Goal: Task Accomplishment & Management: Manage account settings

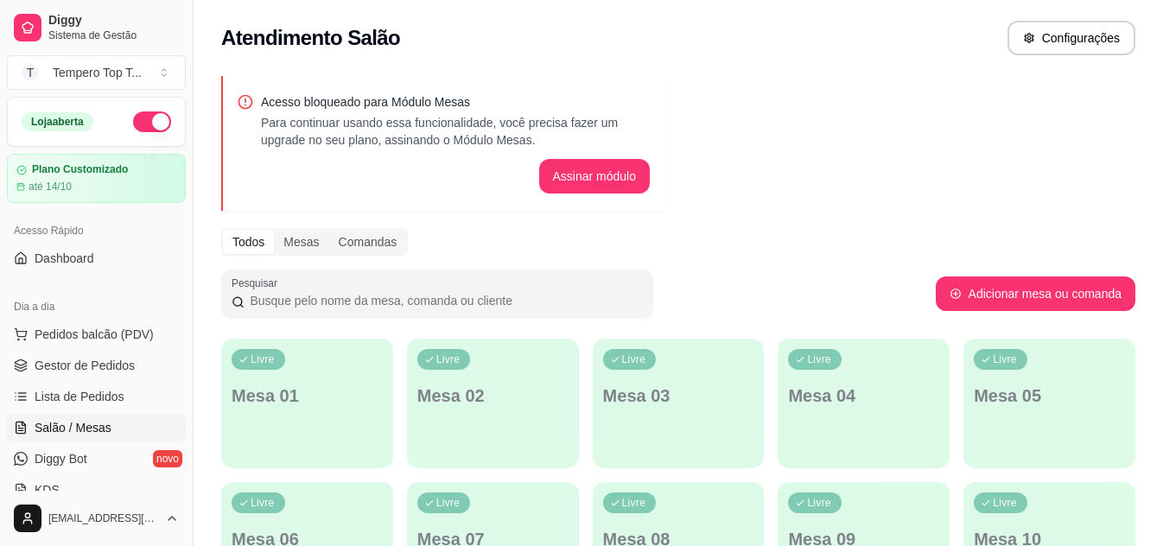
click at [51, 383] on link "Lista de Pedidos" at bounding box center [96, 397] width 179 height 28
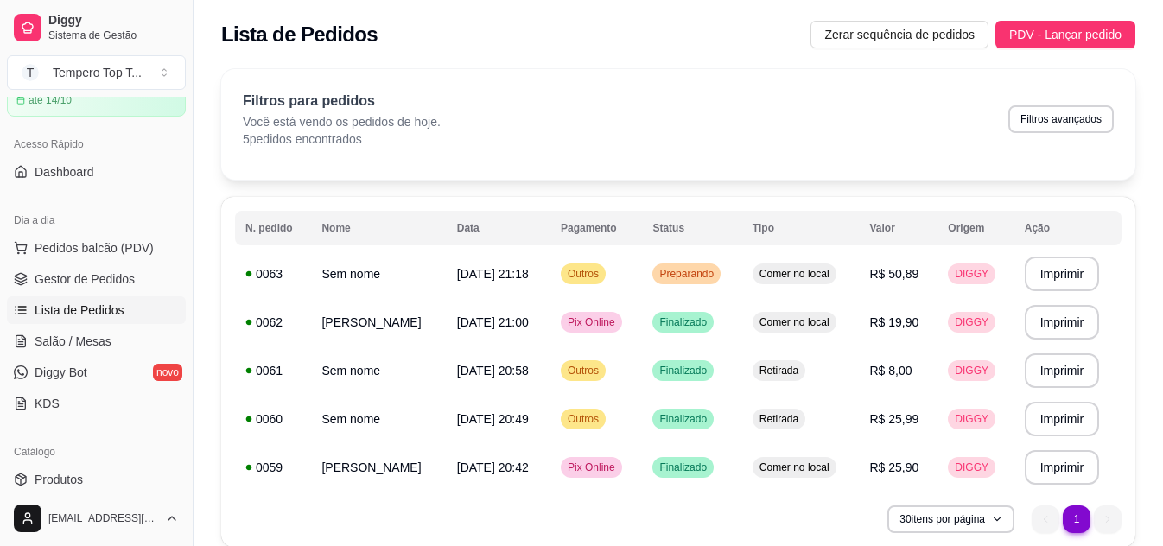
click at [50, 325] on ul "Pedidos balcão (PDV) Gestor de Pedidos Lista de Pedidos Salão / Mesas Diggy Bot…" at bounding box center [96, 325] width 179 height 183
click at [62, 308] on span "Lista de Pedidos" at bounding box center [80, 310] width 90 height 17
click at [59, 347] on span "Salão / Mesas" at bounding box center [73, 341] width 77 height 17
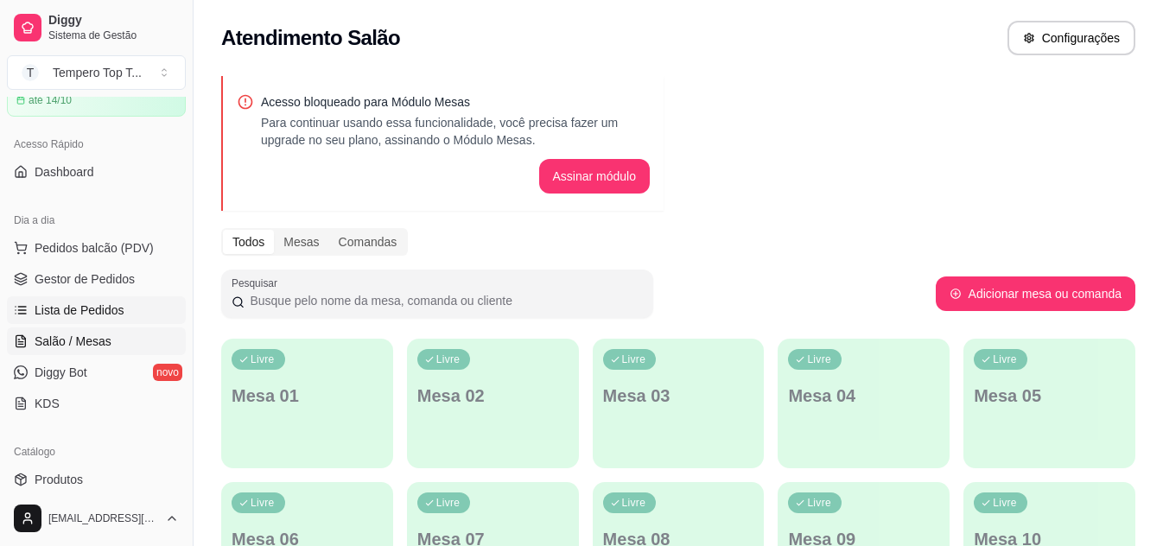
drag, startPoint x: 105, startPoint y: 292, endPoint x: 95, endPoint y: 304, distance: 15.9
click at [105, 295] on ul "Pedidos balcão (PDV) Gestor de Pedidos Lista de Pedidos Salão / Mesas Diggy Bot…" at bounding box center [96, 325] width 179 height 183
click at [95, 306] on span "Lista de Pedidos" at bounding box center [80, 310] width 90 height 17
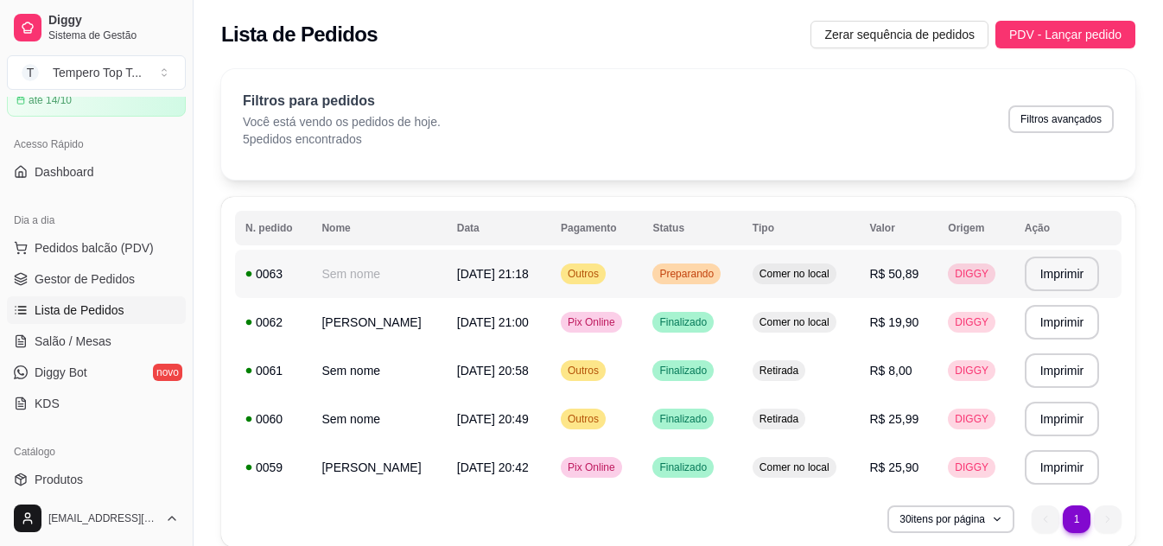
click at [840, 279] on td "Comer no local" at bounding box center [801, 274] width 118 height 48
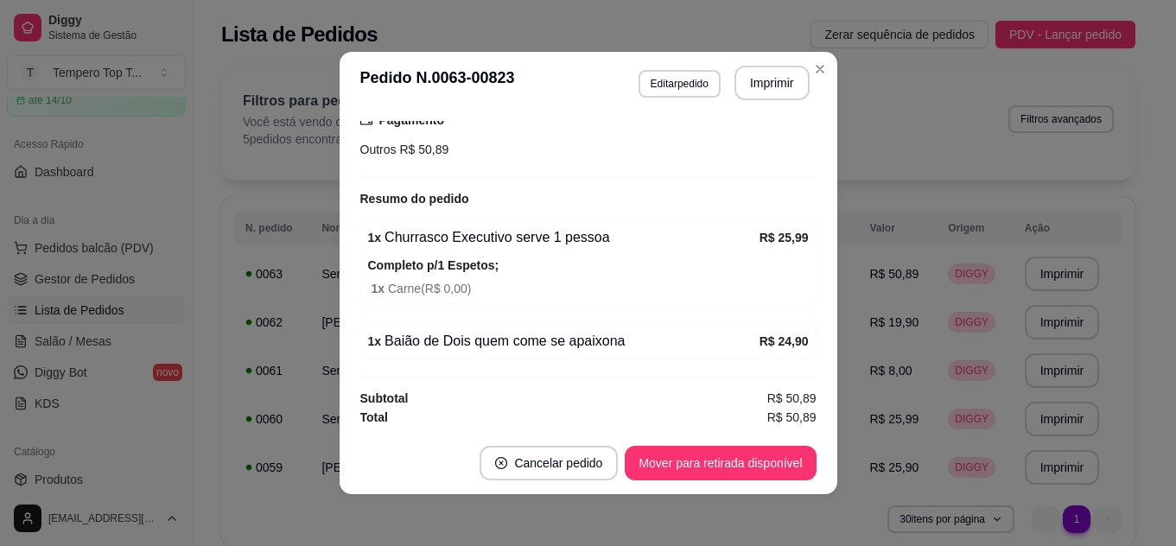
scroll to position [246, 0]
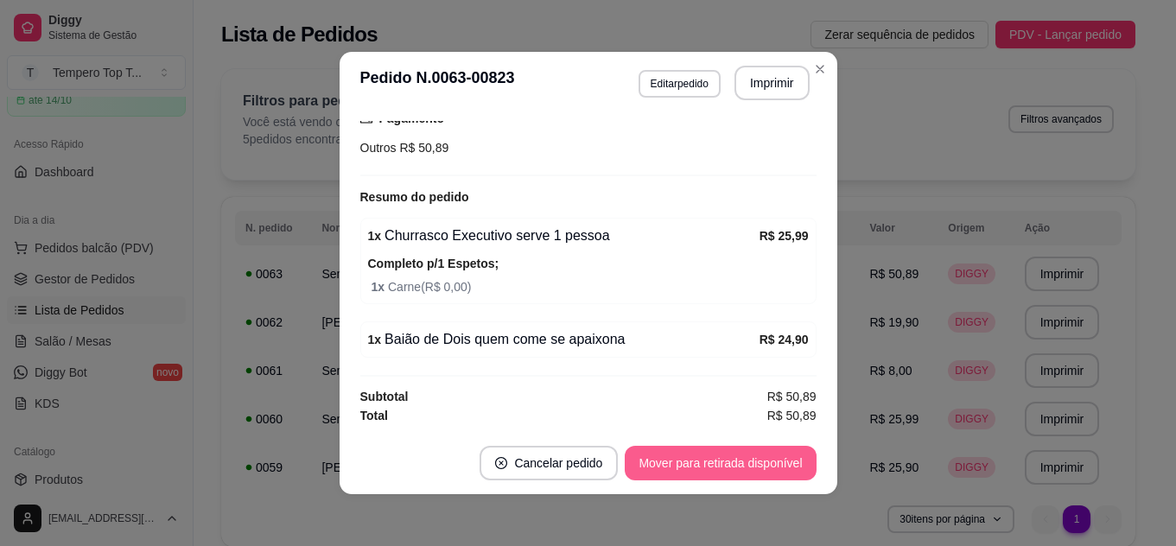
click at [738, 464] on button "Mover para retirada disponível" at bounding box center [720, 463] width 191 height 35
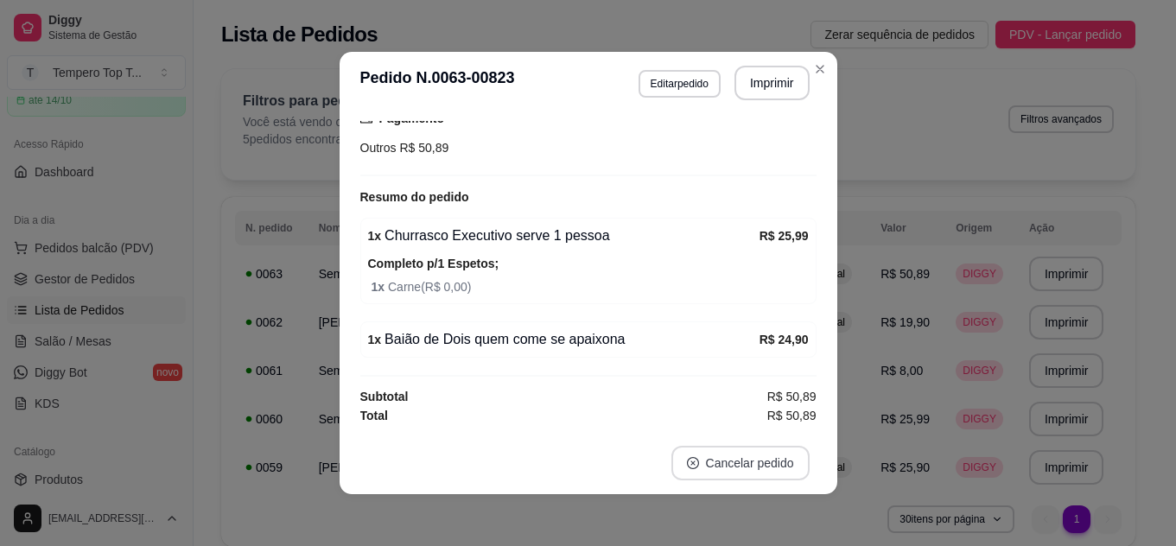
scroll to position [172, 0]
click at [735, 462] on button "Cancelar pedido" at bounding box center [740, 464] width 134 height 34
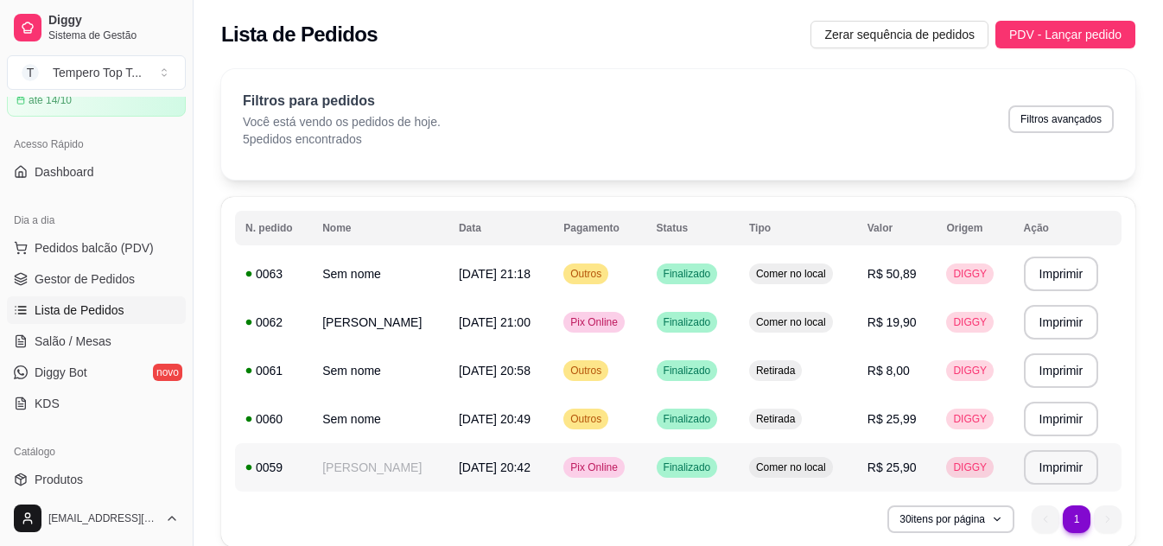
click at [897, 443] on td "R$ 25,90" at bounding box center [897, 467] width 80 height 48
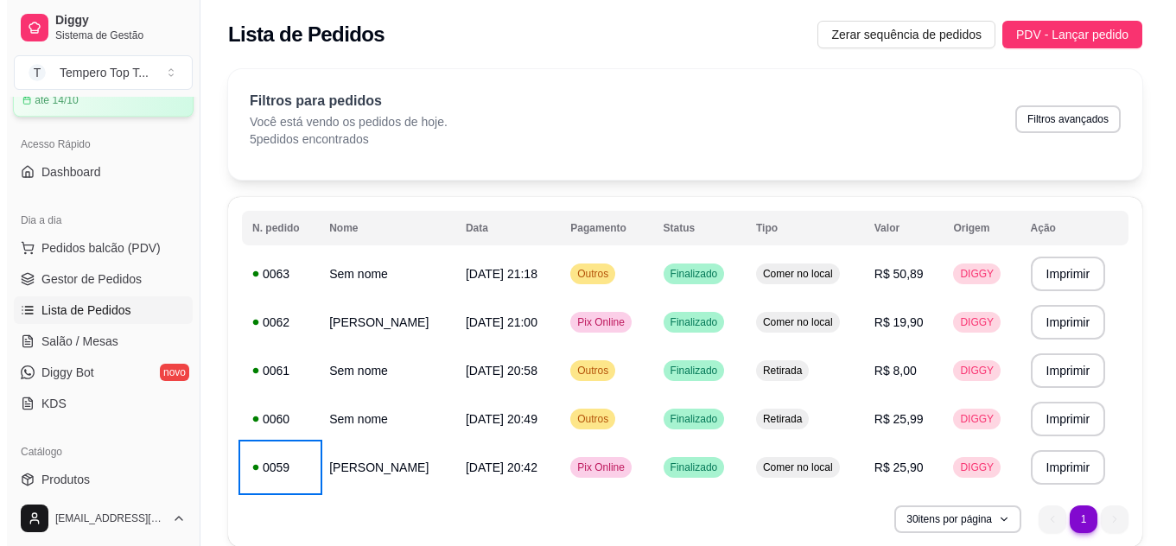
scroll to position [0, 0]
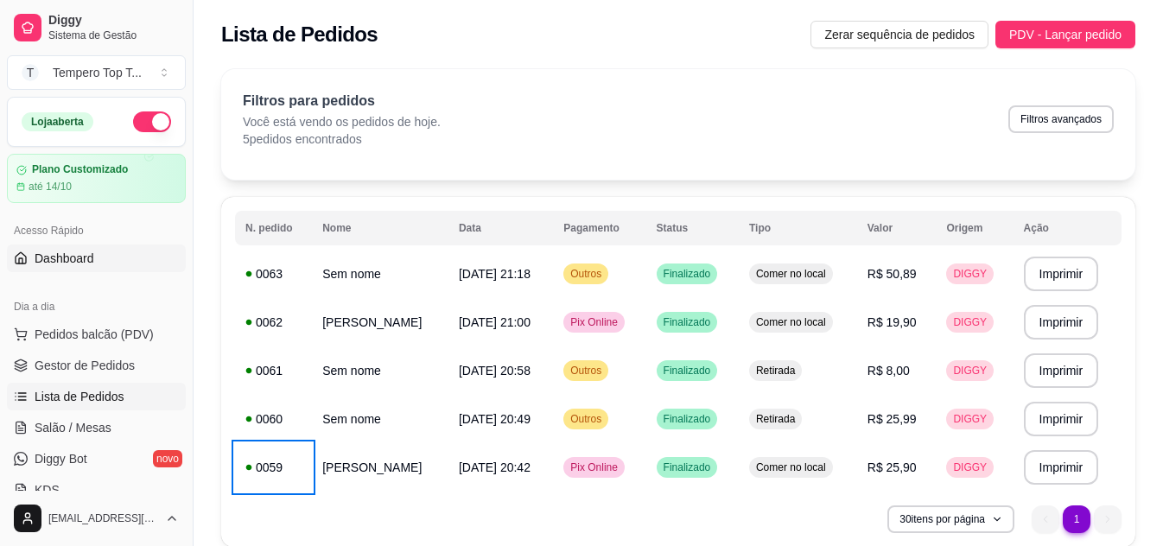
click at [140, 264] on link "Dashboard" at bounding box center [96, 259] width 179 height 28
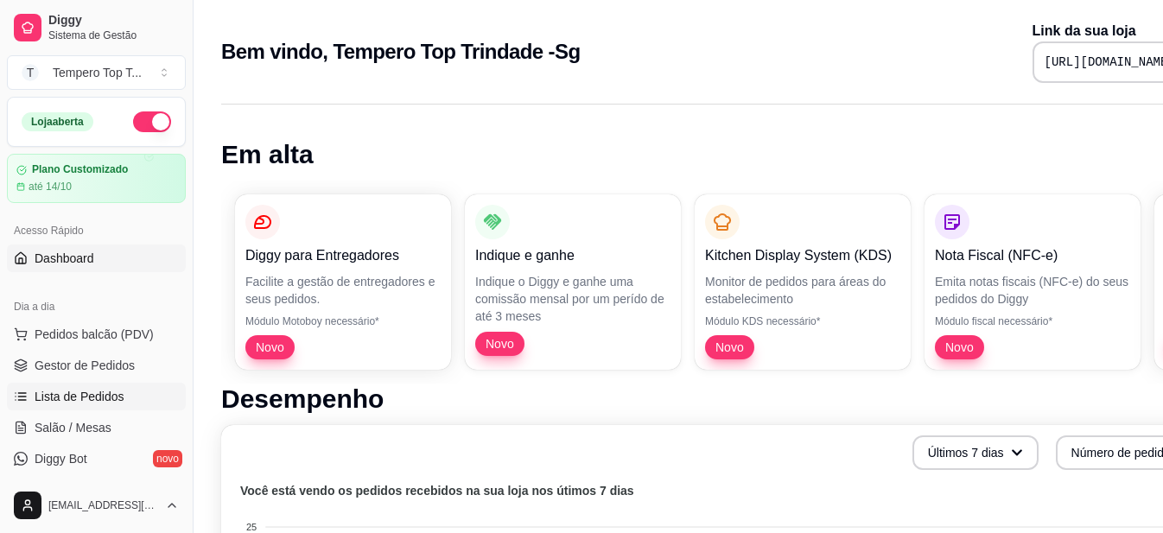
click at [87, 393] on span "Lista de Pedidos" at bounding box center [80, 396] width 90 height 17
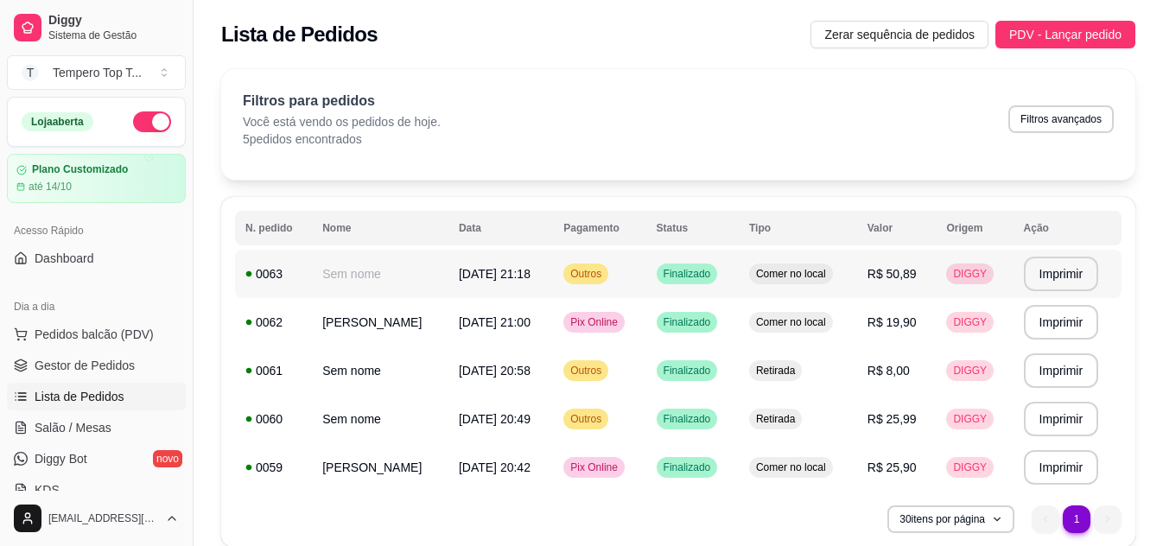
click at [866, 285] on td "R$ 50,89" at bounding box center [897, 274] width 80 height 48
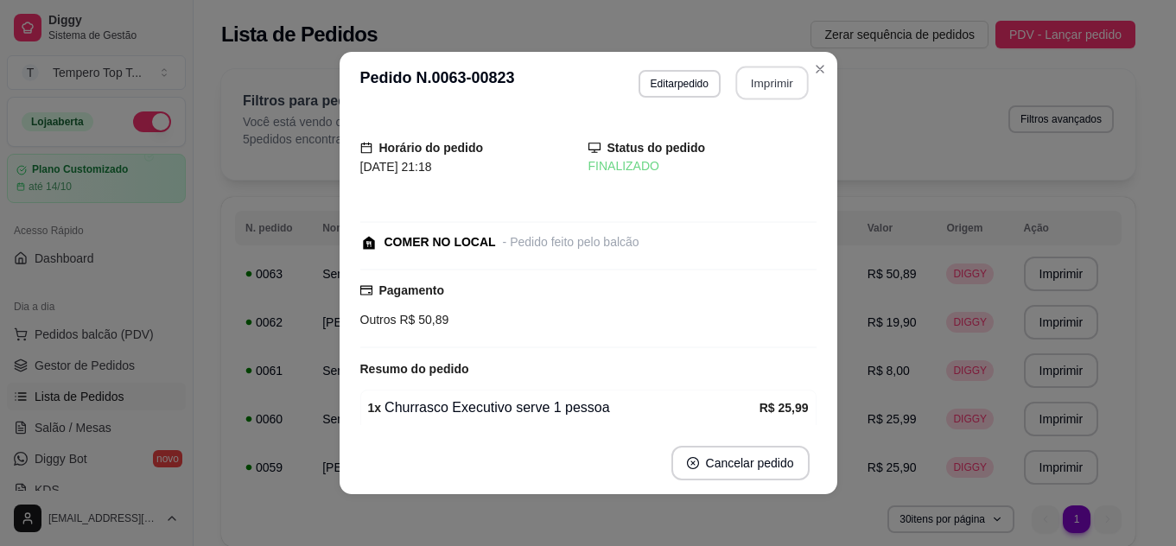
click at [746, 88] on button "Imprimir" at bounding box center [771, 84] width 73 height 34
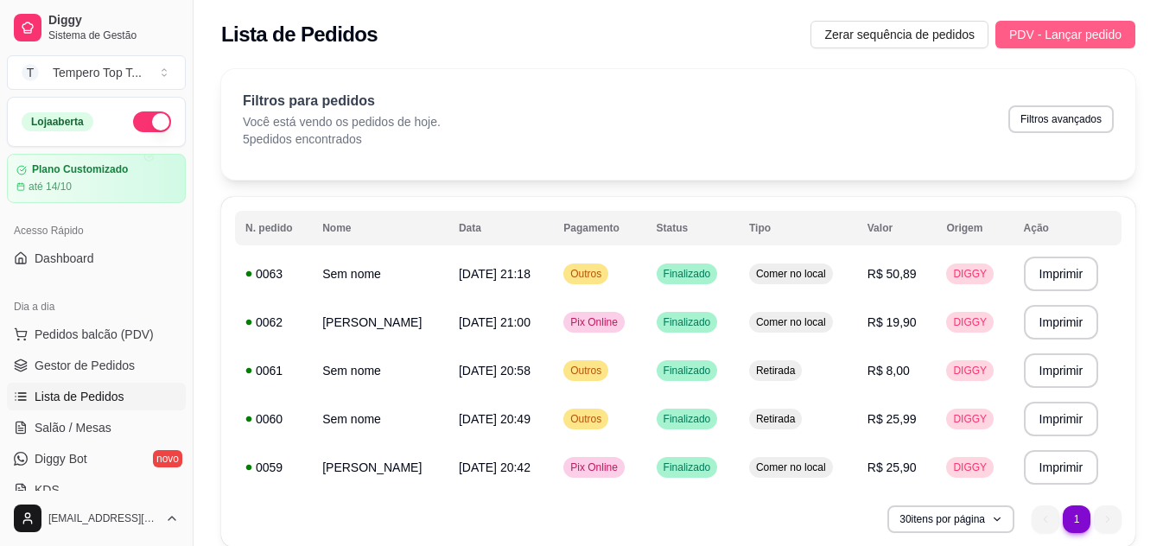
click at [1048, 42] on span "PDV - Lançar pedido" at bounding box center [1065, 34] width 112 height 19
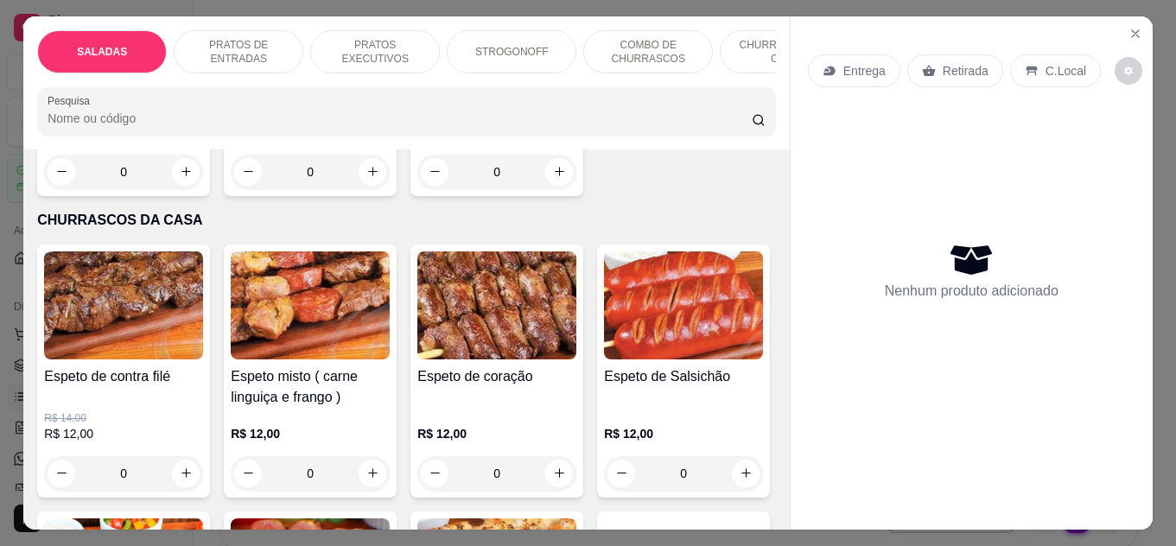
scroll to position [2074, 0]
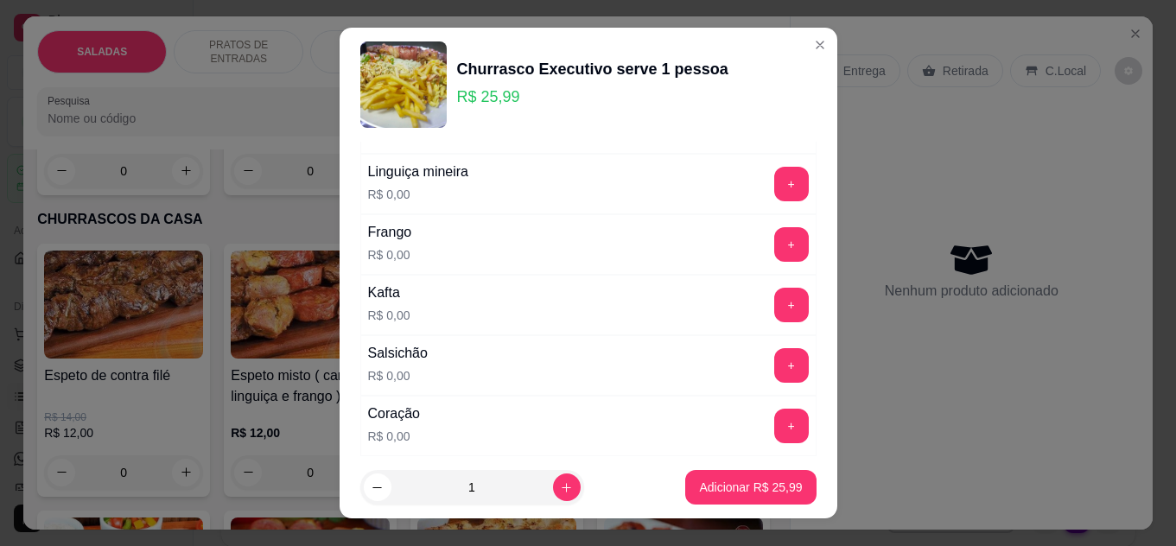
scroll to position [0, 0]
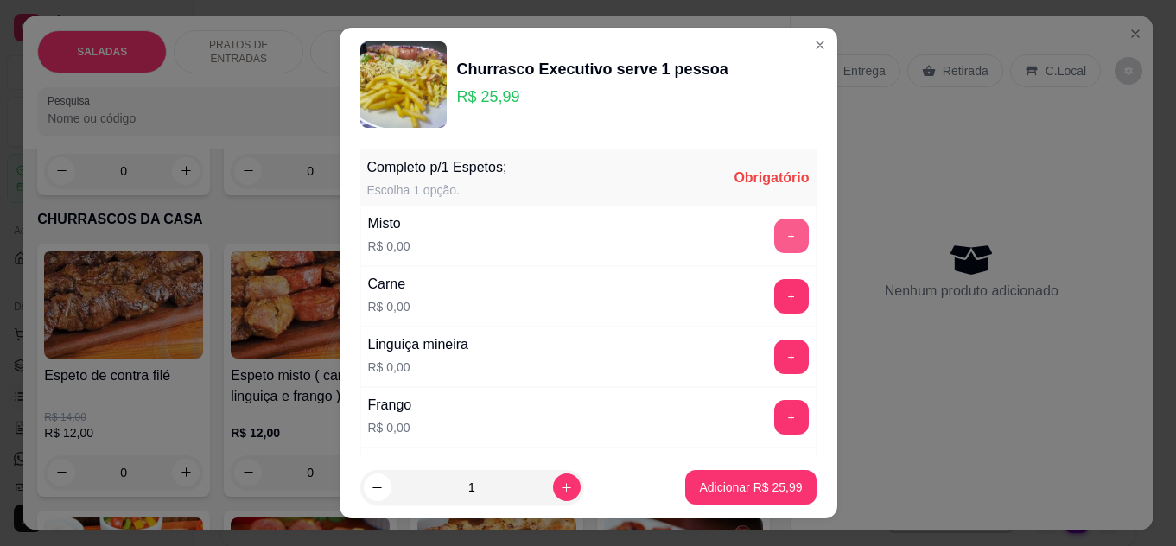
click at [774, 235] on button "+" at bounding box center [791, 236] width 35 height 35
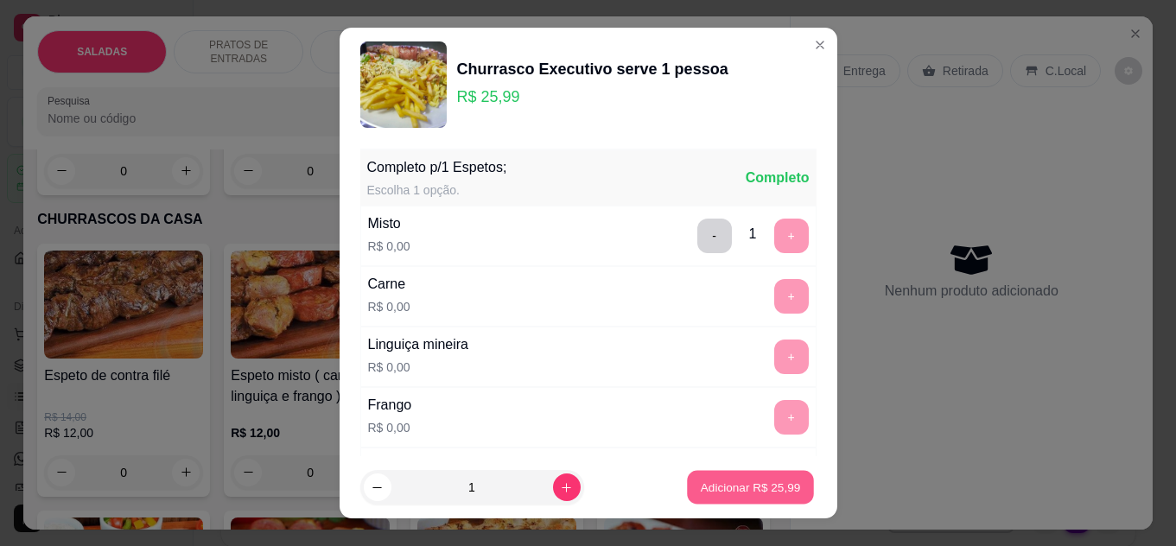
click at [714, 497] on button "Adicionar R$ 25,99" at bounding box center [751, 488] width 127 height 34
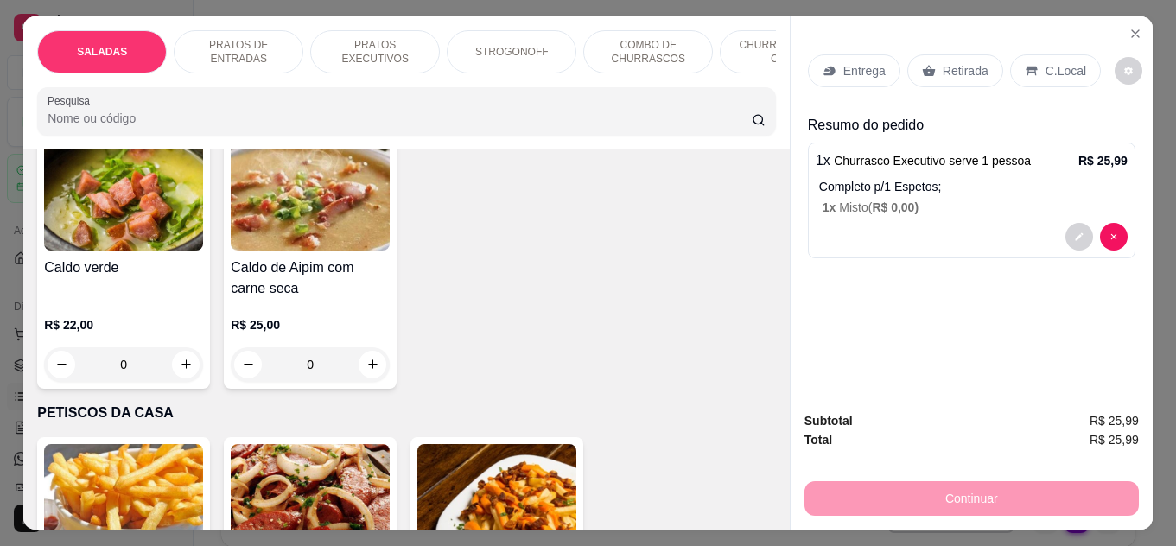
scroll to position [3197, 0]
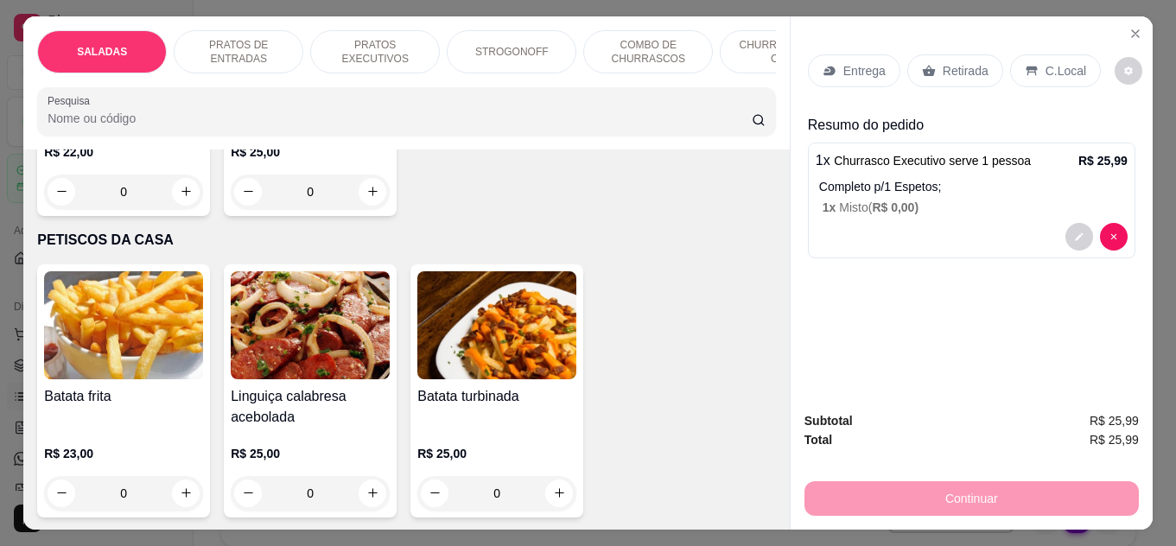
type input "1"
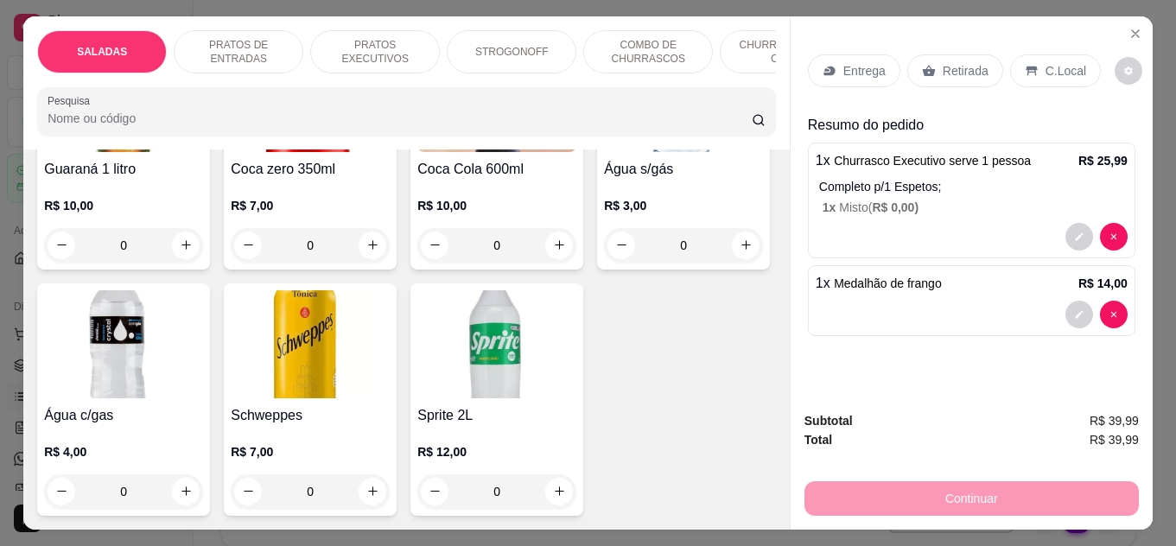
scroll to position [6026, 0]
click at [553, 241] on icon "increase-product-quantity" at bounding box center [559, 245] width 13 height 13
type input "1"
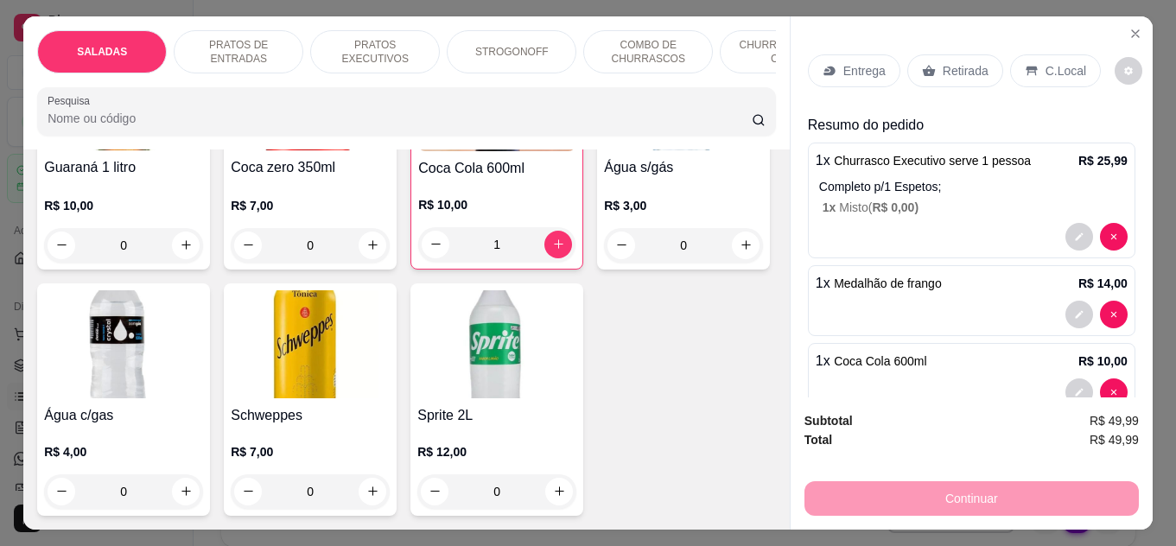
click at [1025, 67] on icon at bounding box center [1032, 71] width 14 height 14
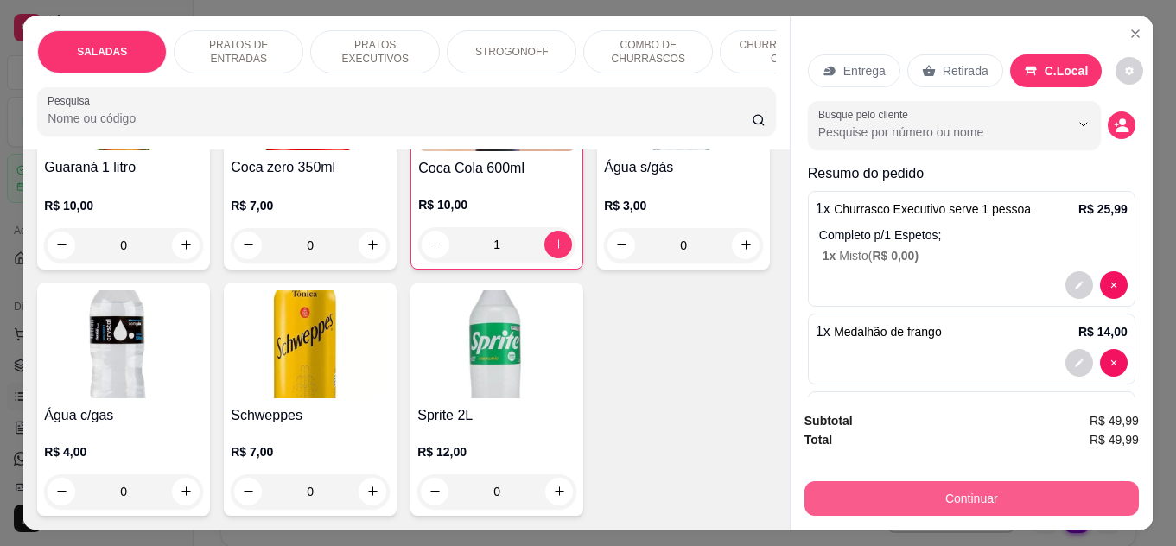
click at [939, 492] on button "Continuar" at bounding box center [972, 498] width 334 height 35
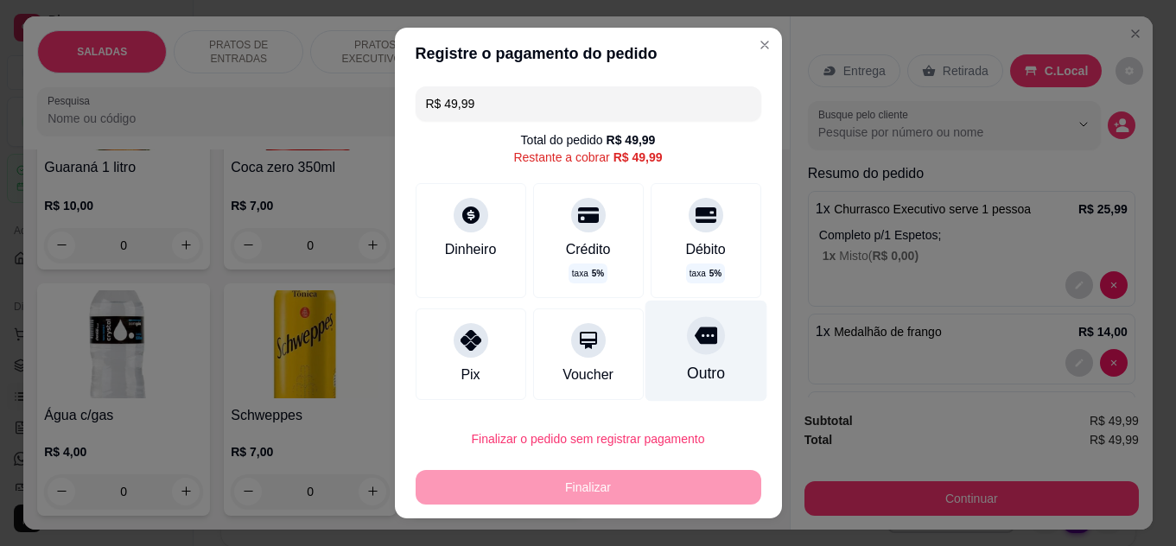
click at [690, 343] on div at bounding box center [706, 335] width 38 height 38
type input "R$ 0,00"
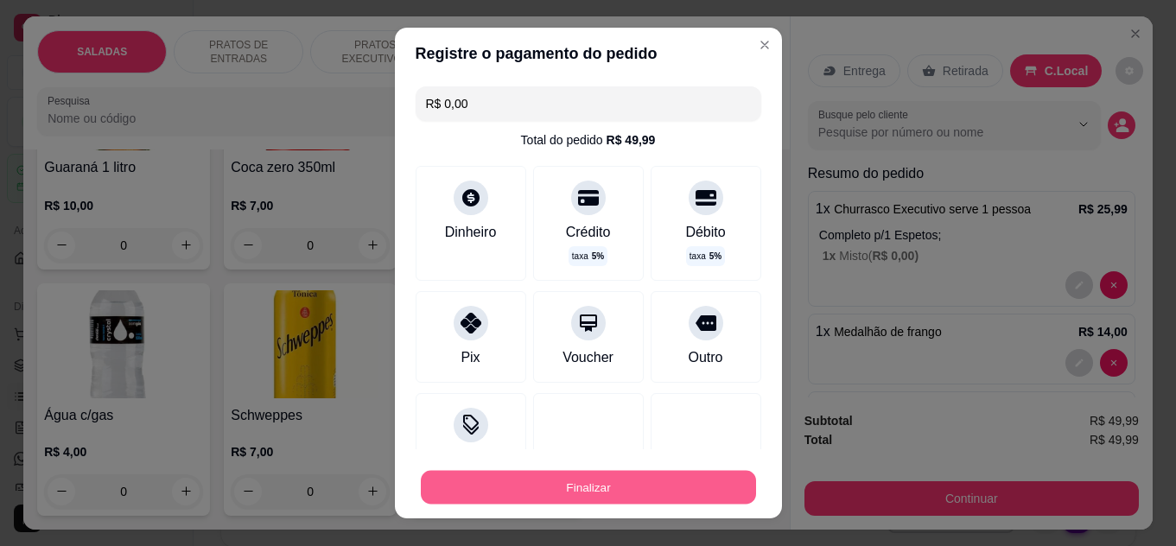
click at [569, 480] on button "Finalizar" at bounding box center [588, 488] width 335 height 34
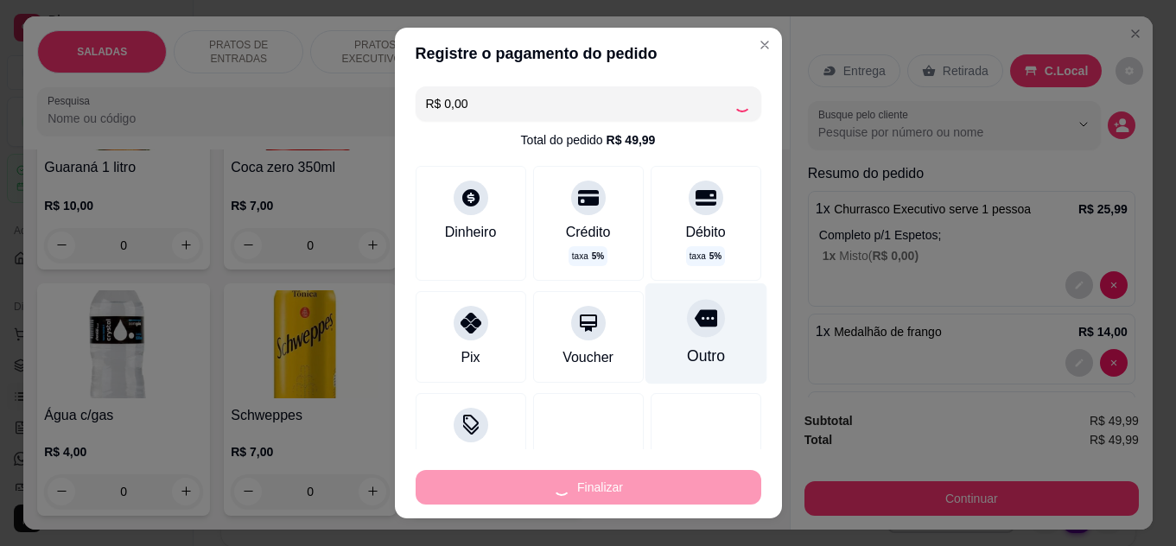
type input "0"
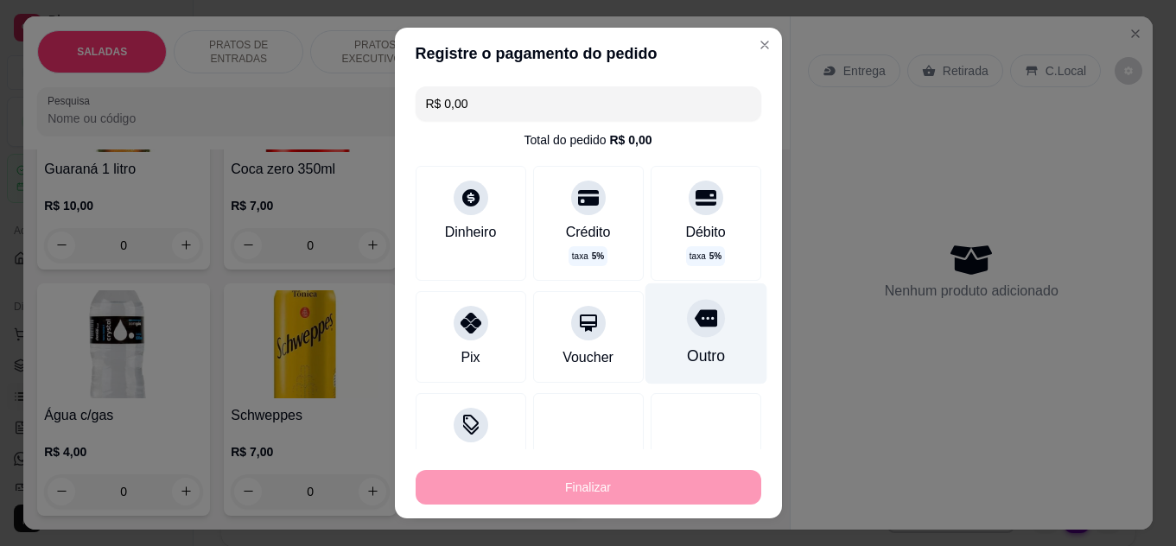
type input "-R$ 49,99"
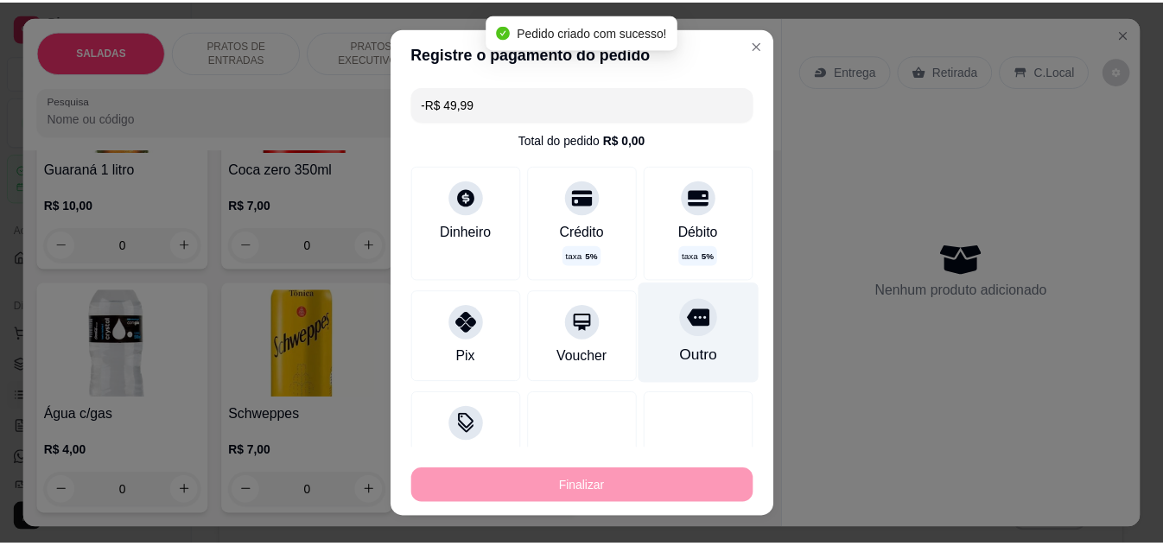
scroll to position [6024, 0]
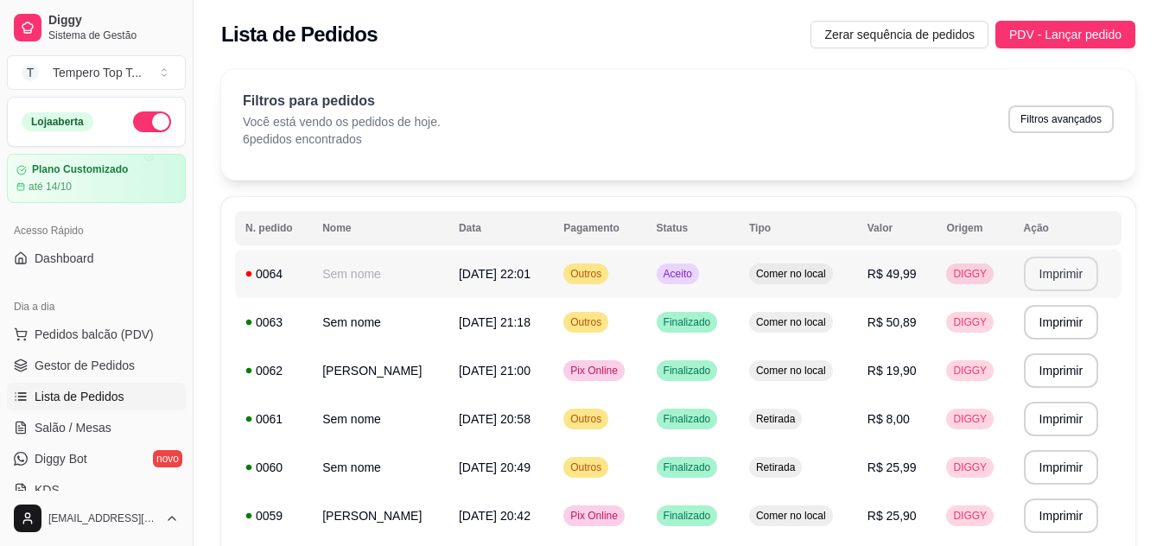
click at [1064, 270] on button "Imprimir" at bounding box center [1061, 274] width 75 height 35
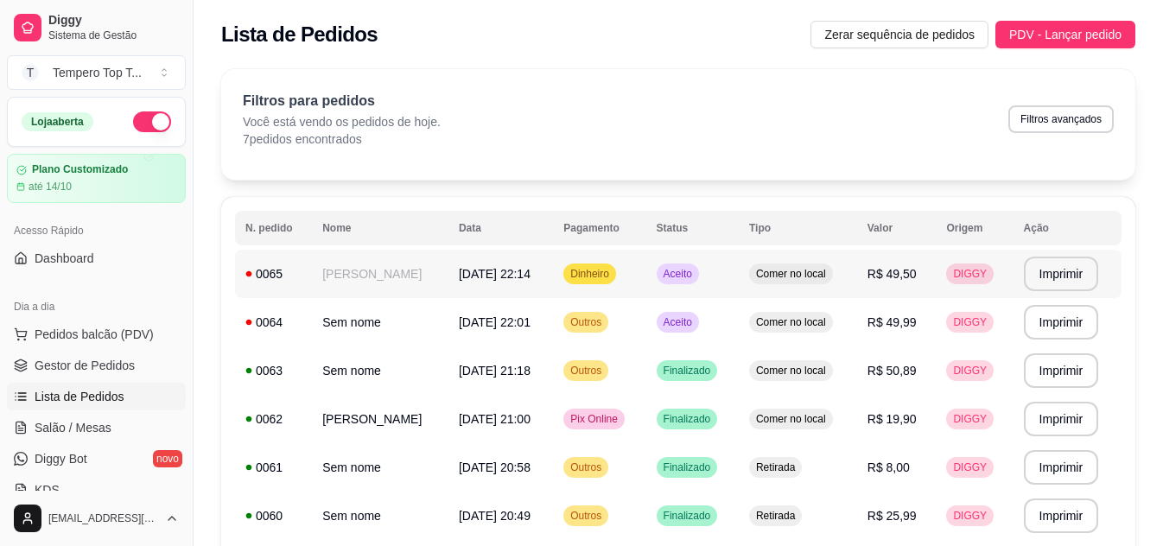
click at [664, 268] on span "Aceito" at bounding box center [677, 274] width 35 height 14
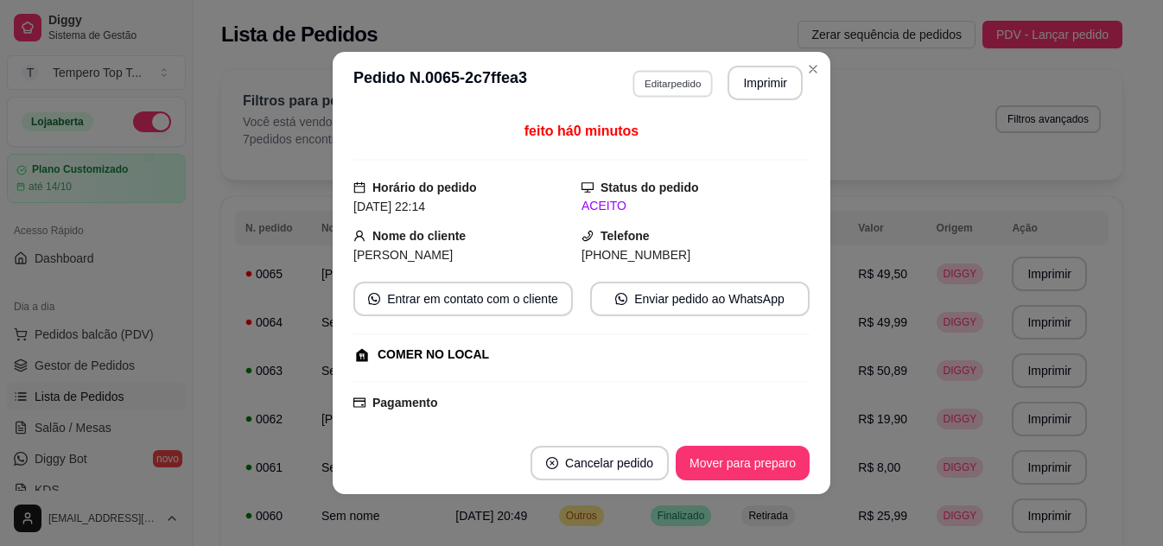
click at [648, 80] on button "Editar pedido" at bounding box center [673, 83] width 80 height 27
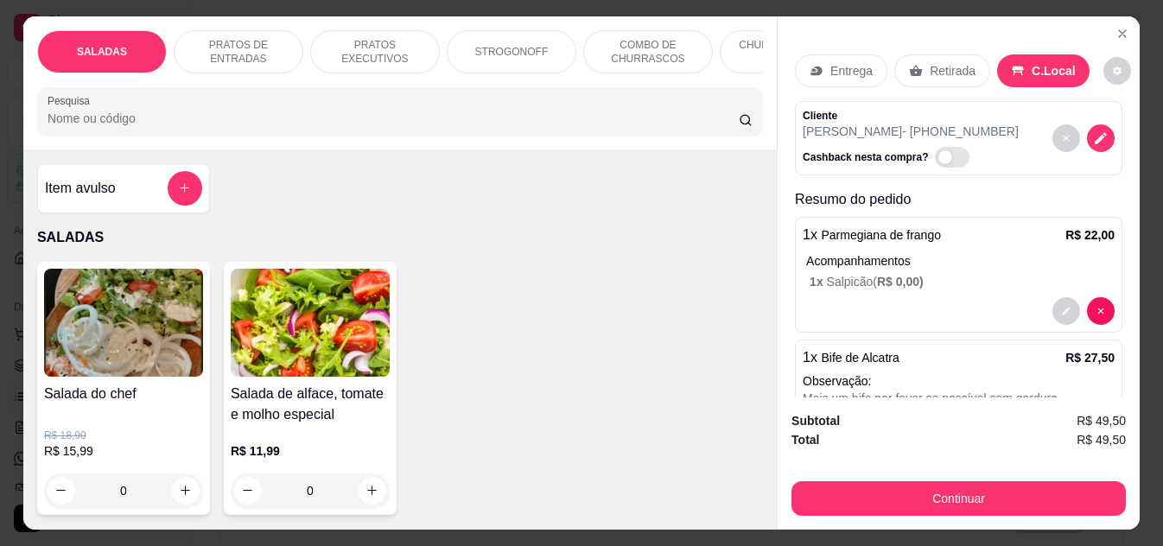
type input "1"
click at [170, 202] on button "add-separate-item" at bounding box center [186, 189] width 34 height 34
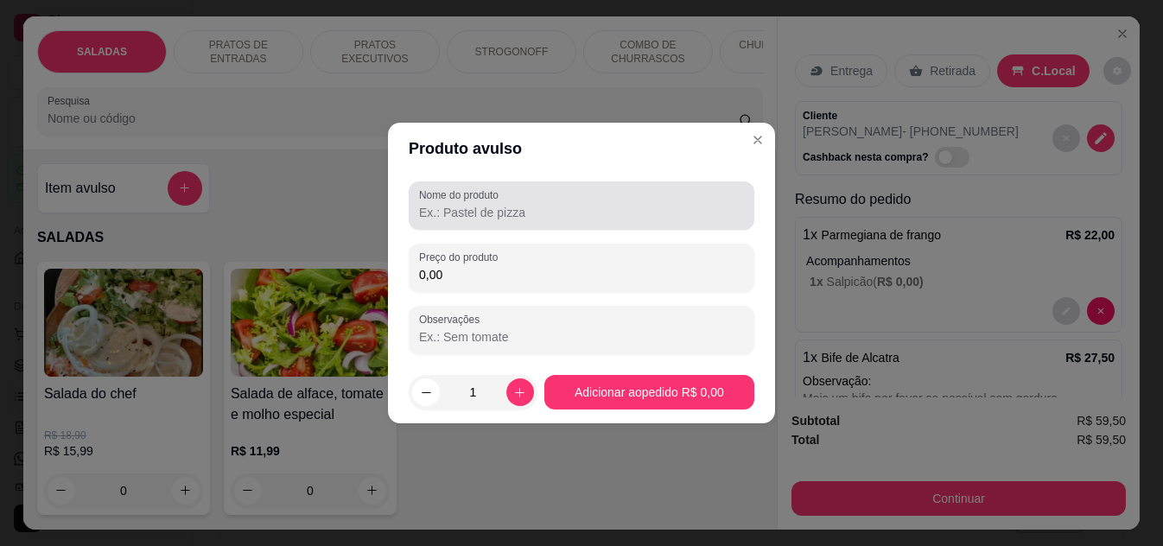
click at [540, 215] on input "Nome do produto" at bounding box center [581, 212] width 325 height 17
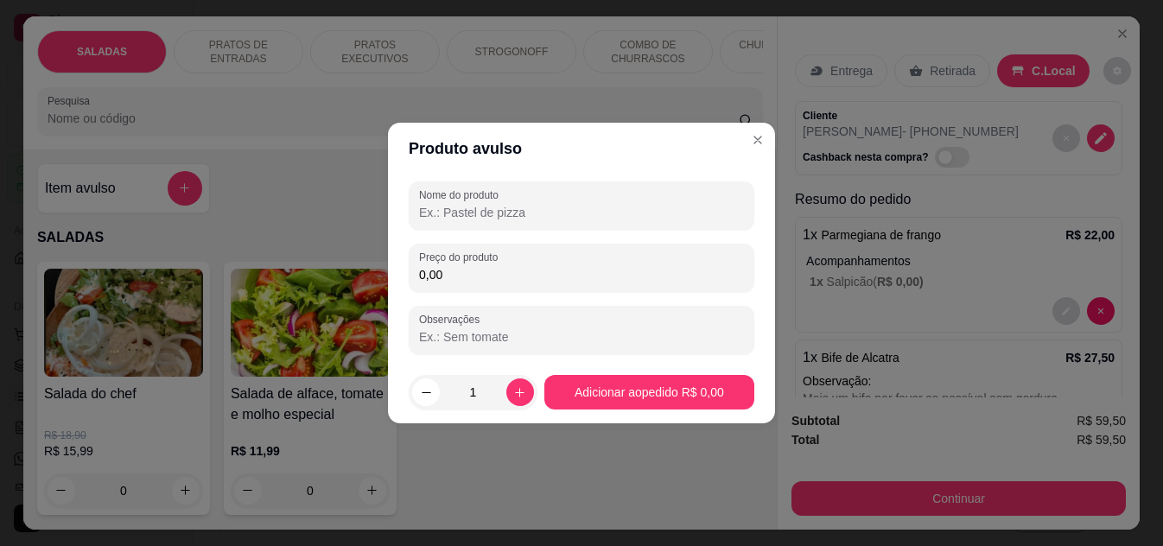
type input "b"
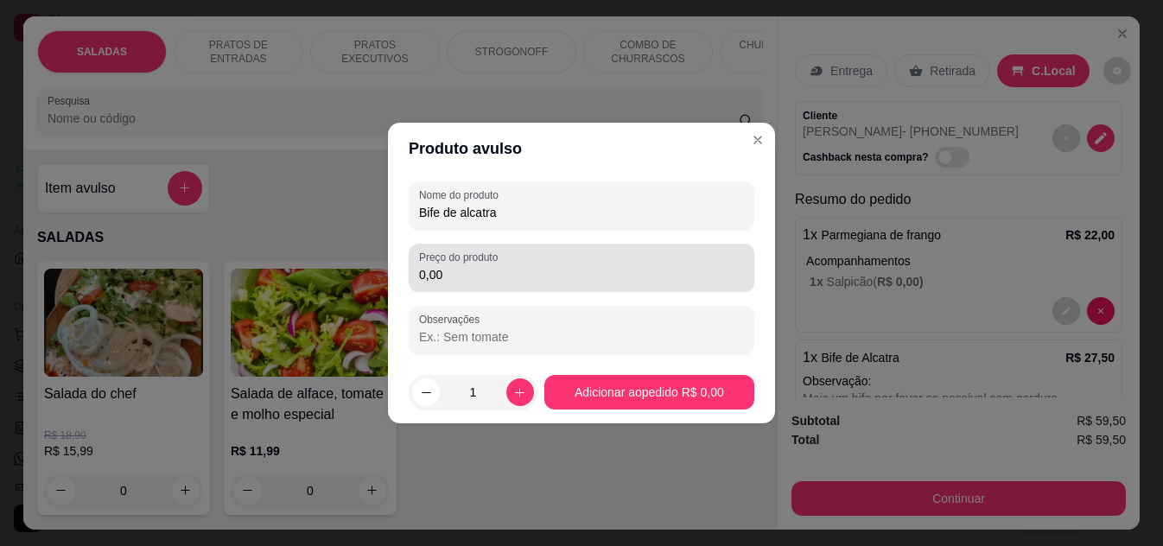
type input "Bife de alcatra"
click at [547, 276] on input "0,00" at bounding box center [581, 274] width 325 height 17
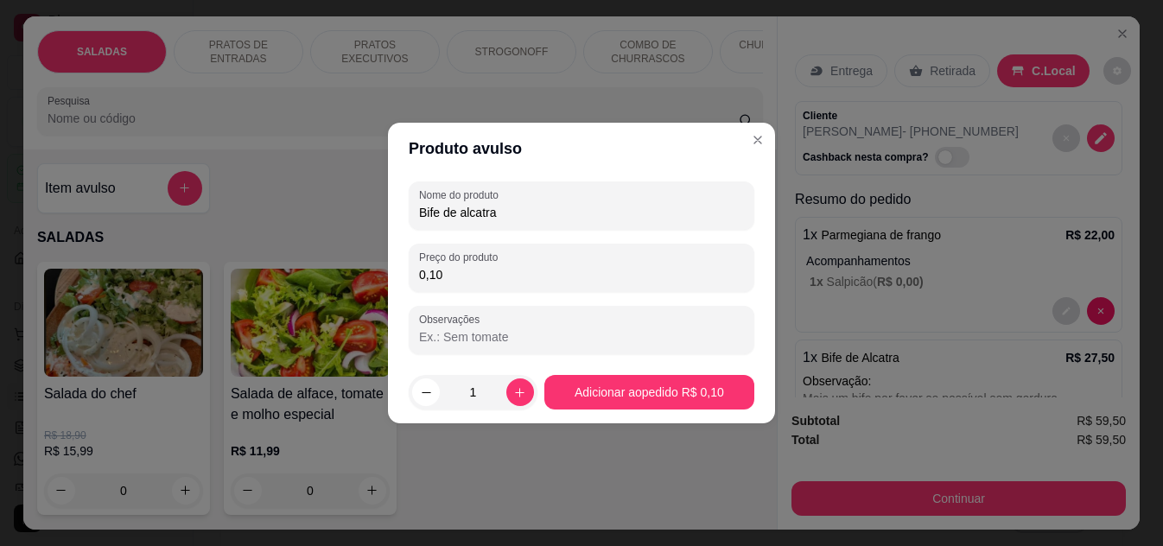
type input "1,00"
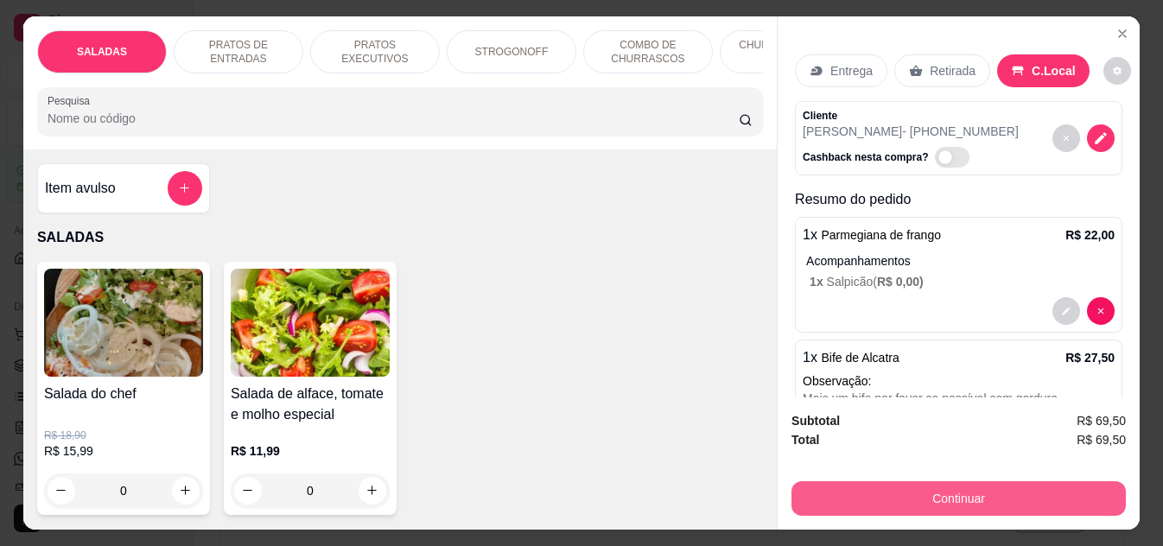
click at [970, 495] on button "Continuar" at bounding box center [959, 498] width 334 height 35
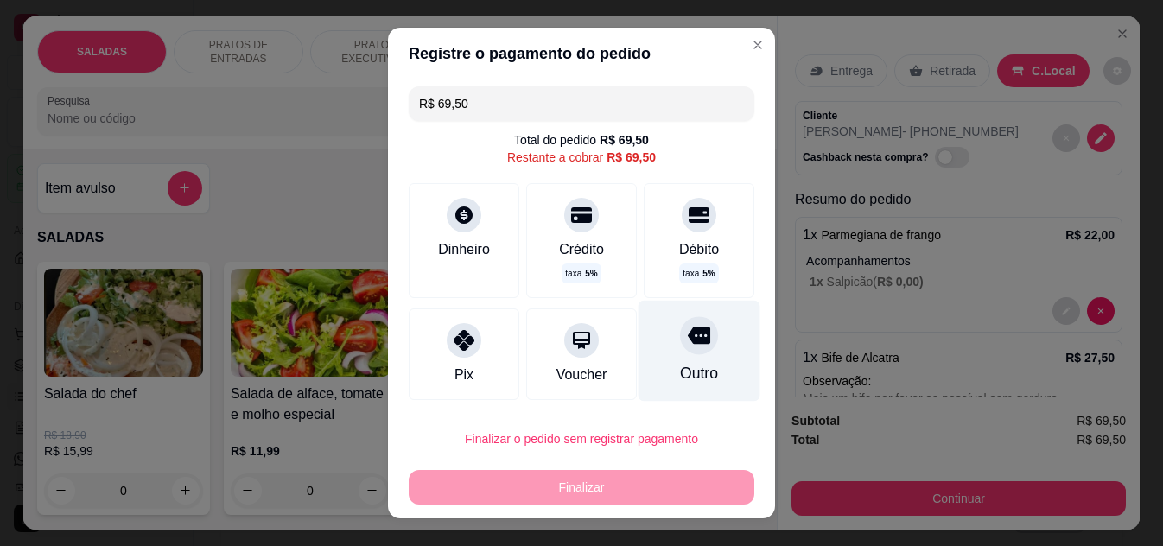
click at [689, 333] on icon at bounding box center [699, 335] width 22 height 17
type input "R$ 0,00"
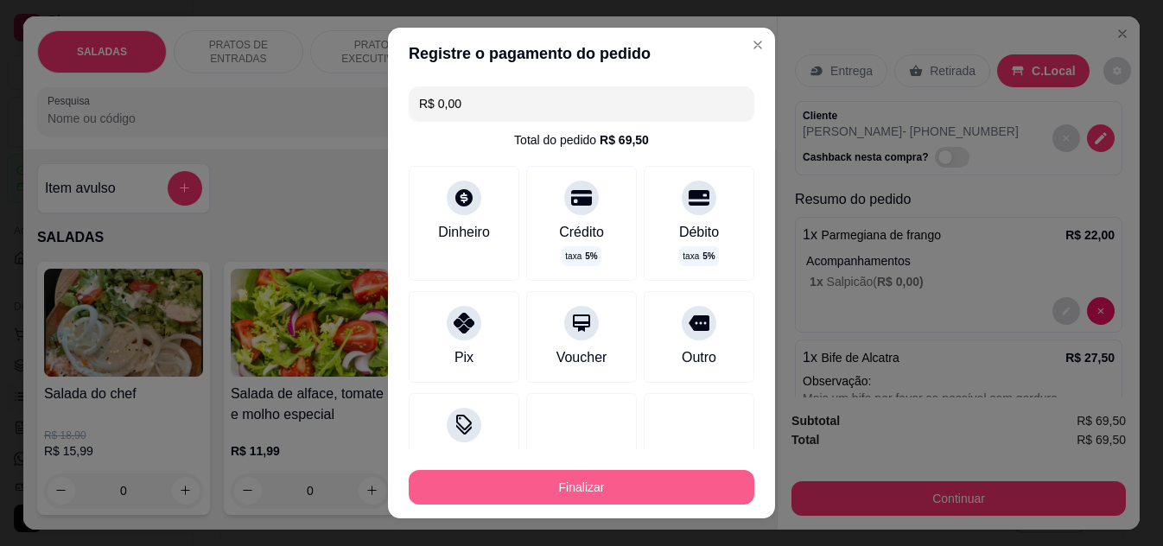
click at [519, 494] on button "Finalizar" at bounding box center [582, 487] width 346 height 35
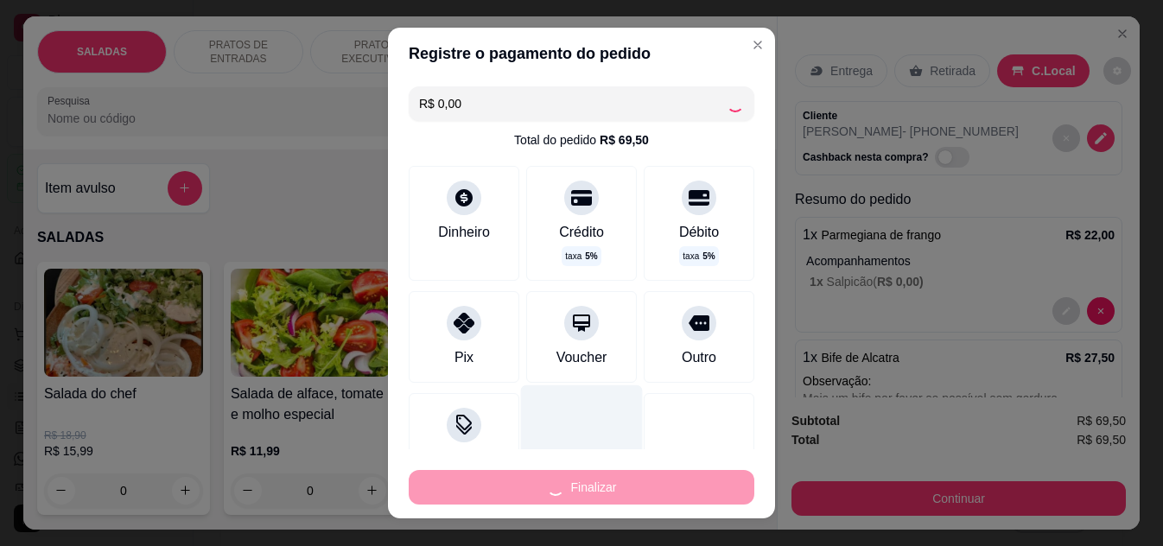
type input "0"
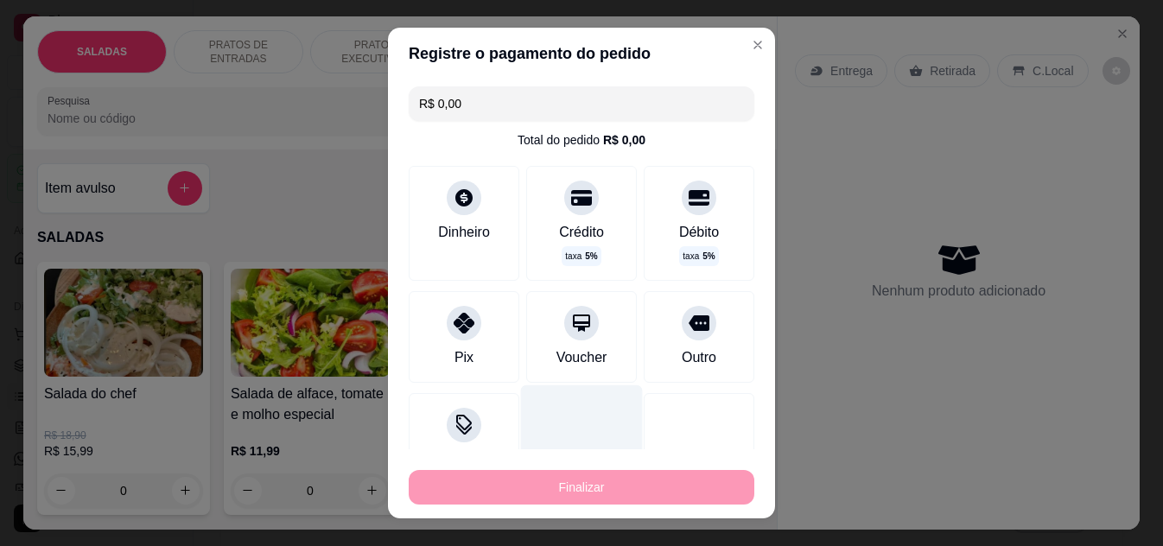
type input "-R$ 69,50"
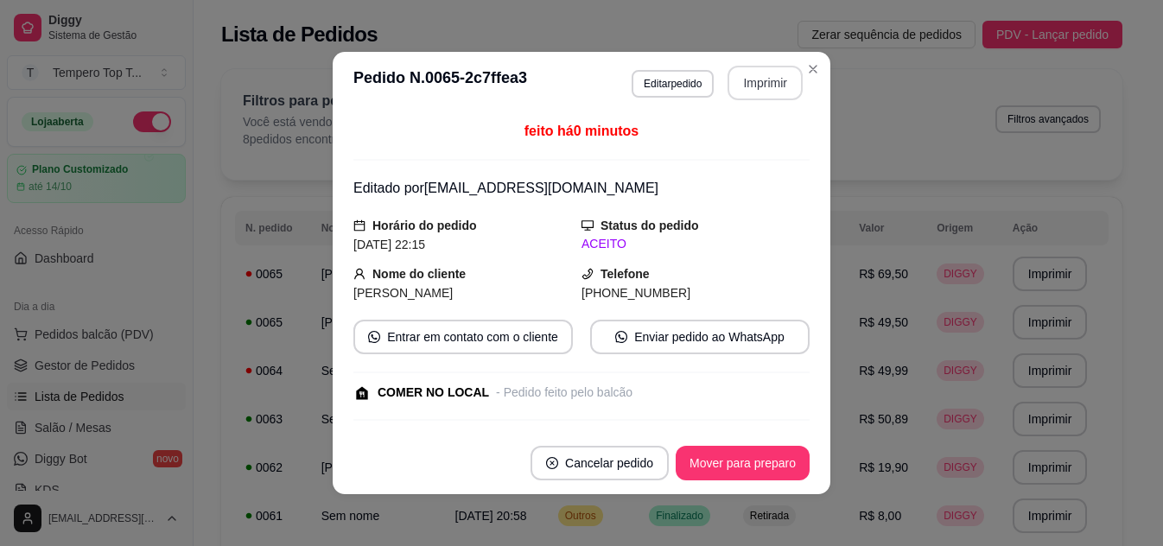
click at [752, 77] on button "Imprimir" at bounding box center [765, 83] width 75 height 35
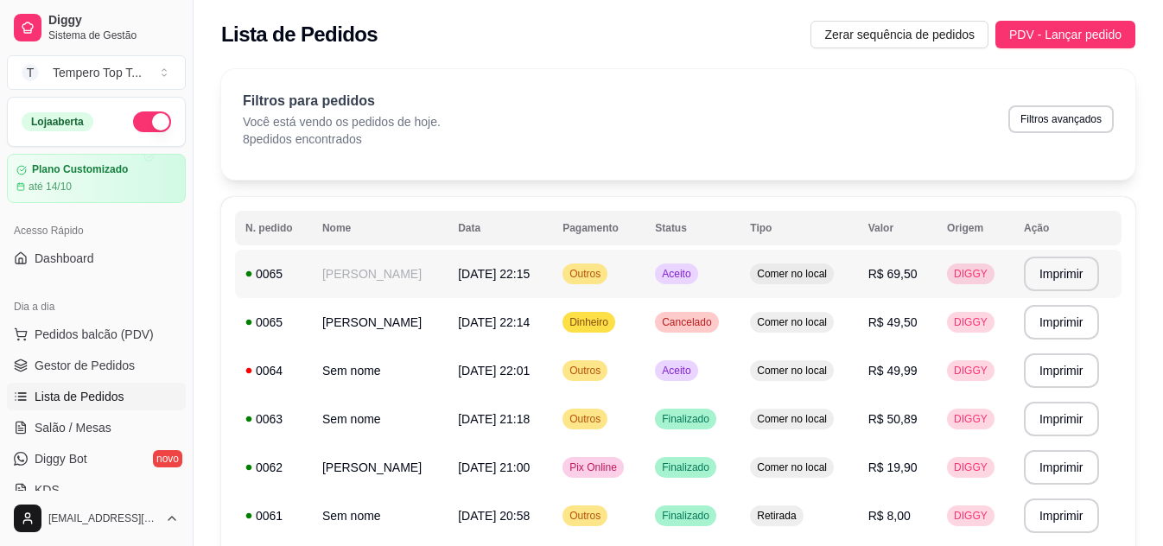
click at [467, 270] on span "[DATE] 22:15" at bounding box center [494, 274] width 72 height 14
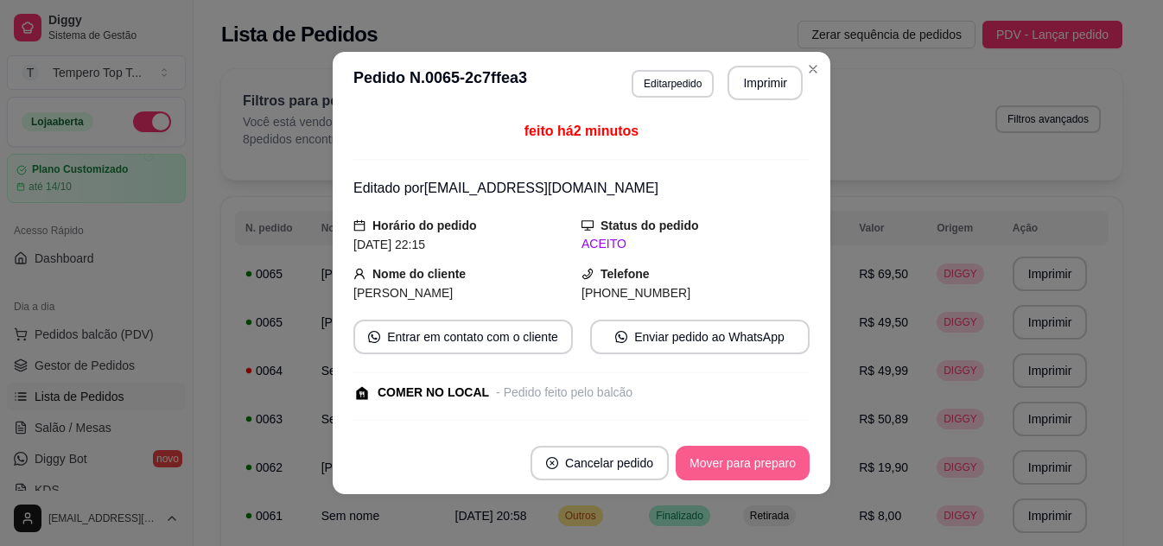
click at [769, 467] on button "Mover para preparo" at bounding box center [743, 463] width 134 height 35
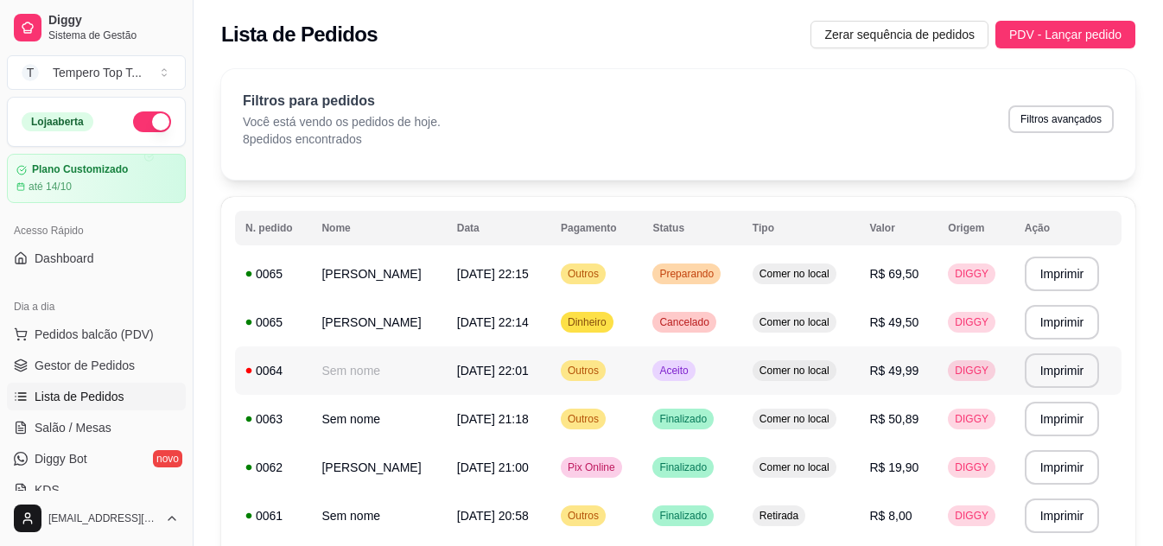
click at [689, 364] on td "Aceito" at bounding box center [691, 371] width 99 height 48
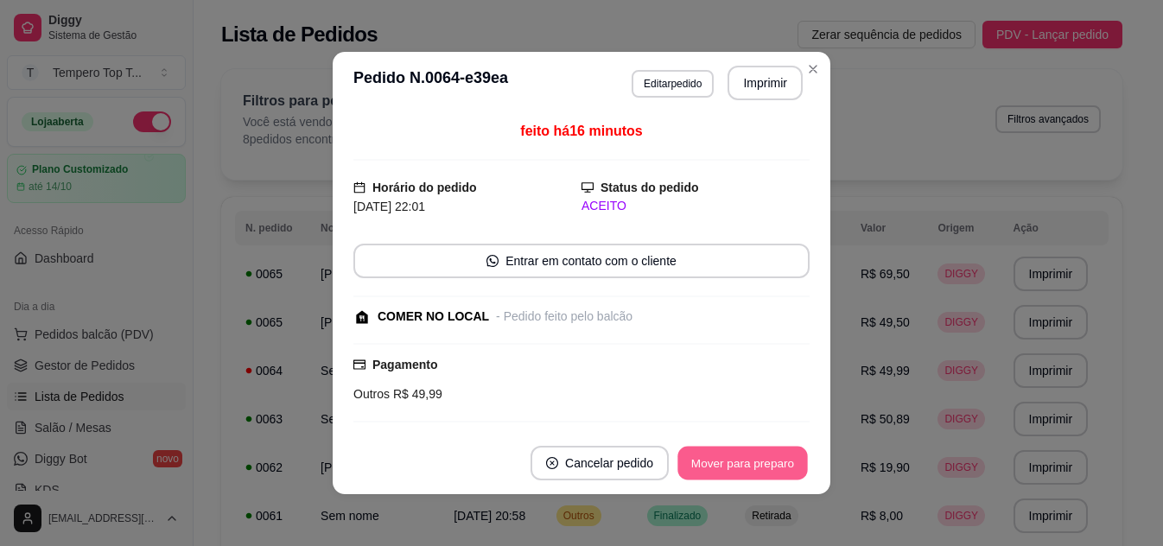
click at [753, 454] on button "Mover para preparo" at bounding box center [742, 464] width 130 height 34
click at [750, 454] on button "Mover para retirada disponível" at bounding box center [713, 464] width 185 height 34
click at [757, 459] on button "Mover para finalizado" at bounding box center [737, 463] width 143 height 35
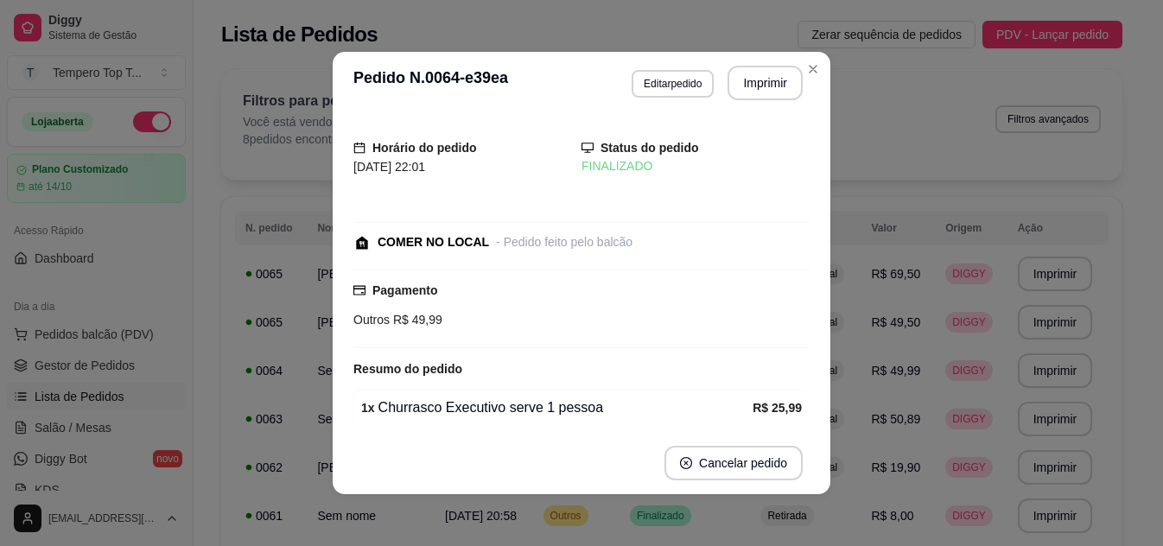
click at [766, 315] on div "Horário do pedido [DATE] 22:01 Status do pedido FINALIZADO COMER NO LOCAL - Ped…" at bounding box center [581, 273] width 456 height 304
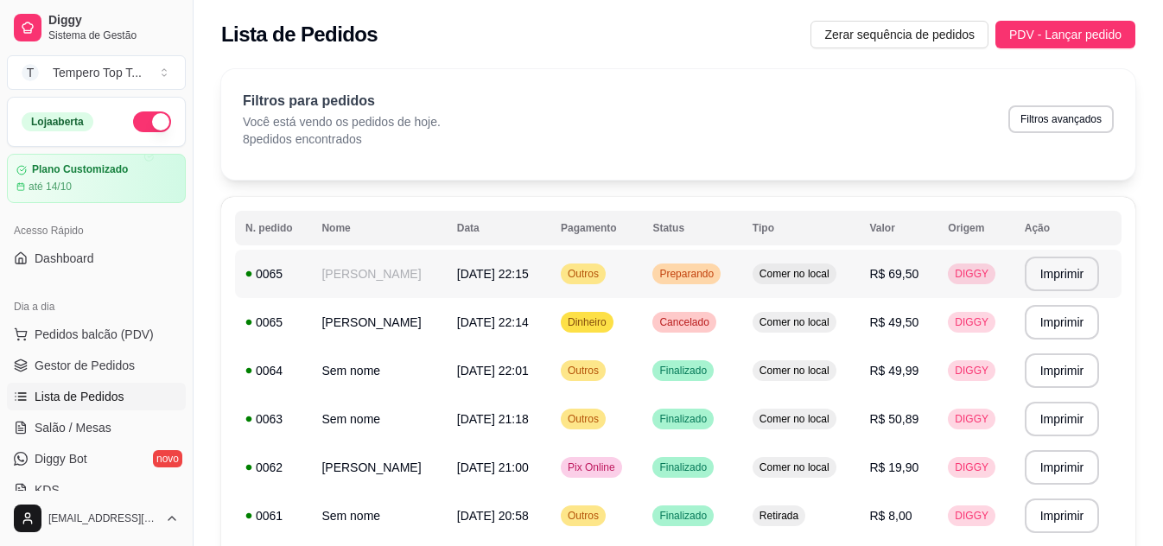
click at [626, 278] on td "Outros" at bounding box center [596, 274] width 92 height 48
click at [82, 260] on span "Dashboard" at bounding box center [65, 258] width 60 height 17
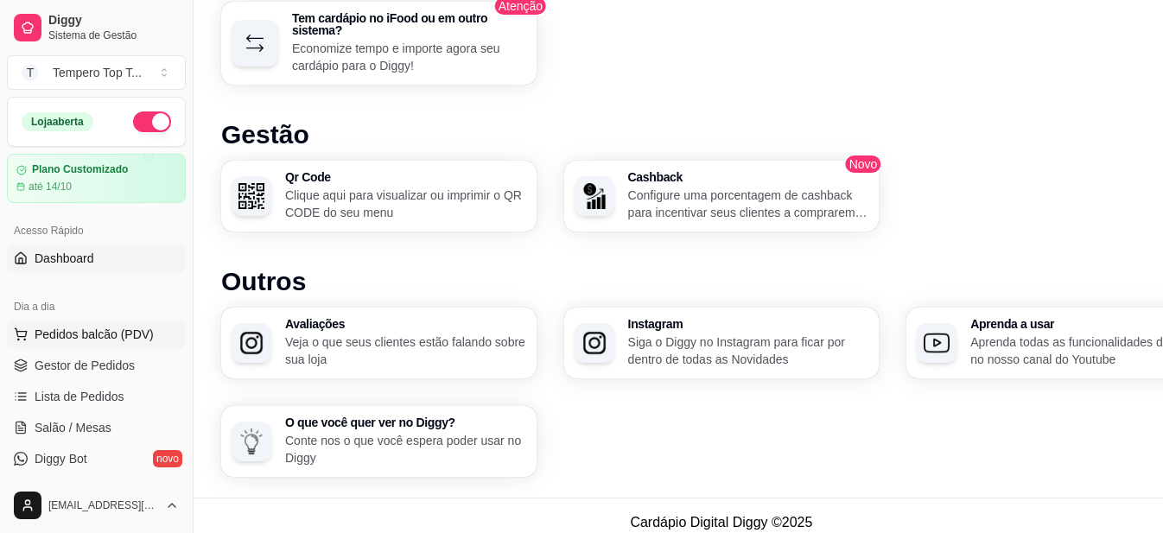
click at [107, 330] on span "Pedidos balcão (PDV)" at bounding box center [94, 334] width 119 height 17
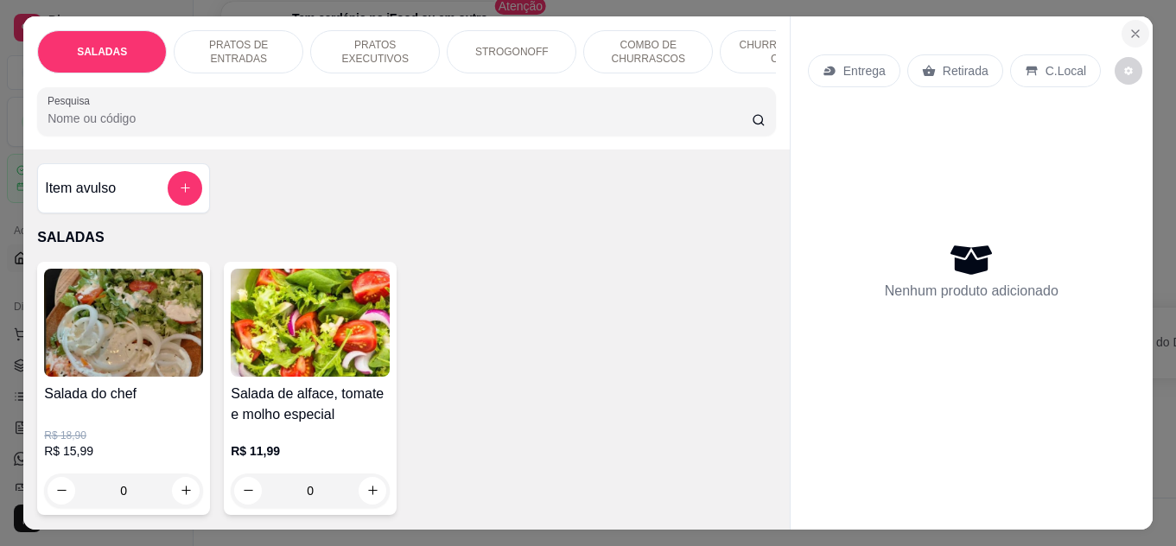
click at [1129, 29] on icon "Close" at bounding box center [1136, 34] width 14 height 14
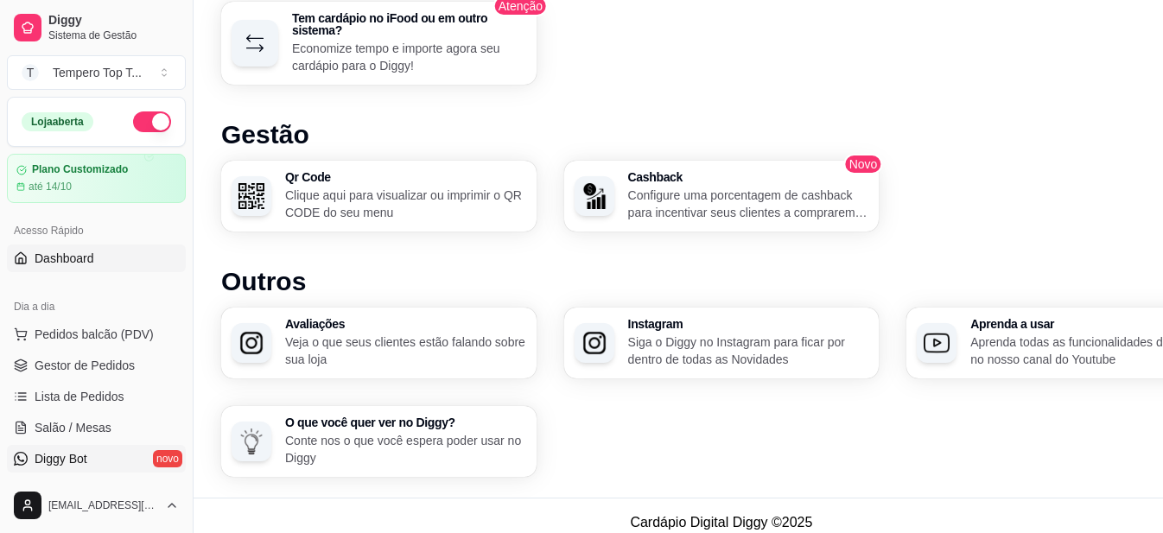
click at [84, 461] on span "Diggy Bot" at bounding box center [61, 458] width 53 height 17
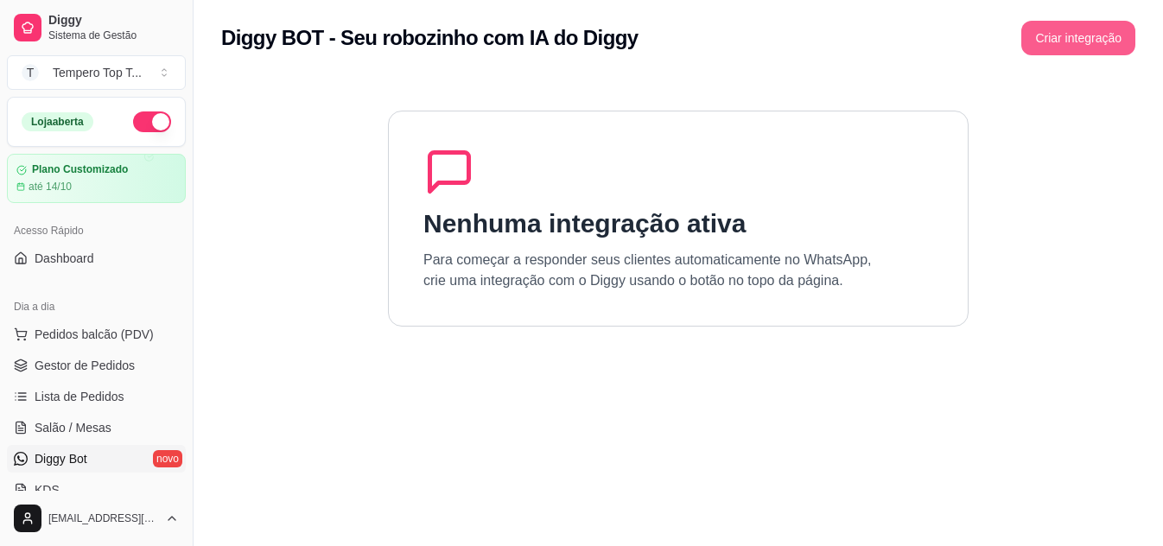
click at [1054, 37] on button "Criar integração" at bounding box center [1078, 38] width 114 height 35
click at [80, 264] on span "Dashboard" at bounding box center [65, 258] width 60 height 17
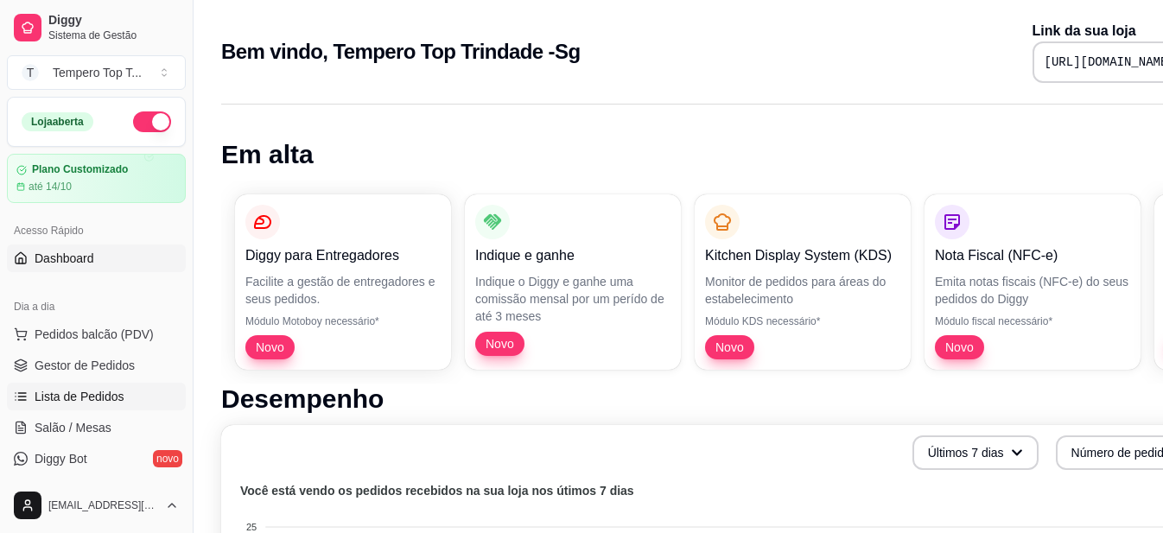
click at [111, 390] on span "Lista de Pedidos" at bounding box center [80, 396] width 90 height 17
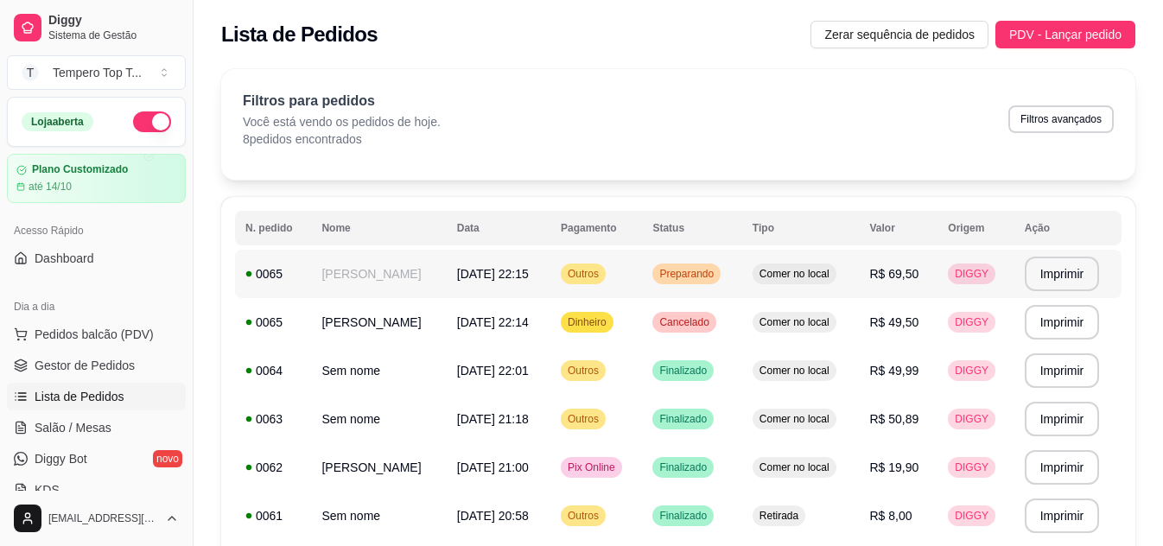
click at [656, 270] on span "Preparando" at bounding box center [686, 274] width 61 height 14
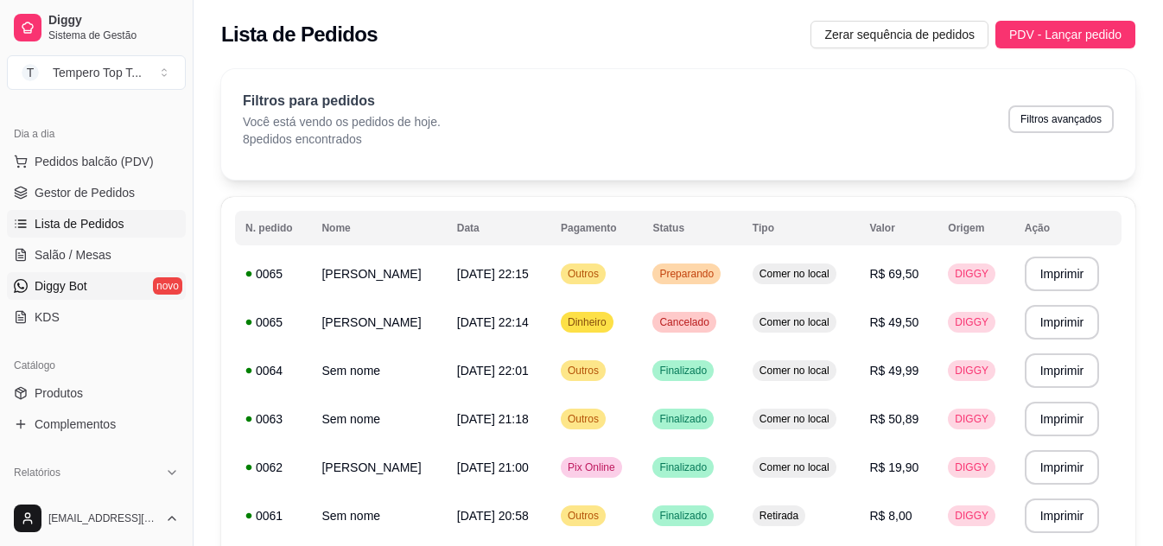
scroll to position [259, 0]
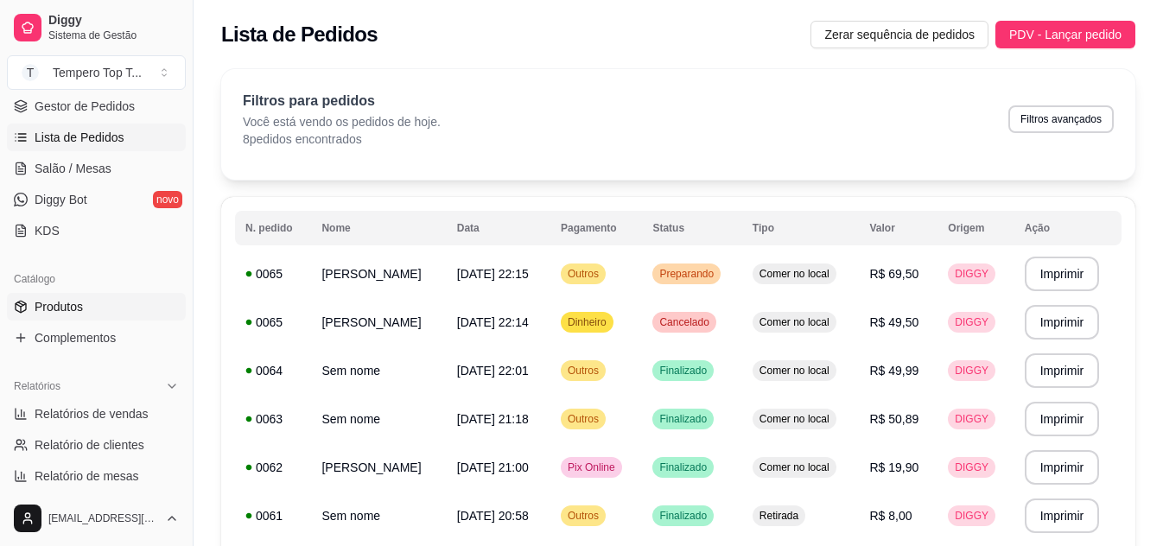
click at [112, 305] on link "Produtos" at bounding box center [96, 307] width 179 height 28
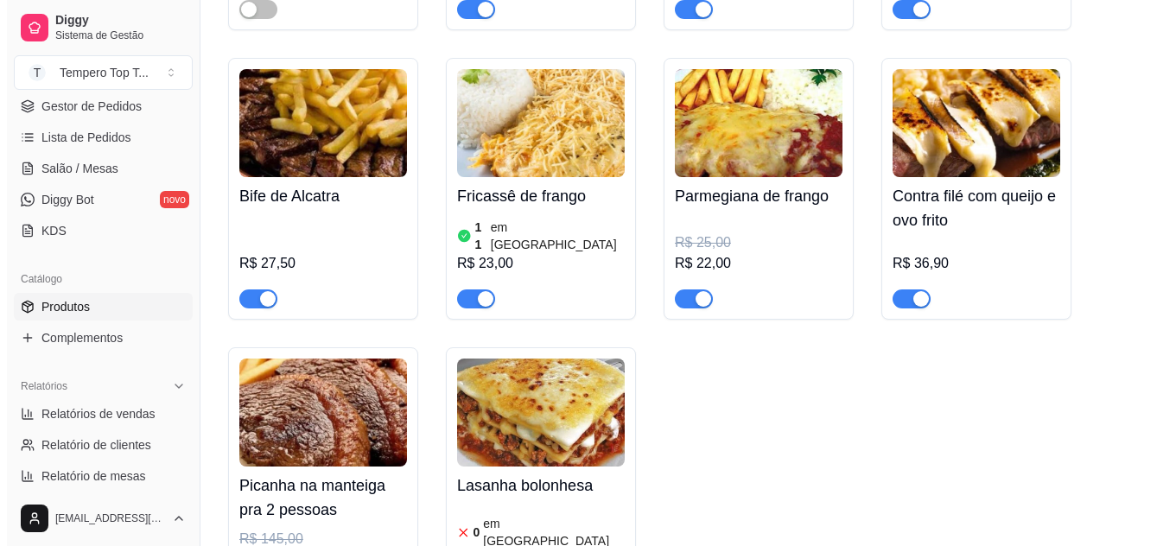
scroll to position [1815, 0]
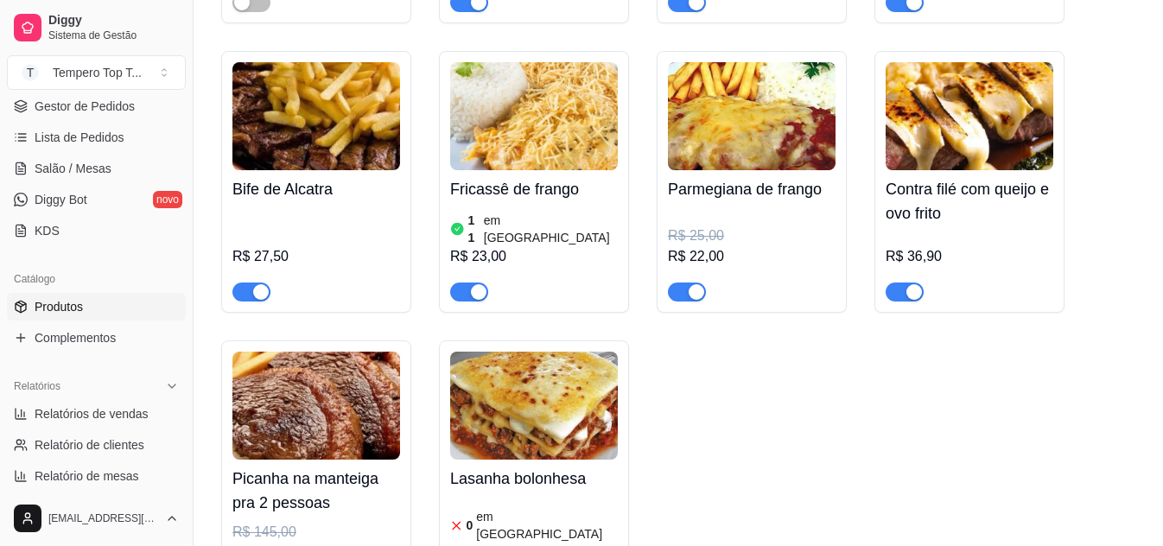
click at [244, 208] on div "R$ 27,50" at bounding box center [316, 254] width 168 height 93
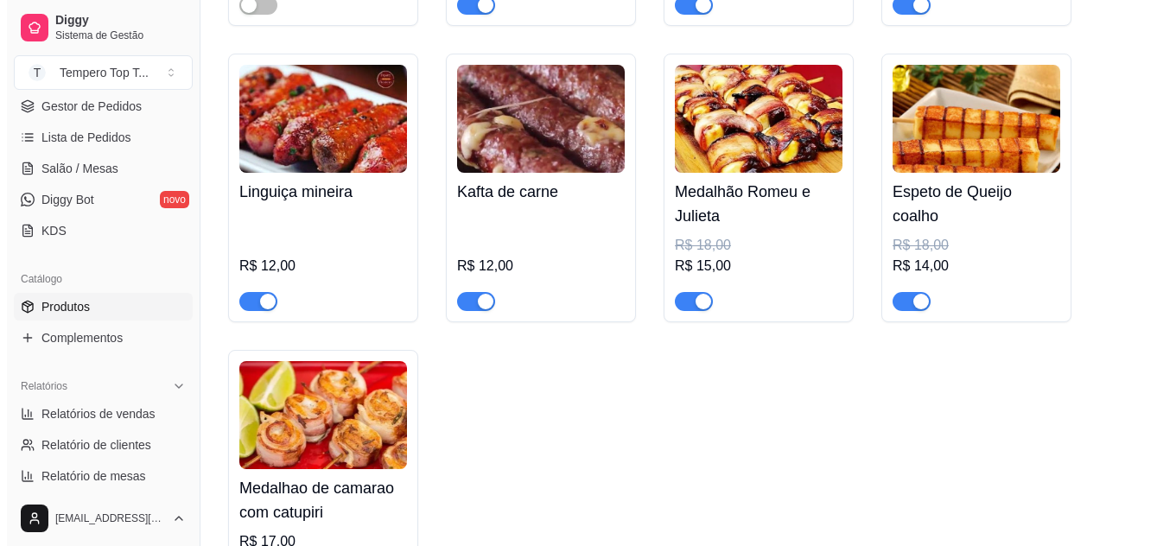
scroll to position [4061, 0]
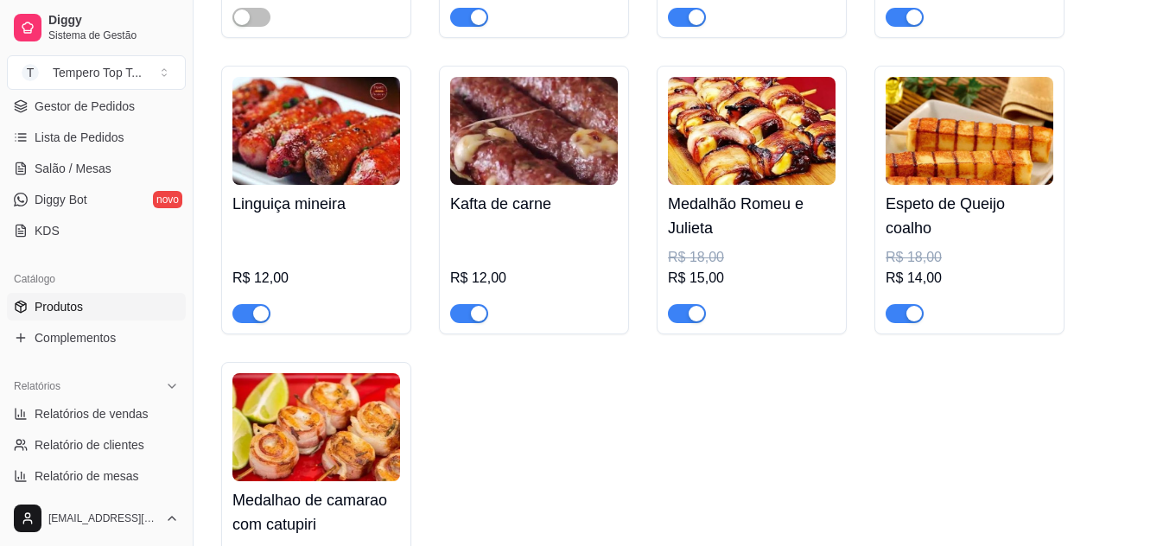
click at [316, 488] on h4 "Medalhao de camarao com catupiri" at bounding box center [316, 512] width 168 height 48
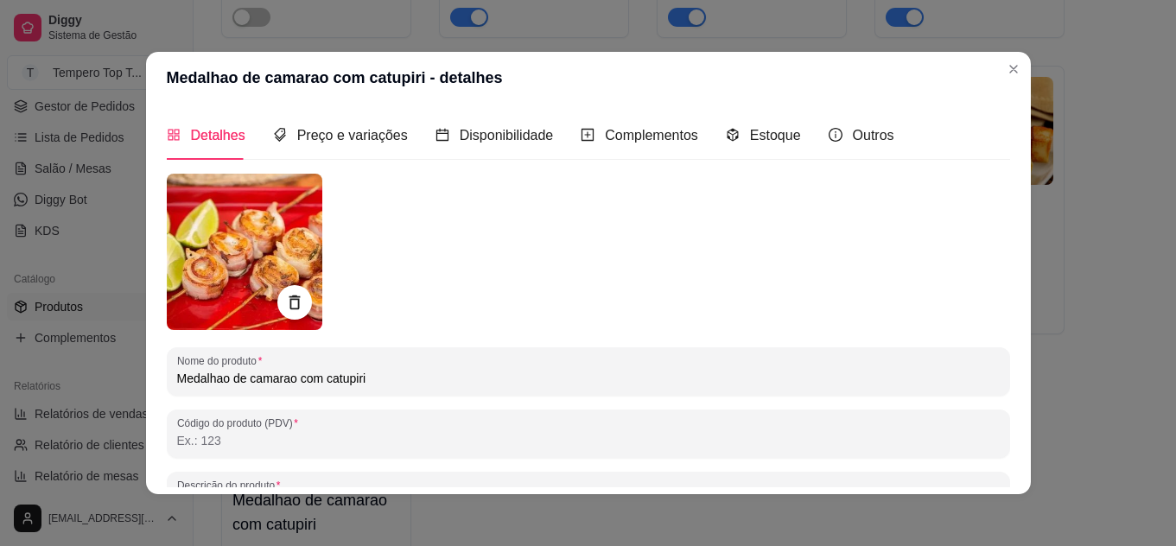
click at [226, 378] on input "Medalhao de camarao com catupiri" at bounding box center [588, 378] width 823 height 17
click at [220, 379] on input "Medalhao de camarao com catupiri" at bounding box center [588, 378] width 823 height 17
click at [290, 380] on input "Medalhão de camarao com catupiri" at bounding box center [588, 378] width 823 height 17
click at [405, 382] on input "Medalhão de camarão com catupiri" at bounding box center [588, 378] width 823 height 17
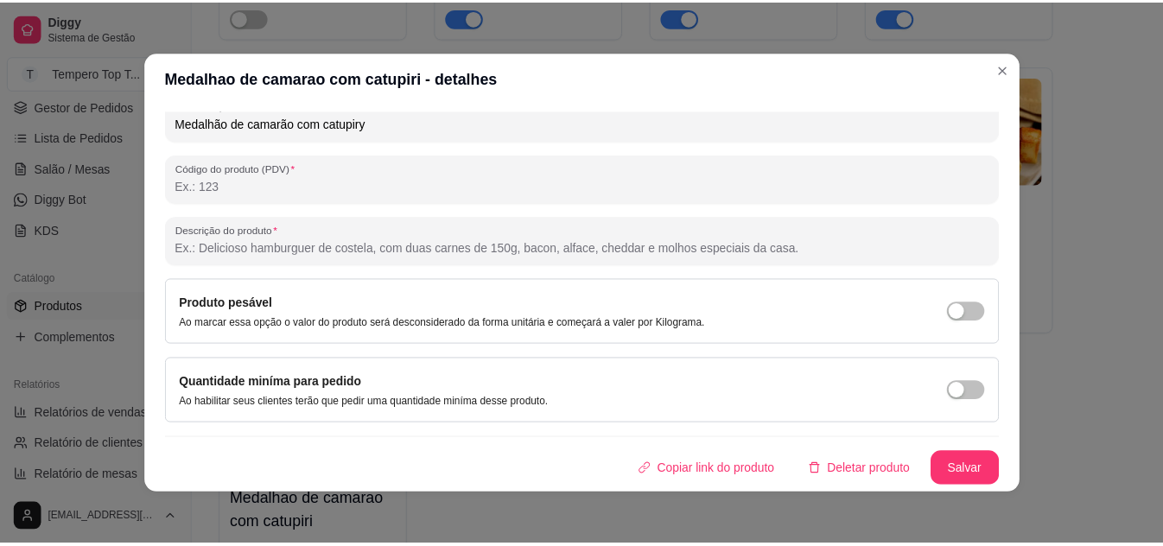
scroll to position [3, 0]
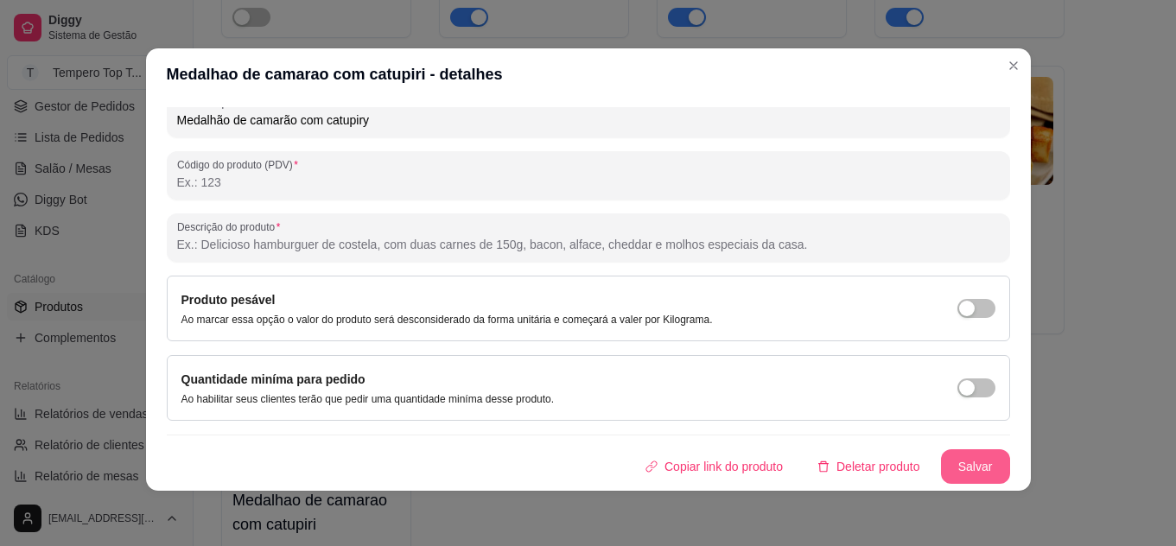
type input "Medalhão de camarão com catupiry"
click at [963, 465] on button "Salvar" at bounding box center [975, 466] width 67 height 34
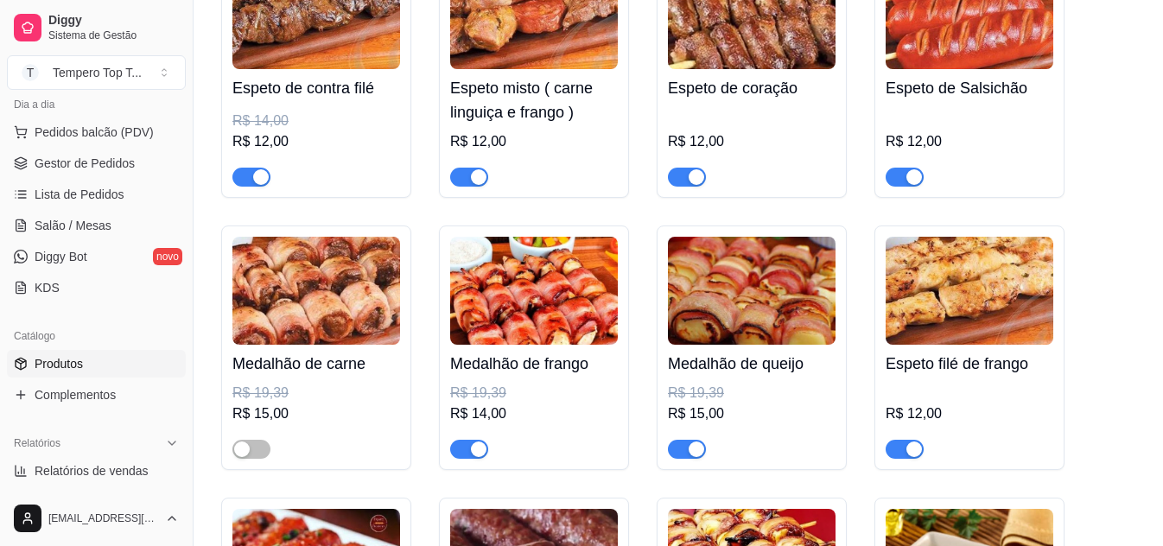
scroll to position [173, 0]
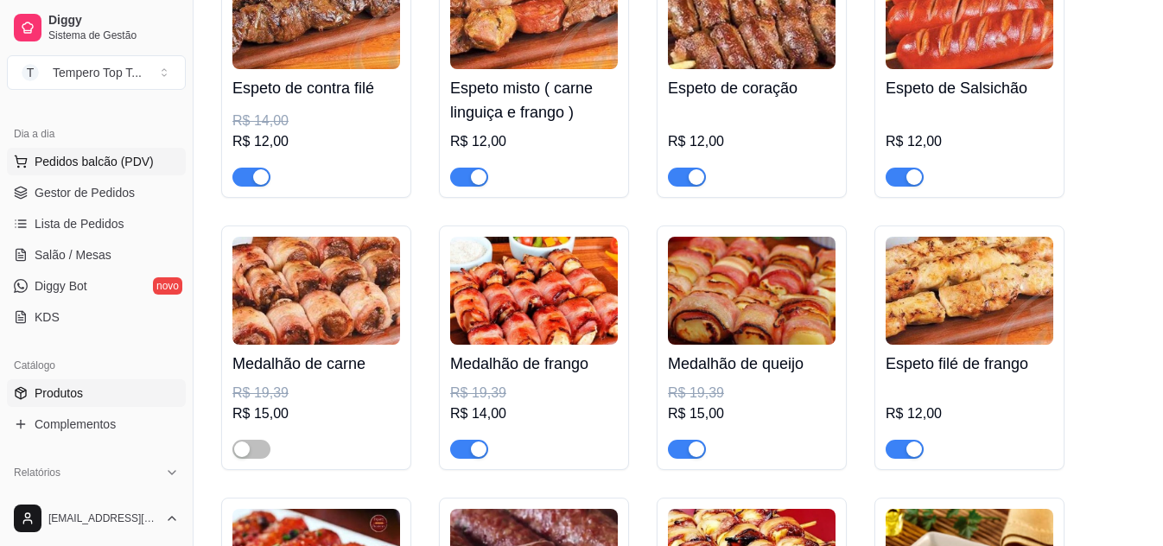
click at [82, 159] on span "Pedidos balcão (PDV)" at bounding box center [94, 161] width 119 height 17
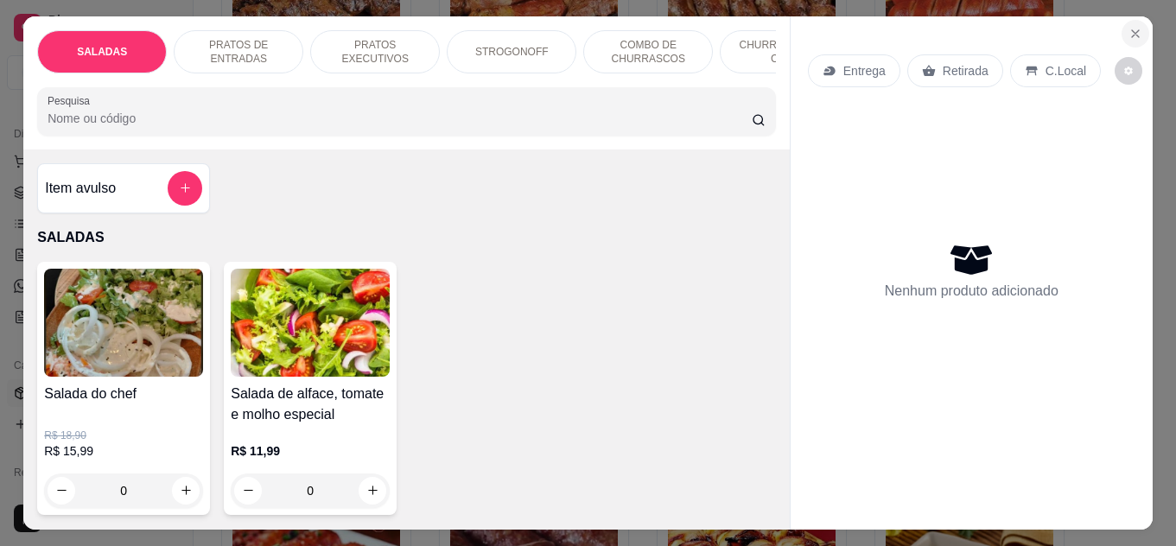
click at [1129, 27] on icon "Close" at bounding box center [1136, 34] width 14 height 14
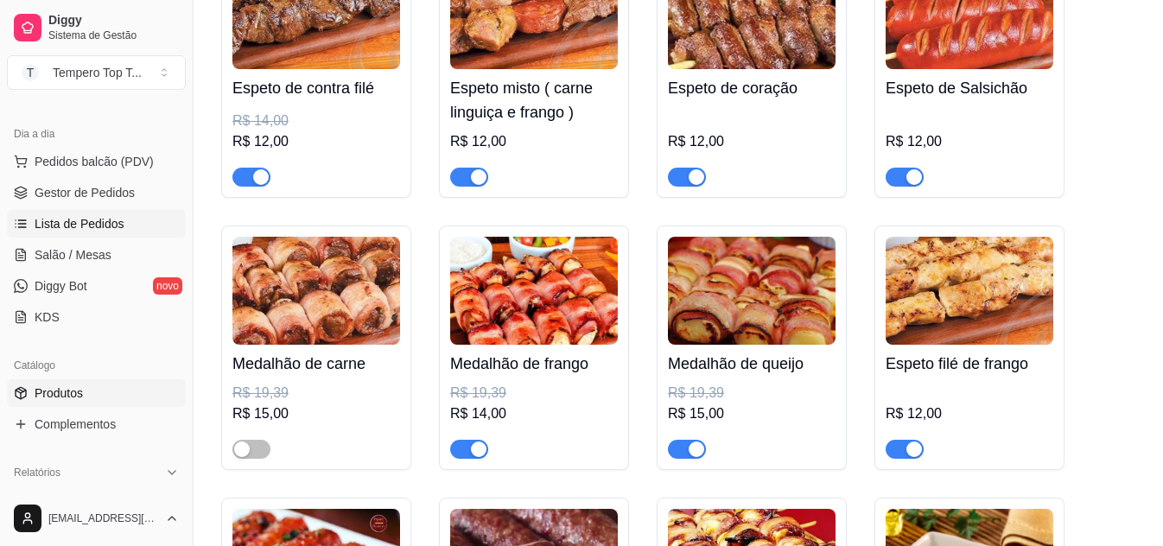
click at [97, 219] on span "Lista de Pedidos" at bounding box center [80, 223] width 90 height 17
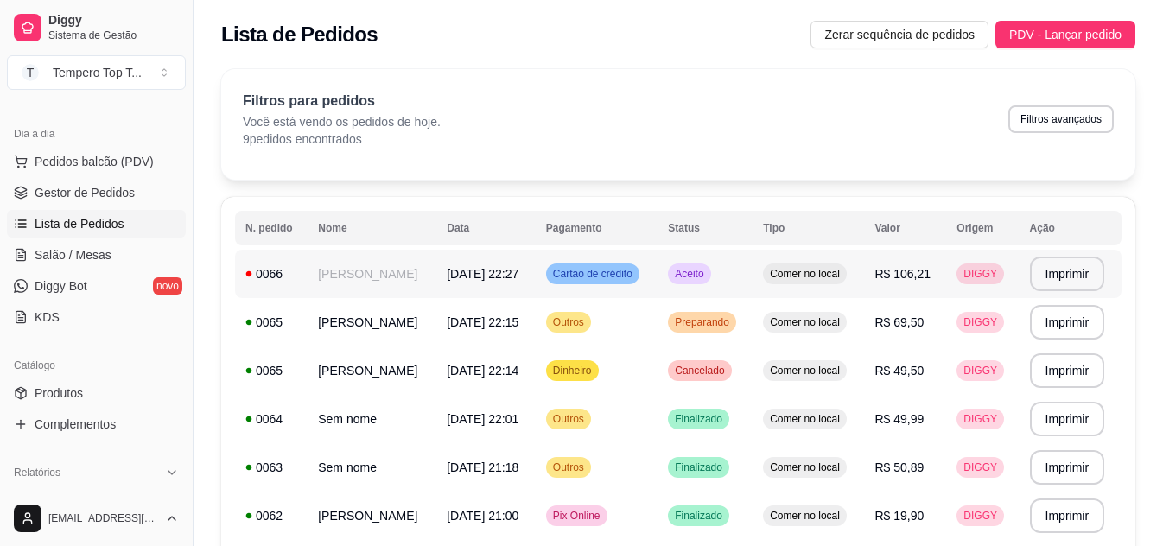
click at [760, 289] on td "Comer no local" at bounding box center [808, 274] width 111 height 48
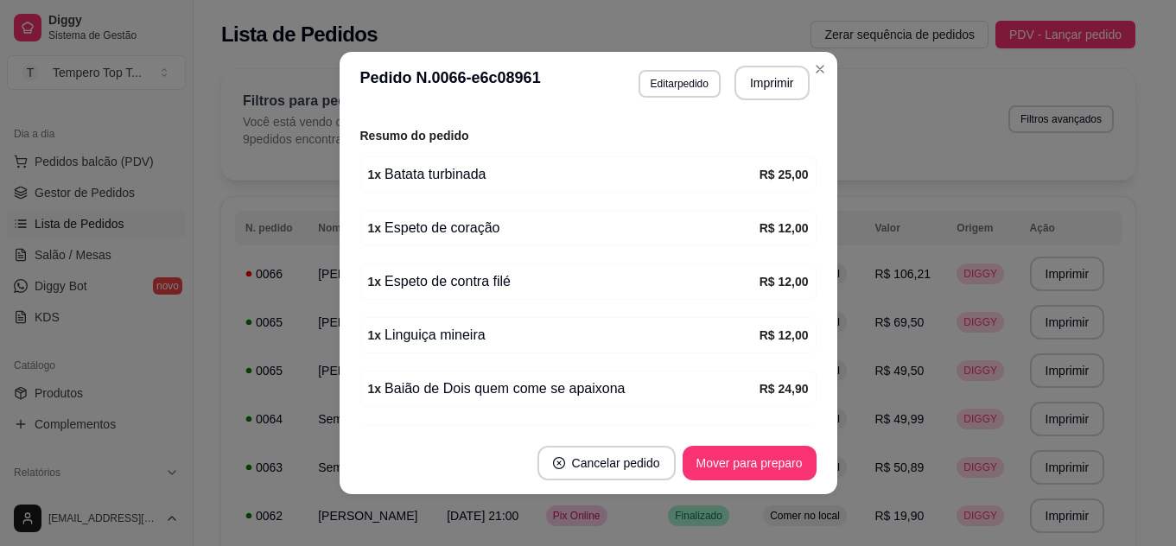
scroll to position [432, 0]
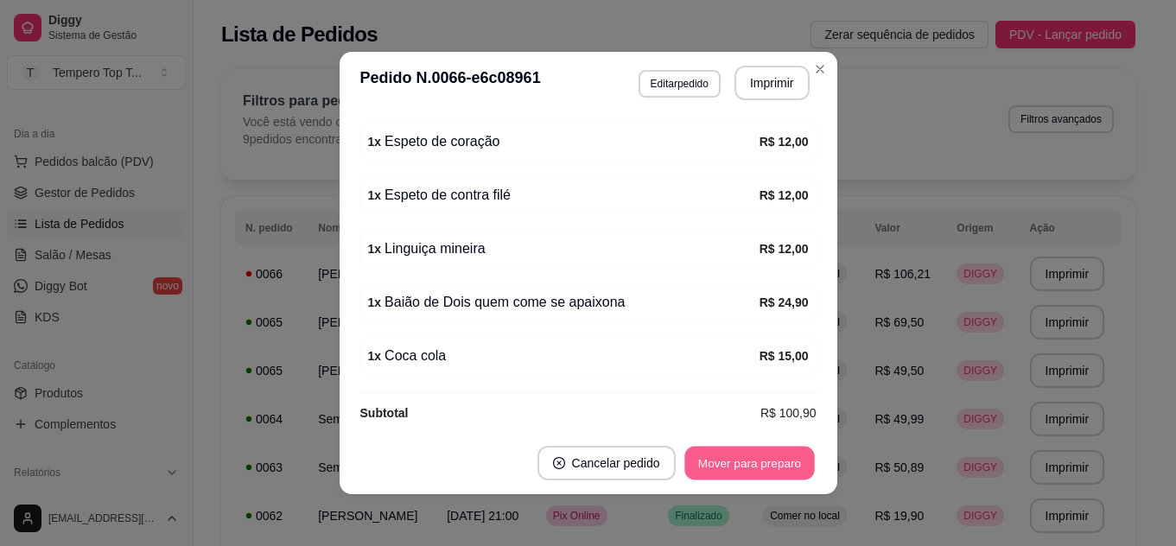
click at [739, 456] on button "Mover para preparo" at bounding box center [749, 464] width 130 height 34
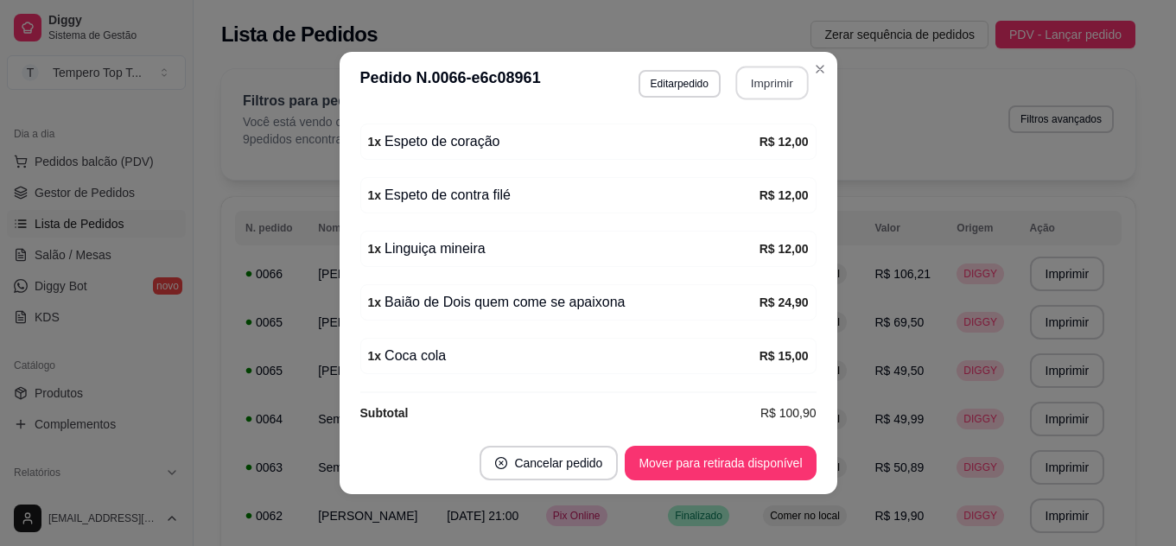
click at [748, 75] on button "Imprimir" at bounding box center [771, 84] width 73 height 34
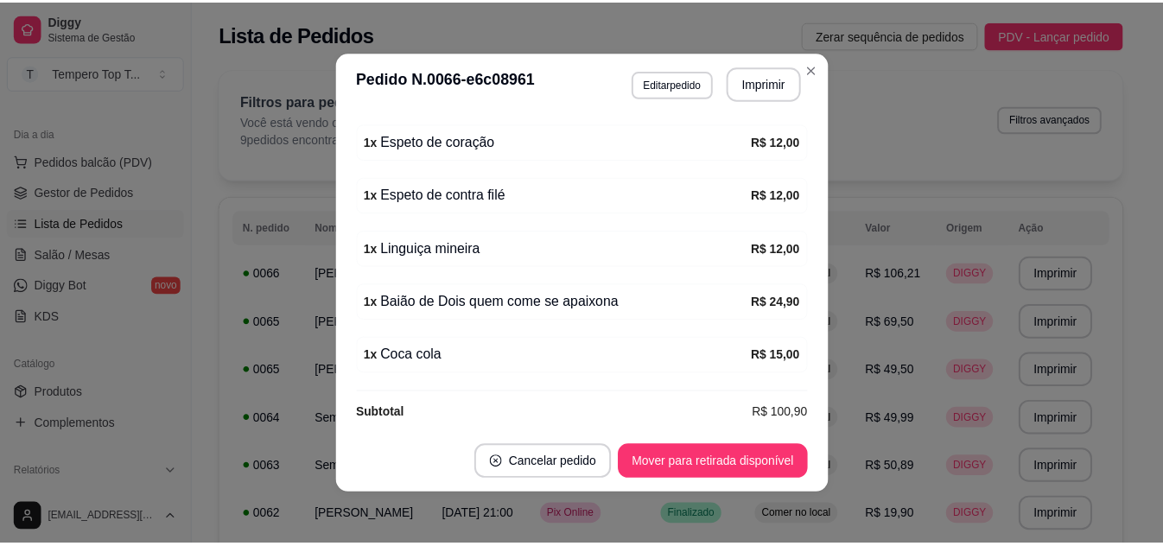
scroll to position [0, 0]
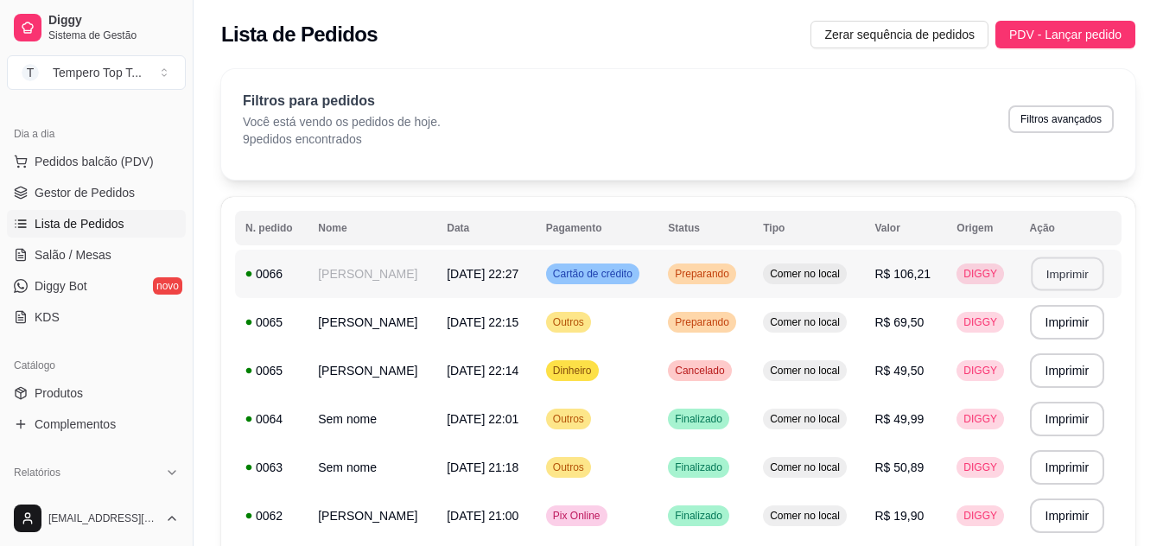
click at [1053, 277] on button "Imprimir" at bounding box center [1067, 275] width 73 height 34
click at [758, 481] on td "Comer no local" at bounding box center [808, 467] width 111 height 48
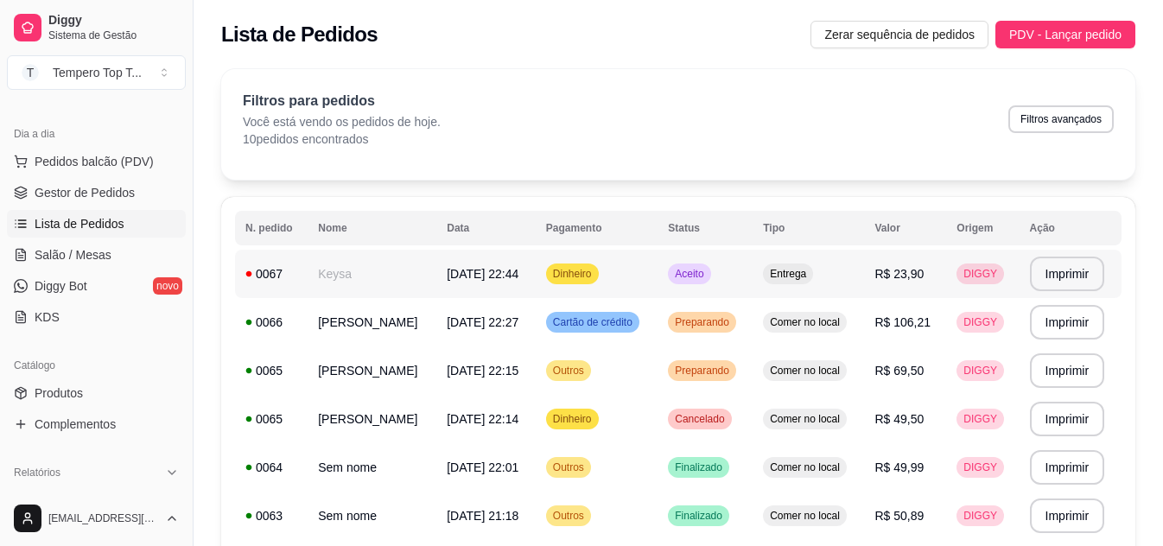
click at [728, 276] on td "Aceito" at bounding box center [705, 274] width 95 height 48
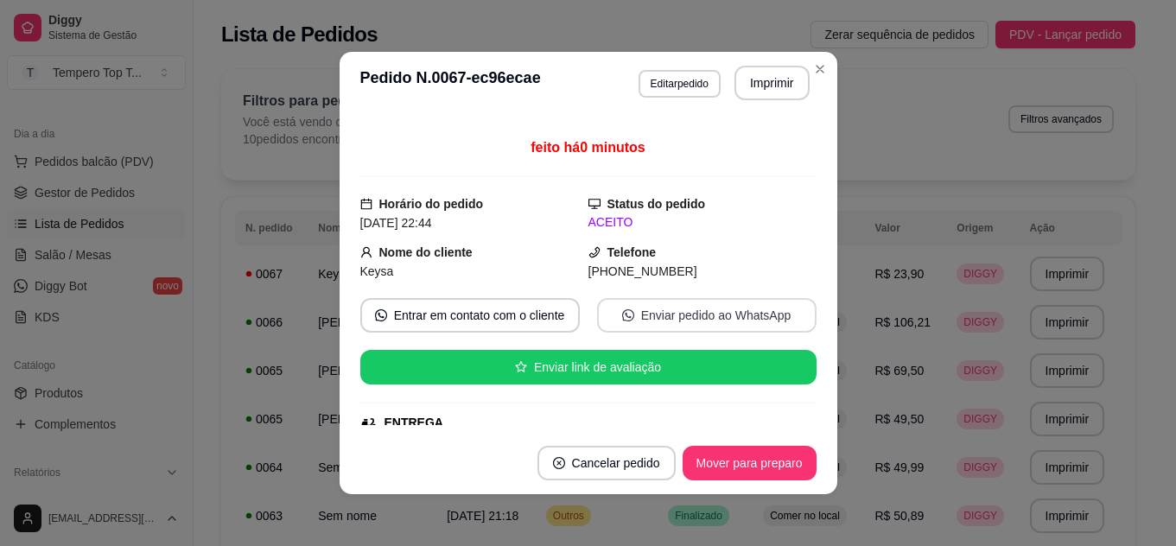
scroll to position [517, 0]
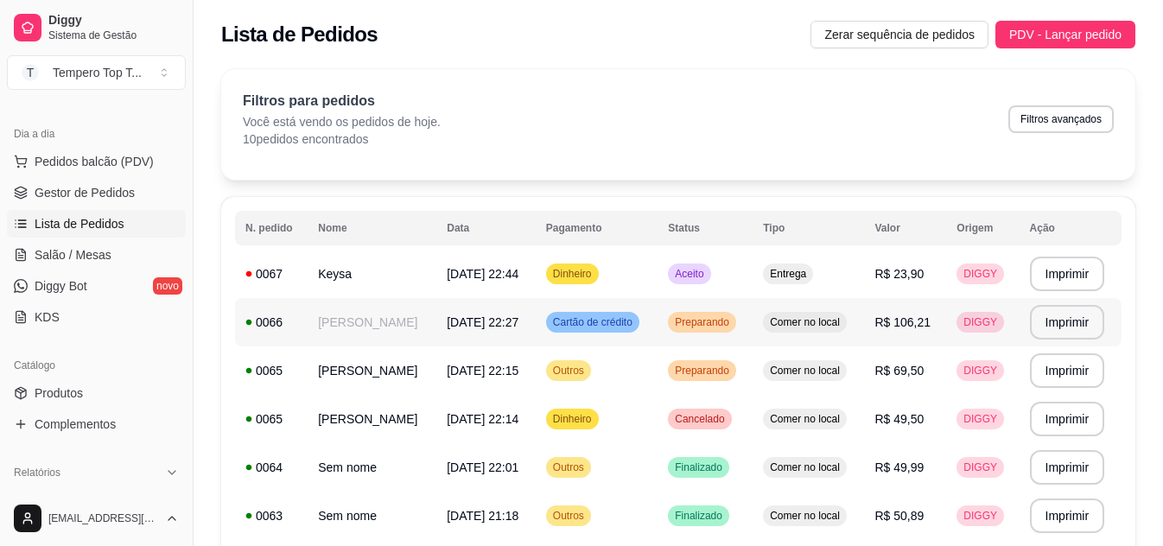
click at [671, 328] on span "Preparando" at bounding box center [701, 322] width 61 height 14
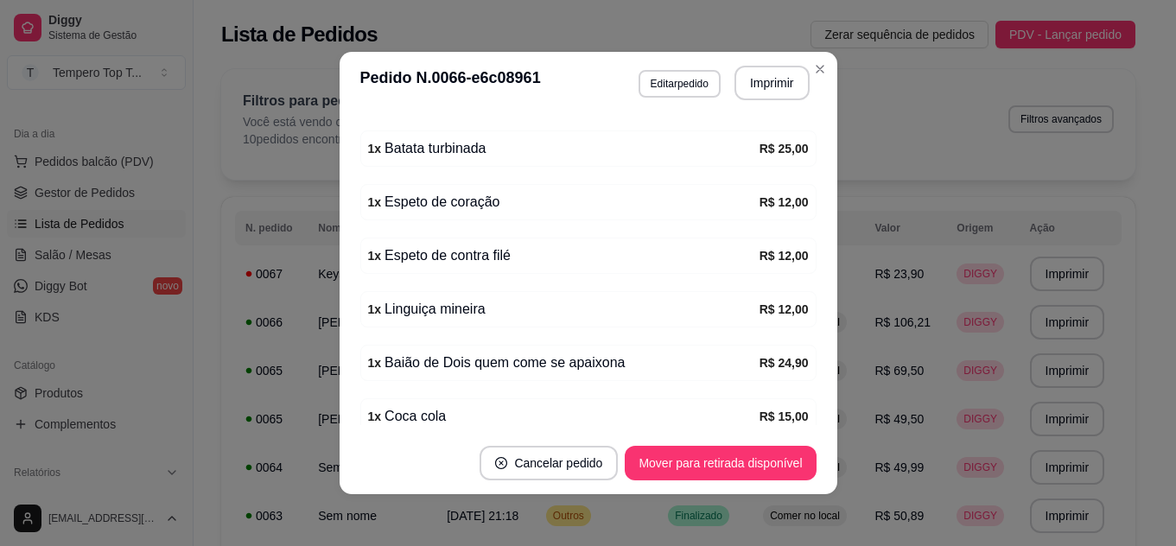
scroll to position [346, 0]
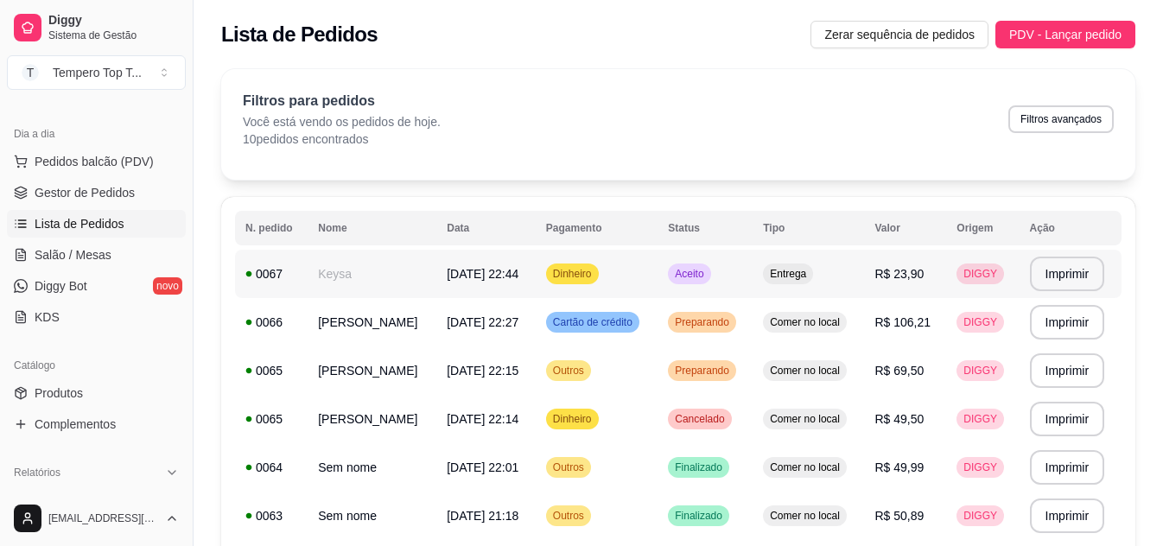
click at [626, 271] on td "Dinheiro" at bounding box center [597, 274] width 122 height 48
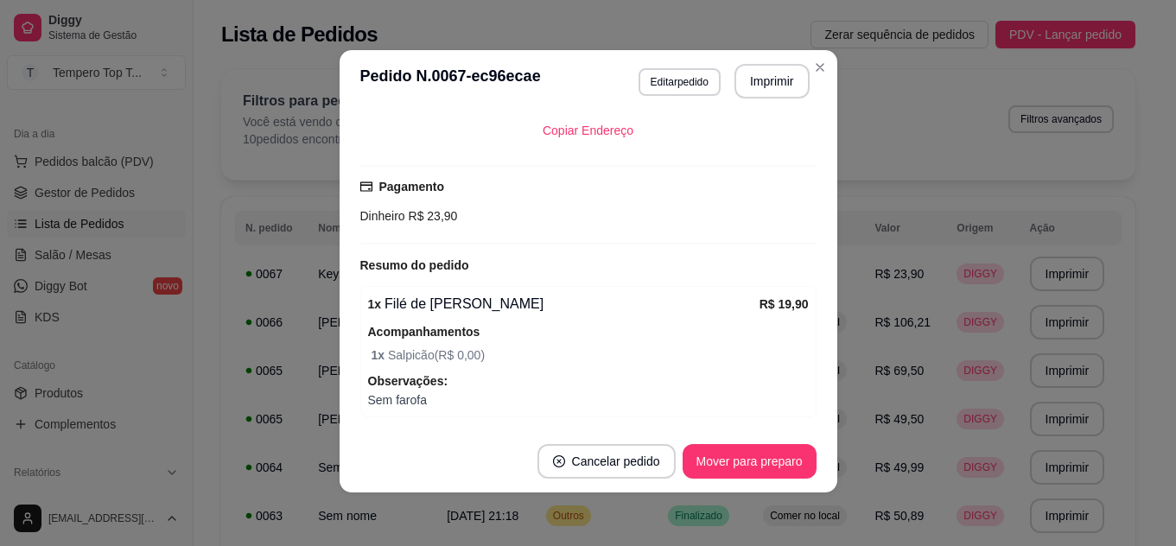
scroll to position [3, 0]
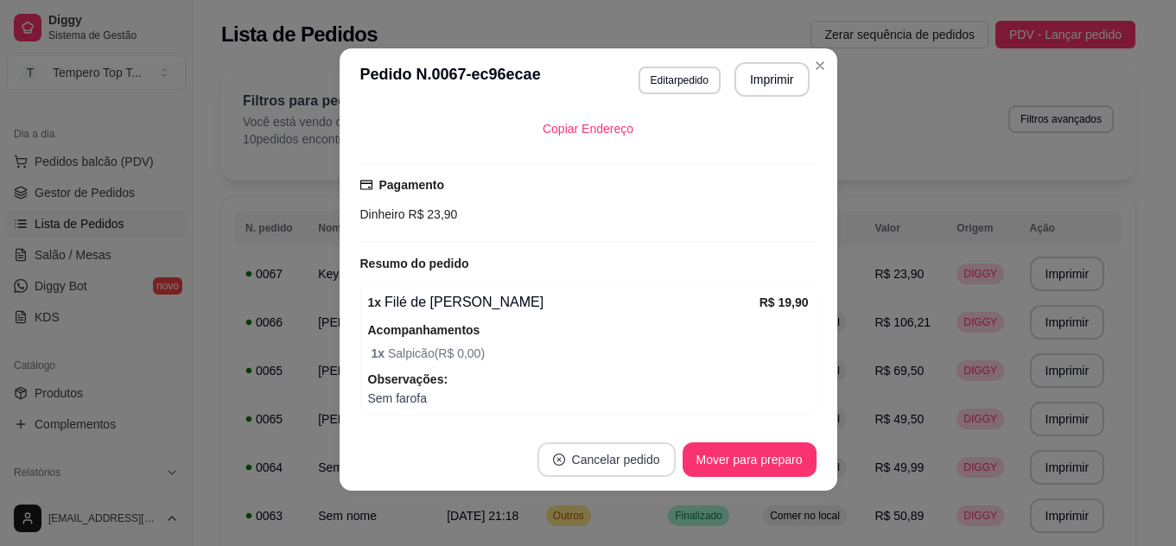
click at [608, 459] on button "Cancelar pedido" at bounding box center [606, 459] width 138 height 35
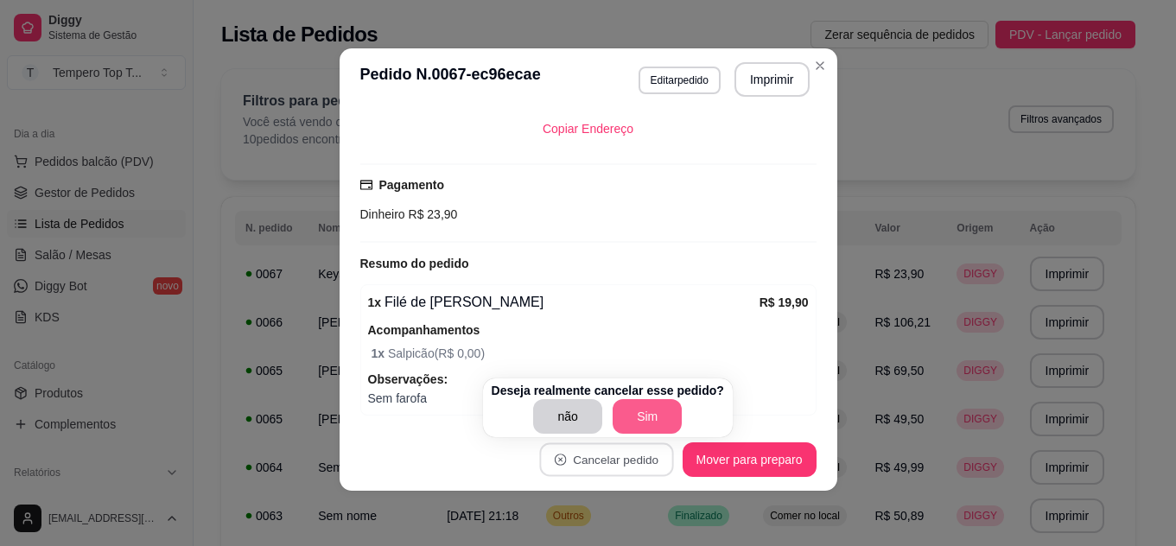
click at [658, 413] on button "Sim" at bounding box center [647, 416] width 69 height 35
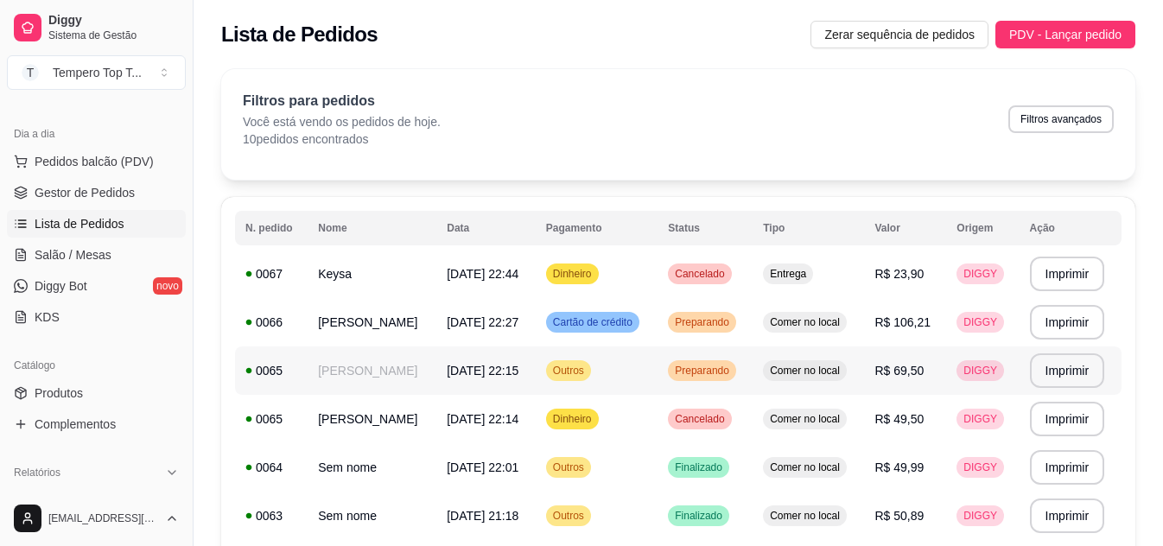
click at [624, 369] on td "Outros" at bounding box center [597, 371] width 122 height 48
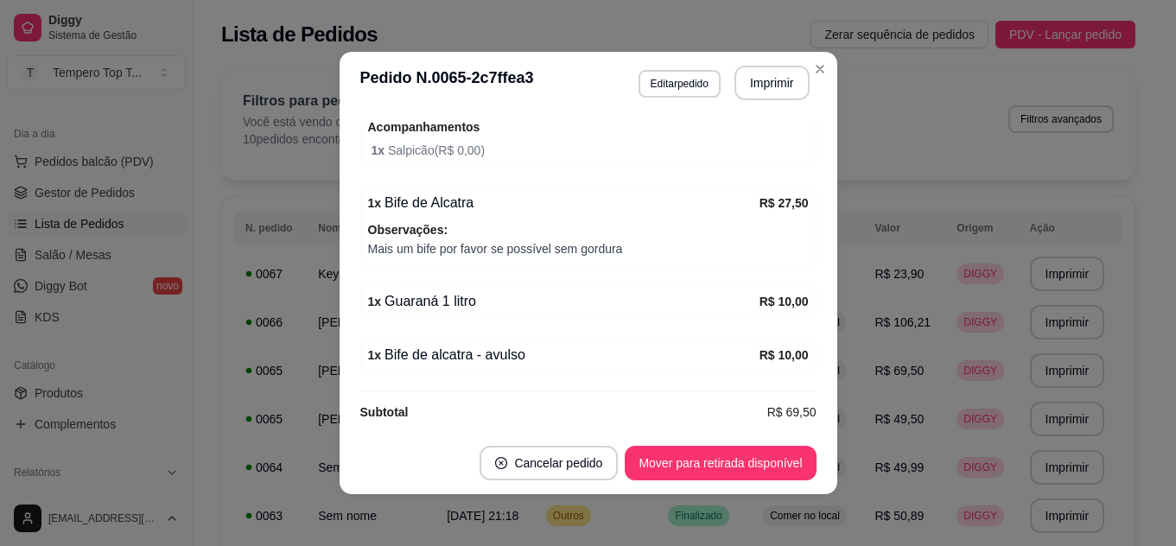
scroll to position [474, 0]
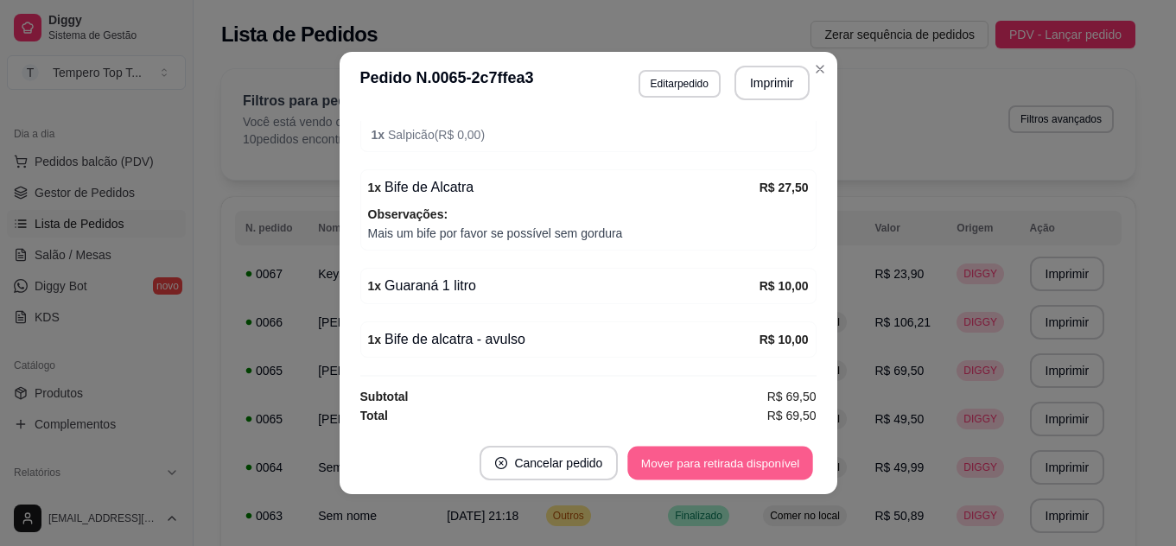
click at [714, 451] on button "Mover para retirada disponível" at bounding box center [720, 464] width 185 height 34
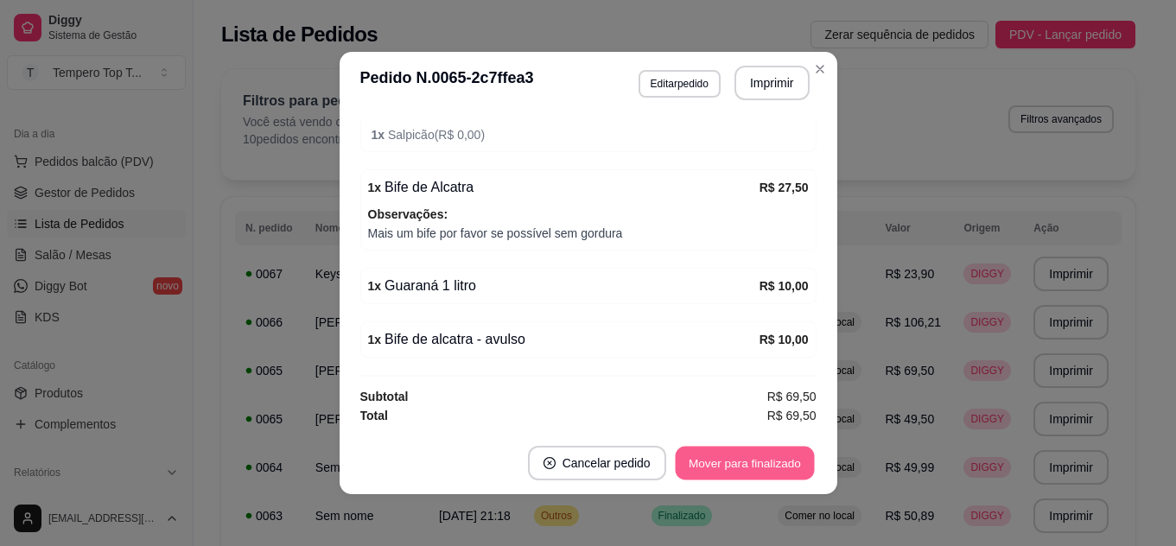
click at [714, 460] on button "Mover para finalizado" at bounding box center [744, 464] width 139 height 34
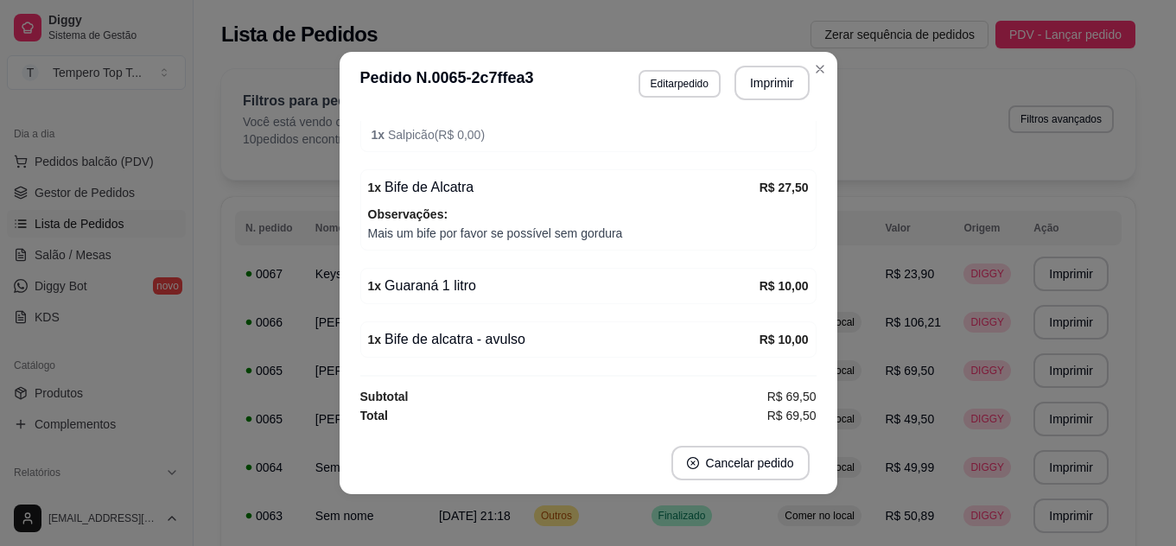
scroll to position [417, 0]
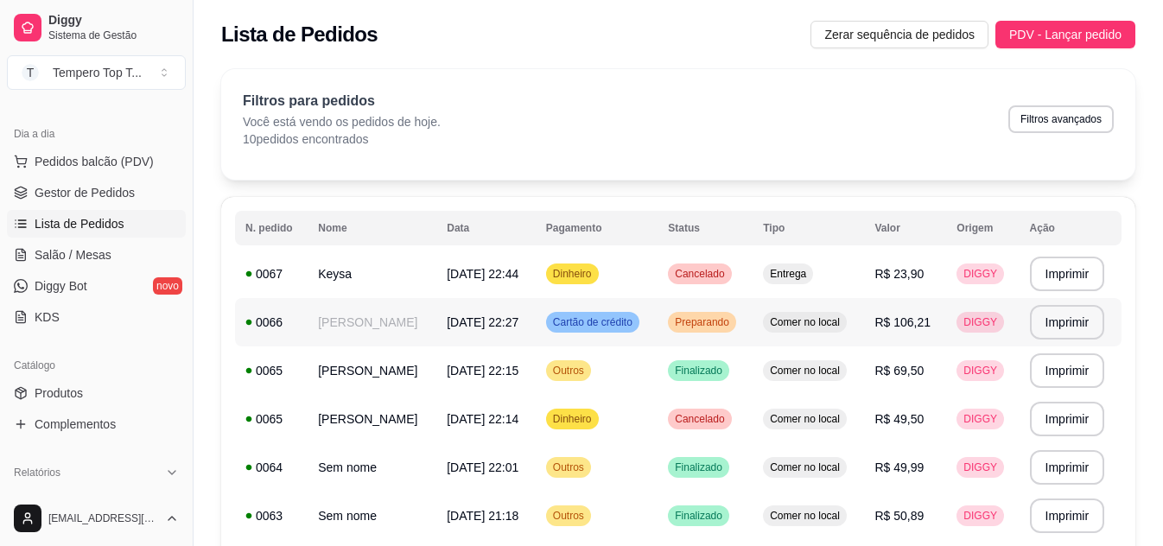
click at [714, 334] on td "Preparando" at bounding box center [705, 322] width 95 height 48
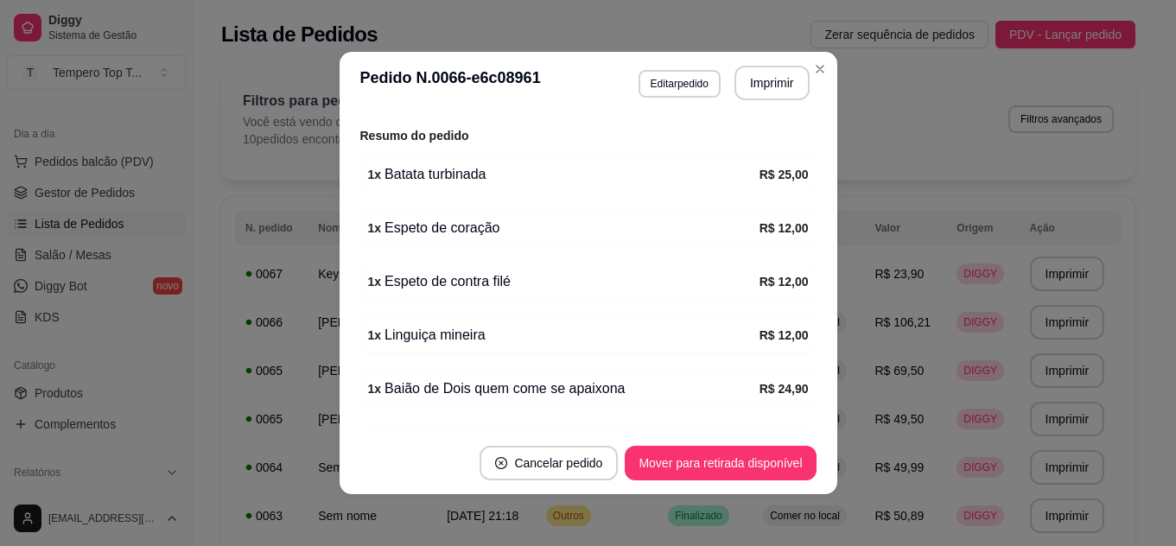
scroll to position [448, 0]
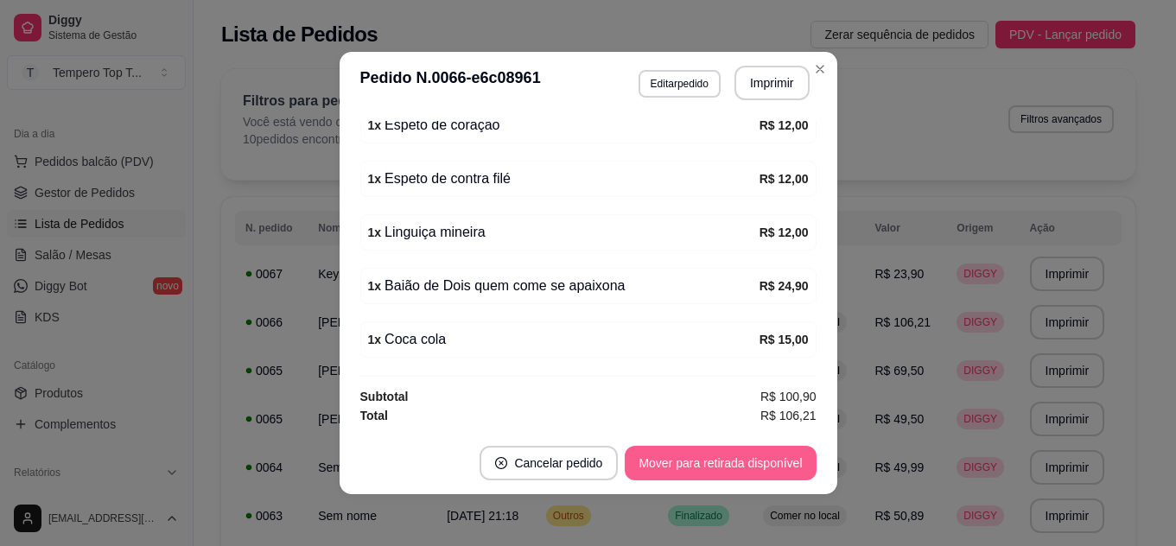
click at [743, 466] on button "Mover para retirada disponível" at bounding box center [720, 463] width 191 height 35
click at [743, 466] on button "Mover para finalizado" at bounding box center [744, 463] width 143 height 35
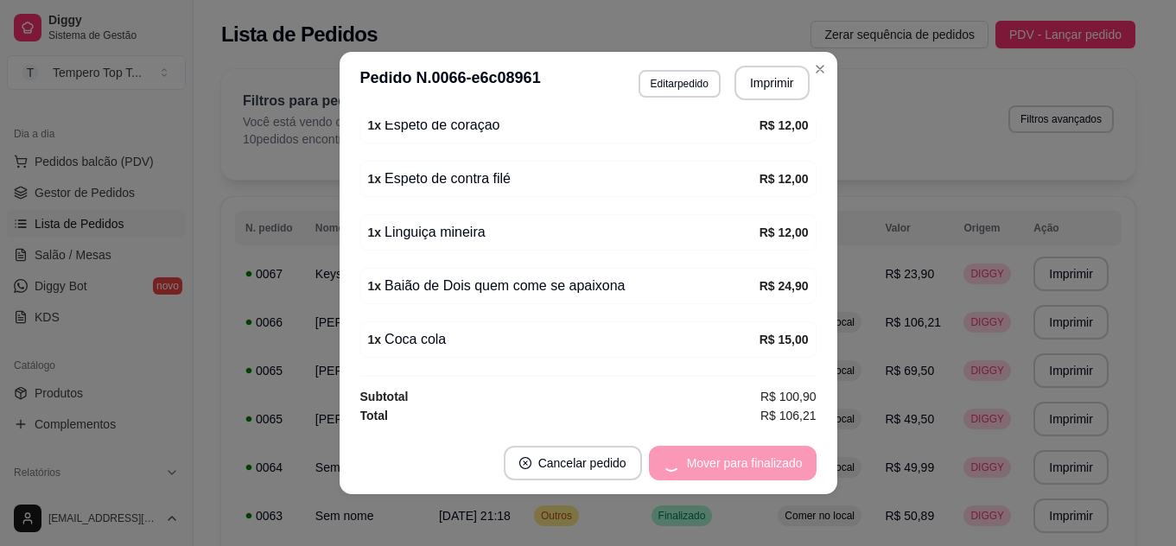
scroll to position [409, 0]
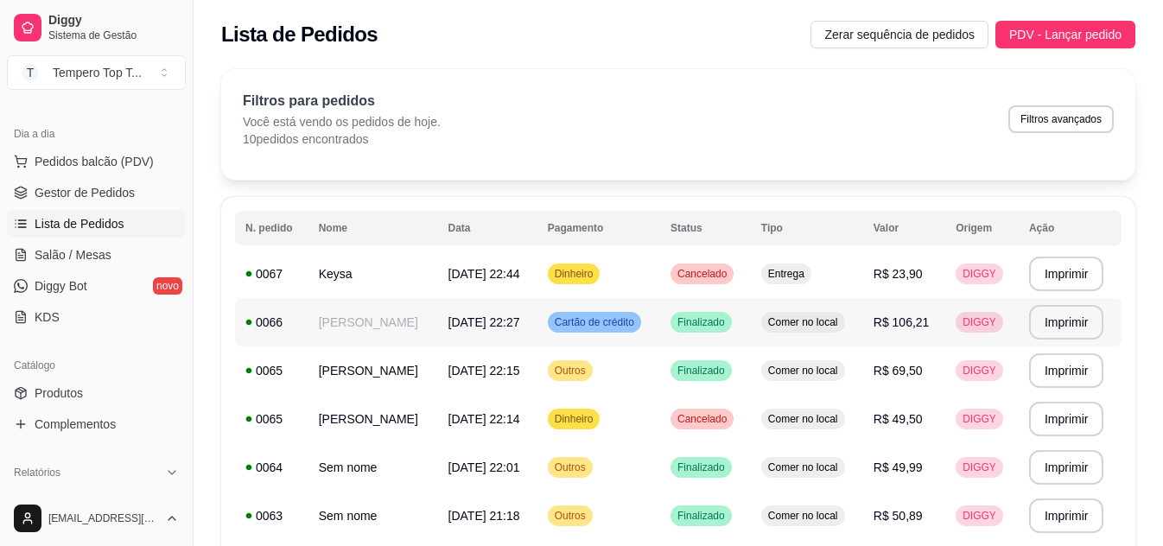
click at [660, 325] on td "Finalizado" at bounding box center [705, 322] width 91 height 48
click at [682, 277] on span "Cancelado" at bounding box center [702, 274] width 56 height 14
click at [765, 273] on span "Entrega" at bounding box center [786, 274] width 43 height 14
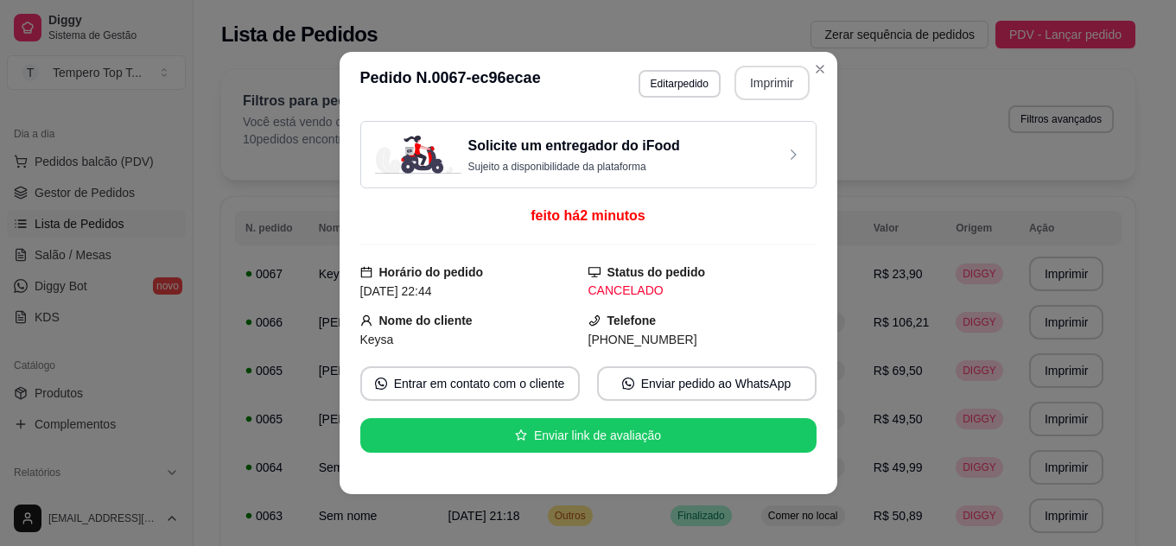
click at [771, 79] on button "Imprimir" at bounding box center [772, 83] width 75 height 35
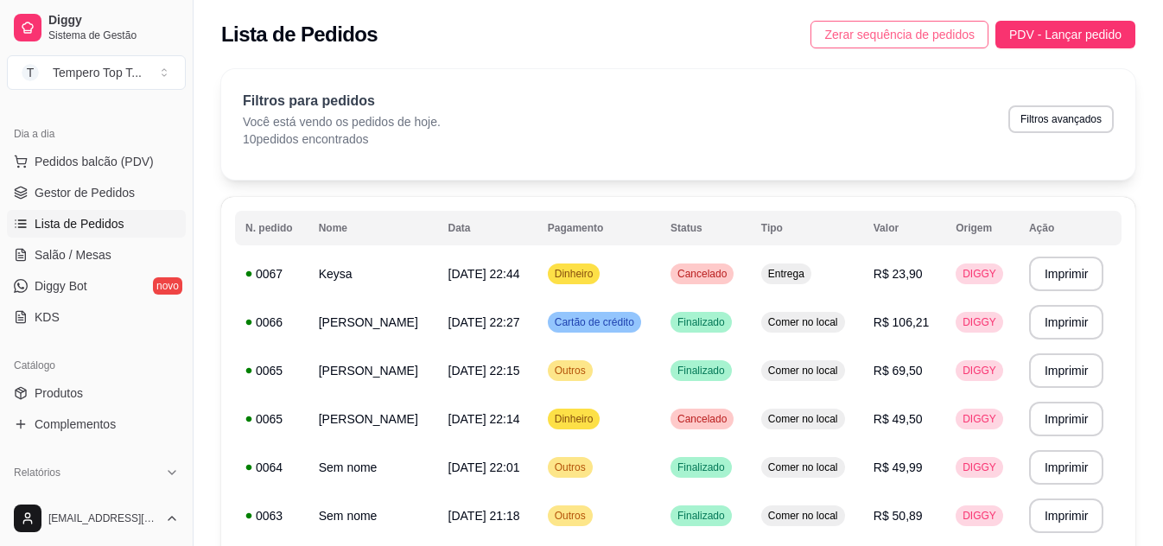
click at [913, 37] on span "Zerar sequência de pedidos" at bounding box center [899, 34] width 150 height 19
click at [928, 133] on div "Filtros para pedidos Você está vendo os pedidos de hoje. 10 pedidos encontrados…" at bounding box center [678, 119] width 871 height 57
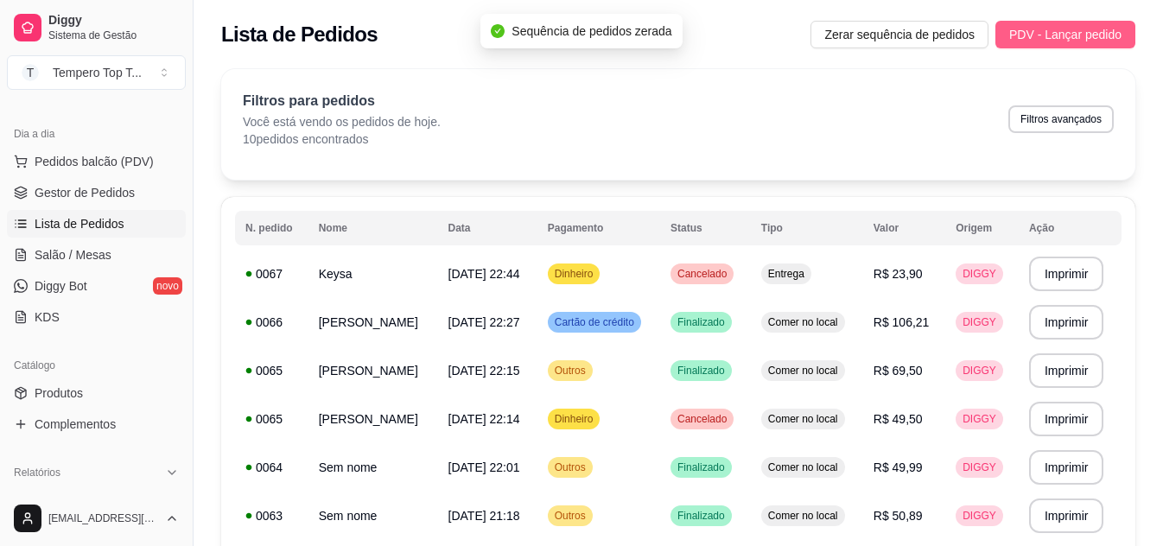
click at [1065, 41] on span "PDV - Lançar pedido" at bounding box center [1065, 34] width 112 height 19
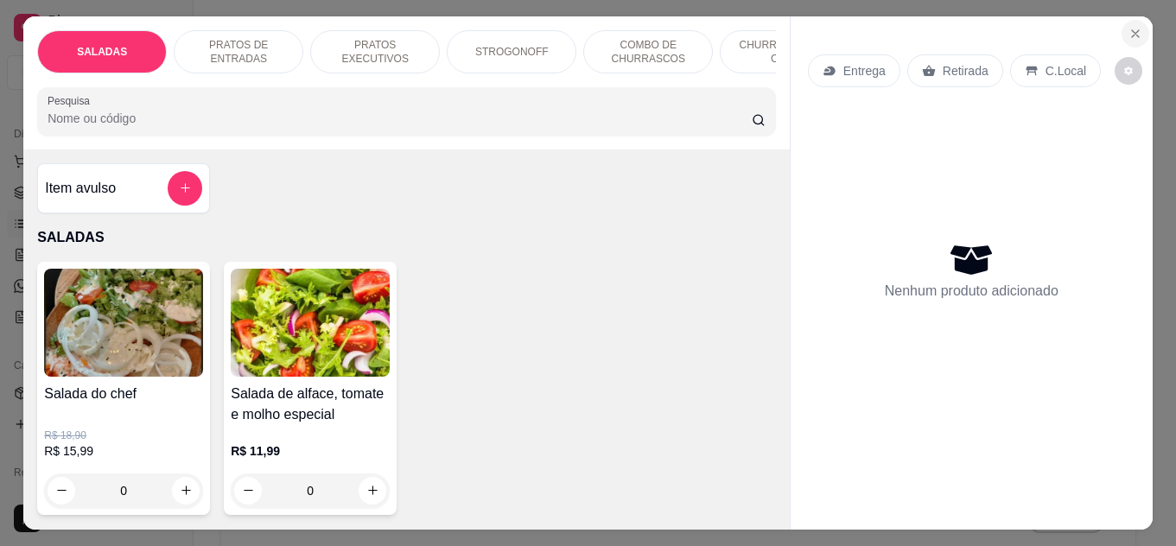
click at [1132, 30] on icon "Close" at bounding box center [1135, 33] width 7 height 7
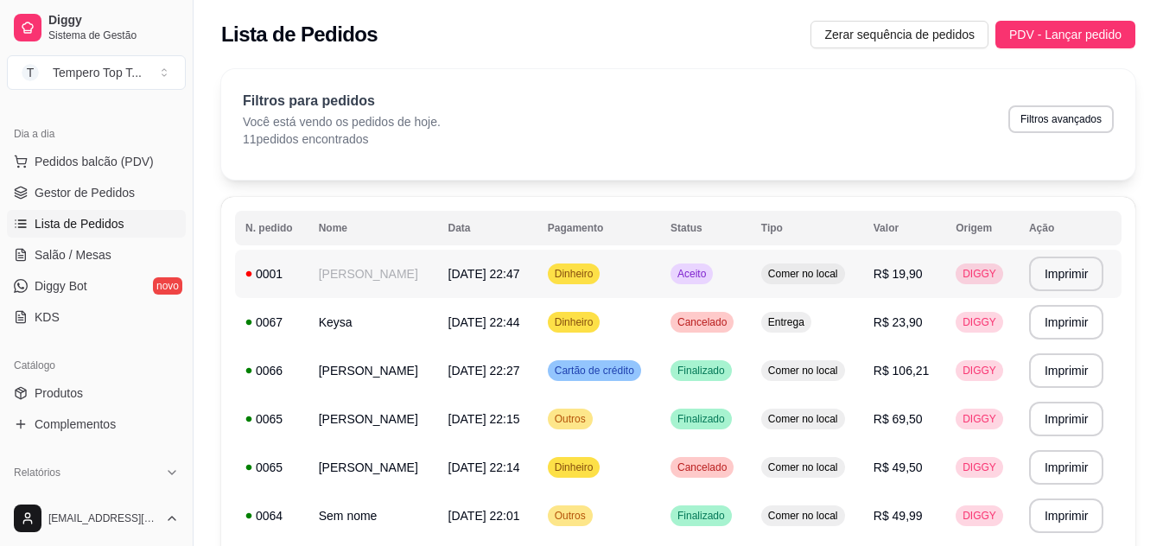
click at [833, 262] on td "Comer no local" at bounding box center [807, 274] width 112 height 48
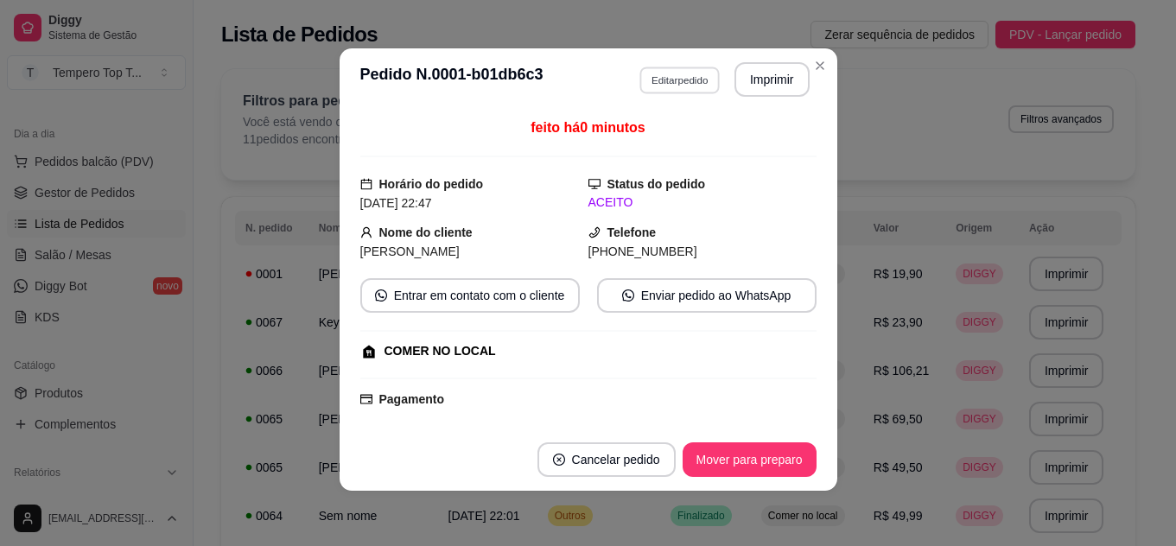
click at [677, 76] on button "Editar pedido" at bounding box center [679, 80] width 80 height 27
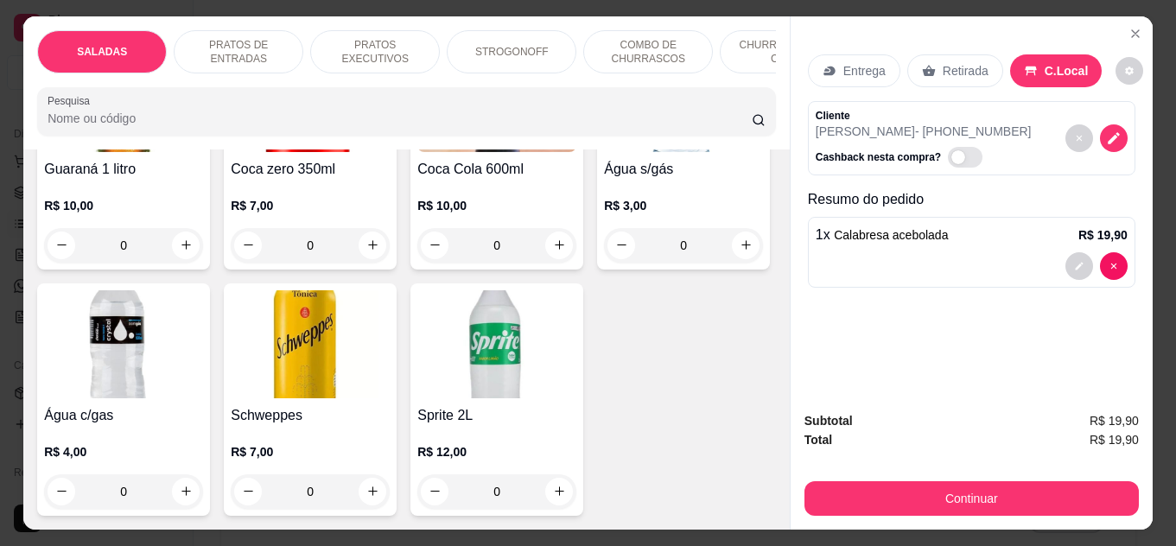
scroll to position [5703, 0]
type input "1"
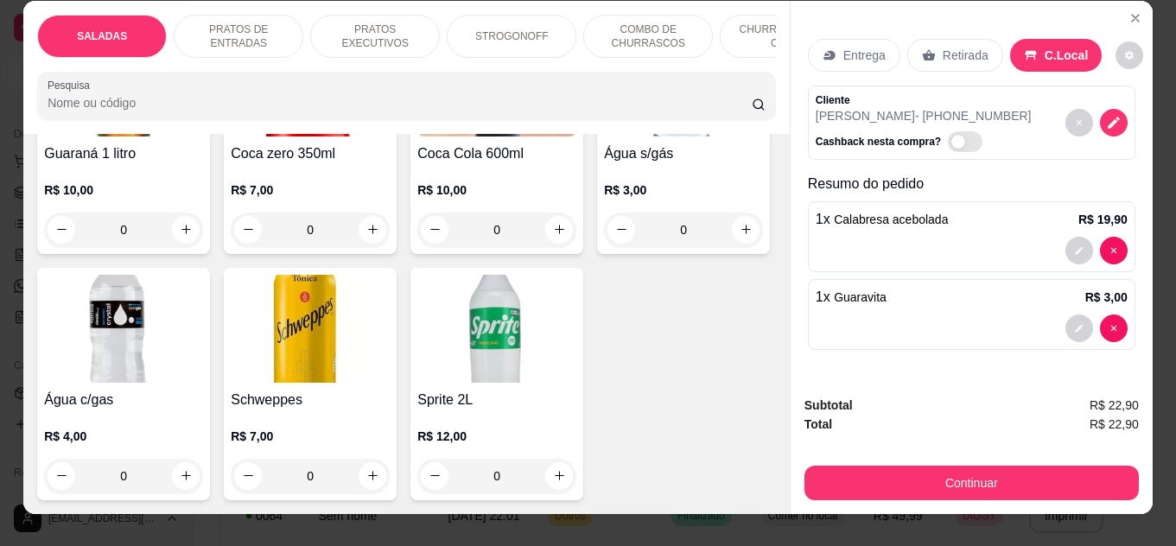
scroll to position [0, 0]
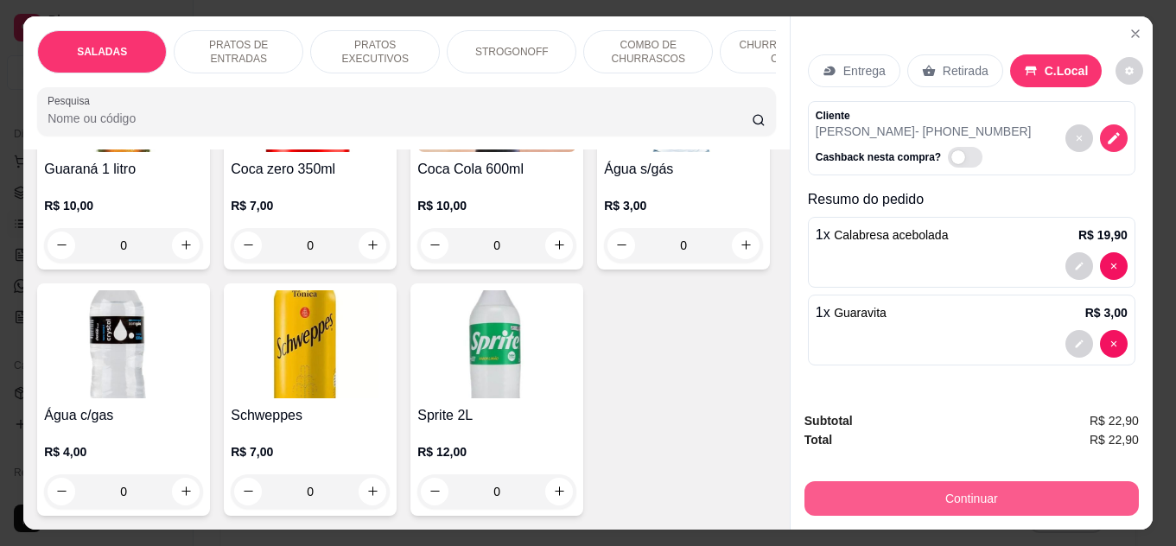
click at [950, 482] on button "Continuar" at bounding box center [972, 498] width 334 height 35
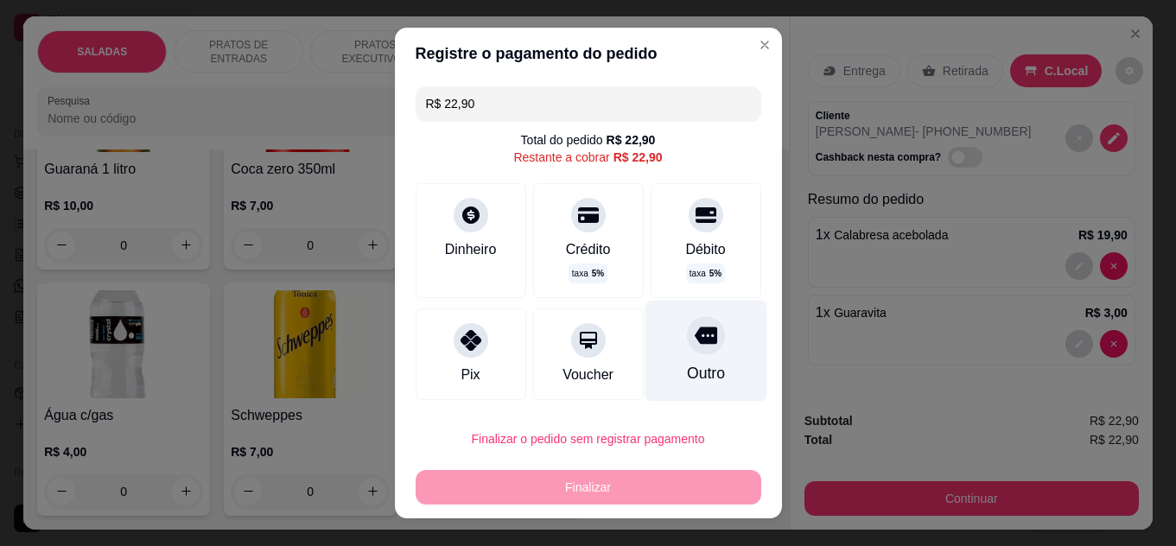
click at [694, 325] on icon at bounding box center [705, 335] width 22 height 22
type input "R$ 0,00"
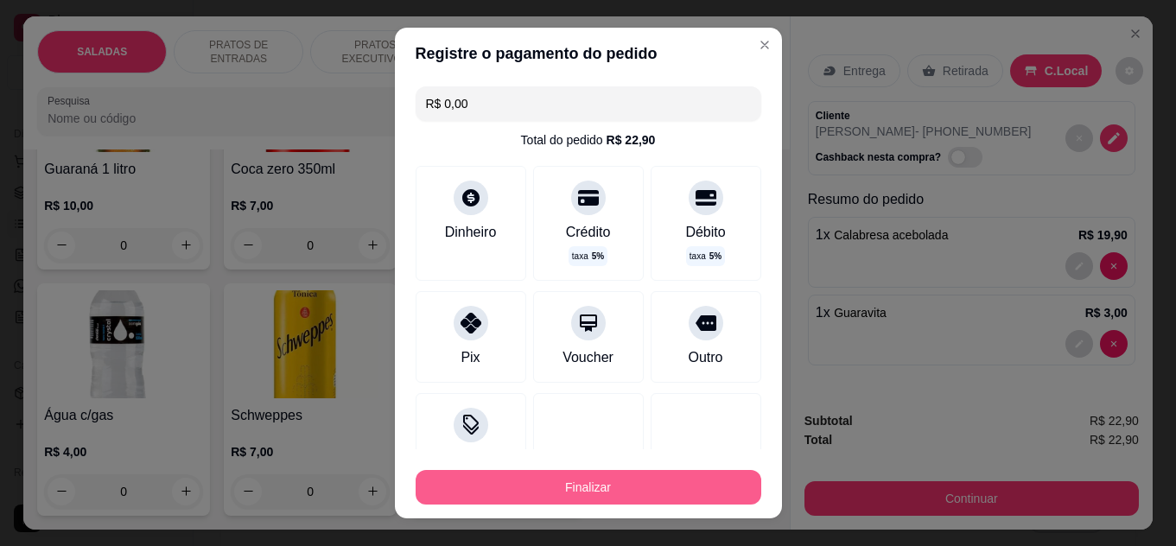
click at [620, 495] on button "Finalizar" at bounding box center [589, 487] width 346 height 35
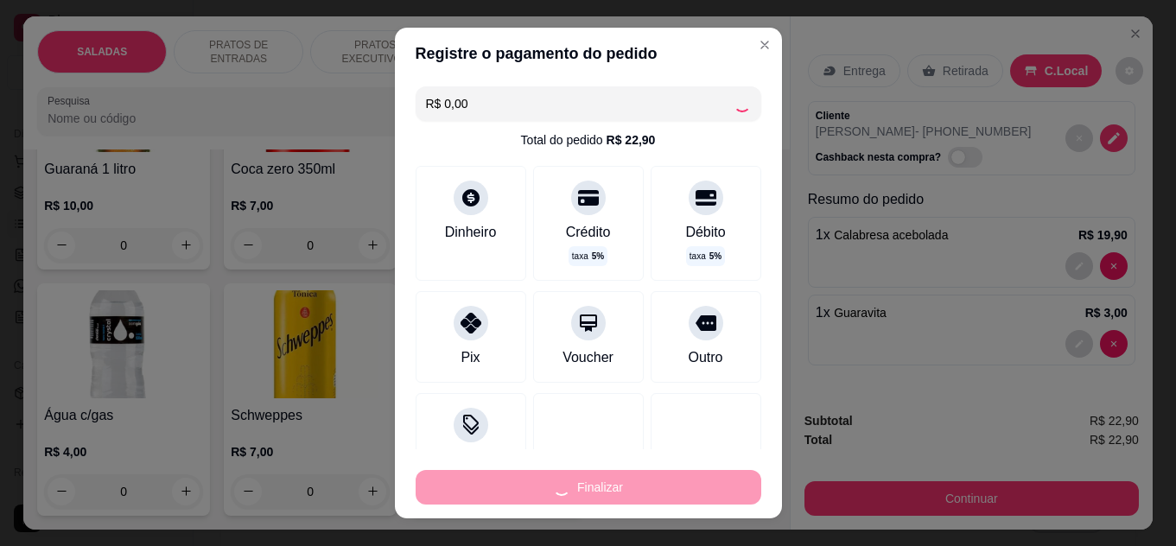
type input "0"
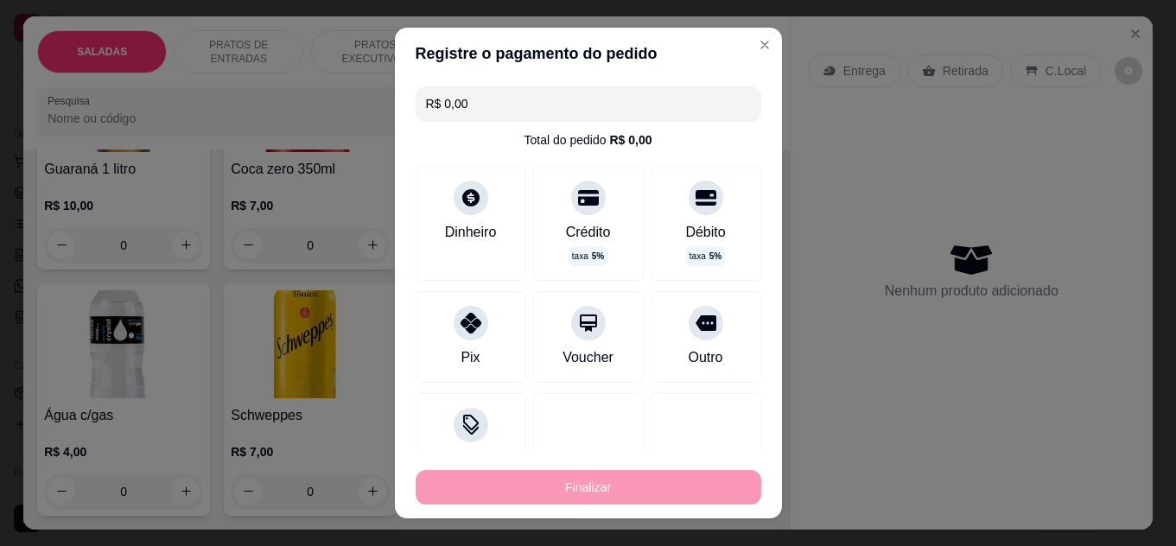
type input "-R$ 22,90"
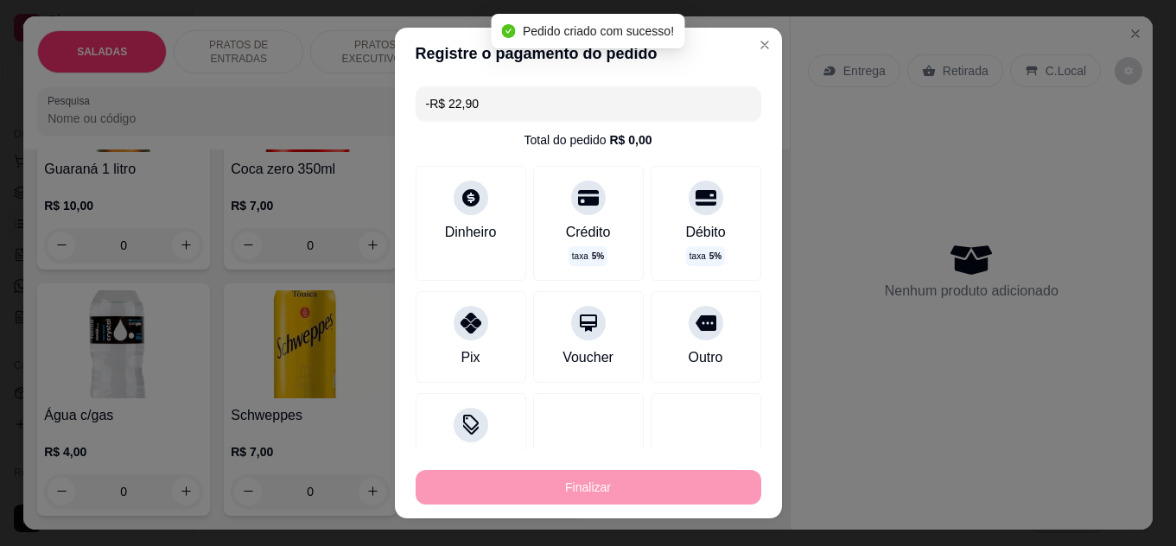
scroll to position [5702, 0]
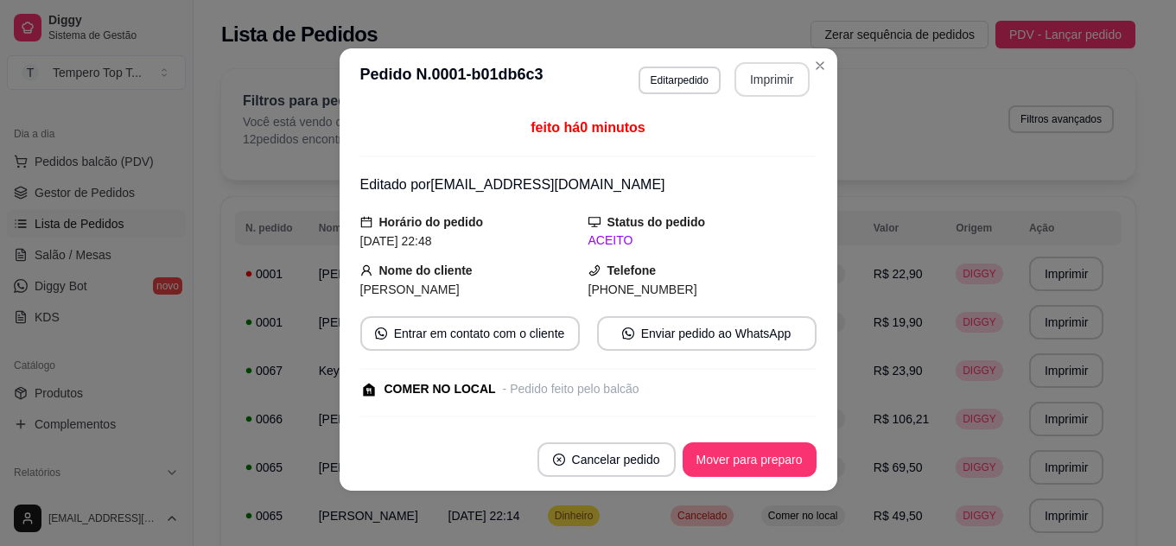
click at [757, 86] on button "Imprimir" at bounding box center [772, 79] width 75 height 35
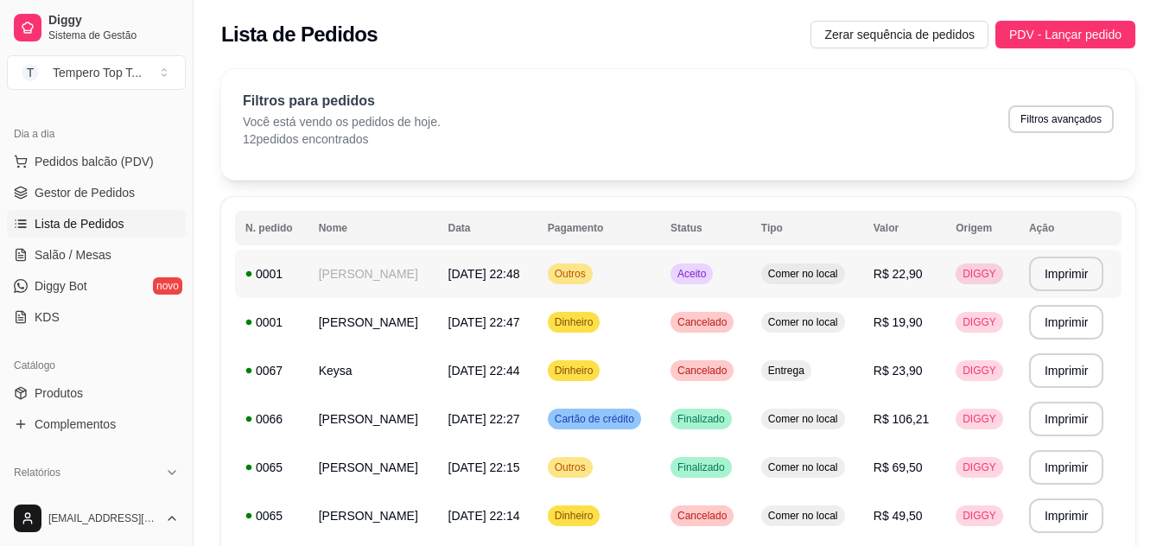
click at [859, 288] on td "Comer no local" at bounding box center [807, 274] width 112 height 48
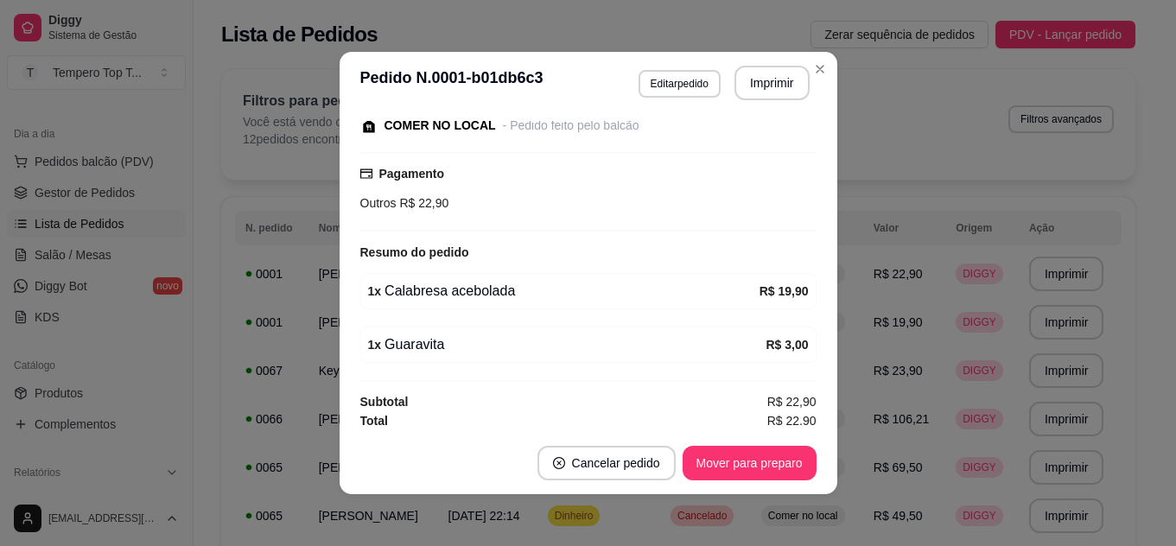
scroll to position [272, 0]
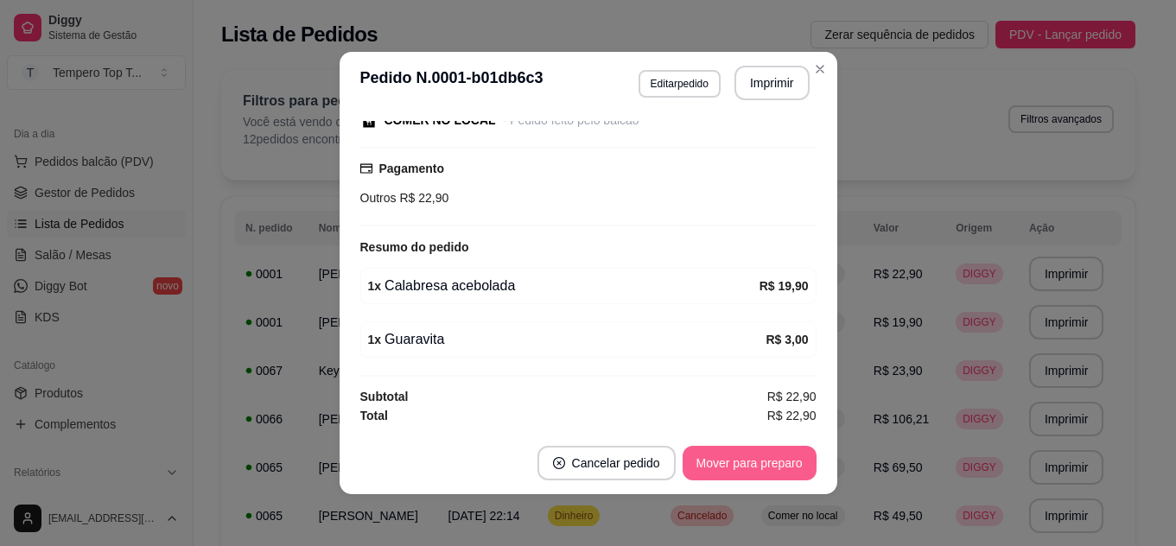
click at [749, 472] on button "Mover para preparo" at bounding box center [750, 463] width 134 height 35
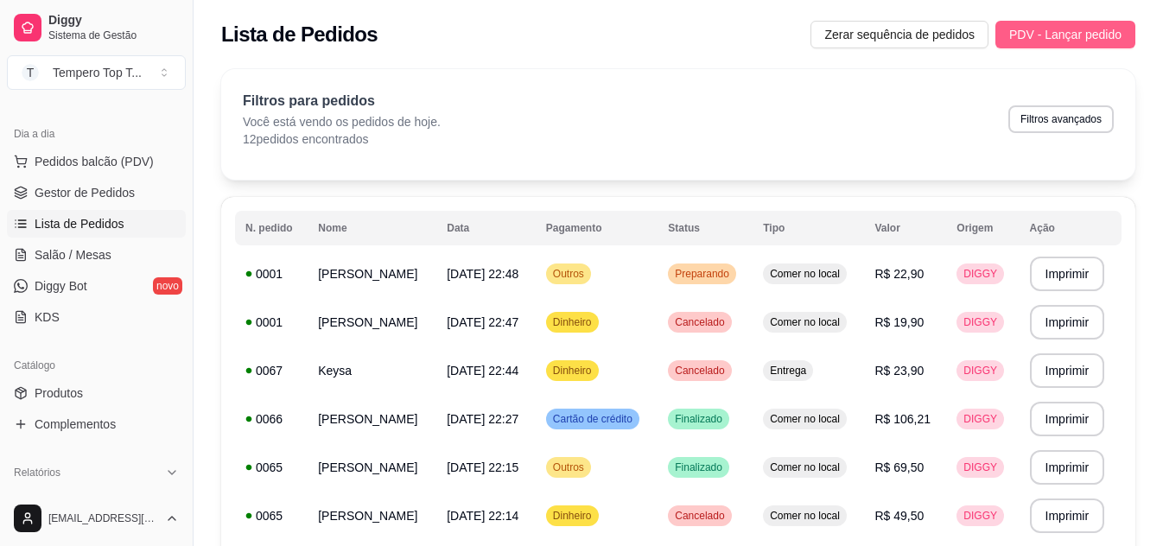
click at [1077, 29] on span "PDV - Lançar pedido" at bounding box center [1065, 34] width 112 height 19
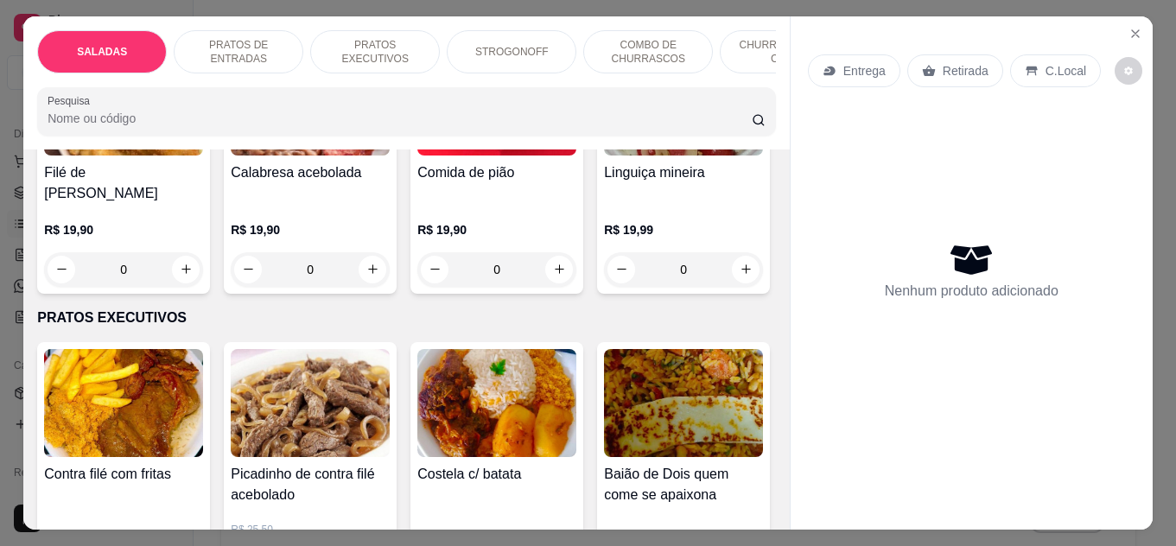
scroll to position [432, 0]
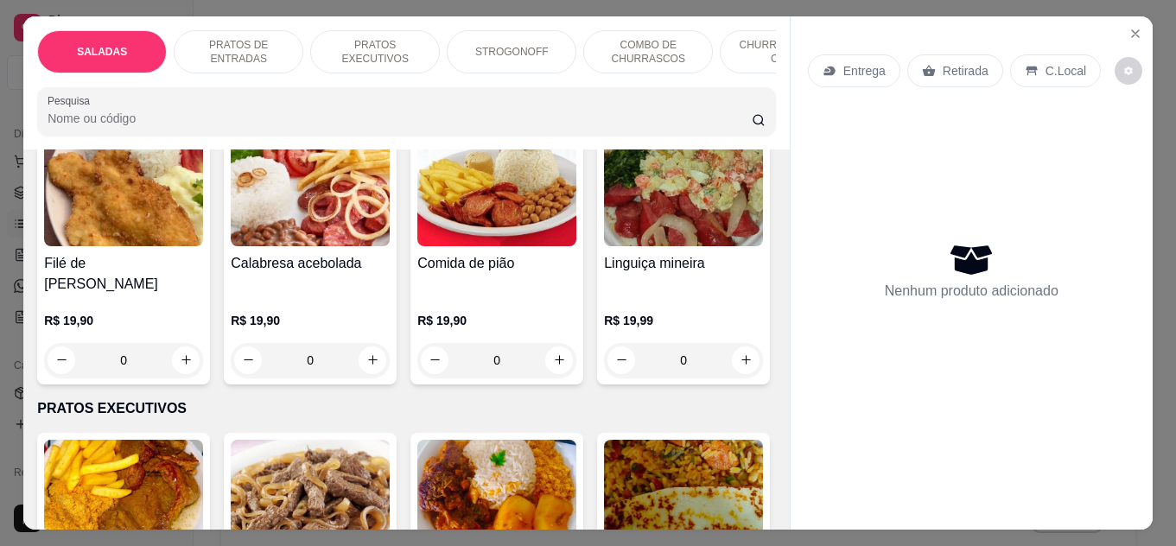
click at [172, 356] on div "0" at bounding box center [123, 360] width 159 height 35
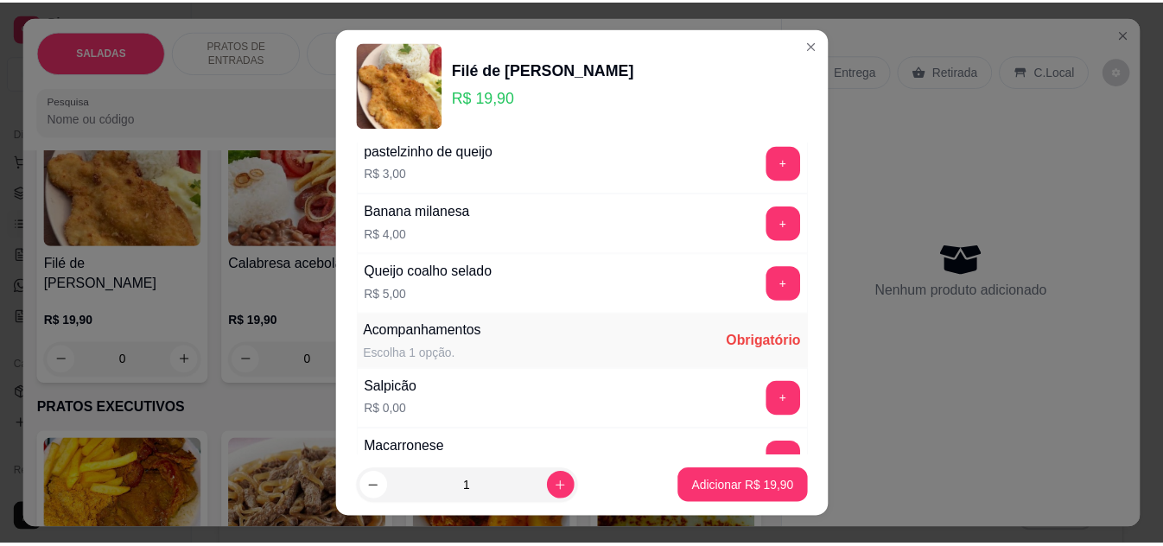
scroll to position [577, 0]
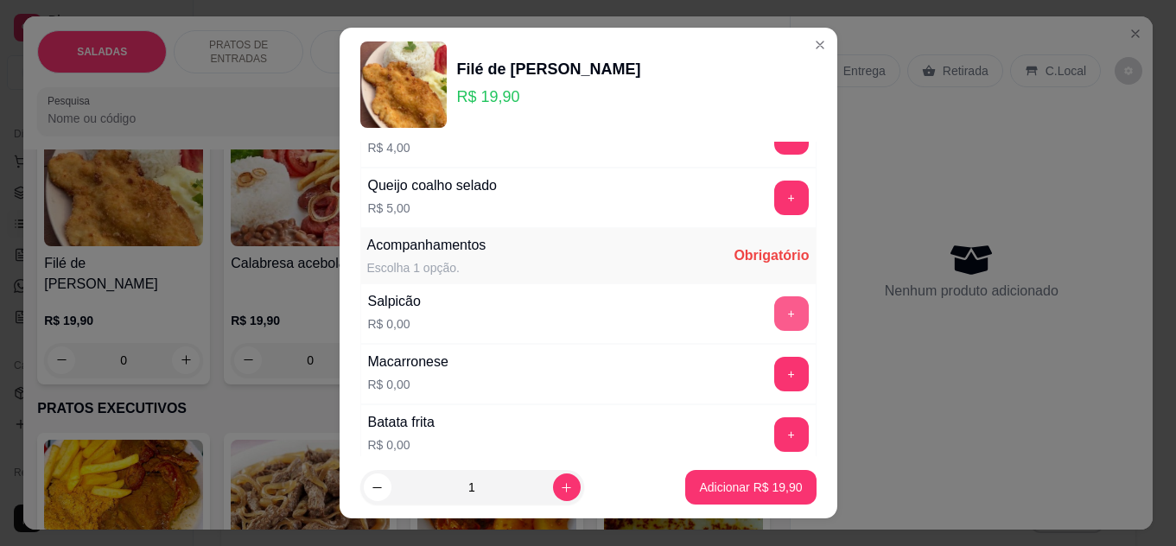
click at [774, 315] on button "+" at bounding box center [791, 313] width 35 height 35
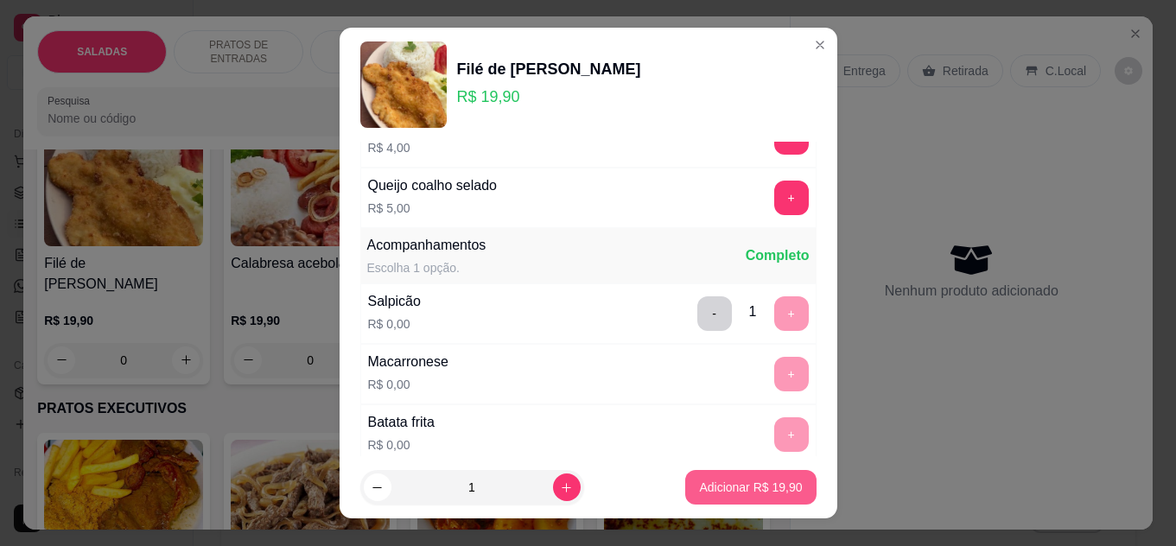
click at [742, 492] on p "Adicionar R$ 19,90" at bounding box center [750, 487] width 103 height 17
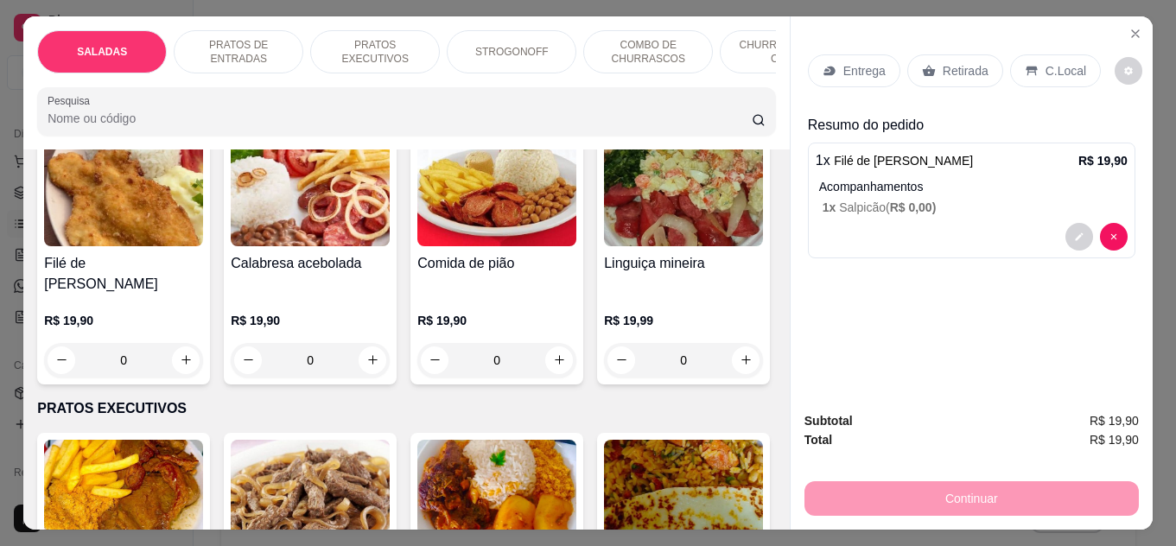
click at [943, 64] on p "Retirada" at bounding box center [966, 70] width 46 height 17
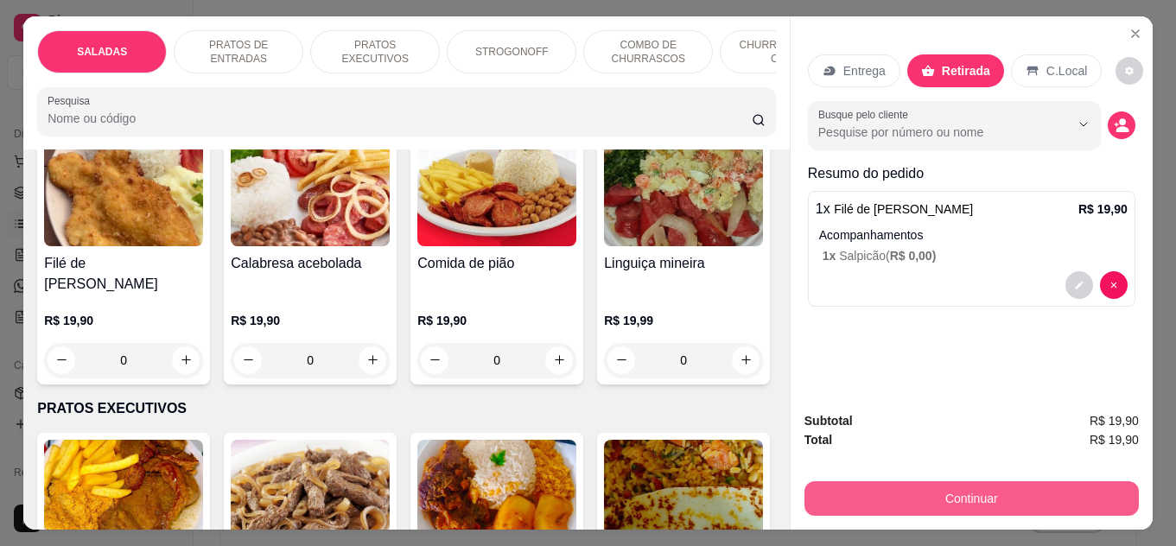
click at [905, 481] on button "Continuar" at bounding box center [972, 498] width 334 height 35
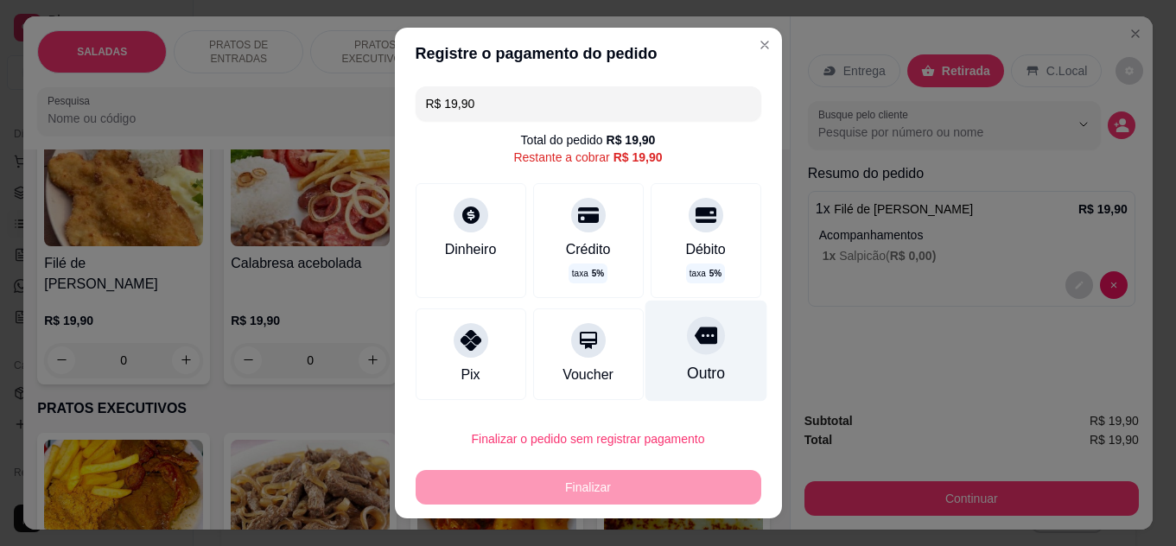
click at [705, 371] on div "Outro" at bounding box center [706, 350] width 122 height 101
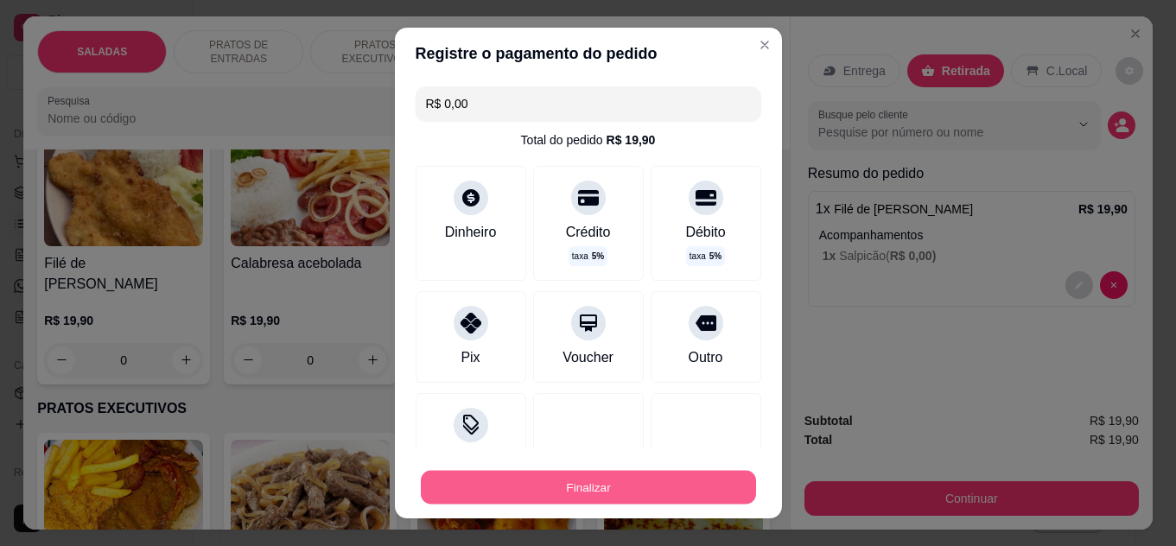
click at [681, 477] on button "Finalizar" at bounding box center [588, 488] width 335 height 34
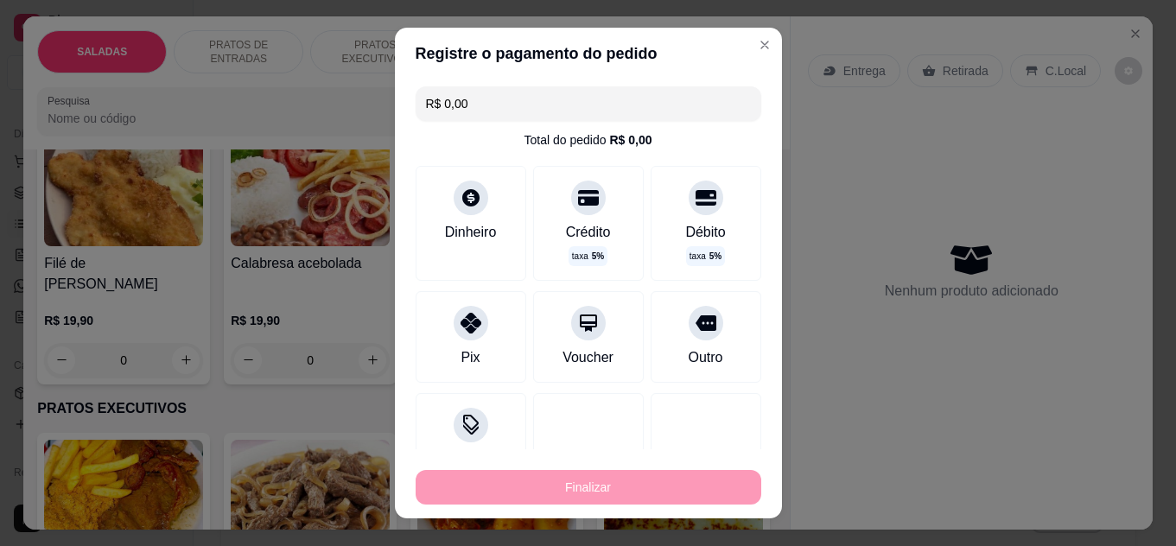
type input "-R$ 19,90"
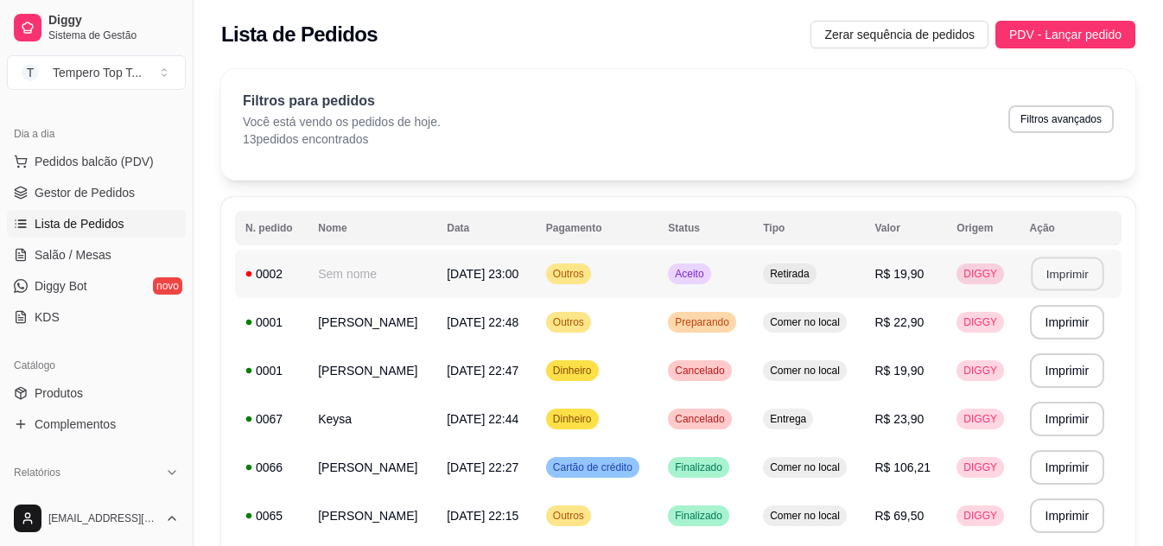
click at [1060, 269] on button "Imprimir" at bounding box center [1067, 275] width 73 height 34
click at [60, 391] on span "Produtos" at bounding box center [59, 393] width 48 height 17
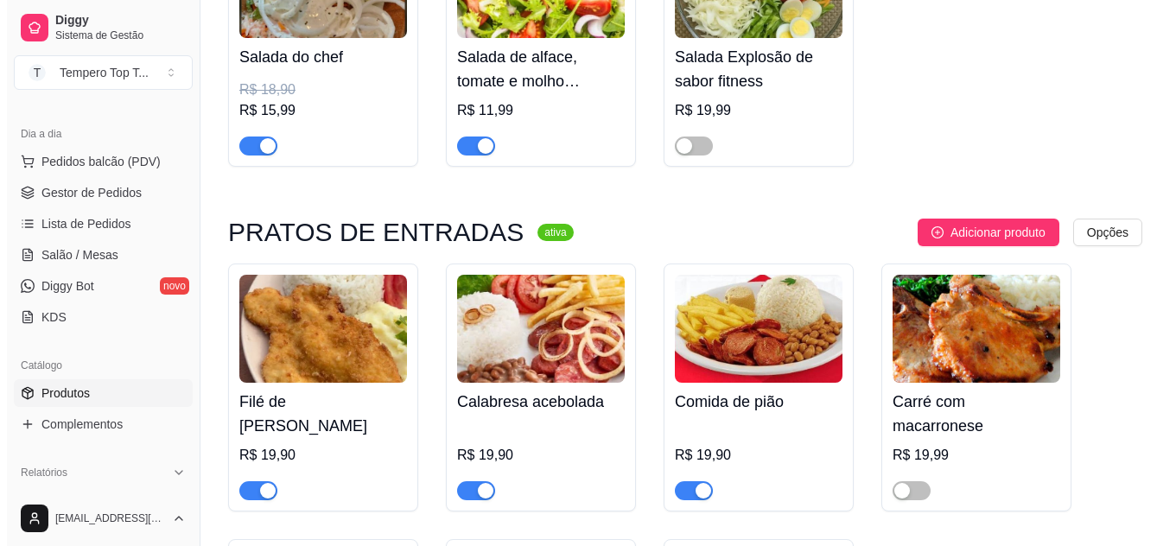
scroll to position [346, 0]
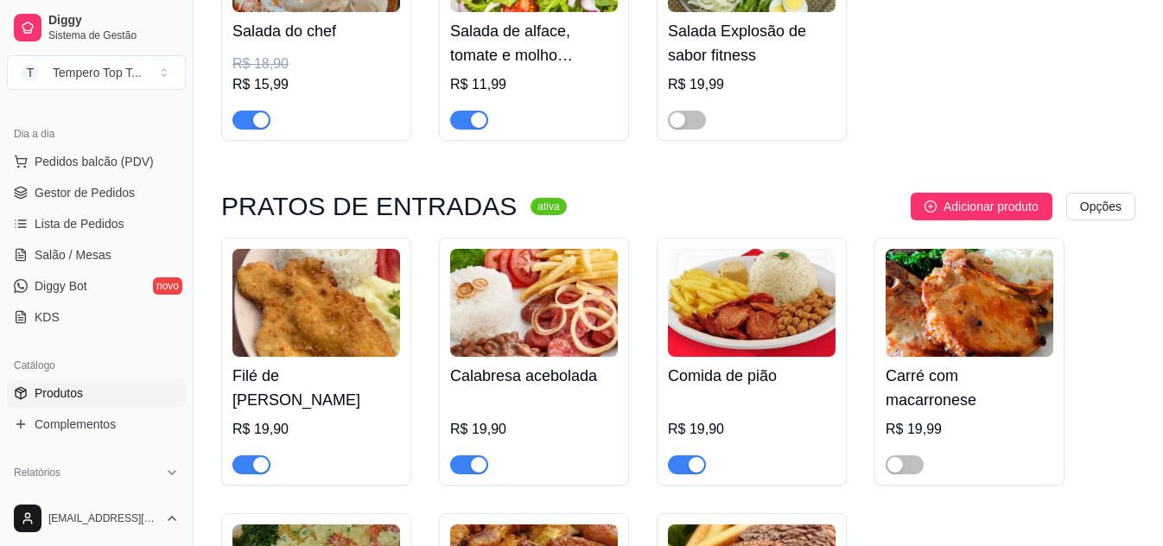
click at [527, 355] on img at bounding box center [534, 303] width 168 height 108
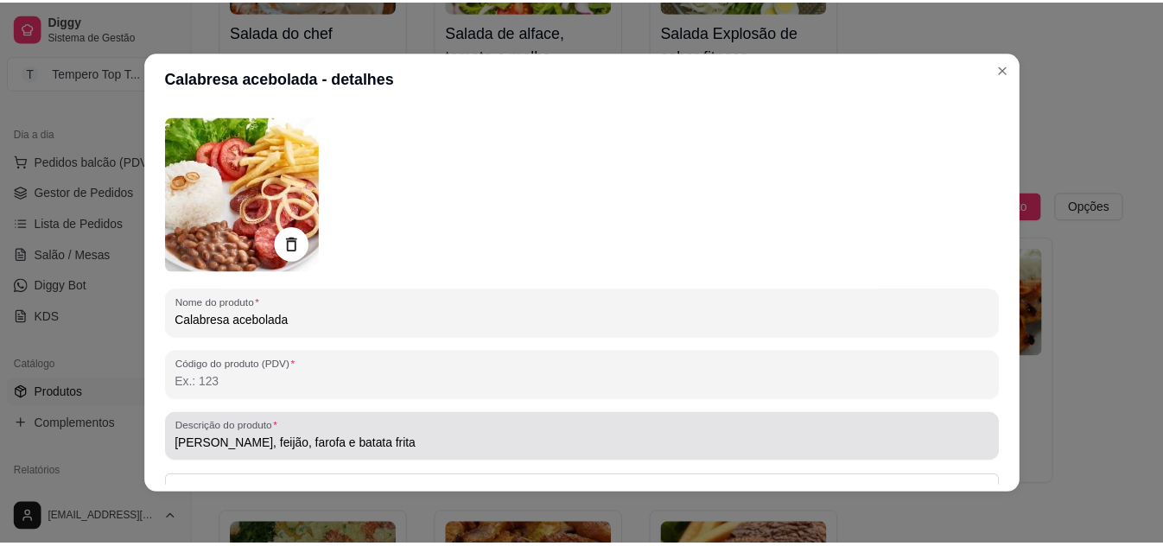
scroll to position [86, 0]
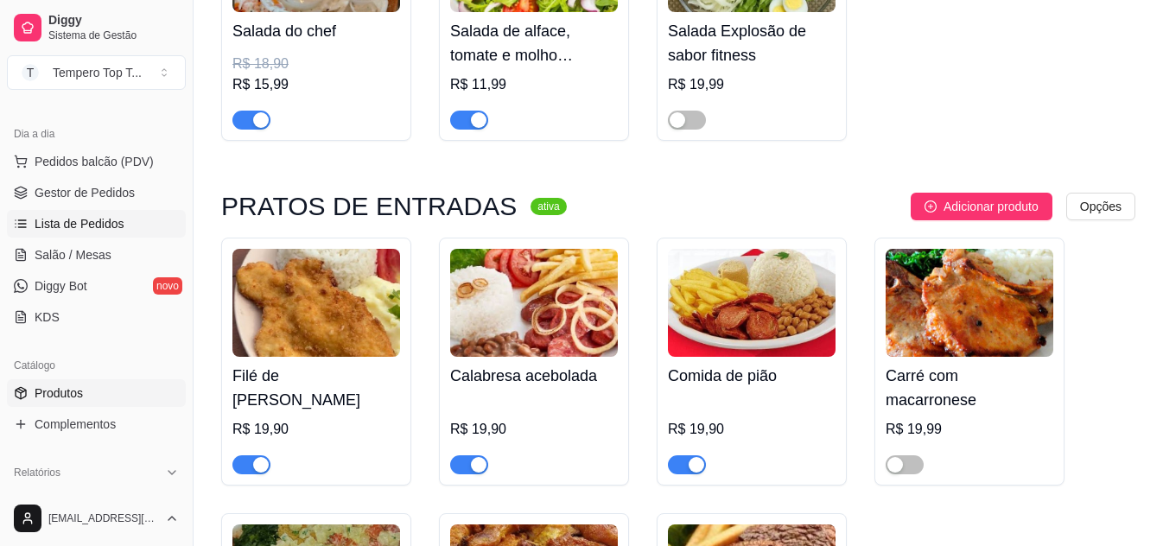
click at [102, 219] on span "Lista de Pedidos" at bounding box center [80, 223] width 90 height 17
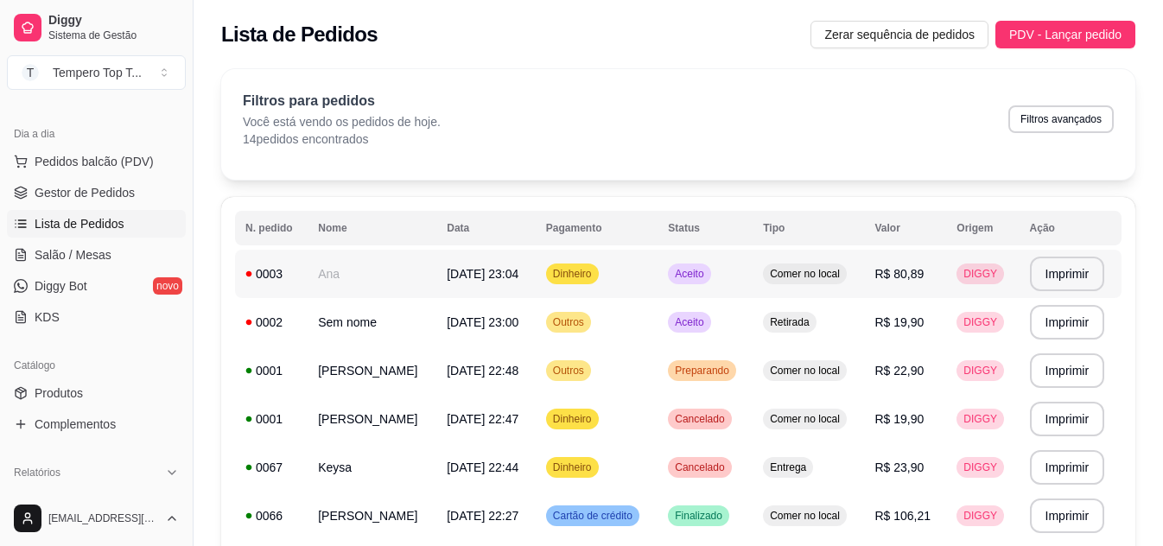
click at [616, 276] on td "Dinheiro" at bounding box center [597, 274] width 122 height 48
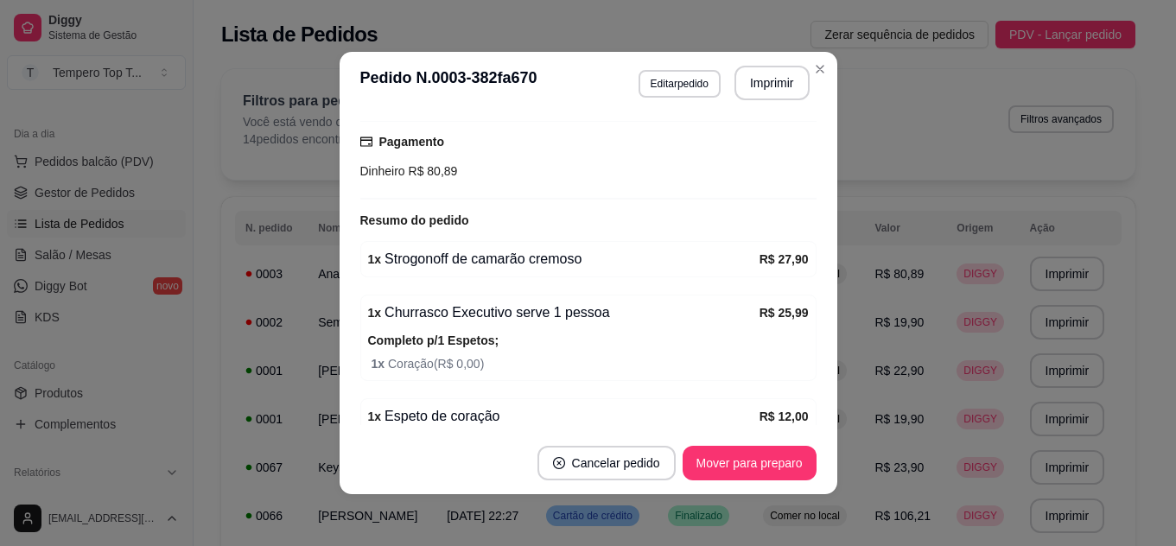
scroll to position [132, 0]
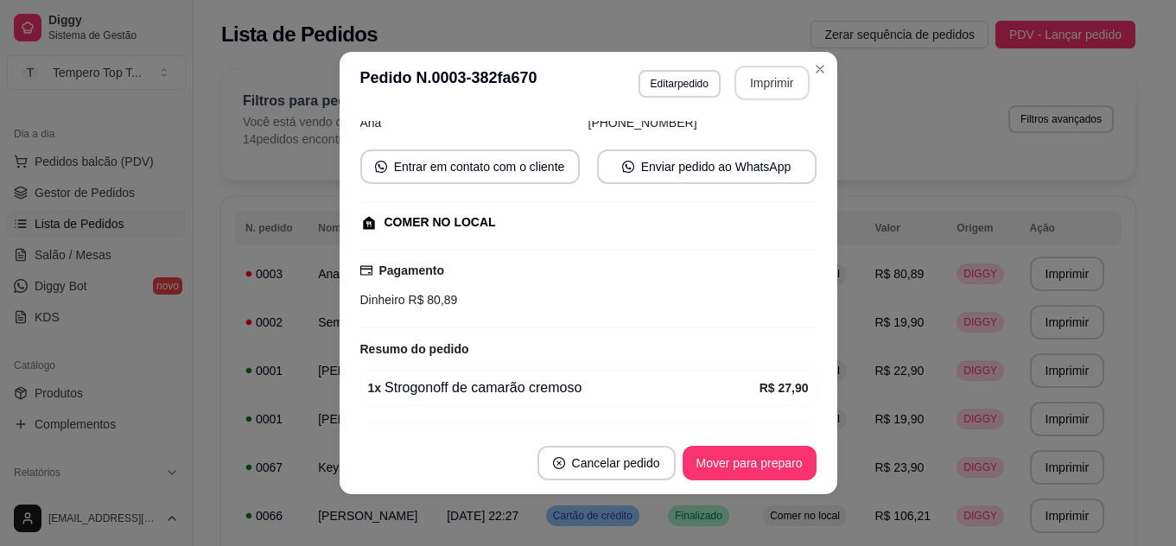
click at [741, 85] on button "Imprimir" at bounding box center [772, 83] width 75 height 35
click at [667, 86] on button "Editar pedido" at bounding box center [680, 84] width 82 height 28
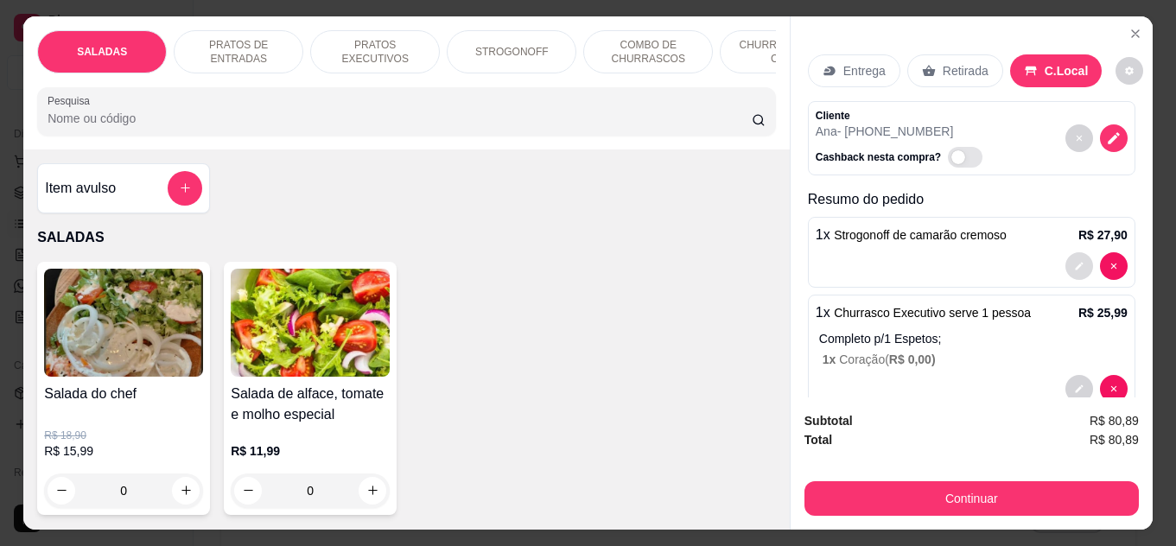
click at [1074, 264] on icon "decrease-product-quantity" at bounding box center [1079, 266] width 10 height 10
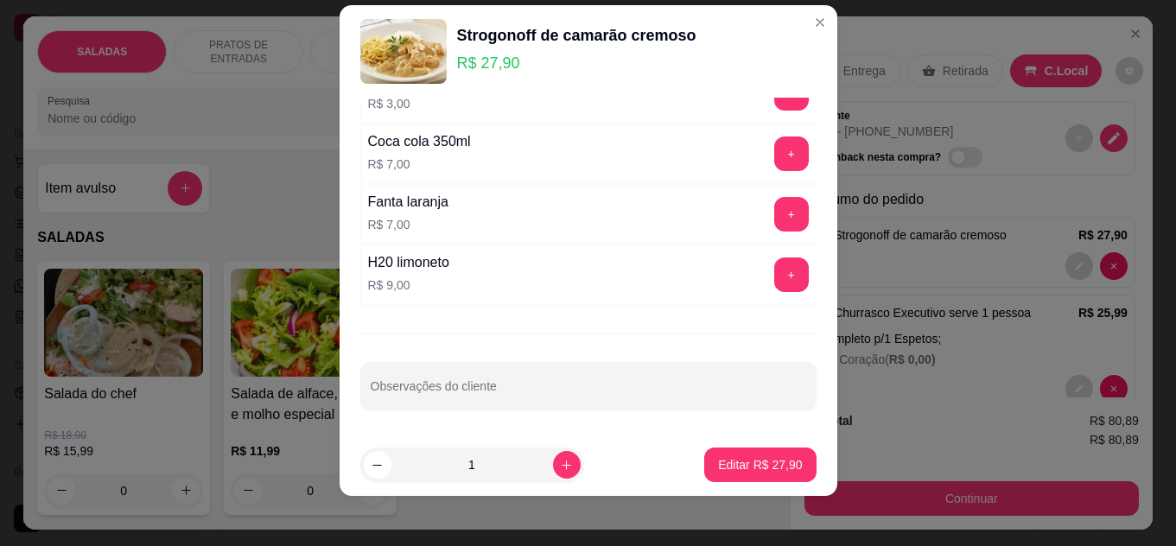
scroll to position [28, 0]
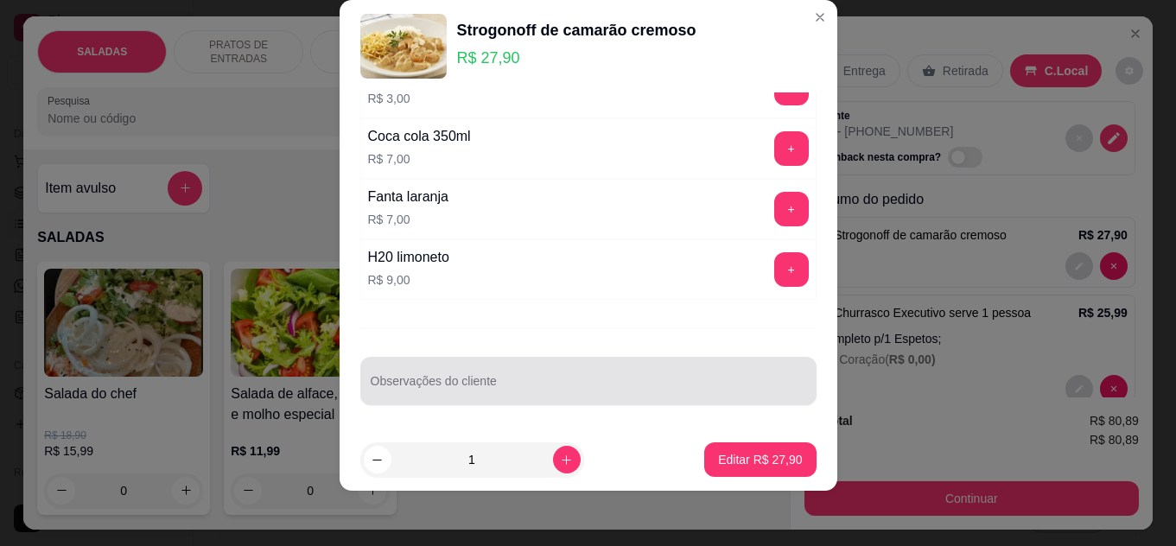
click at [569, 364] on div at bounding box center [589, 381] width 436 height 35
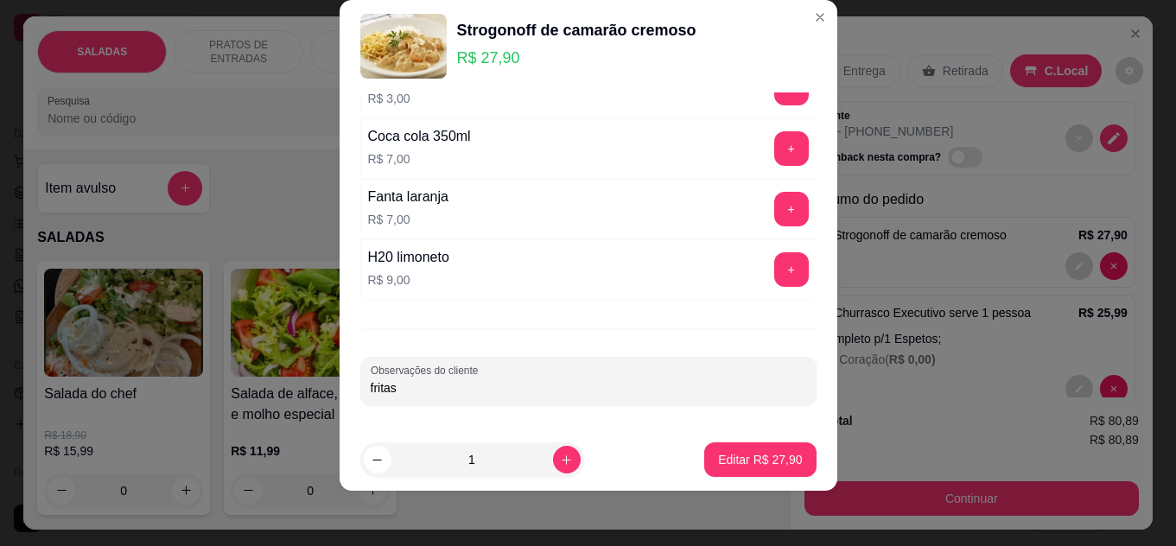
type input "fritas"
click at [747, 450] on button "Editar R$ 27,90" at bounding box center [759, 459] width 111 height 35
type input "0"
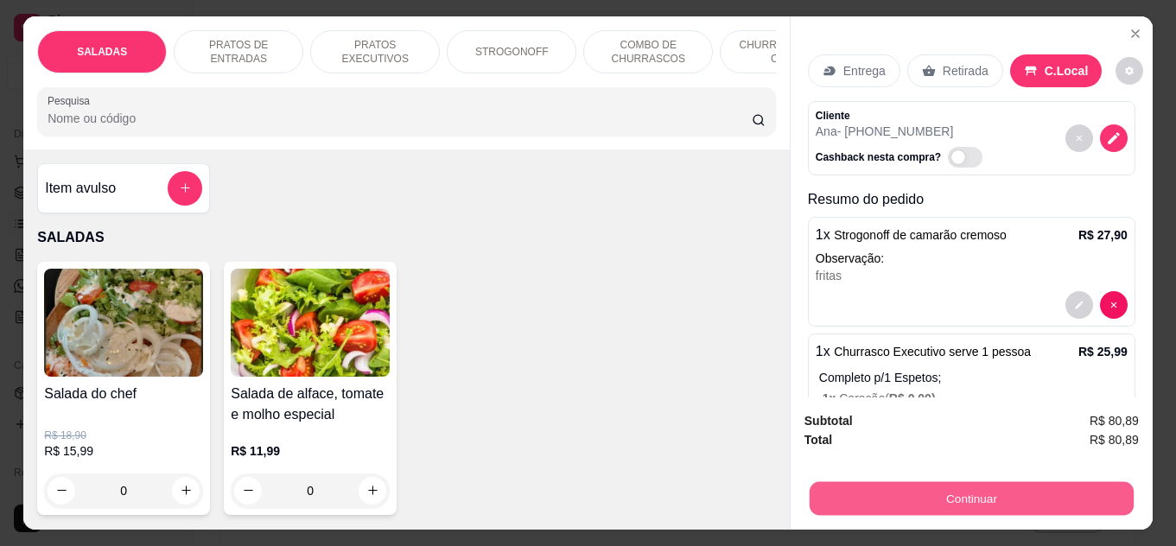
click at [974, 493] on button "Continuar" at bounding box center [972, 499] width 324 height 34
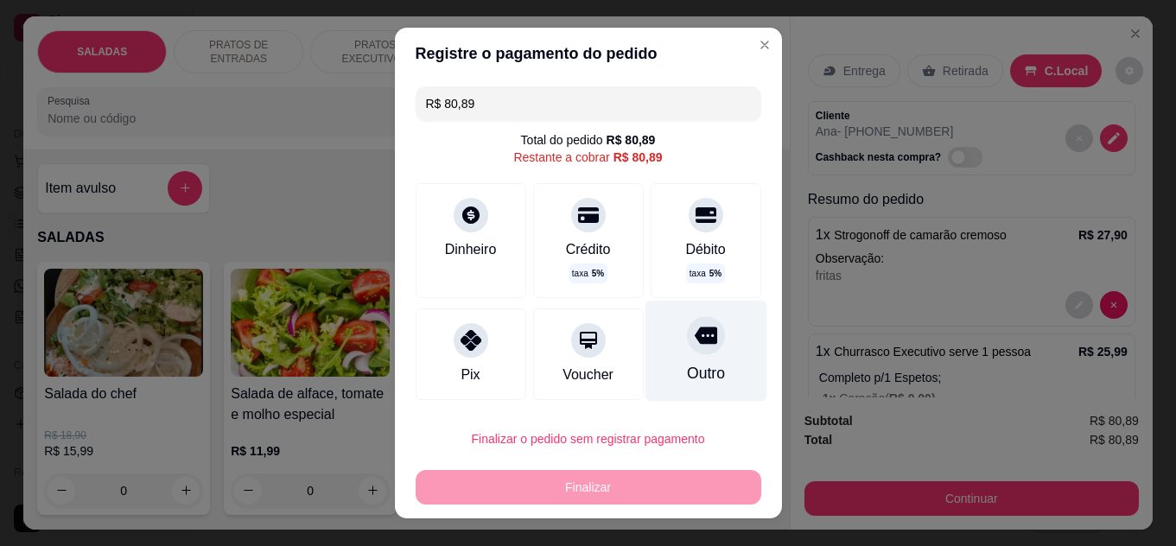
click at [698, 359] on div "Outro" at bounding box center [706, 350] width 122 height 101
type input "R$ 0,00"
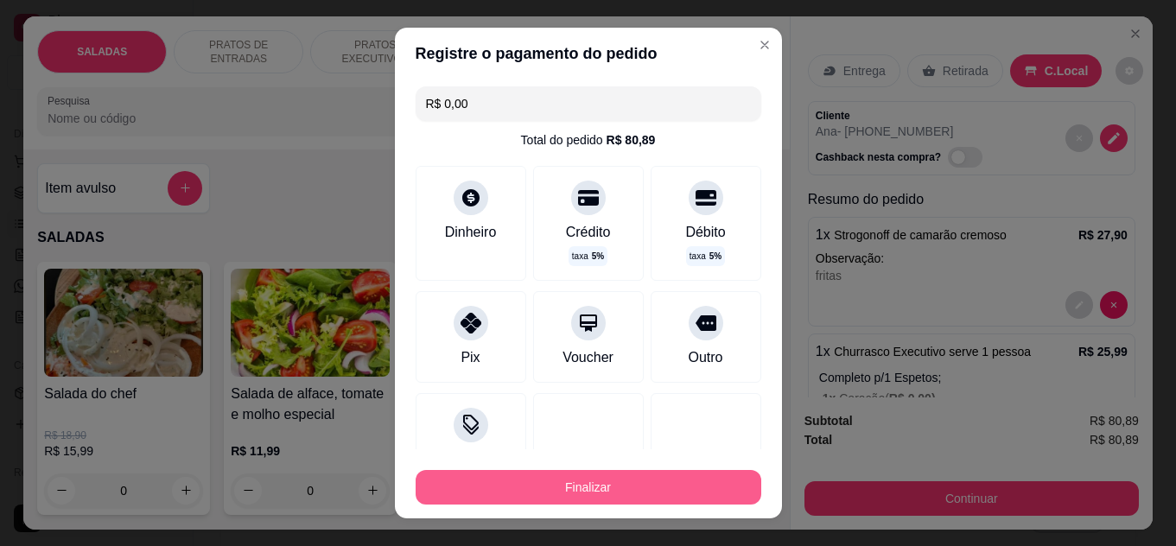
click at [614, 486] on button "Finalizar" at bounding box center [589, 487] width 346 height 35
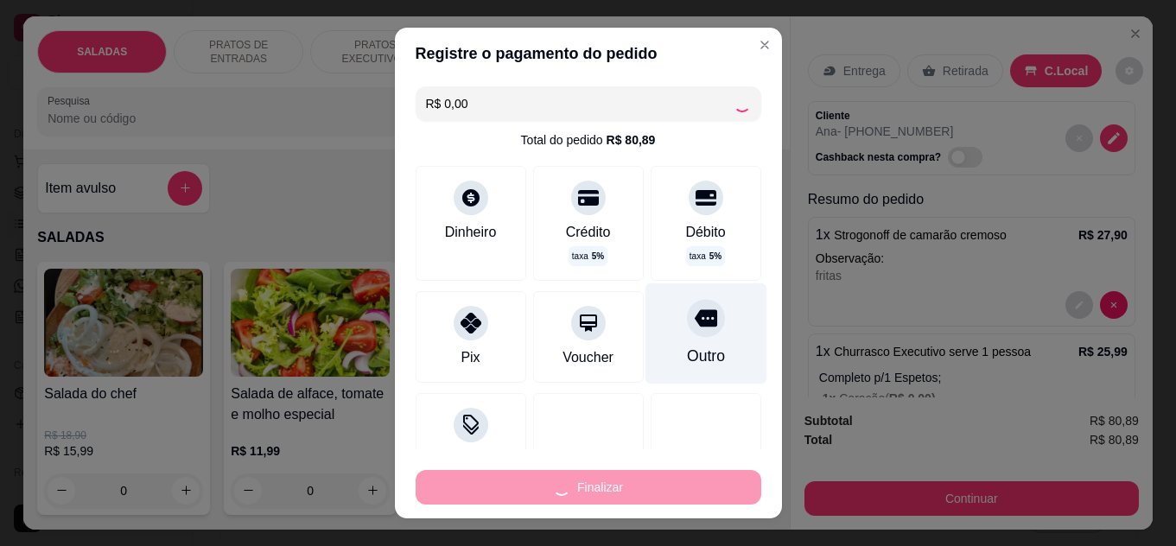
type input "0"
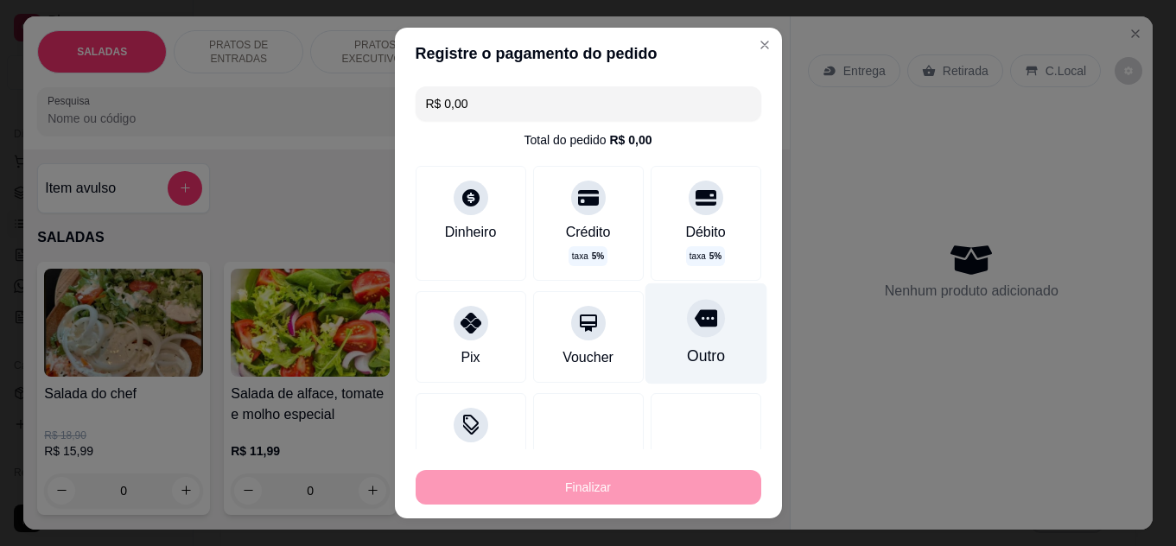
type input "-R$ 80,89"
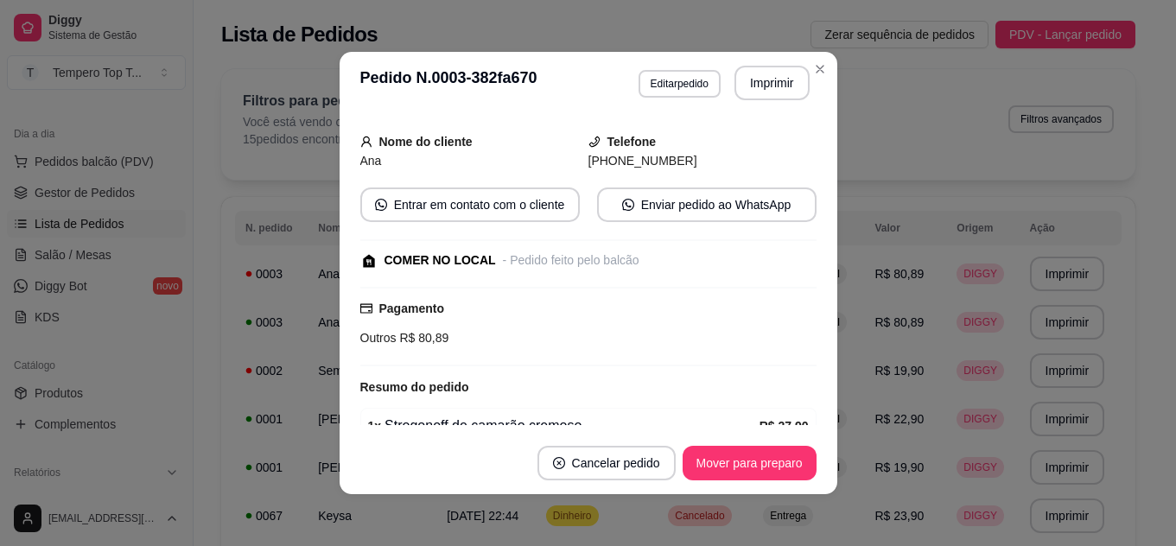
scroll to position [170, 0]
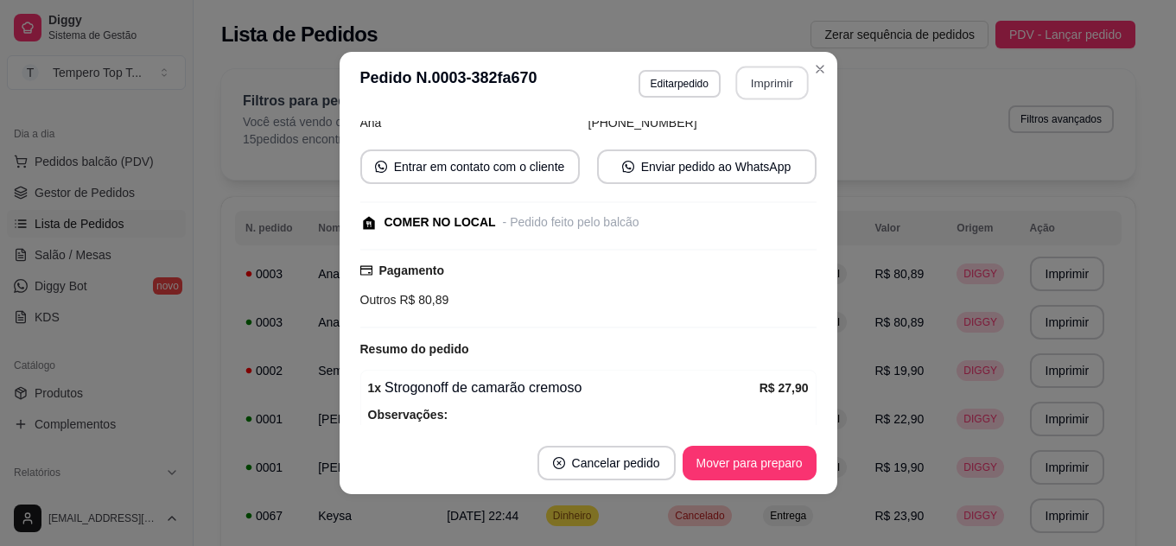
click at [761, 75] on button "Imprimir" at bounding box center [771, 84] width 73 height 34
click at [757, 73] on button "Imprimir" at bounding box center [772, 83] width 75 height 35
click at [749, 459] on button "Mover para preparo" at bounding box center [749, 464] width 130 height 34
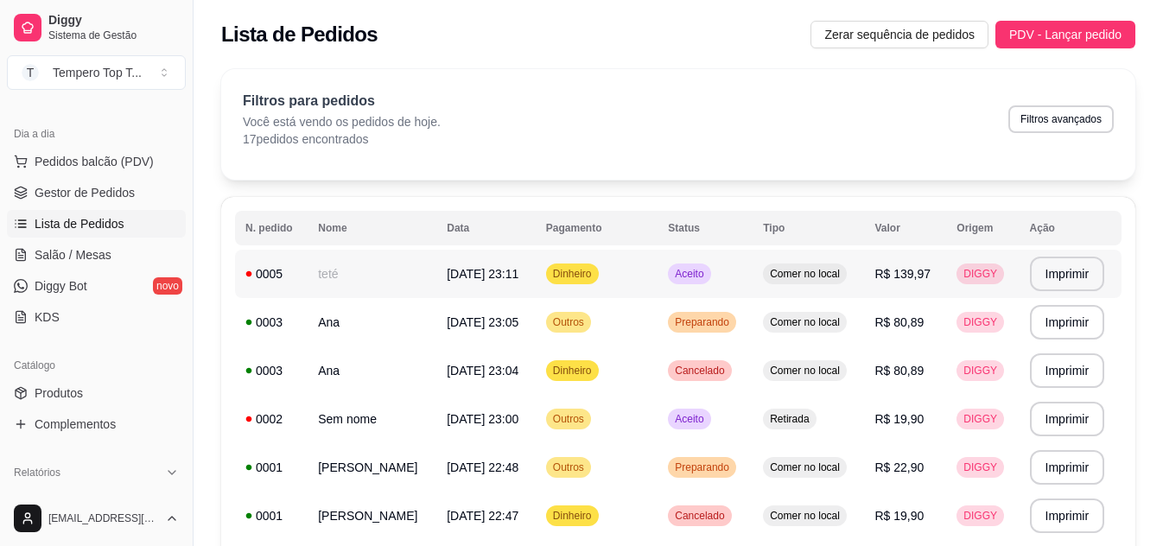
click at [913, 261] on td "R$ 139,97" at bounding box center [905, 274] width 82 height 48
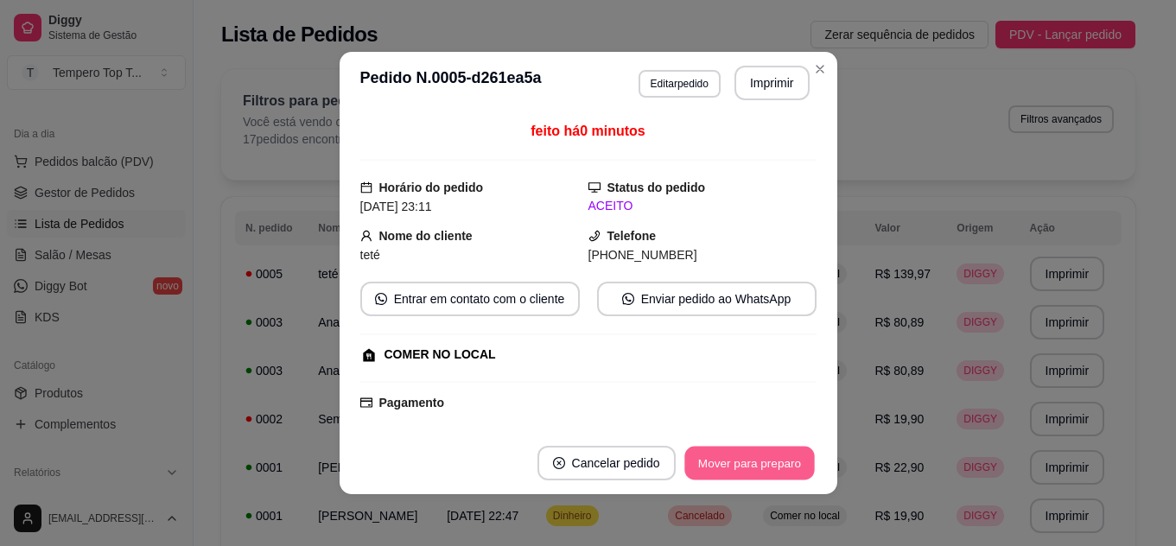
click at [731, 456] on button "Mover para preparo" at bounding box center [749, 464] width 130 height 34
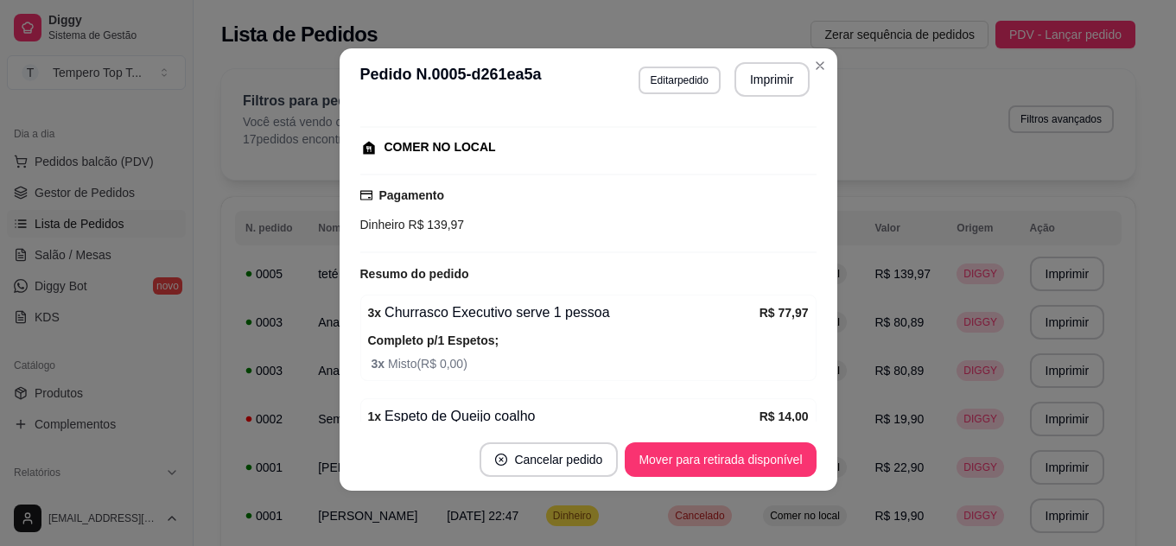
scroll to position [186, 0]
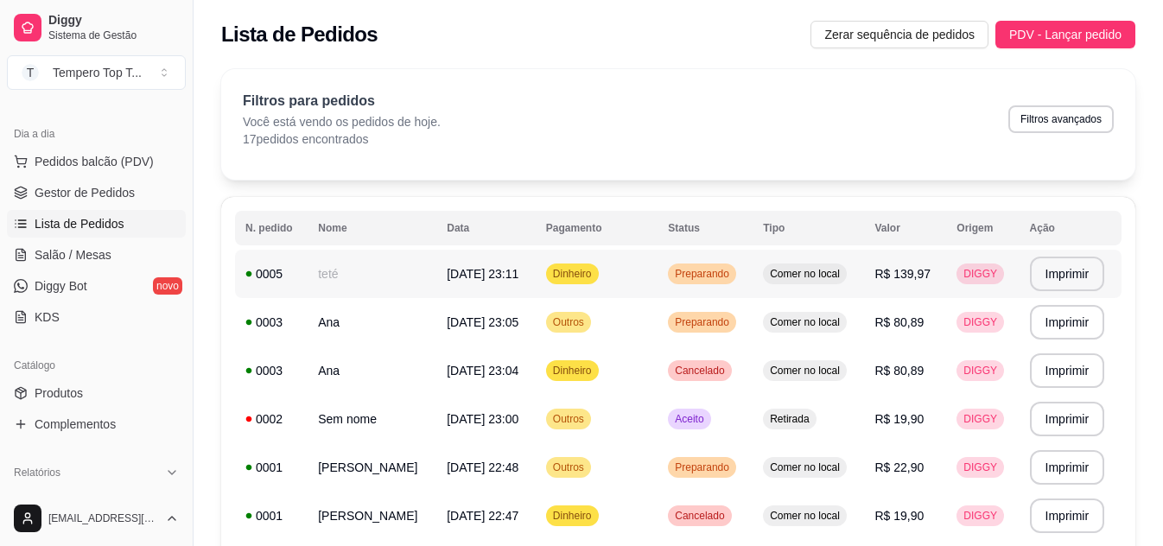
click at [826, 281] on div "Comer no local" at bounding box center [805, 274] width 84 height 21
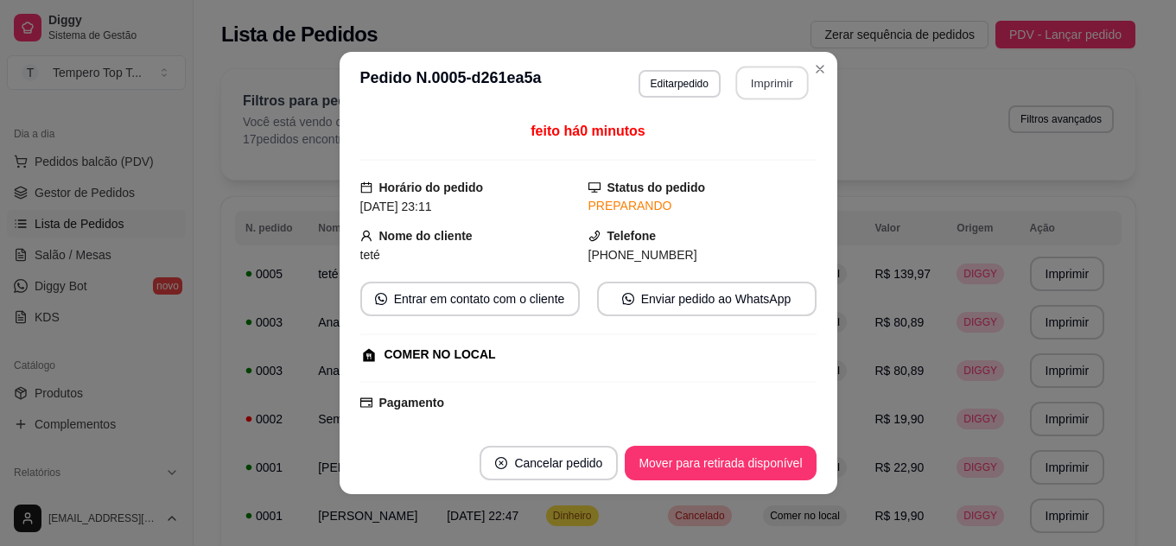
click at [773, 88] on button "Imprimir" at bounding box center [771, 84] width 73 height 34
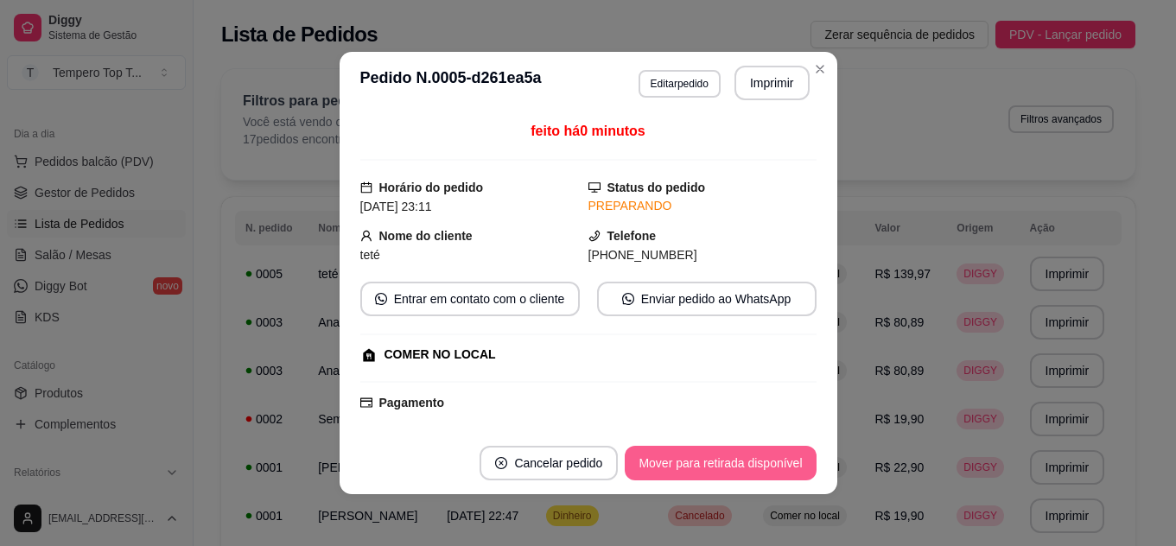
scroll to position [0, 0]
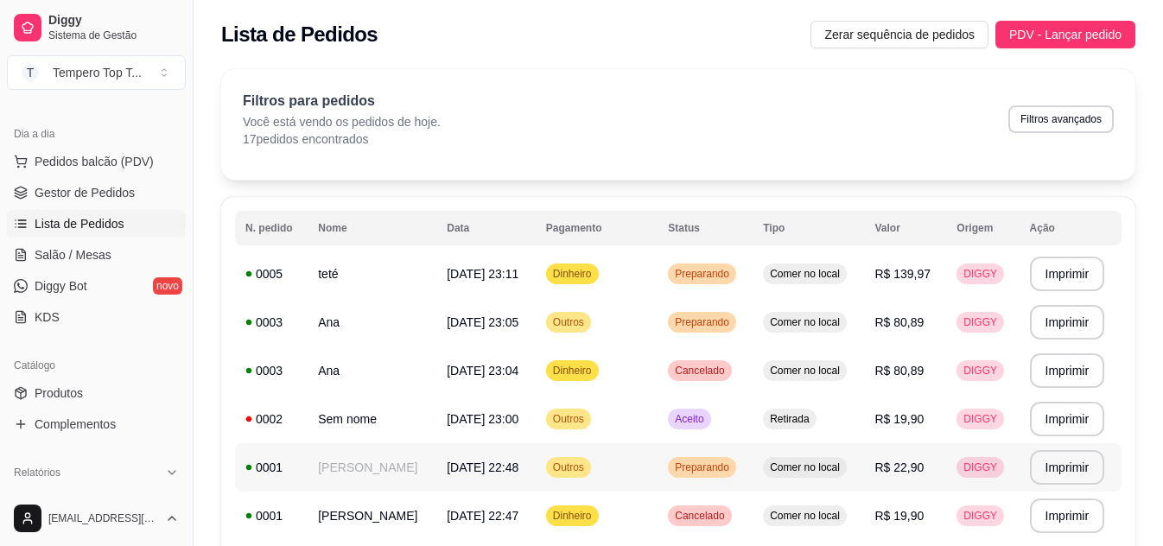
click at [984, 478] on td "DIGGY" at bounding box center [982, 467] width 73 height 48
click at [906, 283] on td "R$ 139,97" at bounding box center [905, 274] width 82 height 48
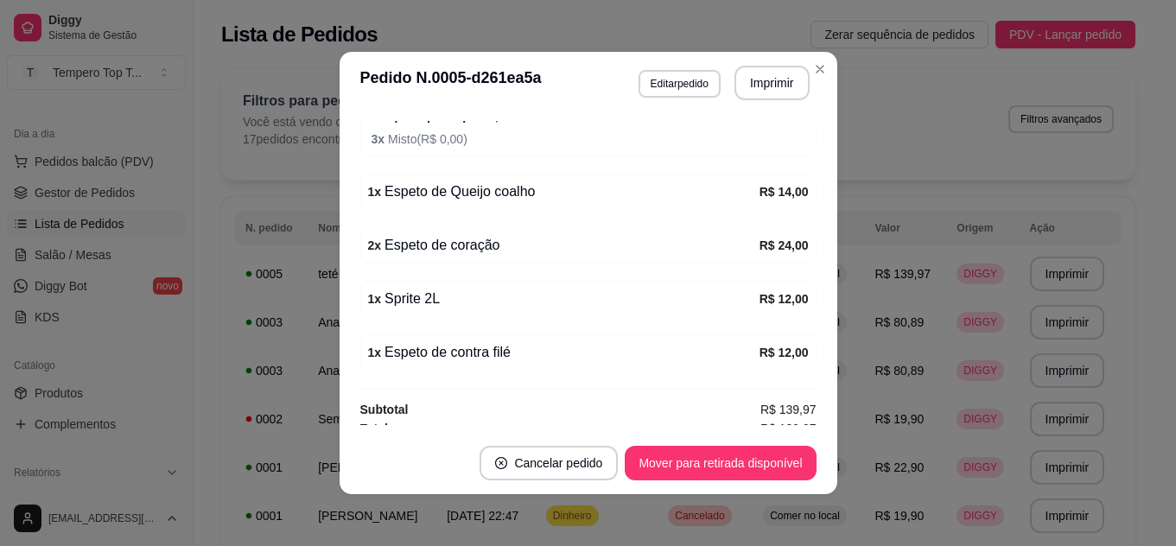
scroll to position [445, 0]
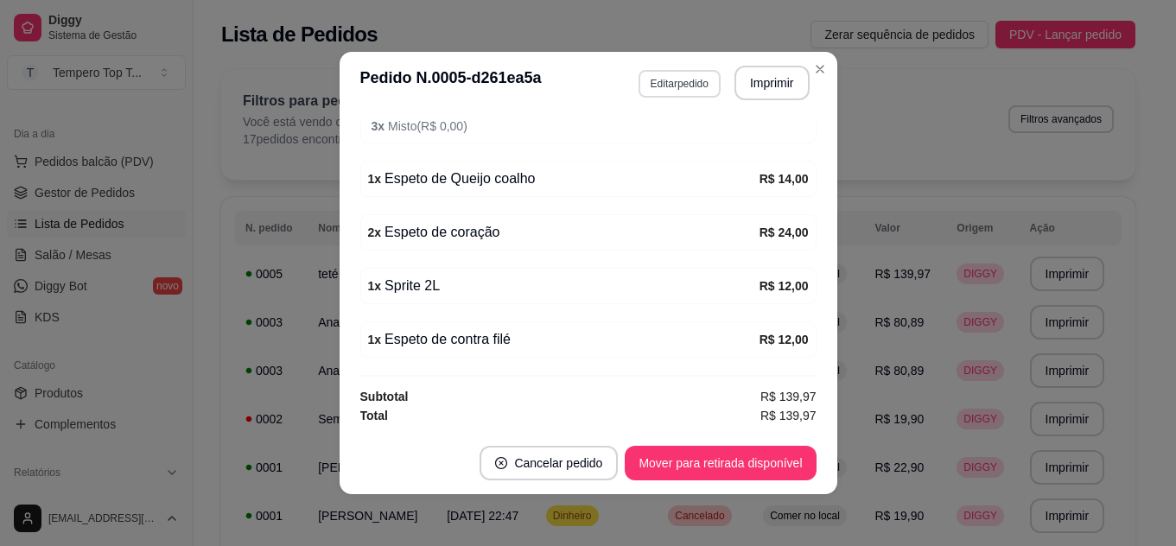
click at [640, 82] on button "Editar pedido" at bounding box center [680, 84] width 82 height 28
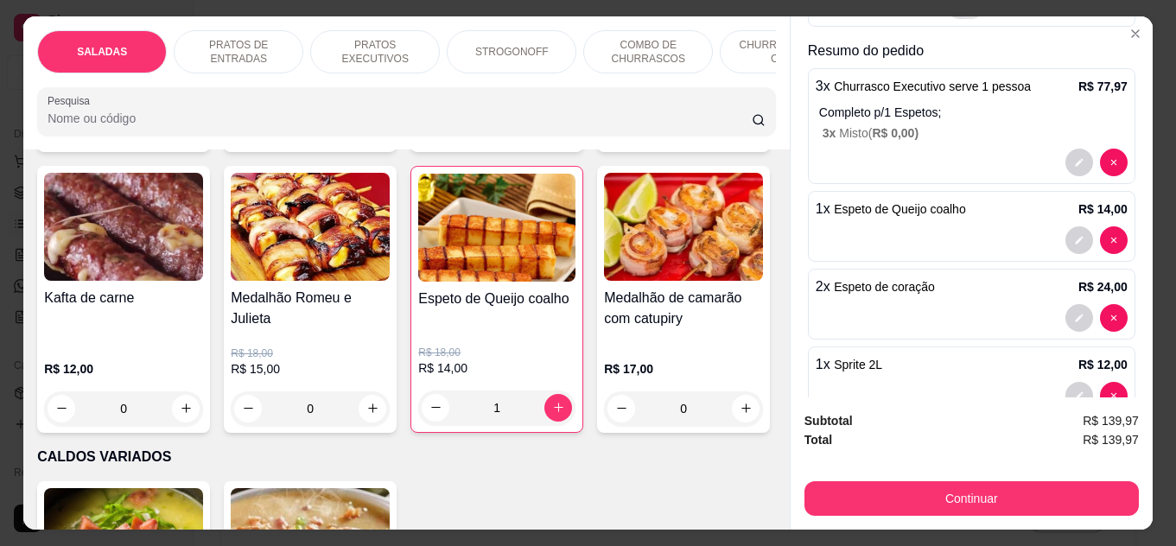
scroll to position [270, 0]
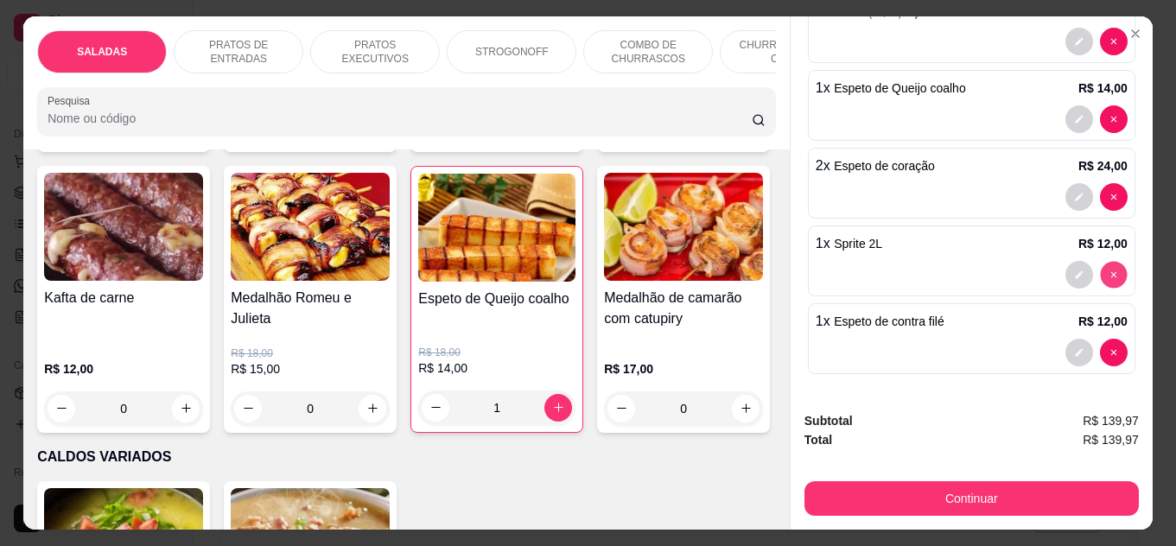
type input "0"
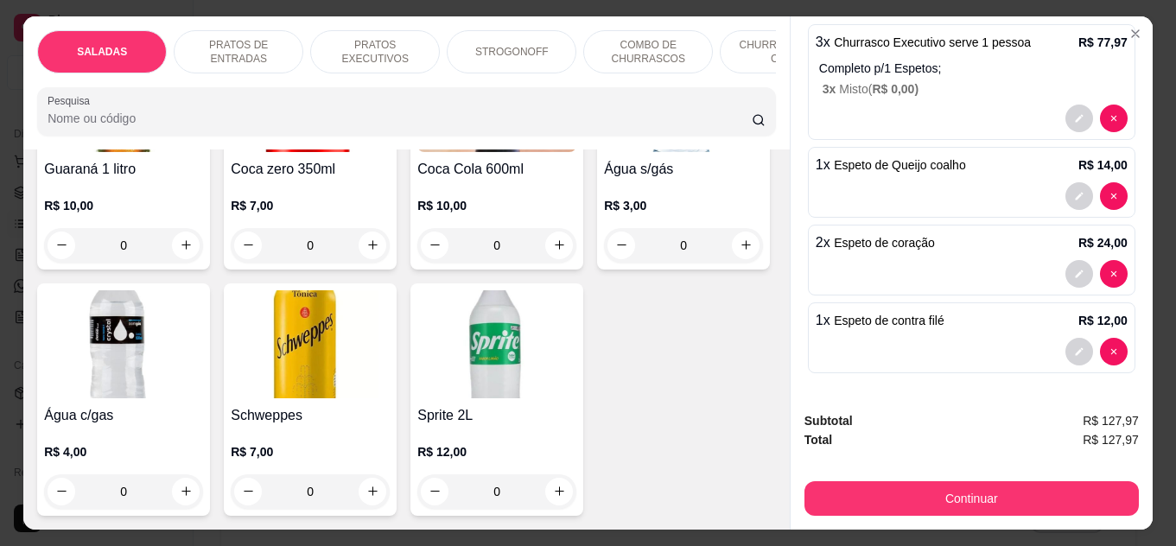
scroll to position [5617, 0]
click at [740, 6] on icon "increase-product-quantity" at bounding box center [746, -1] width 13 height 13
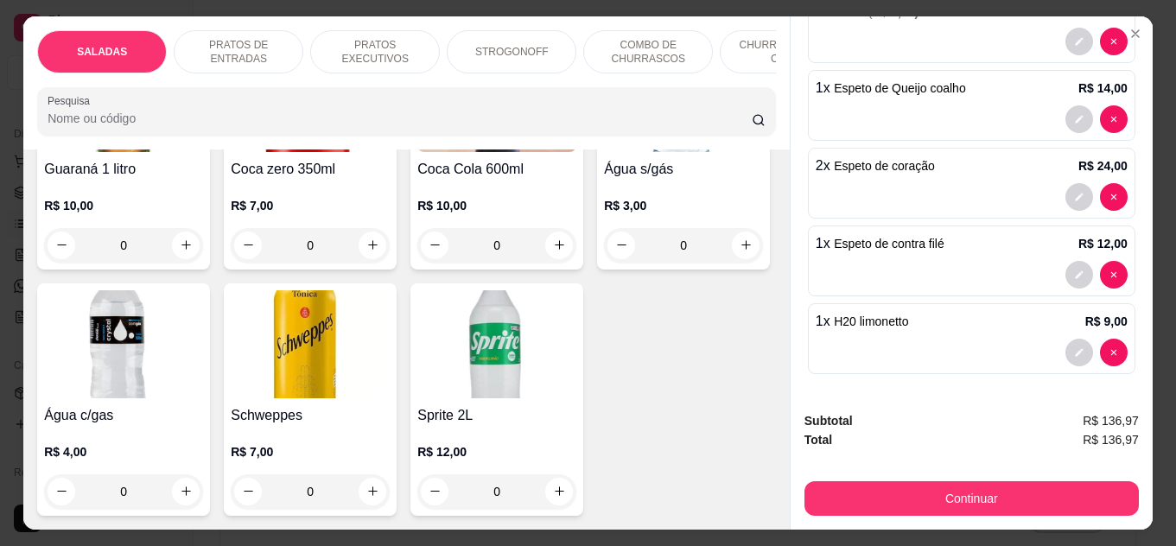
type input "2"
type input "1"
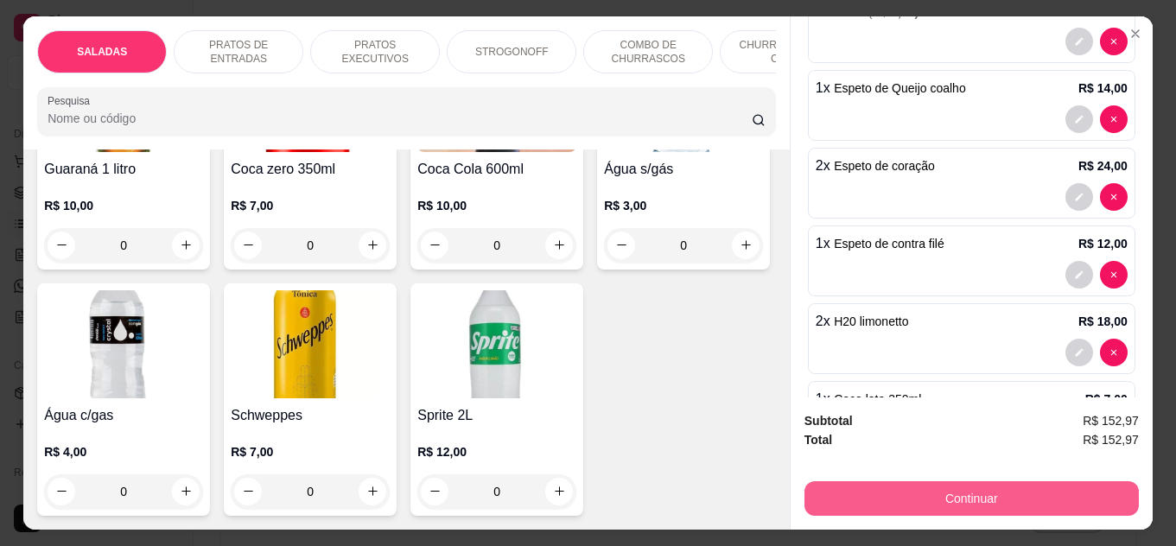
click at [887, 481] on button "Continuar" at bounding box center [972, 498] width 334 height 35
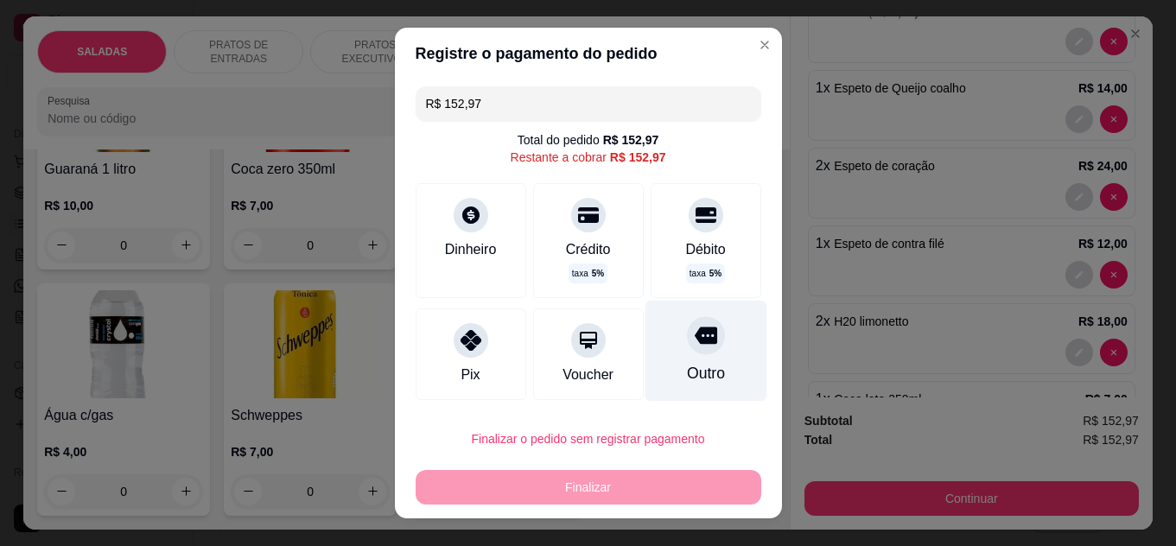
click at [694, 346] on icon at bounding box center [705, 335] width 22 height 22
type input "R$ 0,00"
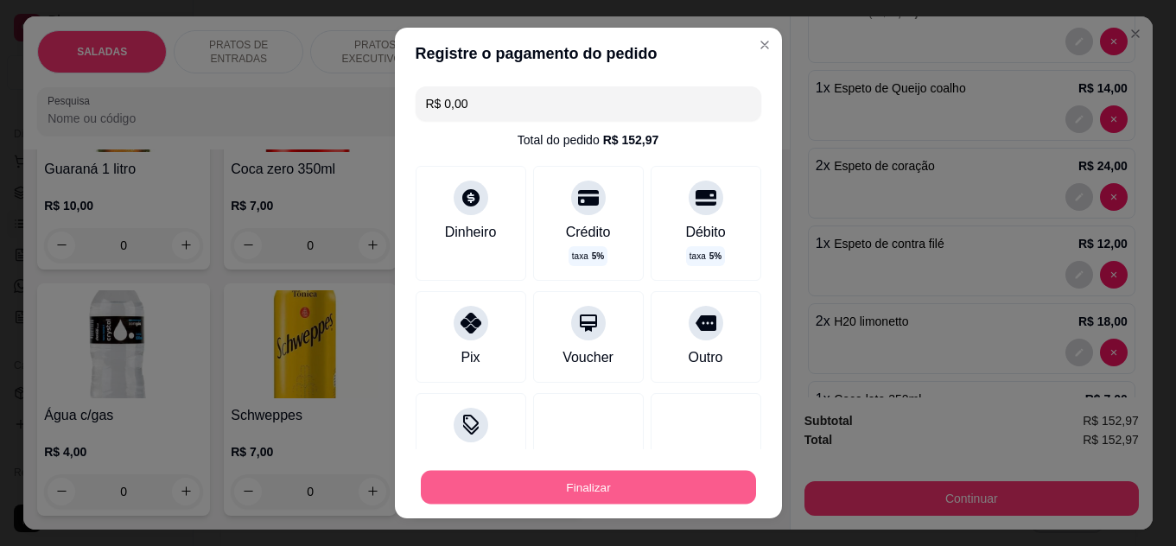
click at [623, 480] on button "Finalizar" at bounding box center [588, 488] width 335 height 34
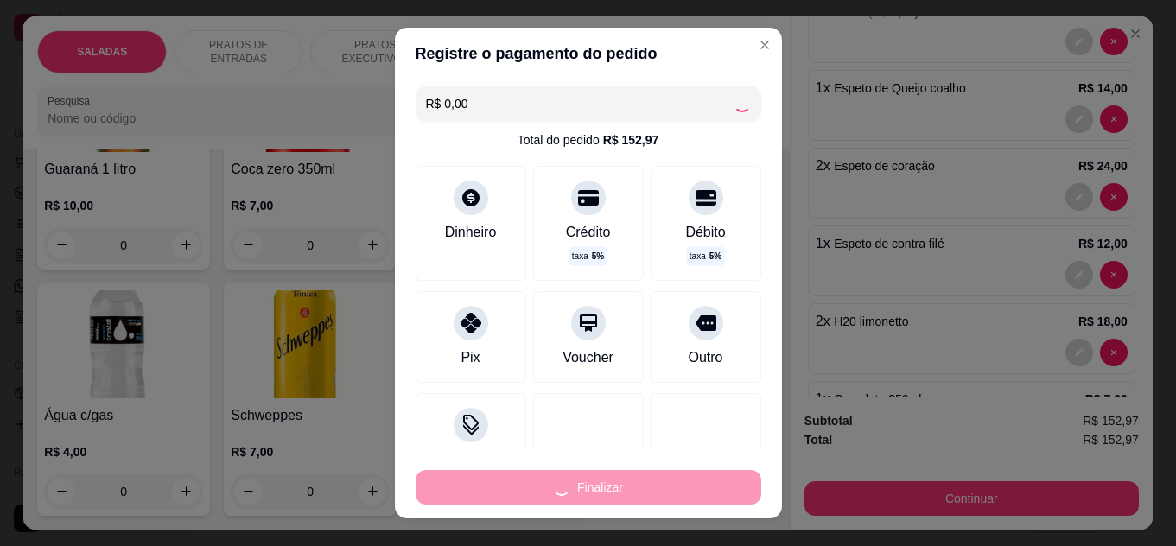
type input "0"
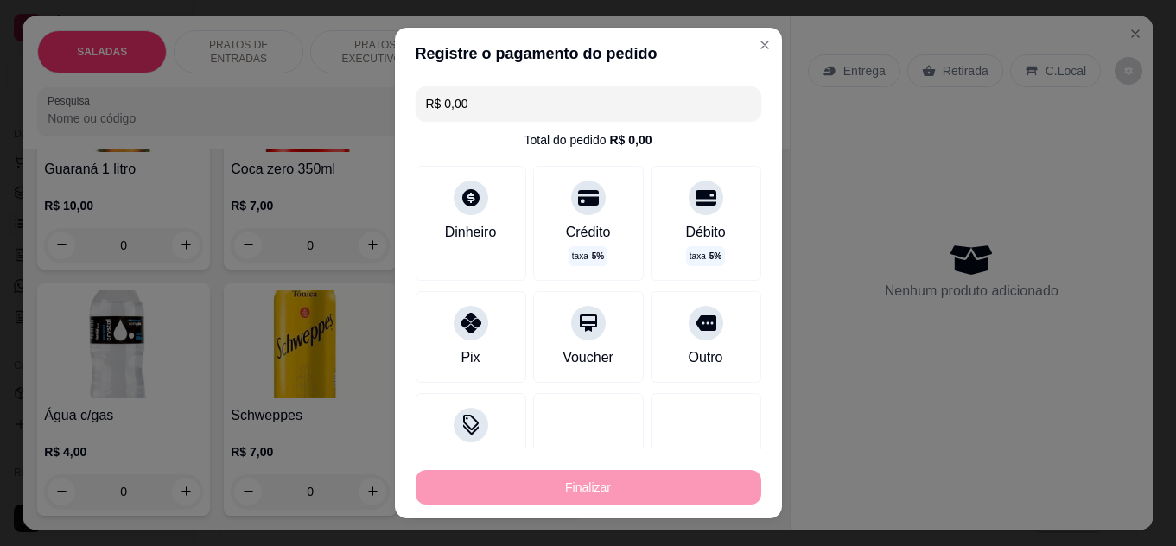
type input "-R$ 152,97"
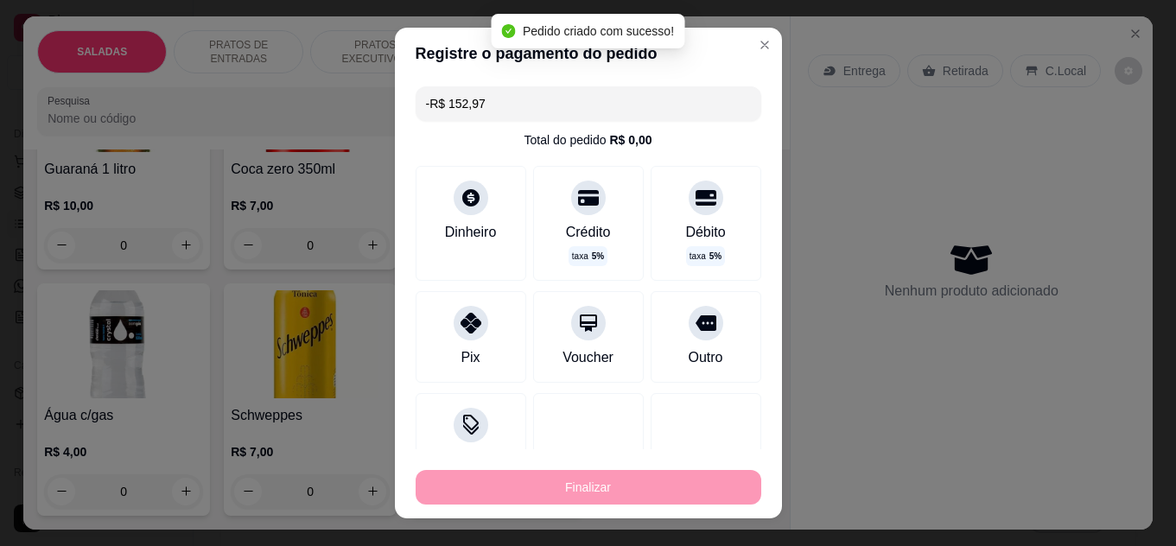
scroll to position [483, 0]
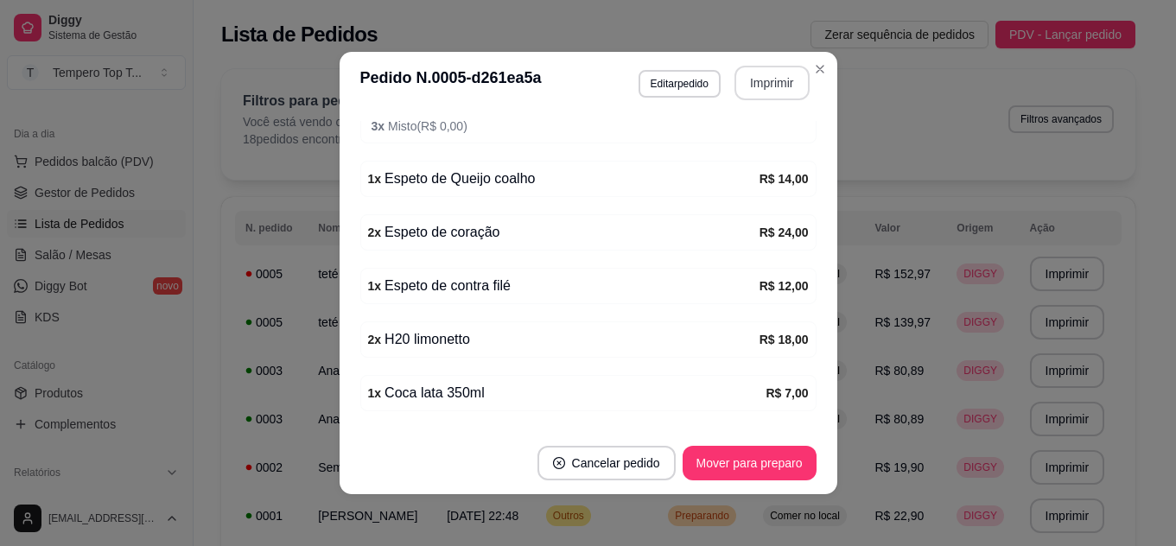
click at [761, 80] on button "Imprimir" at bounding box center [772, 83] width 75 height 35
click at [772, 83] on button "Imprimir" at bounding box center [772, 83] width 75 height 35
click at [687, 76] on button "Editar pedido" at bounding box center [679, 83] width 80 height 27
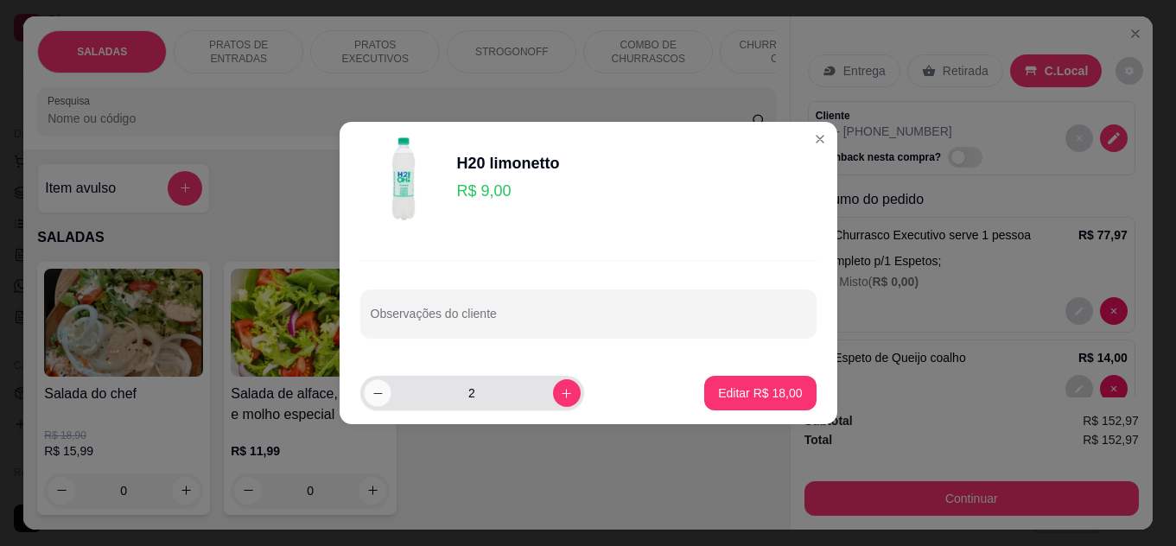
click at [380, 398] on icon "decrease-product-quantity" at bounding box center [377, 393] width 13 height 13
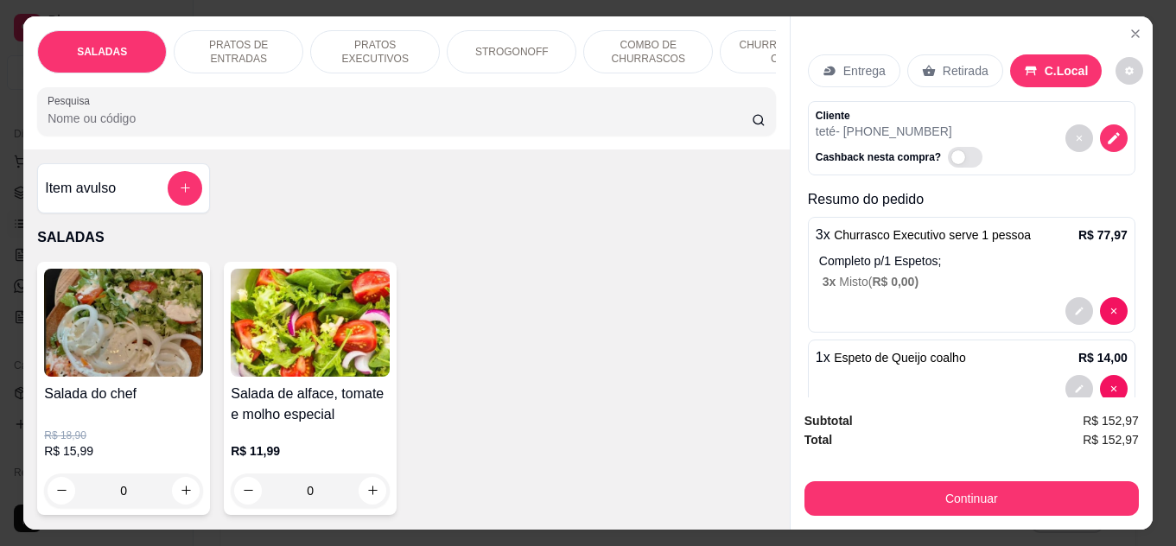
type input "0"
type input "1"
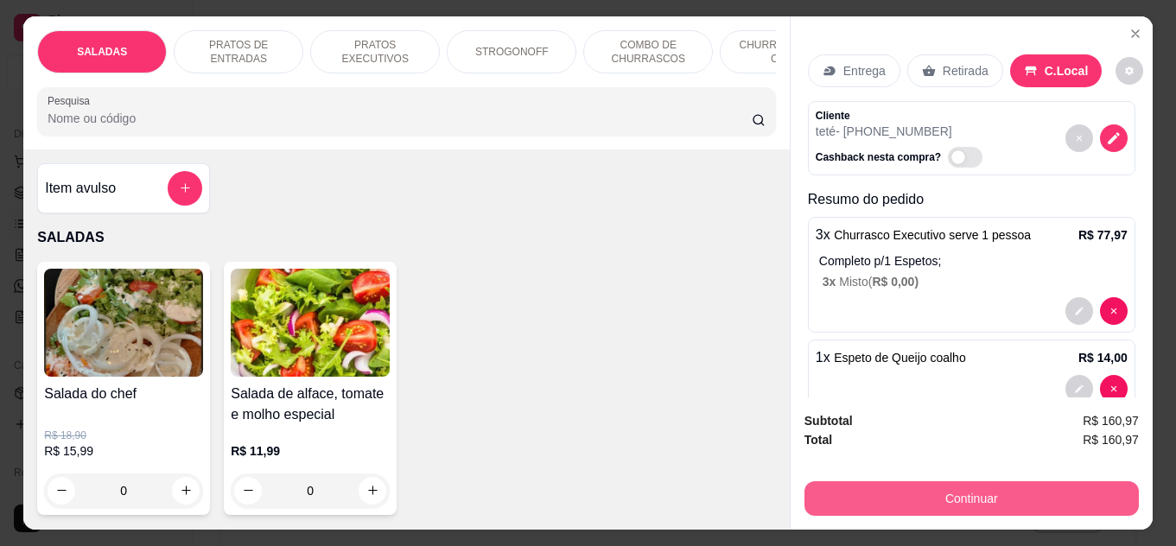
click at [904, 492] on button "Continuar" at bounding box center [972, 498] width 334 height 35
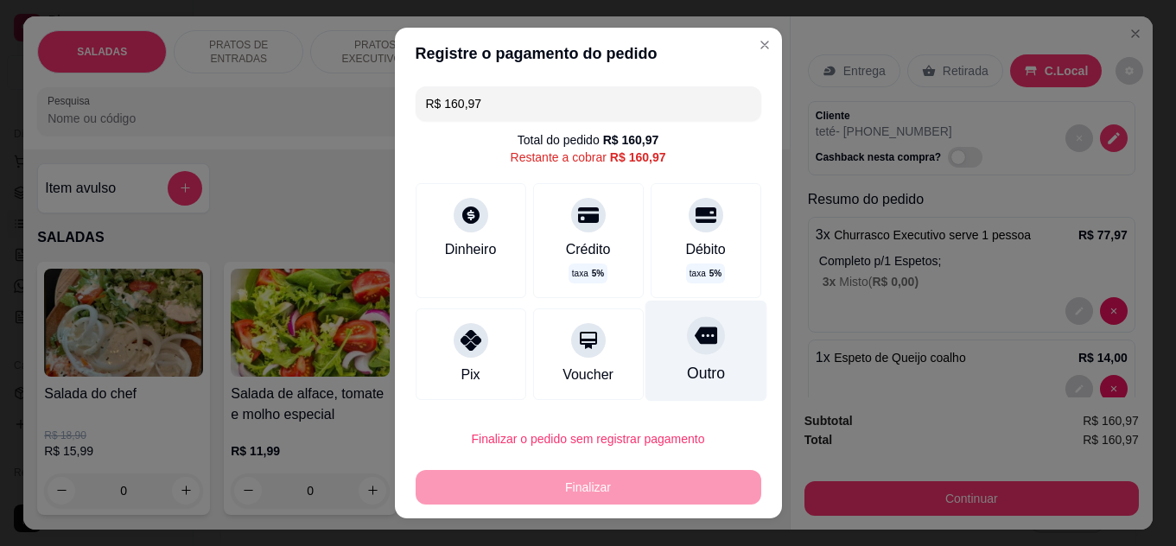
click at [694, 345] on icon at bounding box center [705, 335] width 22 height 22
type input "R$ 0,00"
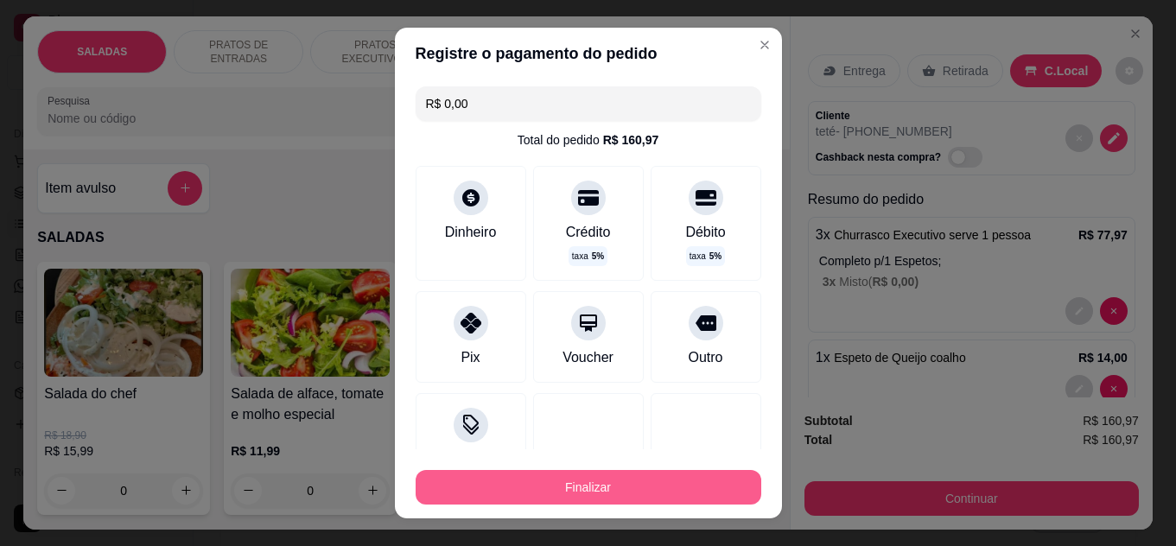
click at [605, 476] on button "Finalizar" at bounding box center [589, 487] width 346 height 35
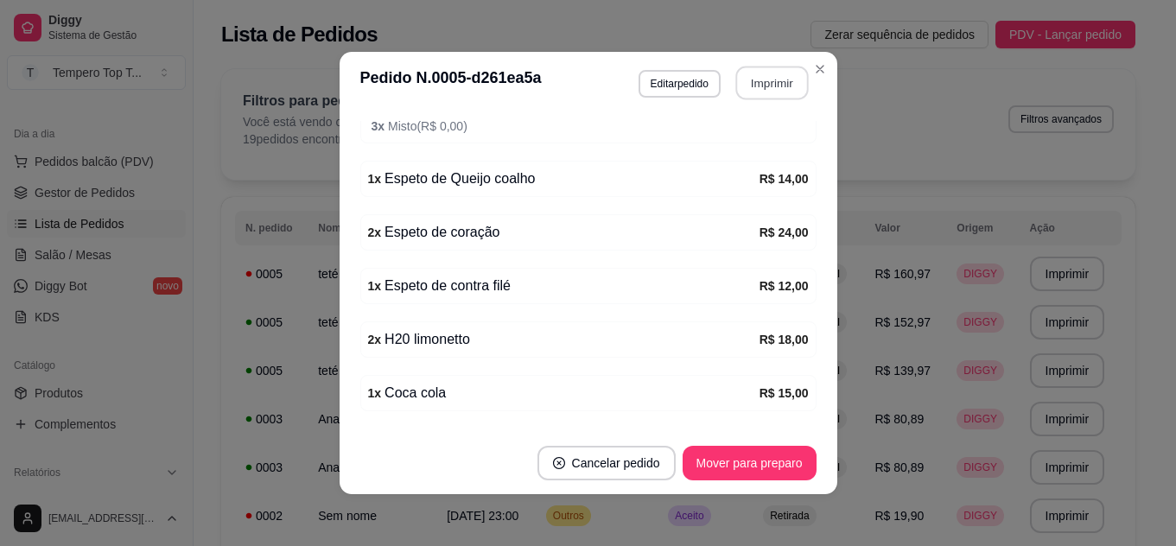
click at [753, 74] on button "Imprimir" at bounding box center [771, 84] width 73 height 34
click at [700, 92] on button "Editar pedido" at bounding box center [680, 84] width 82 height 28
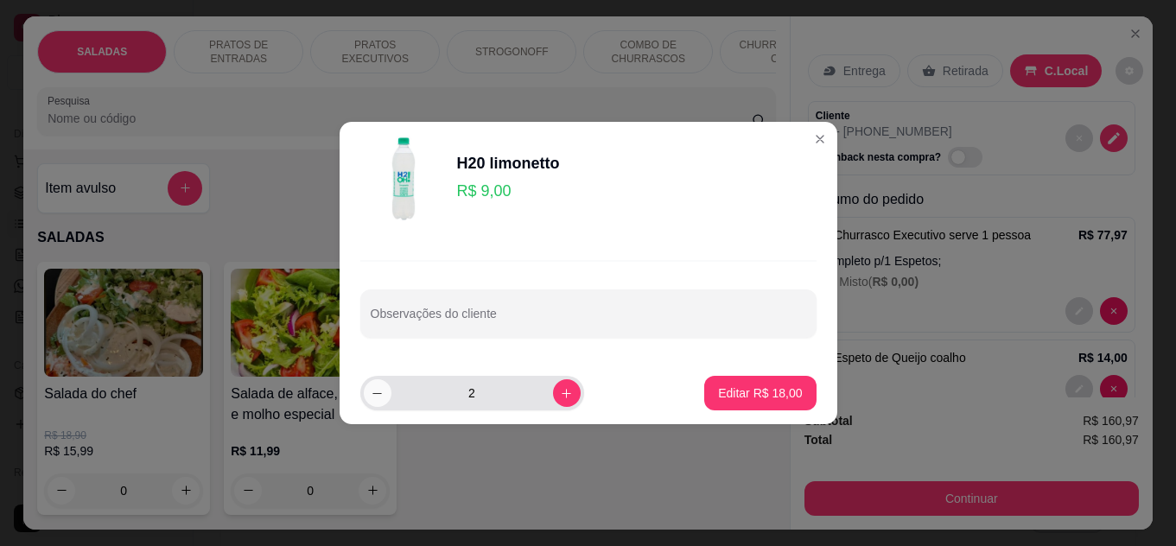
click at [374, 388] on icon "decrease-product-quantity" at bounding box center [377, 393] width 13 height 13
type input "1"
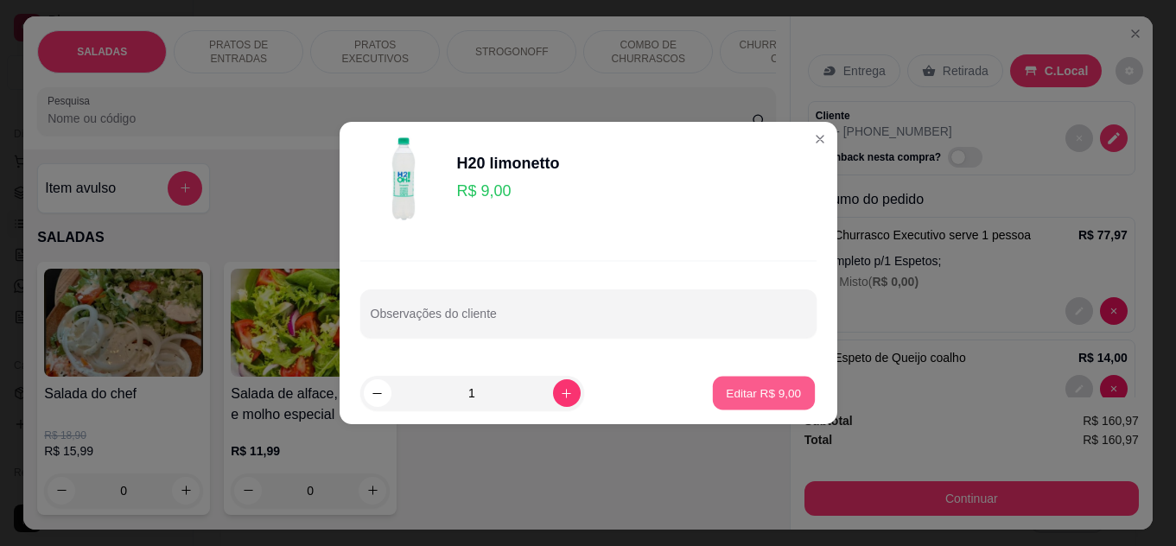
click at [731, 397] on p "Editar R$ 9,00" at bounding box center [763, 393] width 75 height 16
type input "1"
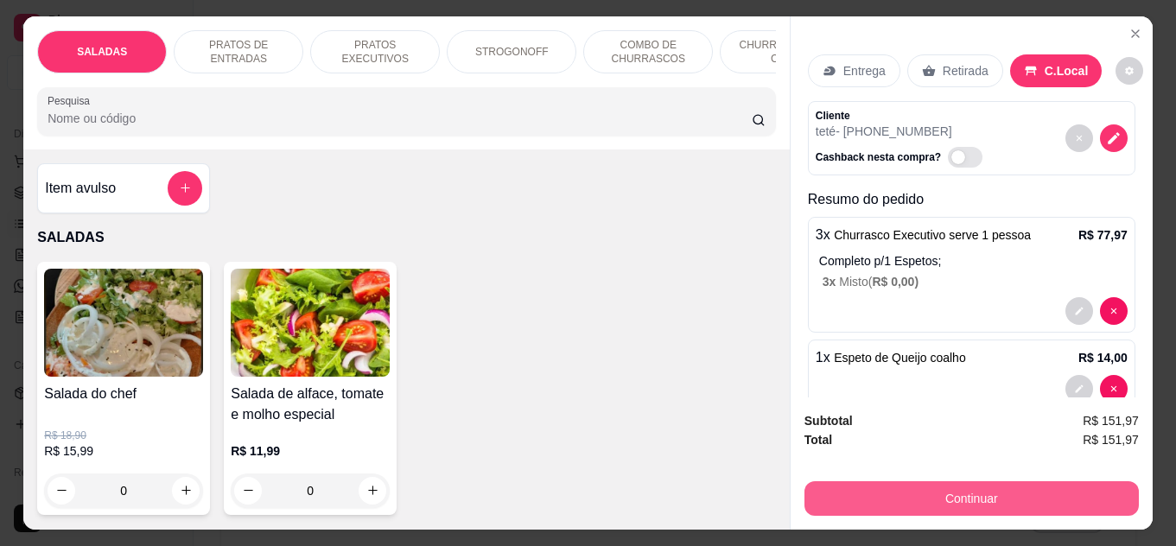
click at [1022, 484] on button "Continuar" at bounding box center [972, 498] width 334 height 35
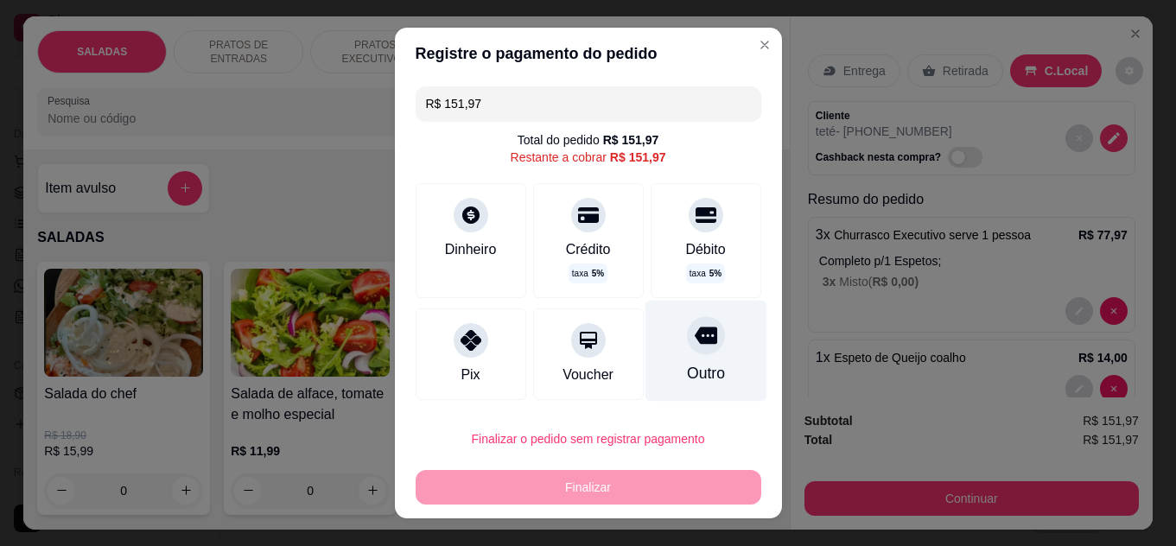
click at [716, 340] on div "Outro" at bounding box center [706, 350] width 122 height 101
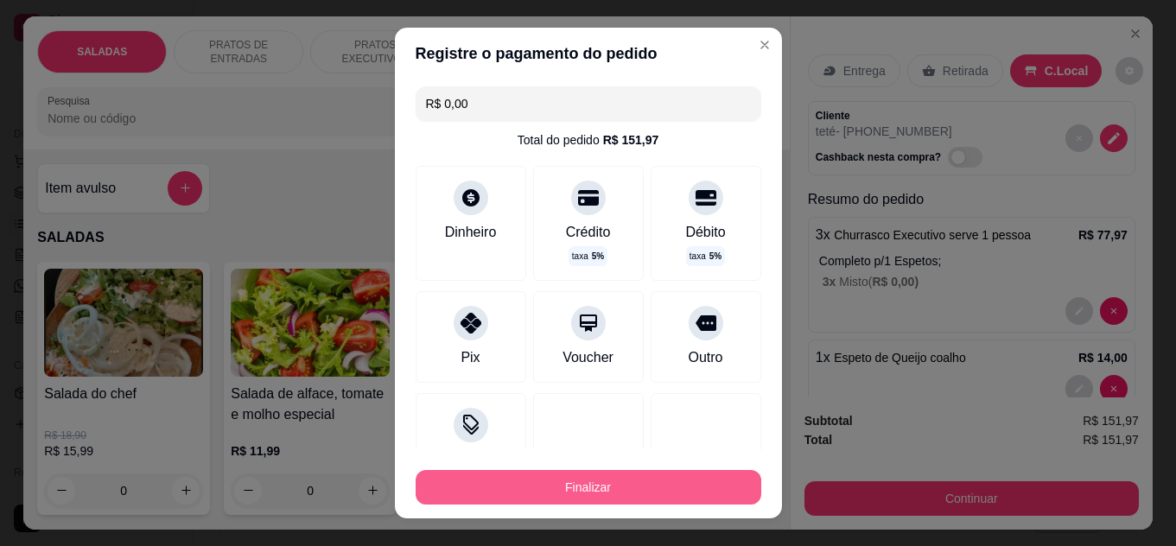
click at [670, 481] on button "Finalizar" at bounding box center [589, 487] width 346 height 35
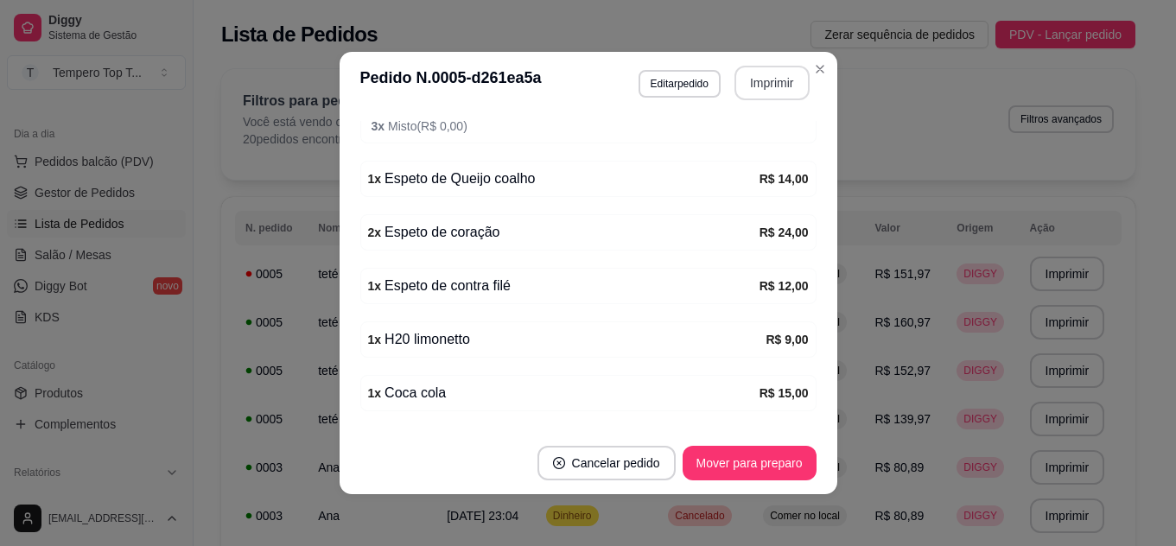
click at [761, 71] on button "Imprimir" at bounding box center [772, 83] width 75 height 35
click at [787, 465] on button "Mover para preparo" at bounding box center [750, 463] width 134 height 35
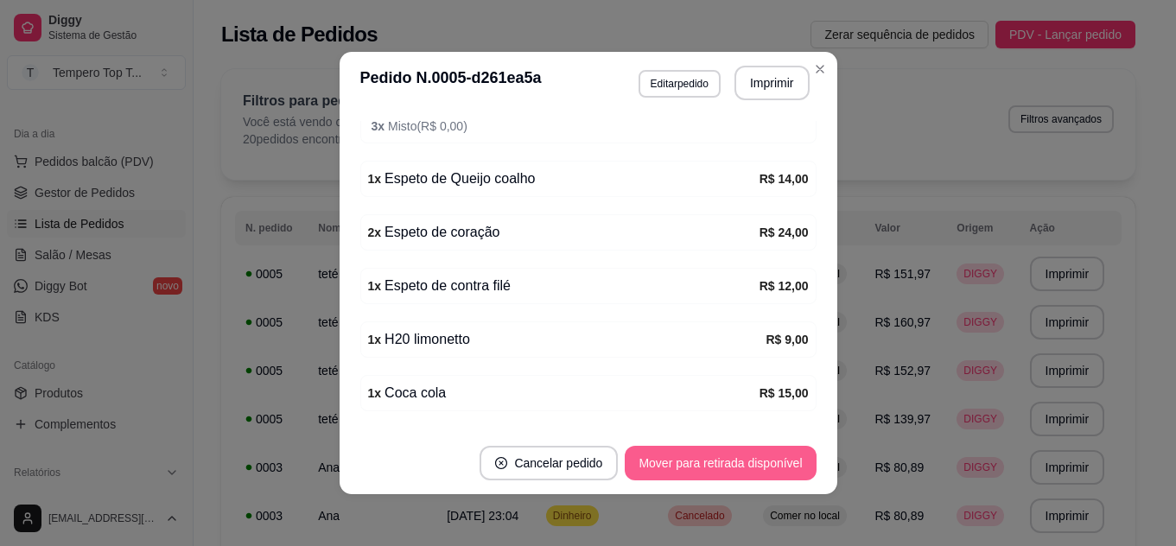
click at [787, 459] on button "Mover para retirada disponível" at bounding box center [720, 463] width 191 height 35
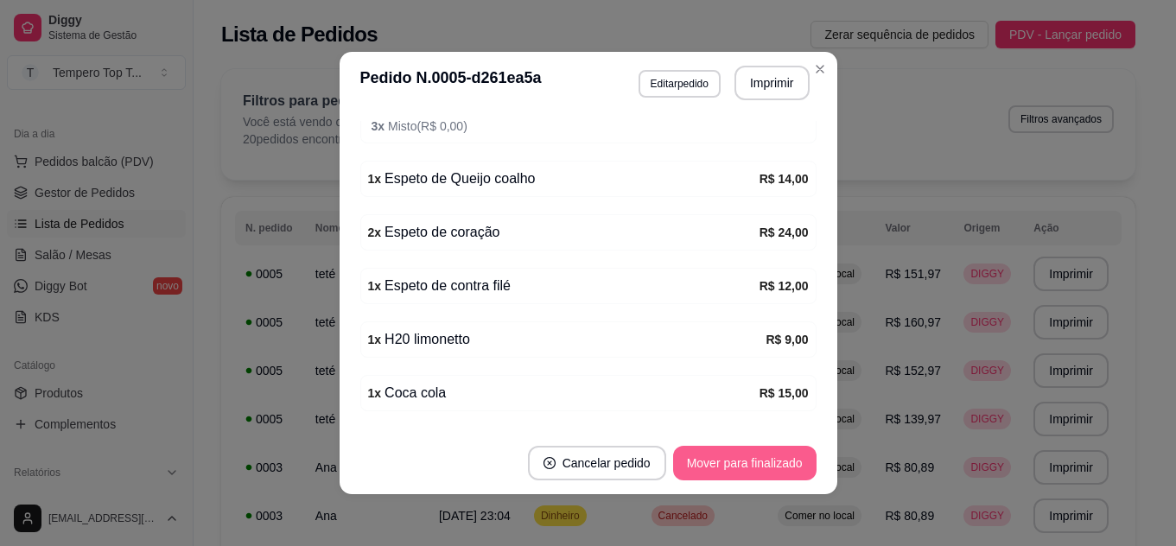
click at [788, 458] on button "Mover para finalizado" at bounding box center [744, 463] width 143 height 35
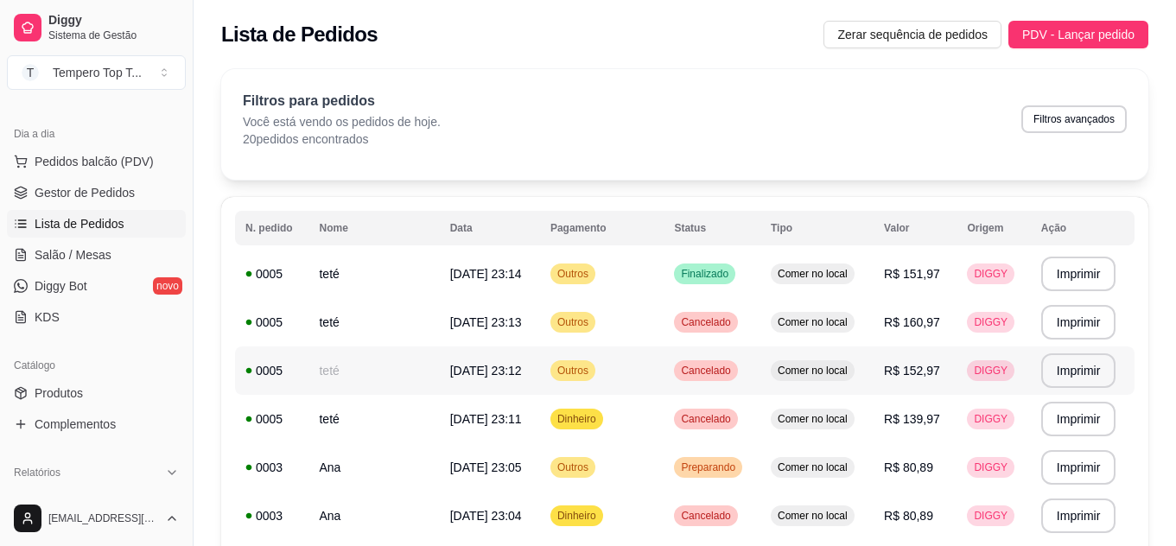
click at [700, 364] on span "Cancelado" at bounding box center [705, 371] width 56 height 14
click at [768, 443] on td "Comer no local" at bounding box center [816, 467] width 113 height 48
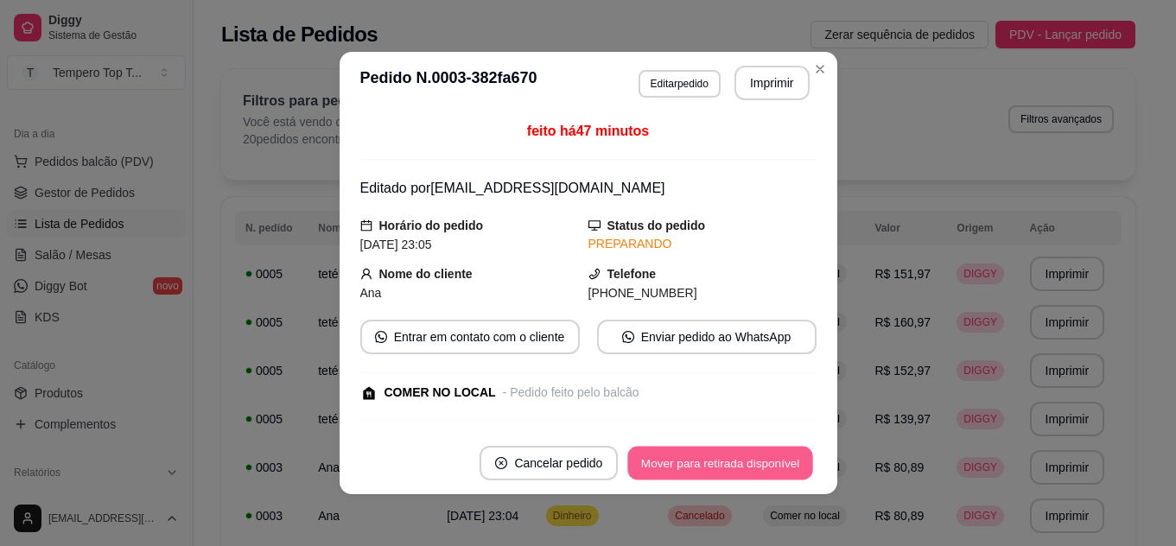
click at [730, 455] on button "Mover para retirada disponível" at bounding box center [720, 464] width 185 height 34
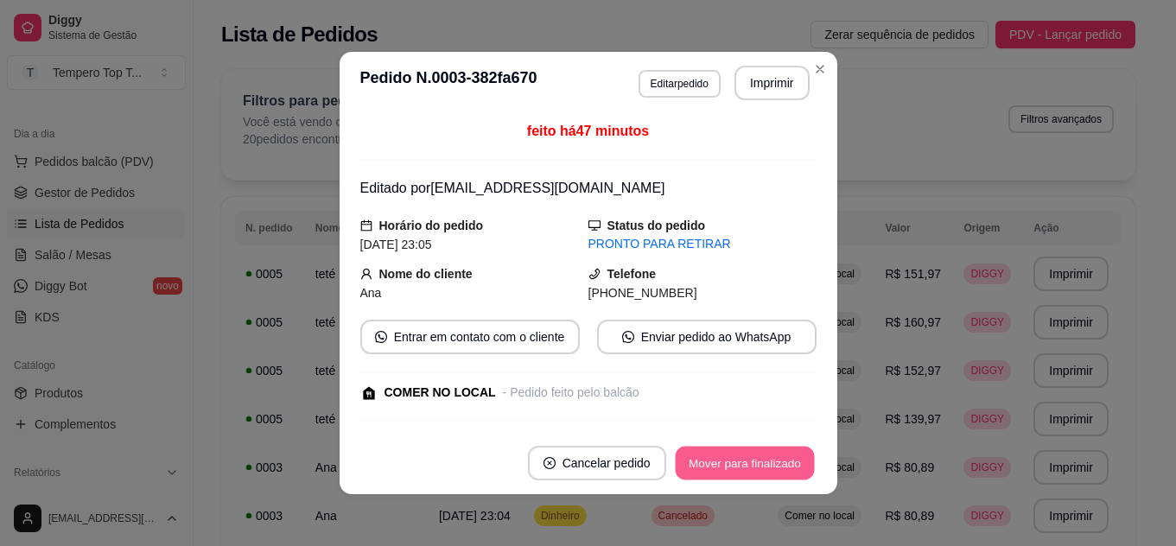
click at [760, 457] on button "Mover para finalizado" at bounding box center [744, 464] width 139 height 34
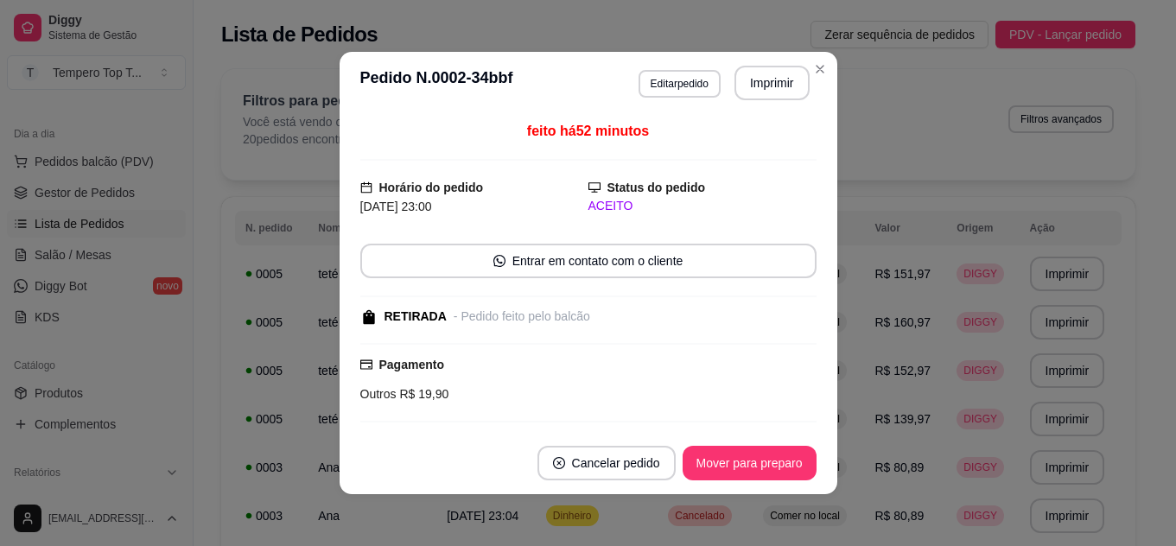
click at [731, 445] on footer "Cancelar pedido Mover para preparo" at bounding box center [589, 463] width 498 height 62
click at [741, 468] on button "Mover para preparo" at bounding box center [749, 464] width 130 height 34
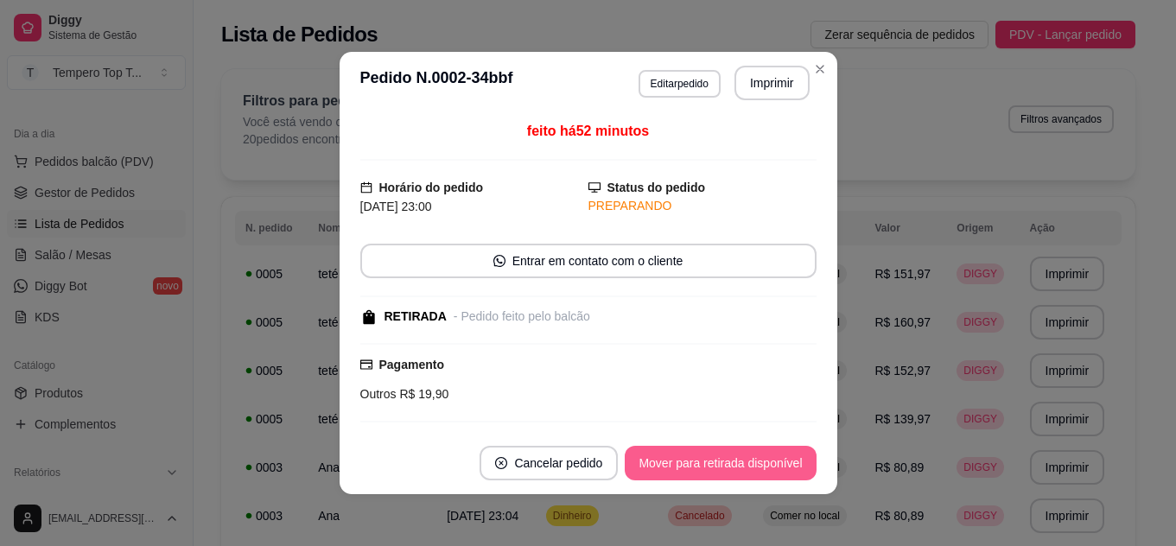
click at [741, 468] on button "Mover para retirada disponível" at bounding box center [720, 463] width 191 height 35
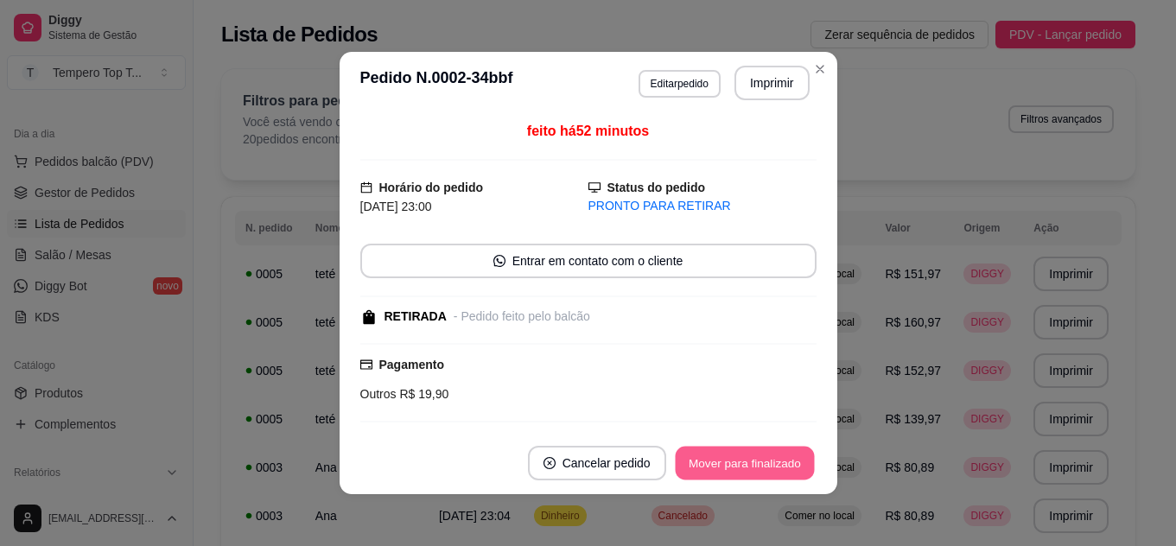
click at [741, 468] on button "Mover para finalizado" at bounding box center [744, 464] width 139 height 34
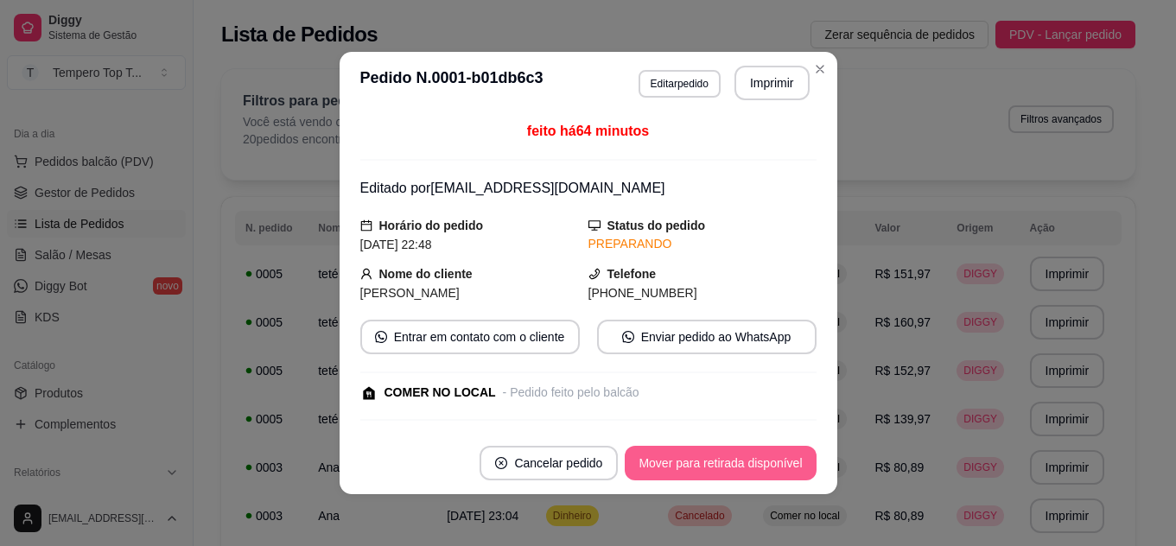
click at [722, 454] on button "Mover para retirada disponível" at bounding box center [720, 463] width 191 height 35
click at [731, 456] on button "Mover para finalizado" at bounding box center [744, 463] width 143 height 35
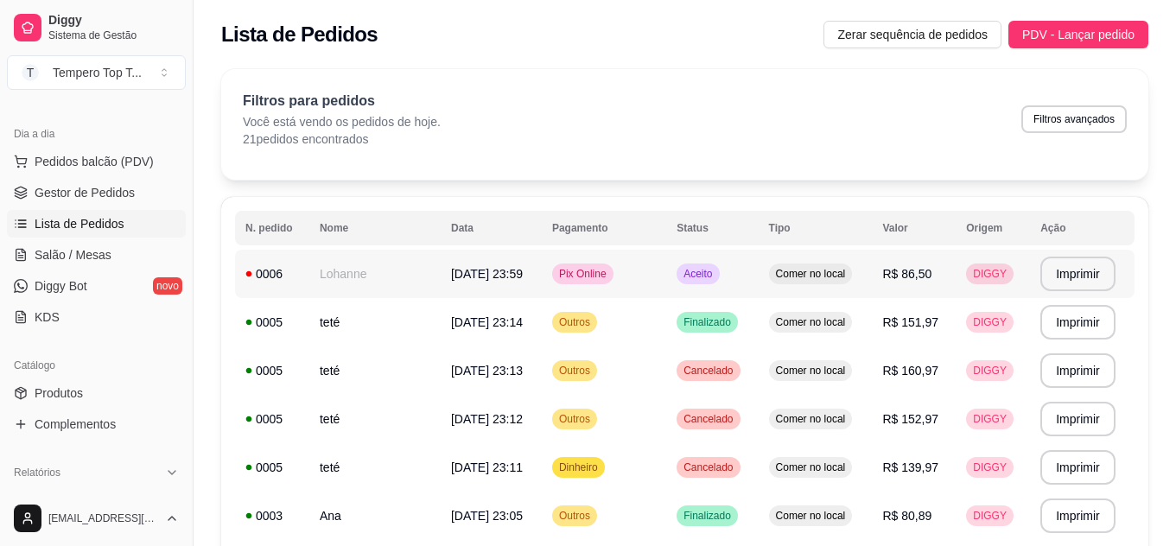
click at [634, 262] on td "Pix Online" at bounding box center [604, 274] width 124 height 48
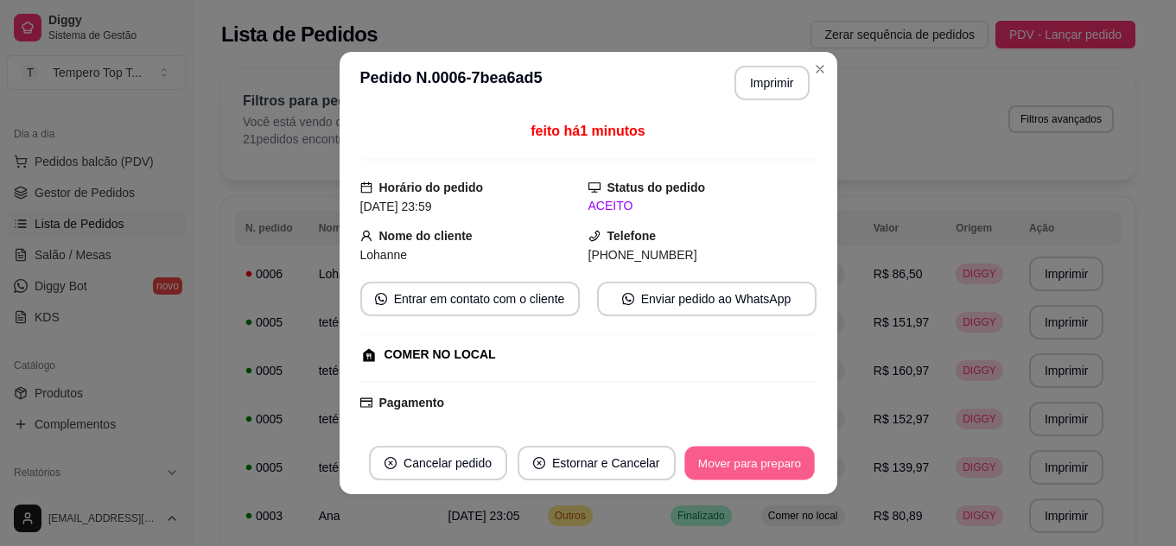
click at [700, 474] on button "Mover para preparo" at bounding box center [749, 464] width 130 height 34
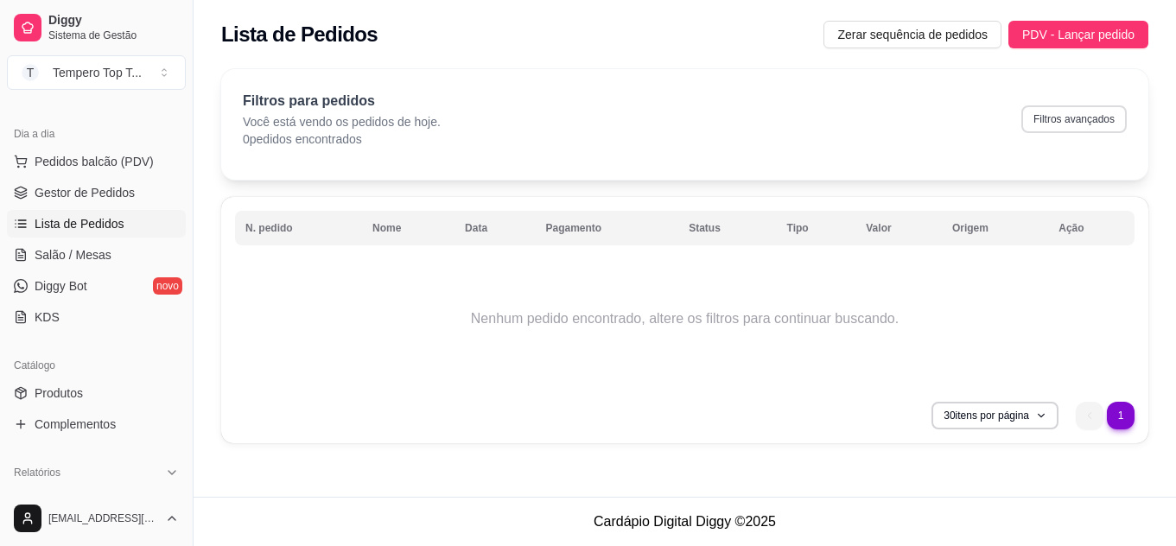
click at [1039, 129] on button "Filtros avançados" at bounding box center [1073, 119] width 105 height 28
select select "0"
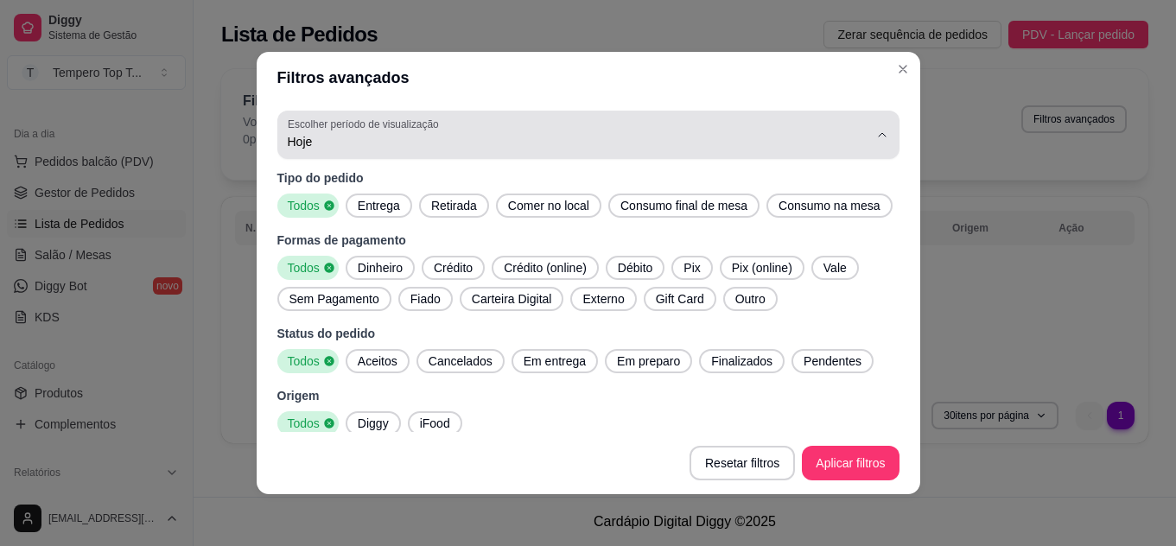
click at [340, 145] on span "Hoje" at bounding box center [578, 141] width 581 height 17
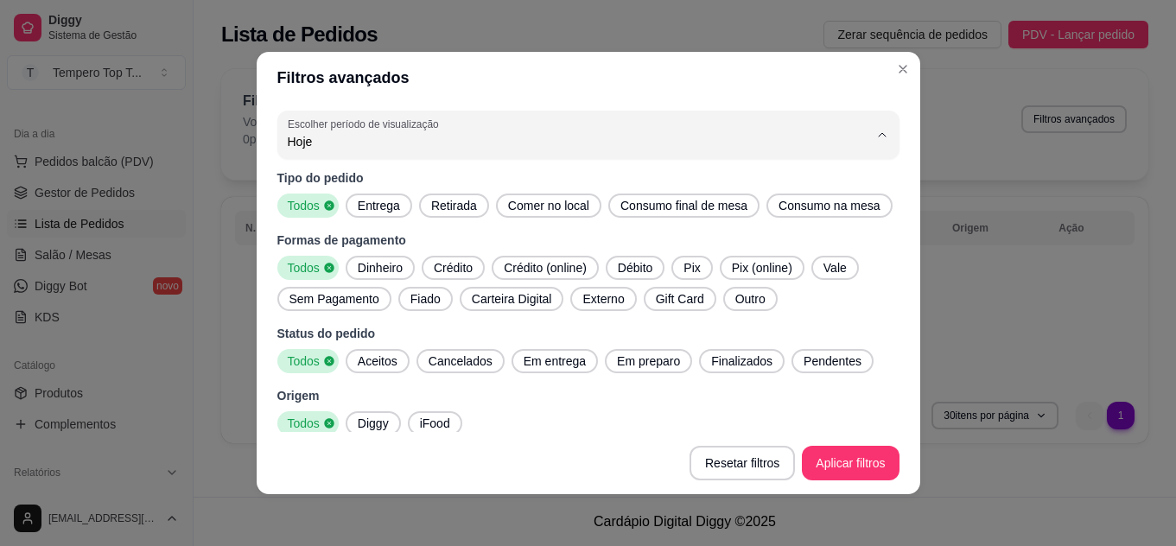
click at [329, 210] on span "Ontem" at bounding box center [567, 211] width 542 height 16
type input "1"
select select "1"
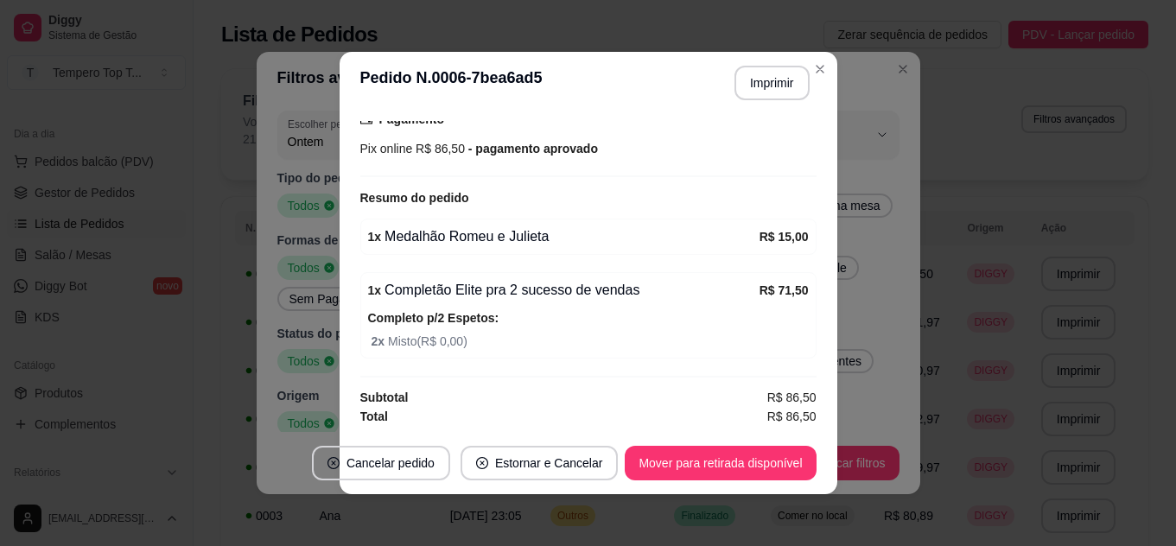
scroll to position [284, 0]
click at [764, 79] on button "Imprimir" at bounding box center [771, 84] width 73 height 34
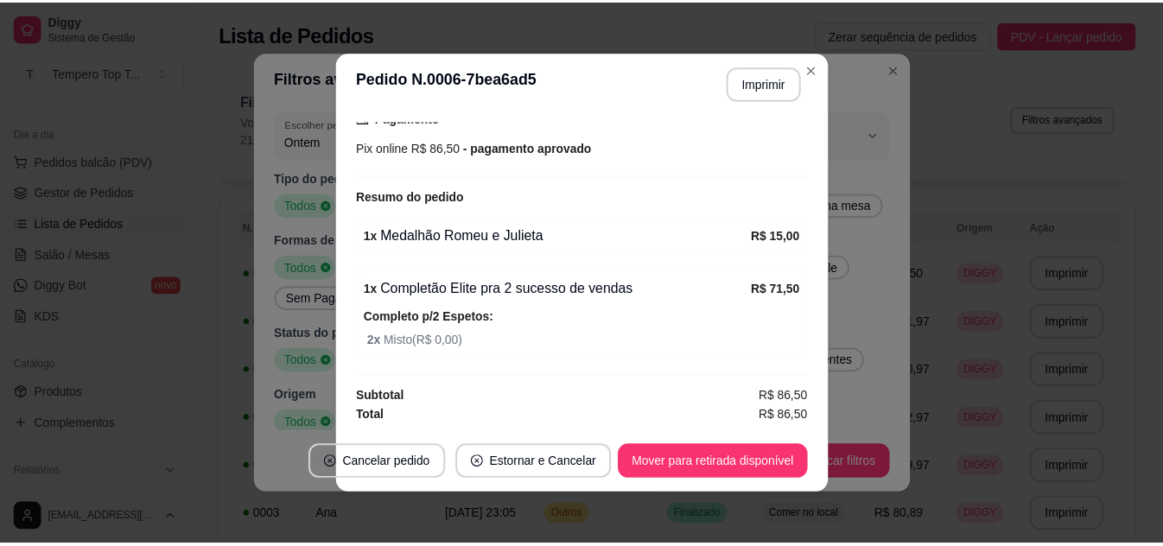
scroll to position [0, 0]
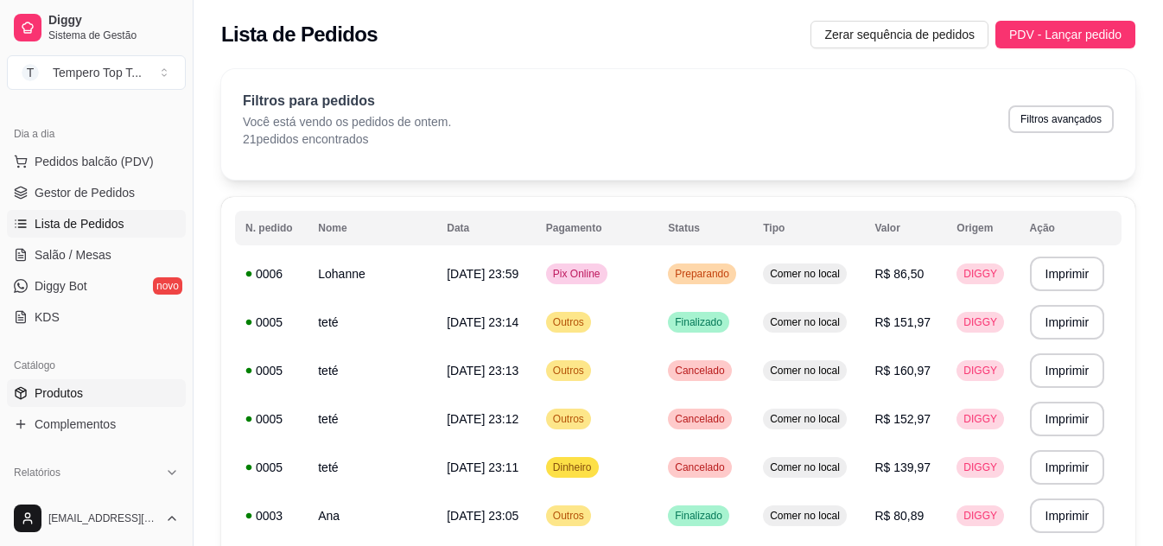
click at [58, 387] on span "Produtos" at bounding box center [59, 393] width 48 height 17
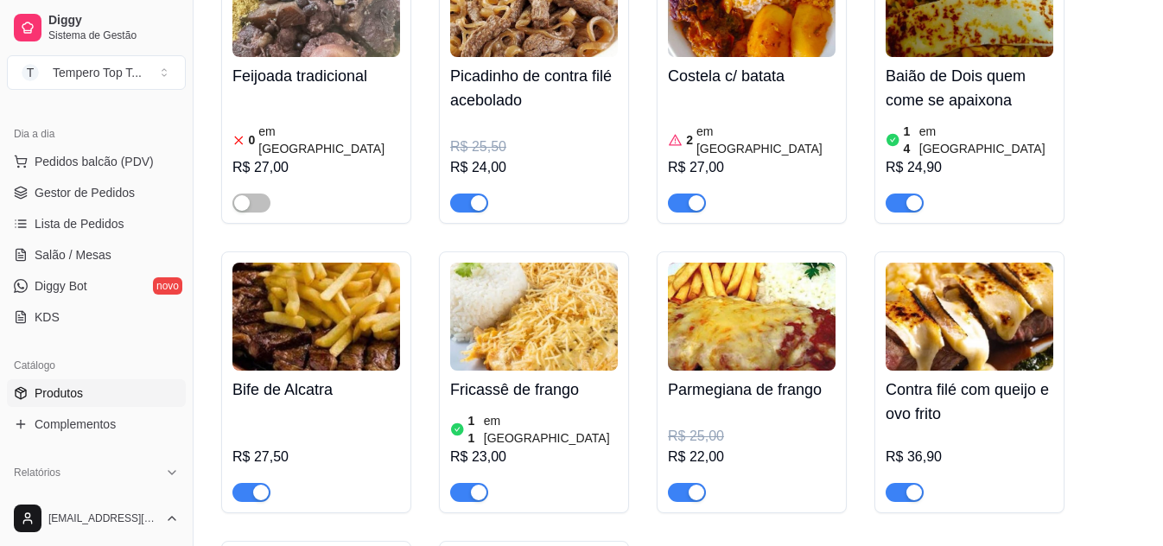
scroll to position [1642, 0]
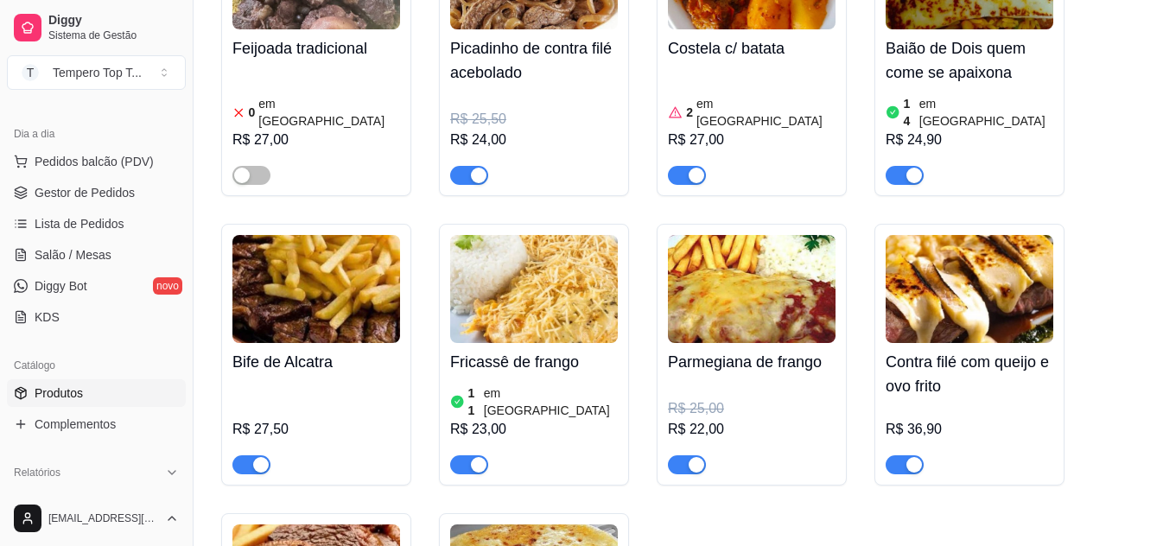
click at [264, 457] on div "button" at bounding box center [261, 465] width 16 height 16
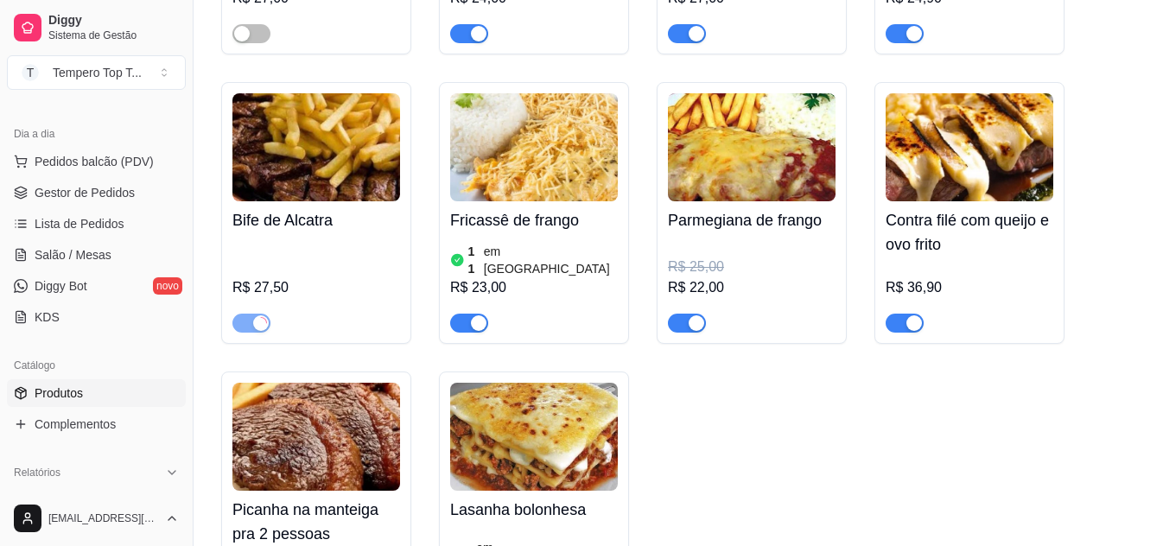
scroll to position [1815, 0]
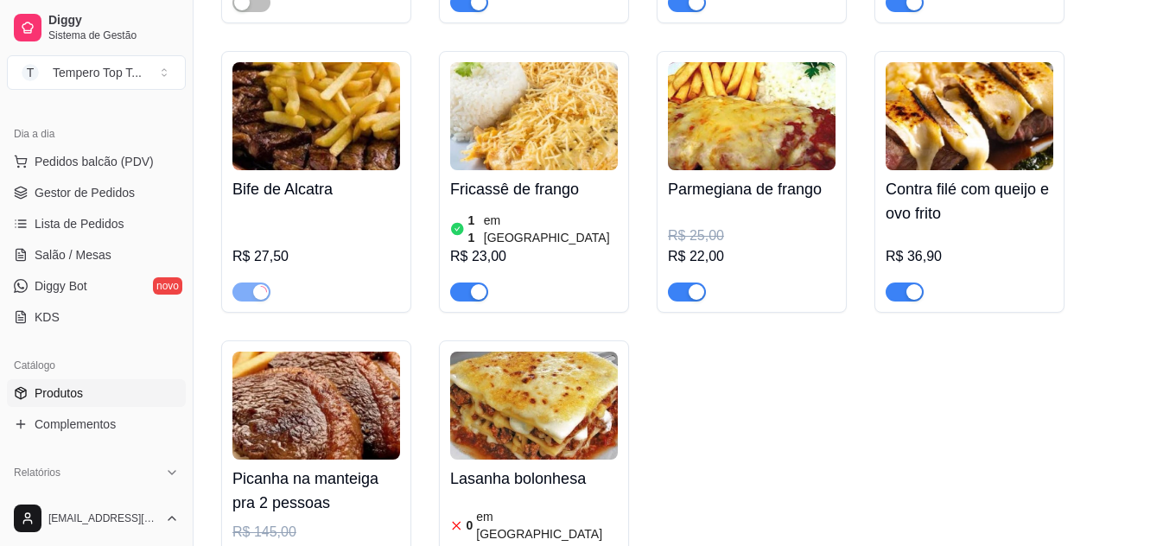
click at [906, 284] on div "button" at bounding box center [914, 292] width 16 height 16
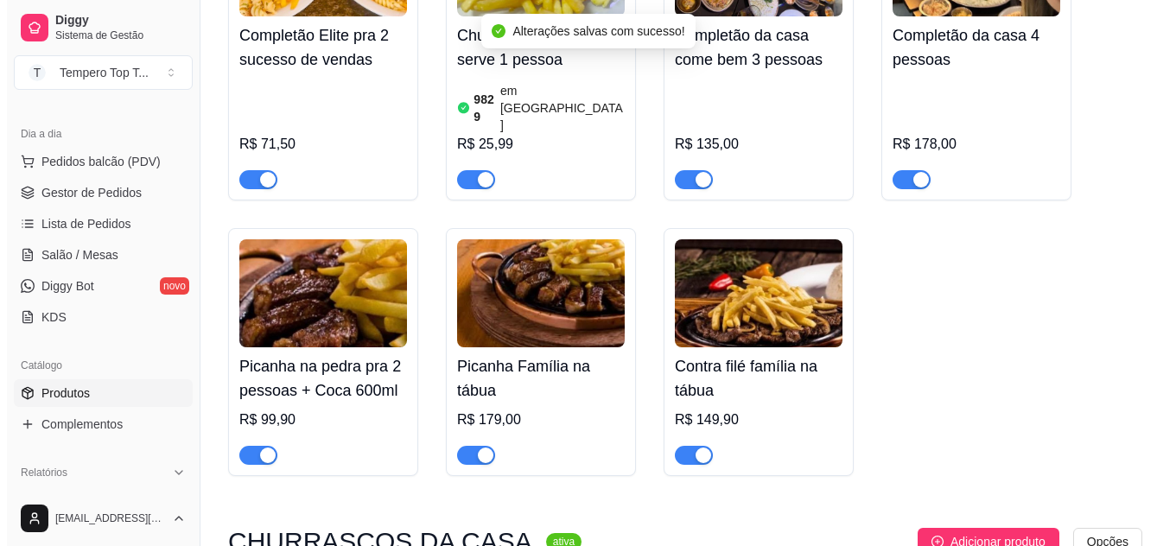
scroll to position [3024, 0]
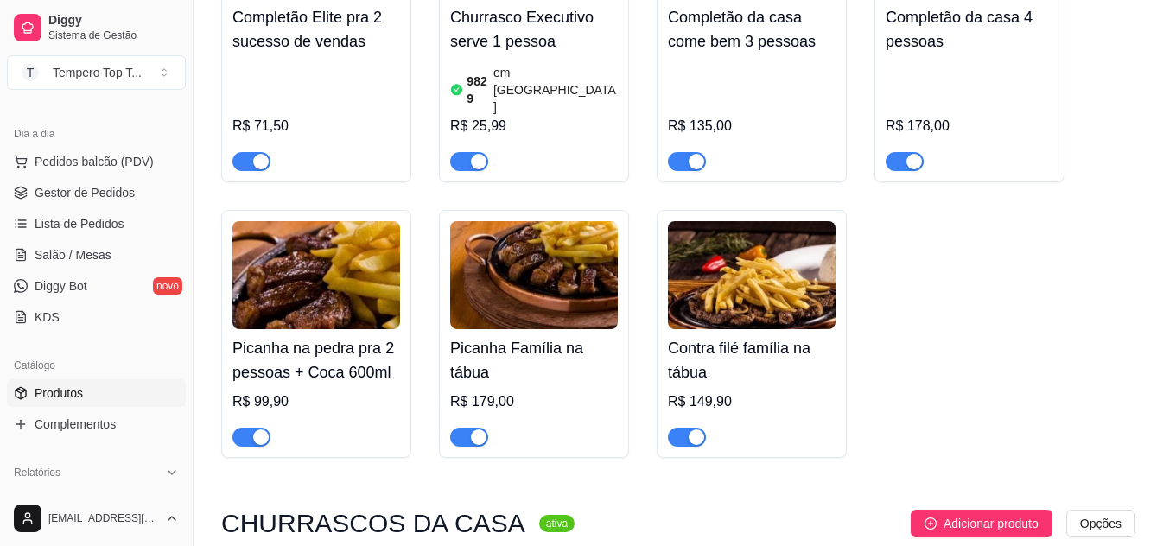
click at [467, 428] on span "button" at bounding box center [469, 437] width 38 height 19
click at [677, 426] on div at bounding box center [687, 436] width 38 height 21
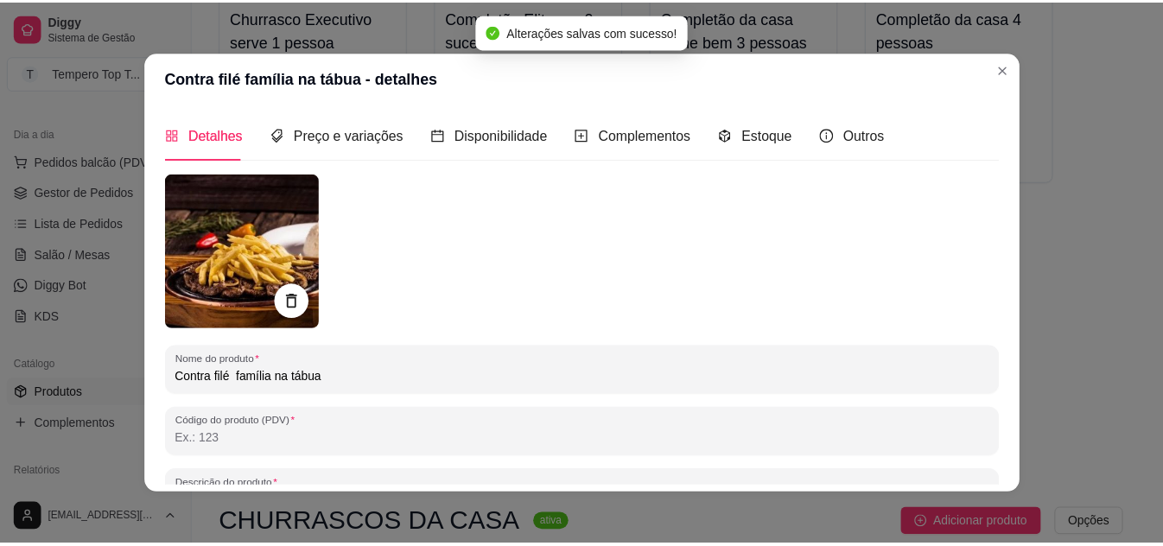
scroll to position [8, 0]
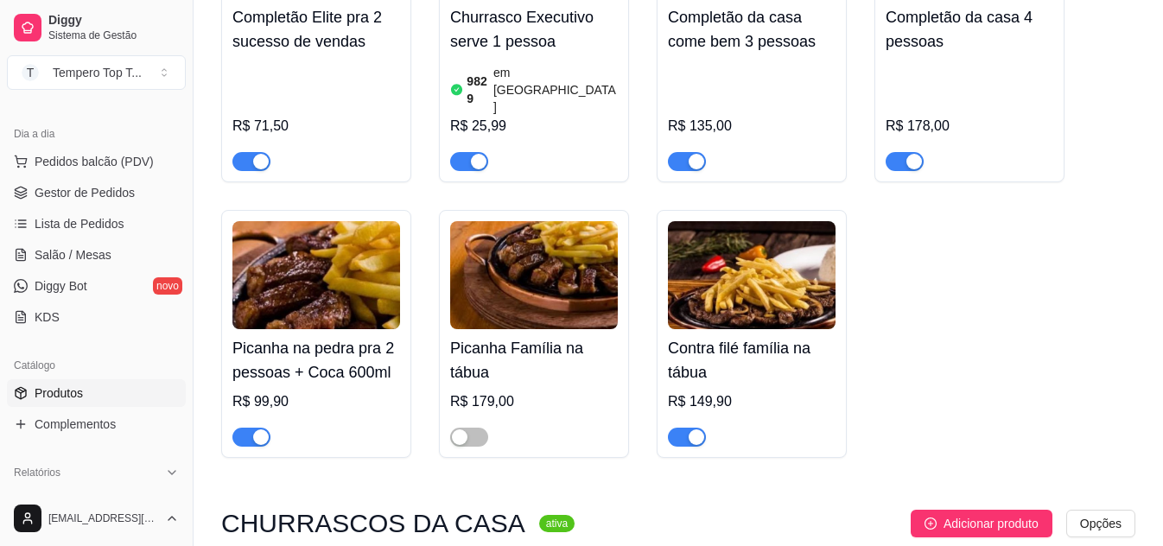
click at [685, 428] on span "button" at bounding box center [687, 437] width 38 height 19
click at [244, 428] on span "button" at bounding box center [251, 437] width 38 height 19
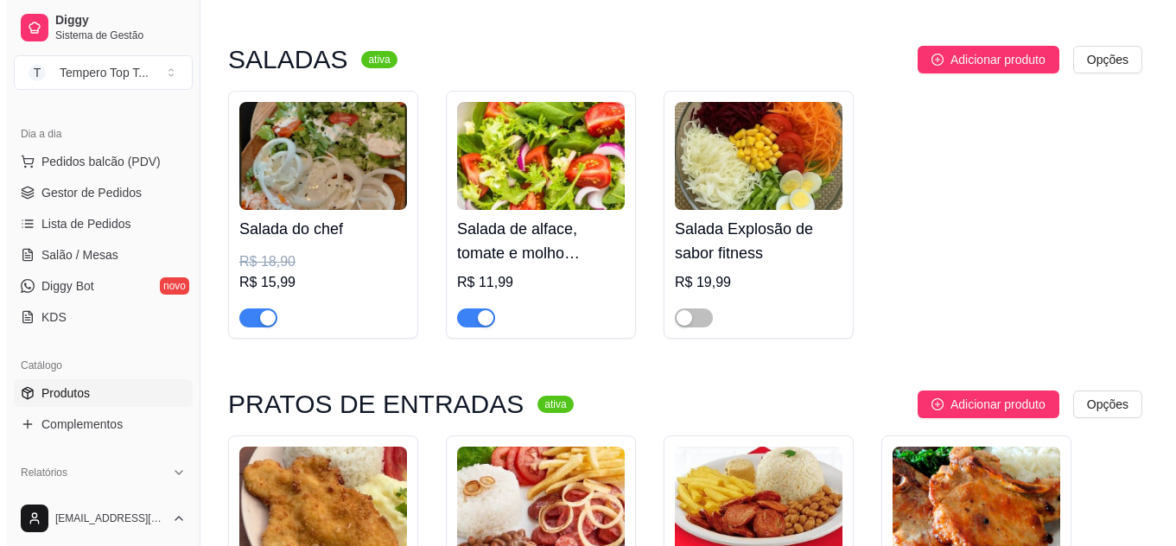
scroll to position [0, 0]
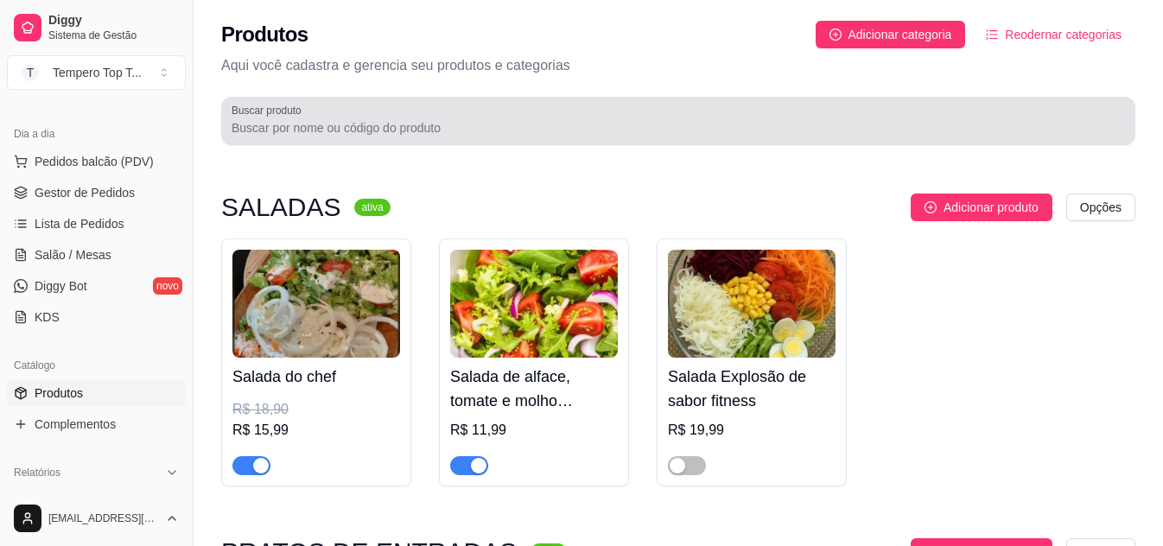
click at [612, 113] on div at bounding box center [679, 121] width 894 height 35
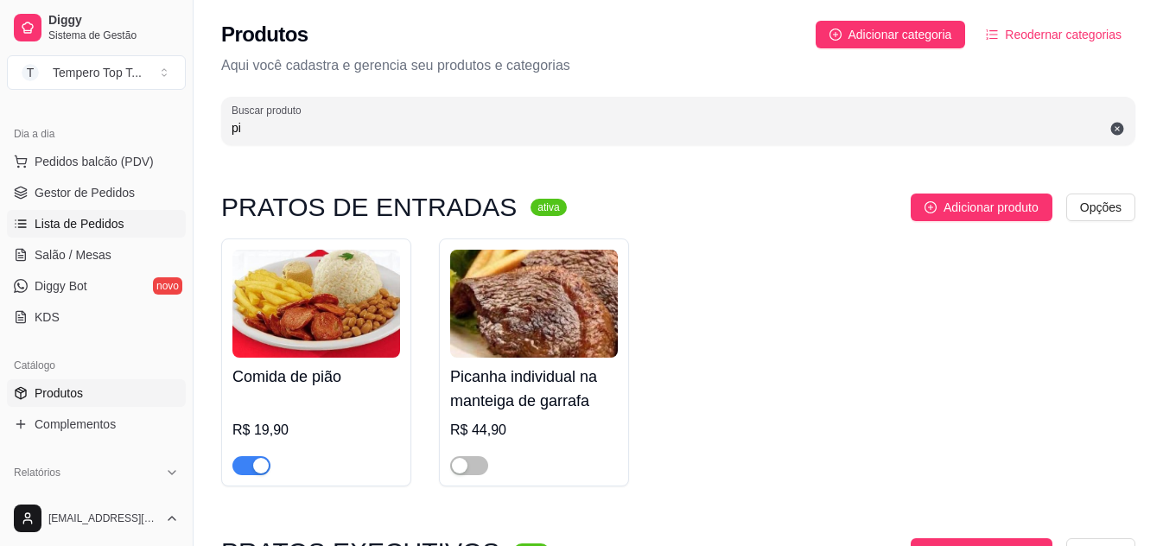
type input "pi"
click at [117, 216] on span "Lista de Pedidos" at bounding box center [80, 223] width 90 height 17
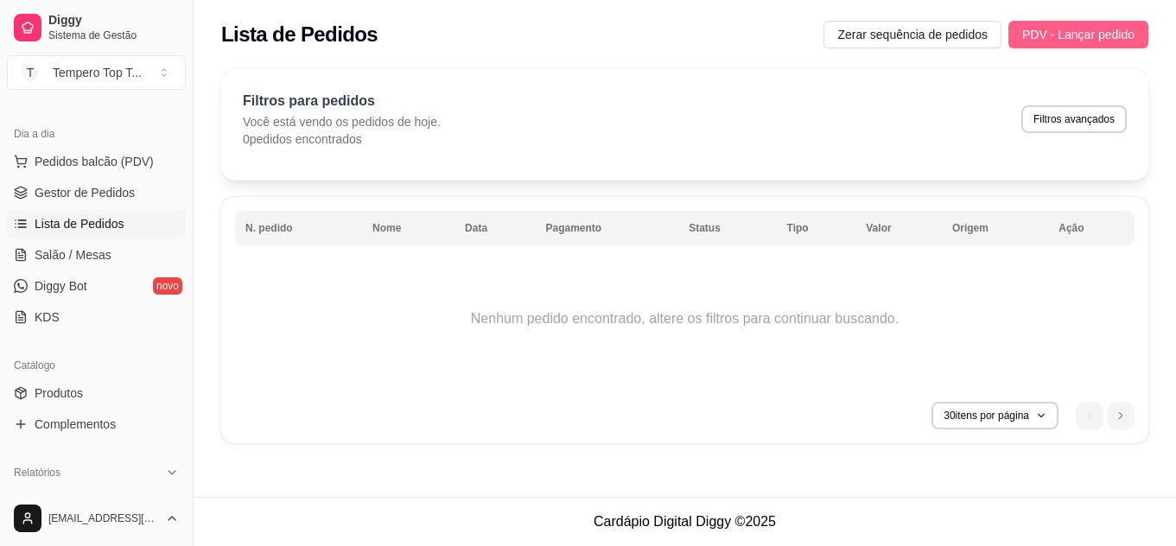
click at [1078, 29] on span "PDV - Lançar pedido" at bounding box center [1078, 34] width 112 height 19
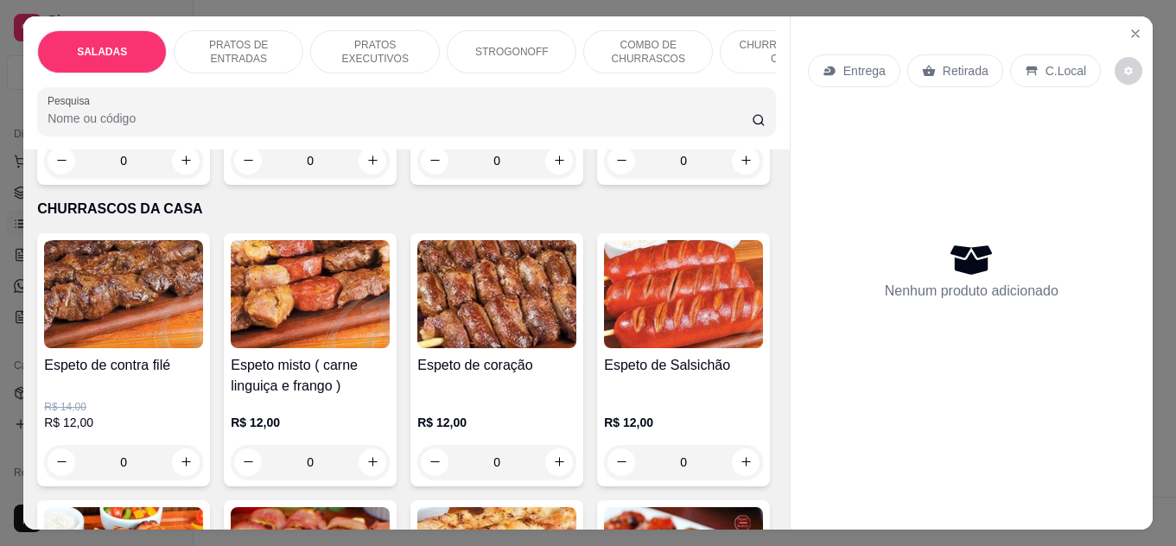
scroll to position [1815, 0]
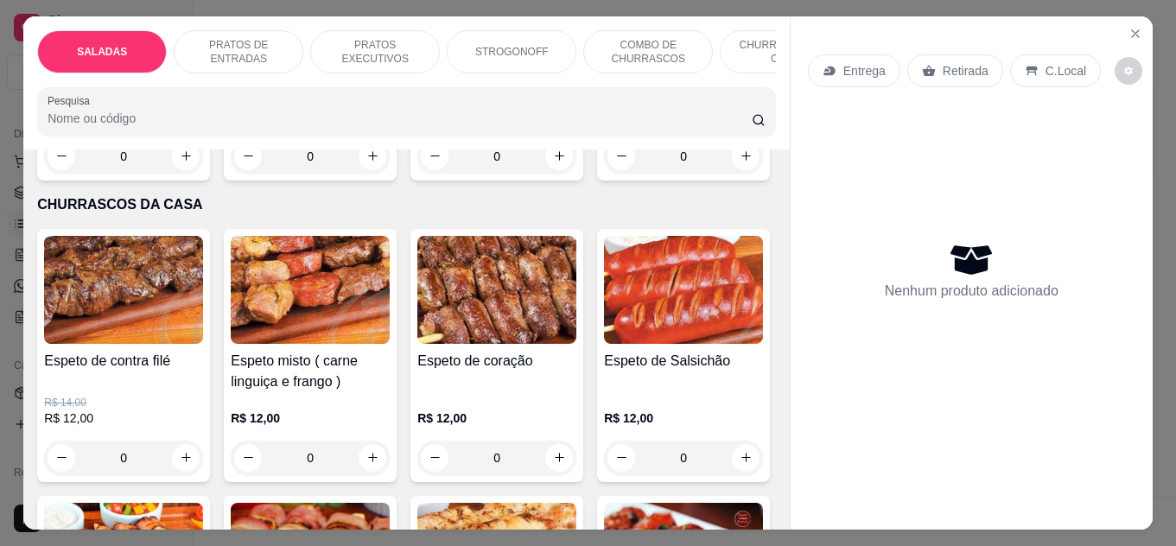
click at [375, 174] on div "0" at bounding box center [310, 156] width 159 height 35
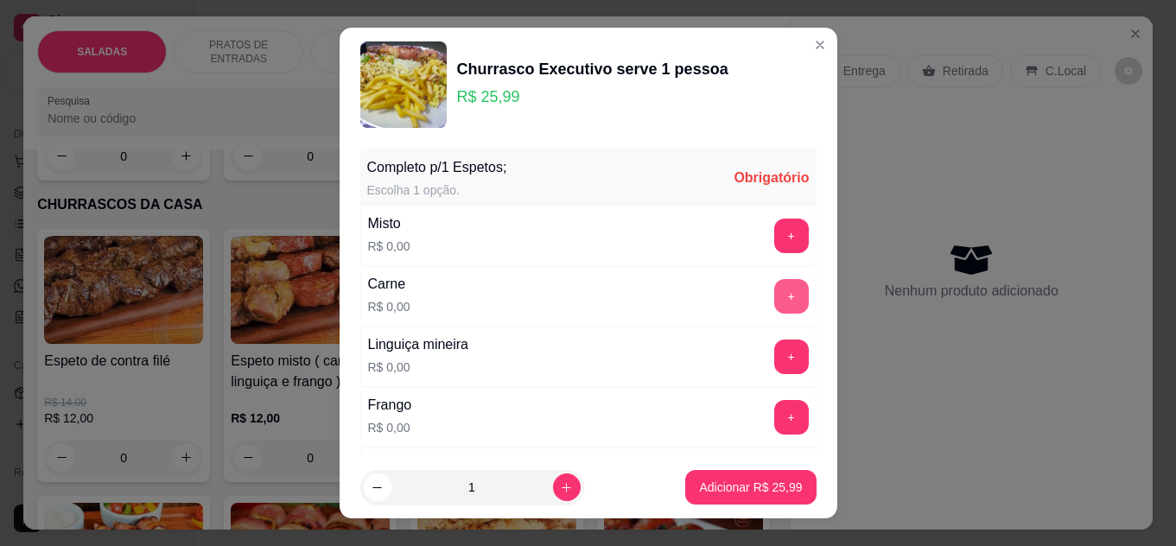
click at [774, 298] on button "+" at bounding box center [791, 296] width 35 height 35
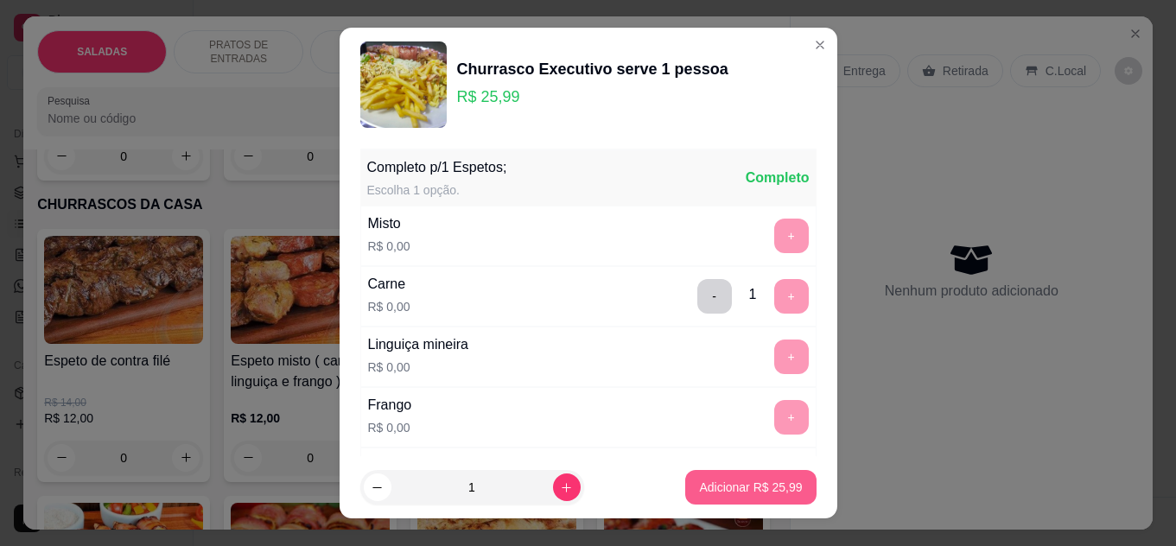
click at [760, 491] on p "Adicionar R$ 25,99" at bounding box center [750, 487] width 103 height 17
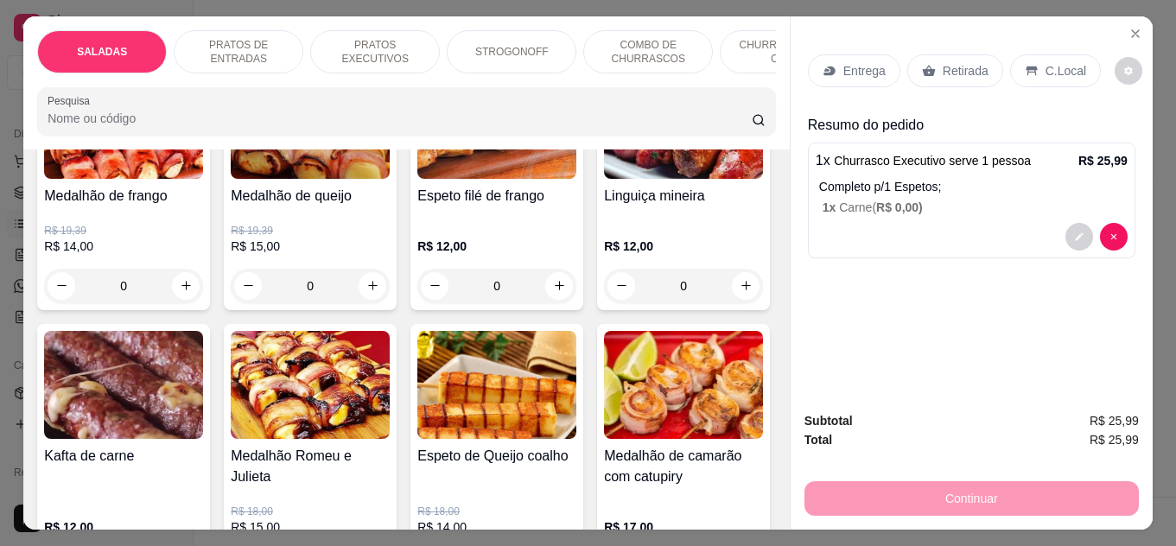
scroll to position [2333, 0]
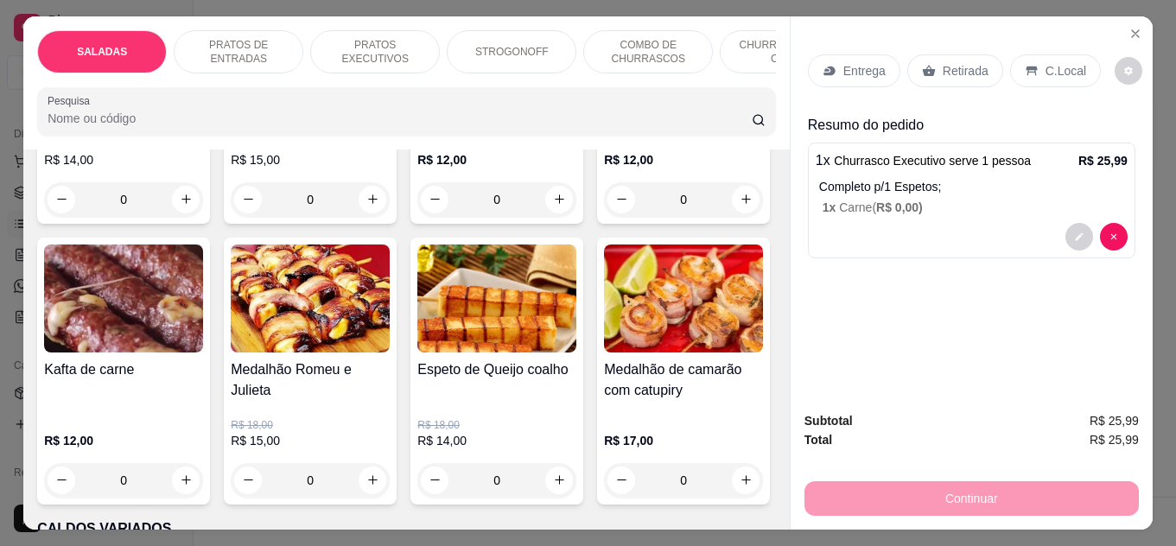
type input "1"
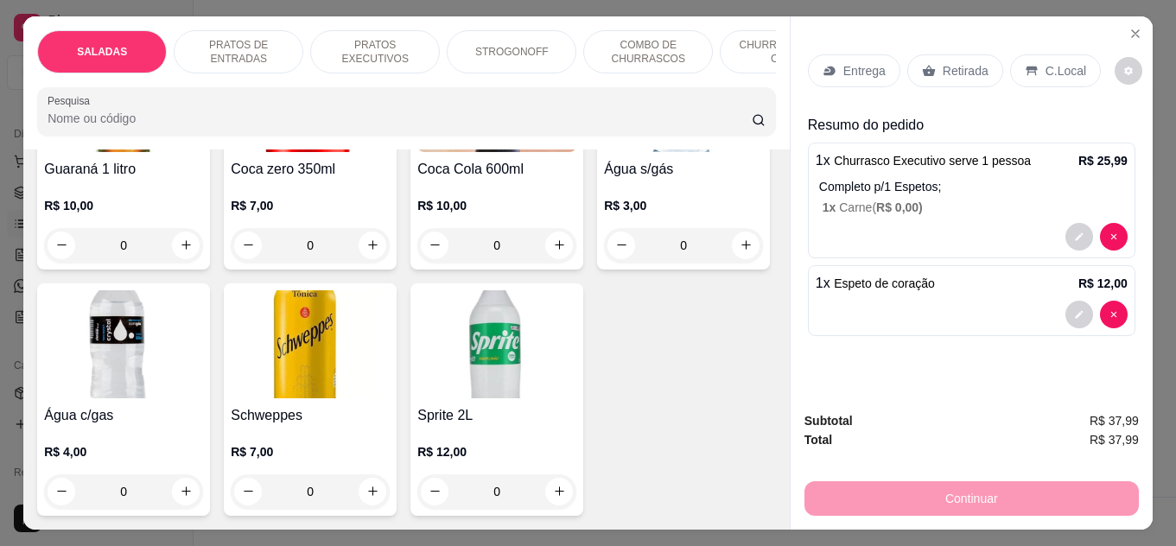
scroll to position [4666, 0]
type input "1"
click at [1046, 54] on div "C.Local" at bounding box center [1055, 70] width 91 height 33
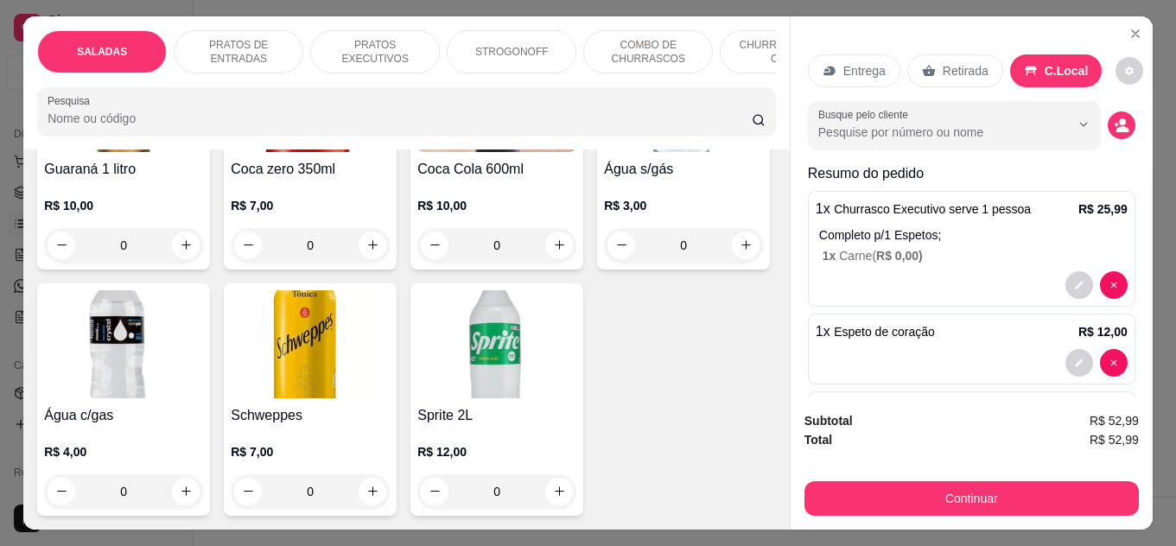
drag, startPoint x: 970, startPoint y: 468, endPoint x: 970, endPoint y: 482, distance: 13.8
click at [970, 482] on div "Subtotal R$ 52,99 Total R$ 52,99 Continuar" at bounding box center [972, 463] width 334 height 105
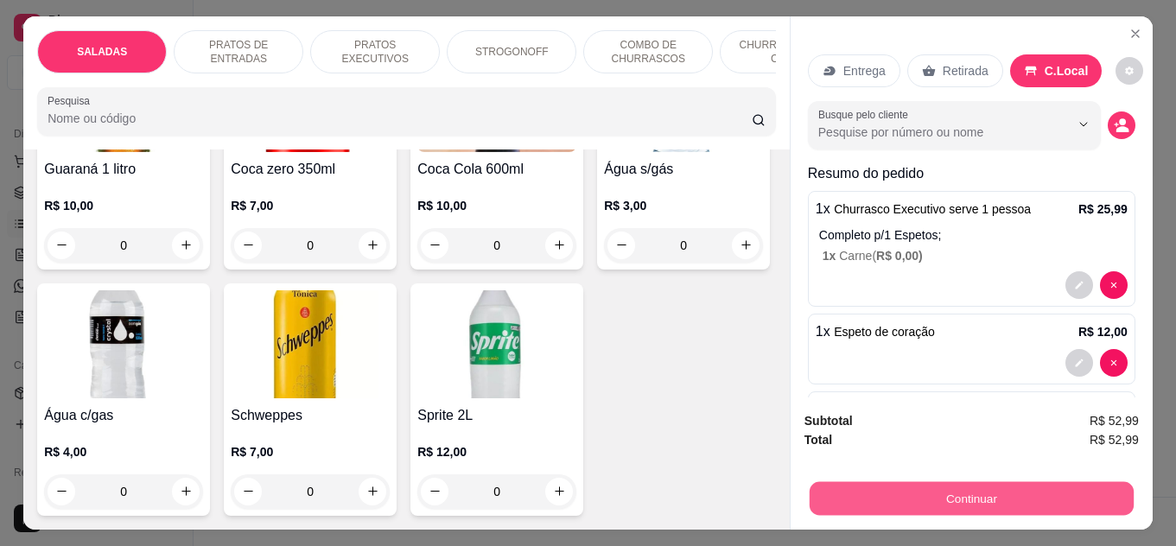
click at [970, 483] on button "Continuar" at bounding box center [972, 499] width 324 height 34
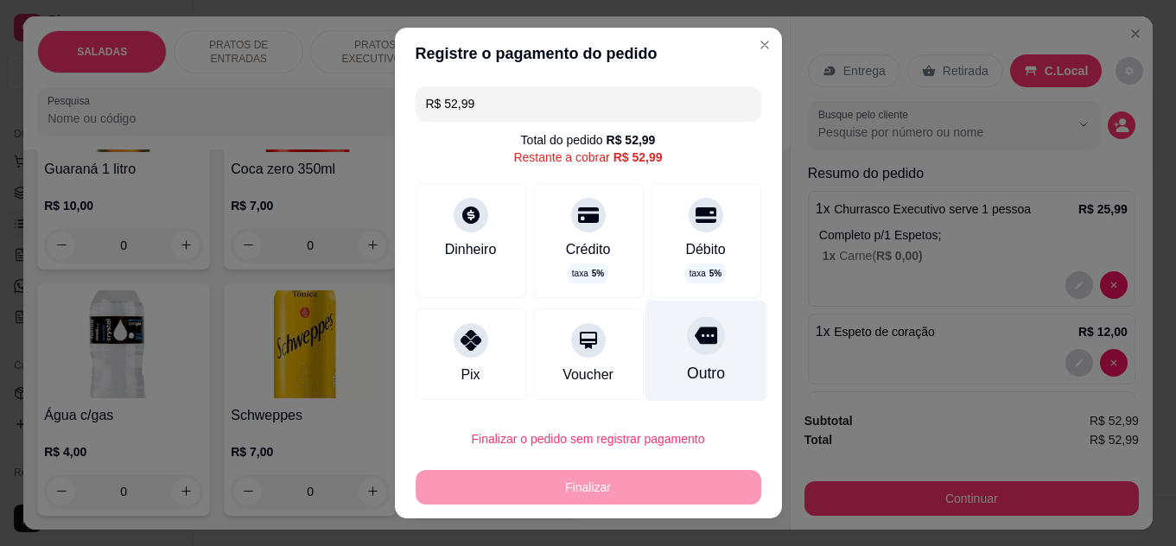
click at [696, 351] on div "Outro" at bounding box center [706, 350] width 122 height 101
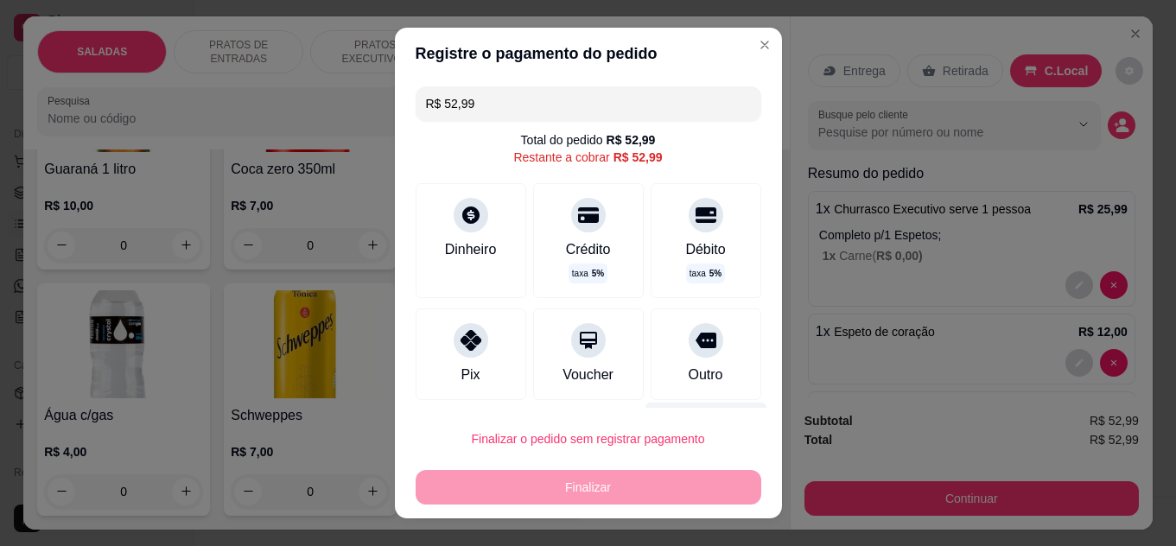
type input "R$ 0,00"
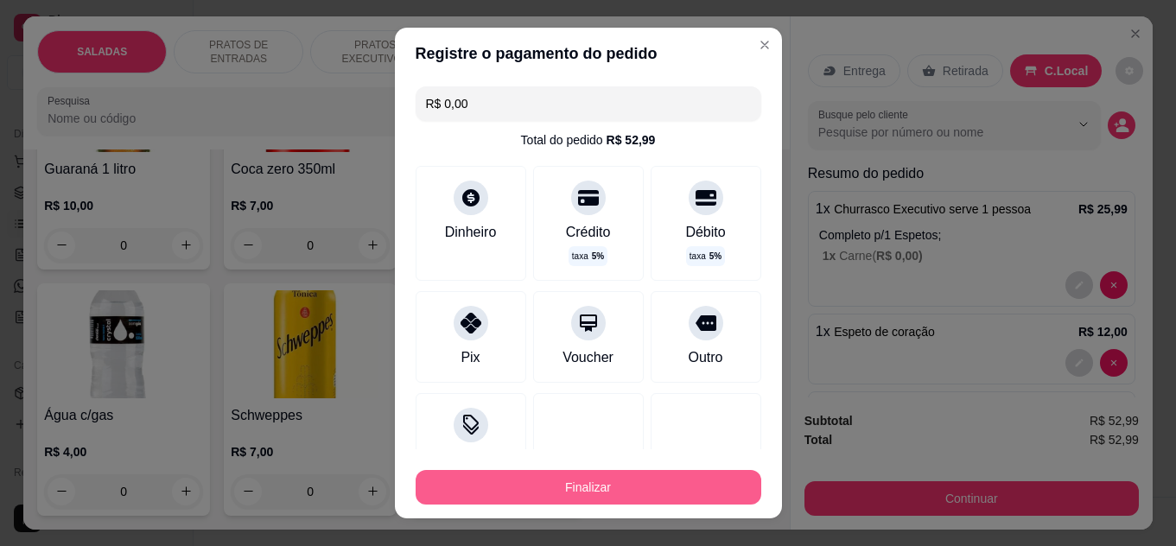
click at [666, 487] on button "Finalizar" at bounding box center [589, 487] width 346 height 35
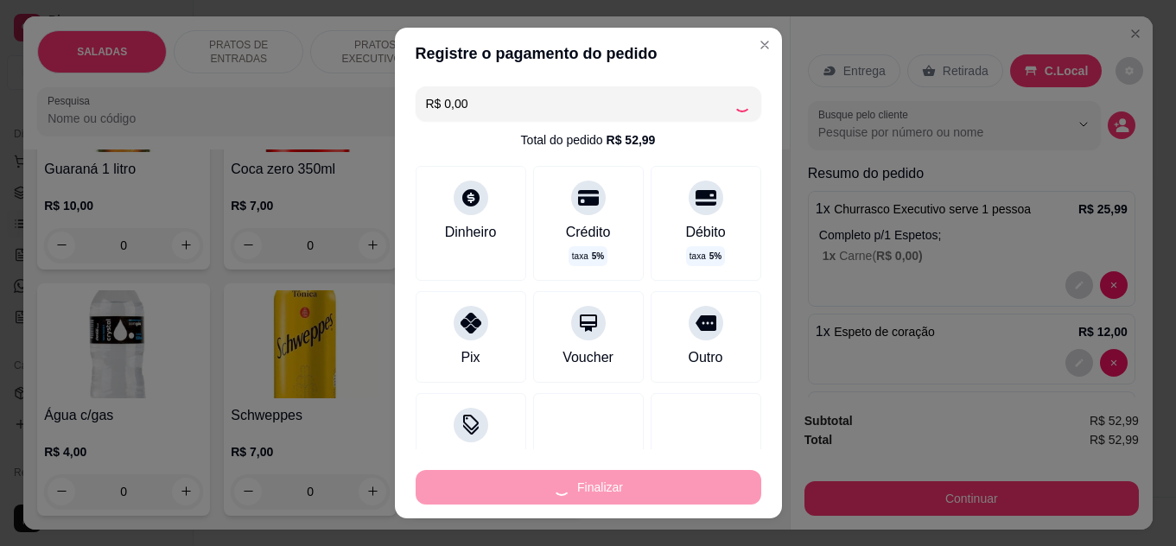
type input "0"
type input "-R$ 52,99"
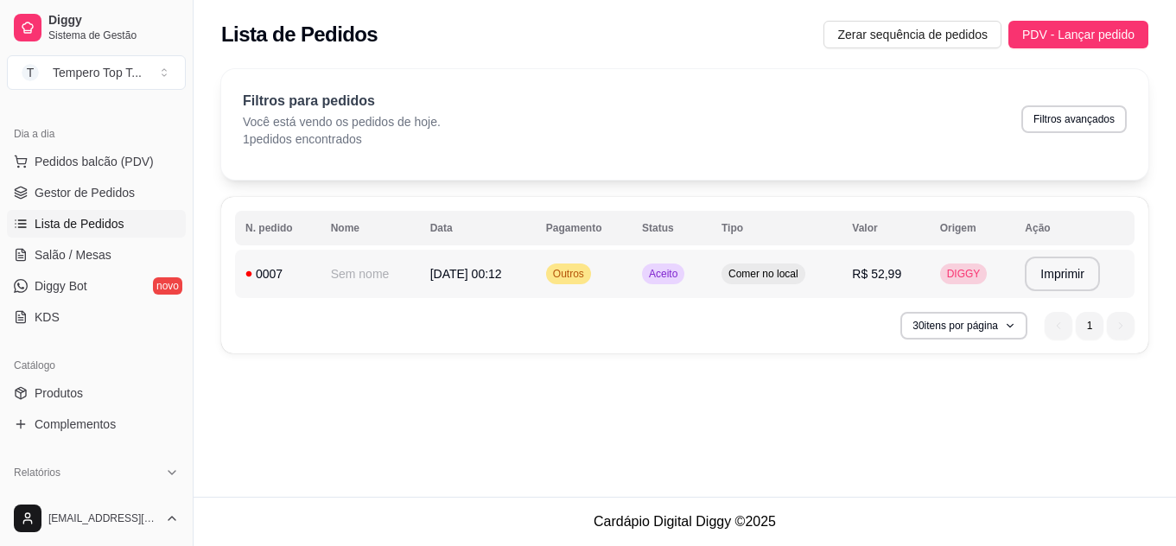
click at [1061, 254] on td "**********" at bounding box center [1075, 274] width 120 height 48
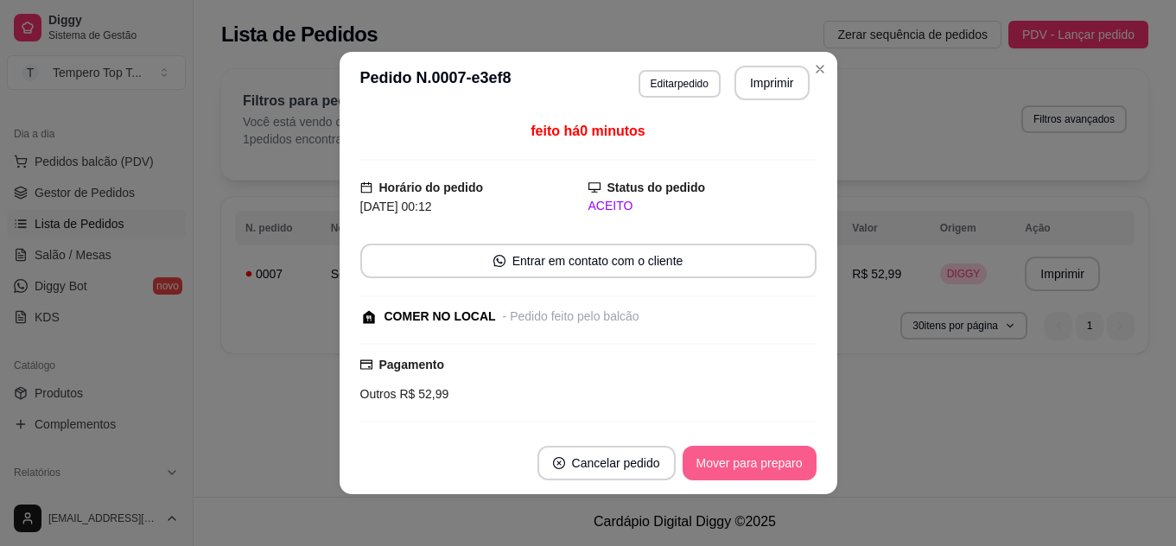
click at [785, 455] on button "Mover para preparo" at bounding box center [750, 463] width 134 height 35
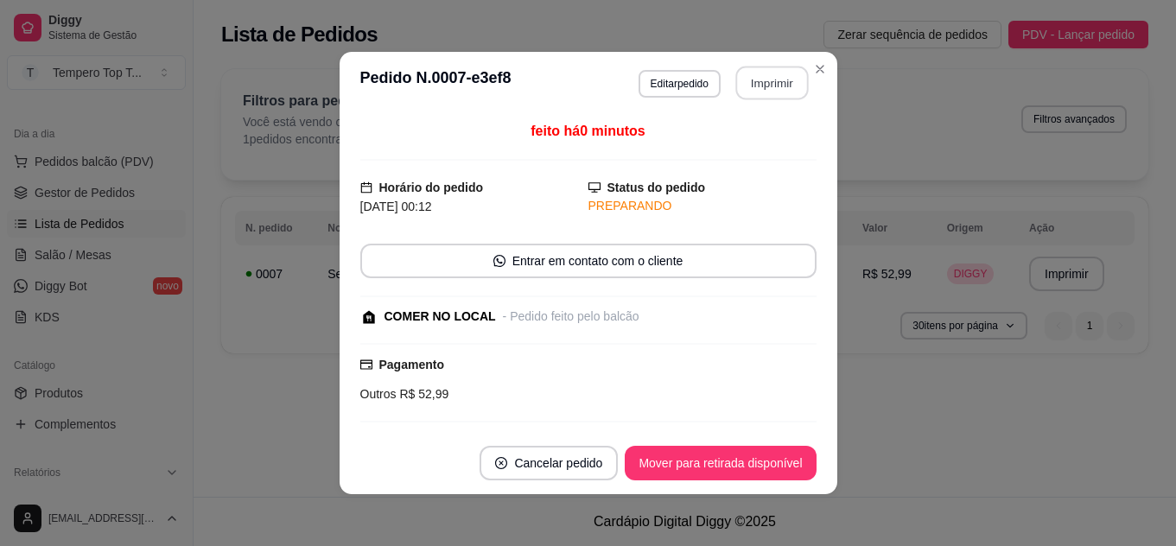
click at [770, 91] on button "Imprimir" at bounding box center [771, 84] width 73 height 34
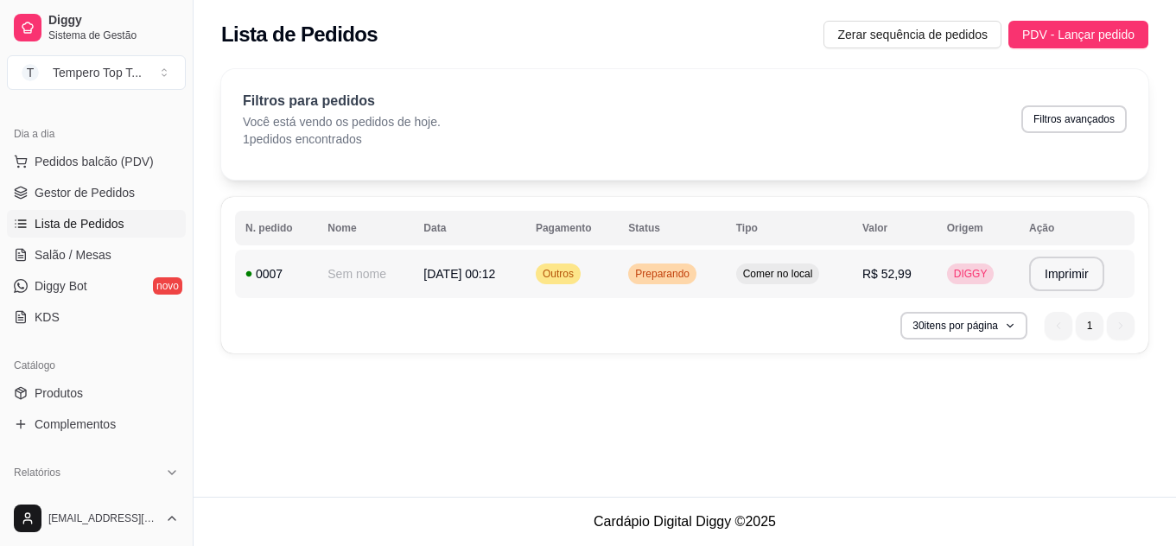
click at [840, 264] on td "Comer no local" at bounding box center [789, 274] width 126 height 48
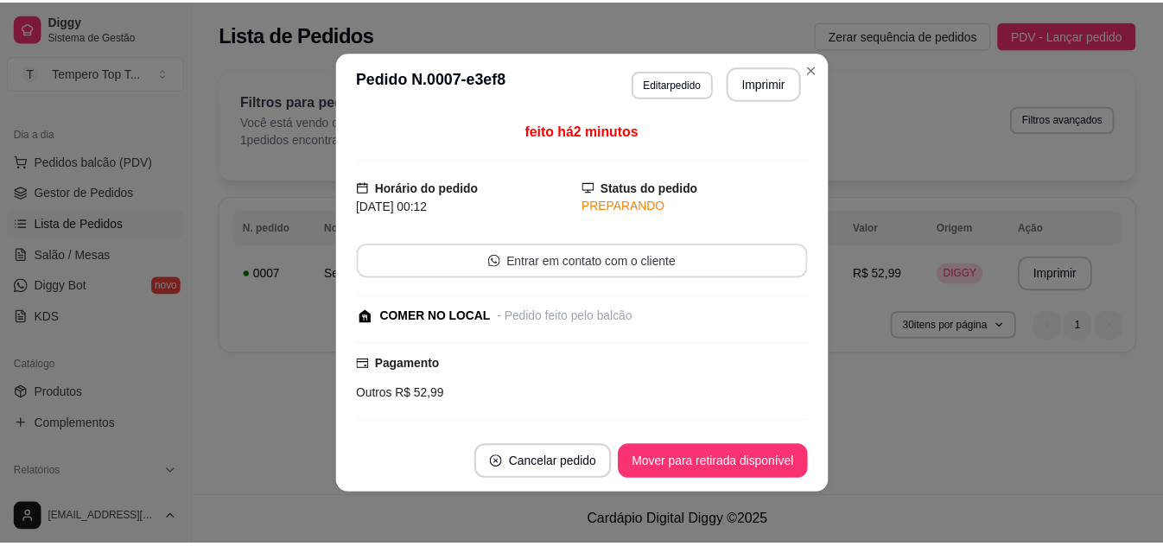
scroll to position [300, 0]
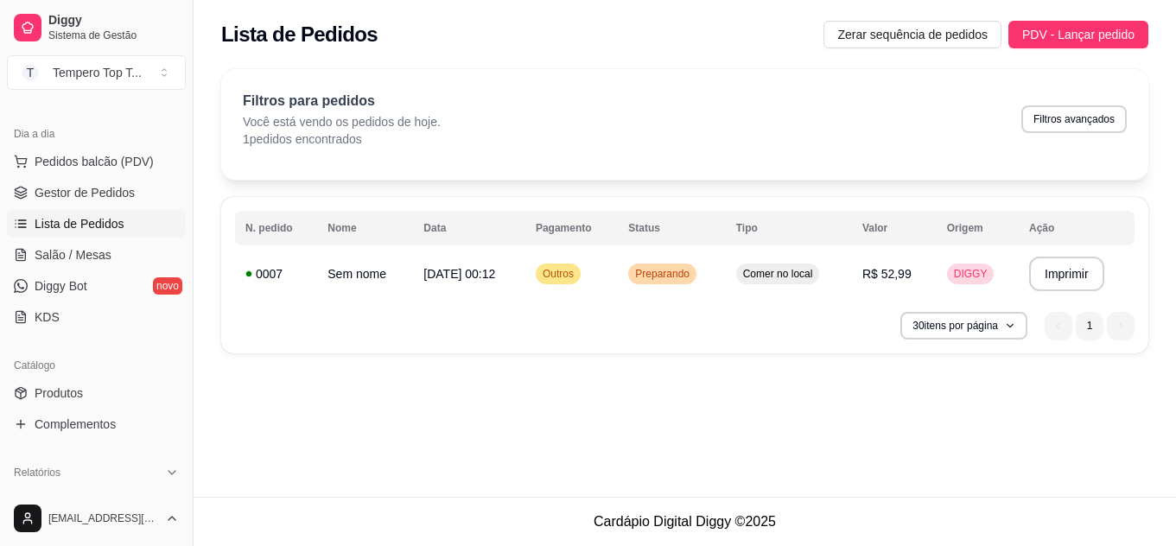
click at [1085, 102] on div "Filtros para pedidos Você está vendo os pedidos de hoje. 1 pedidos encontrados …" at bounding box center [685, 119] width 884 height 57
click at [1084, 108] on button "Filtros avançados" at bounding box center [1073, 119] width 105 height 28
select select "0"
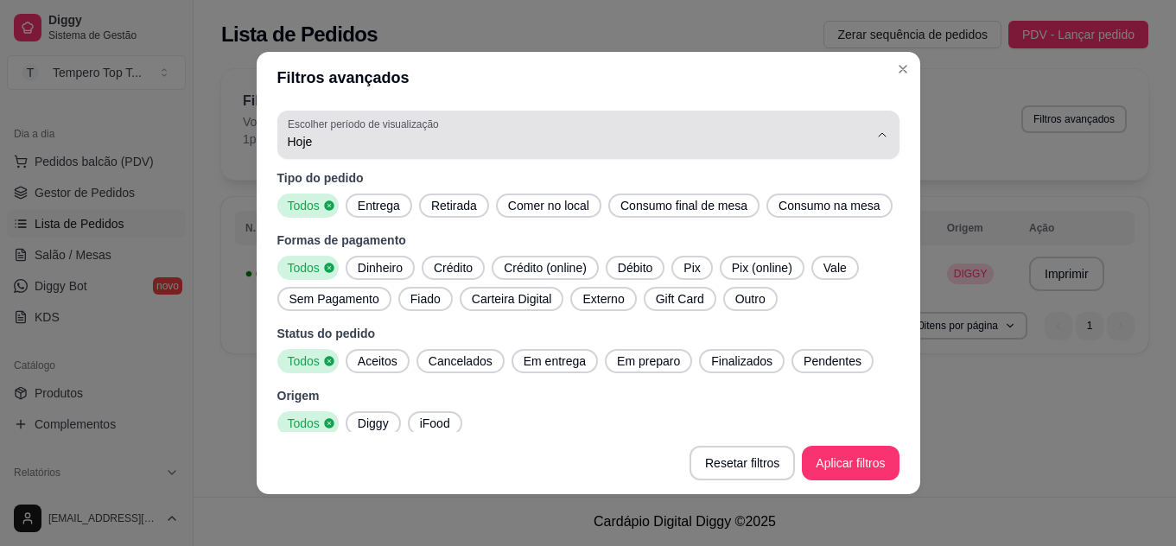
click at [300, 124] on label "Escolher período de visualização" at bounding box center [366, 124] width 156 height 15
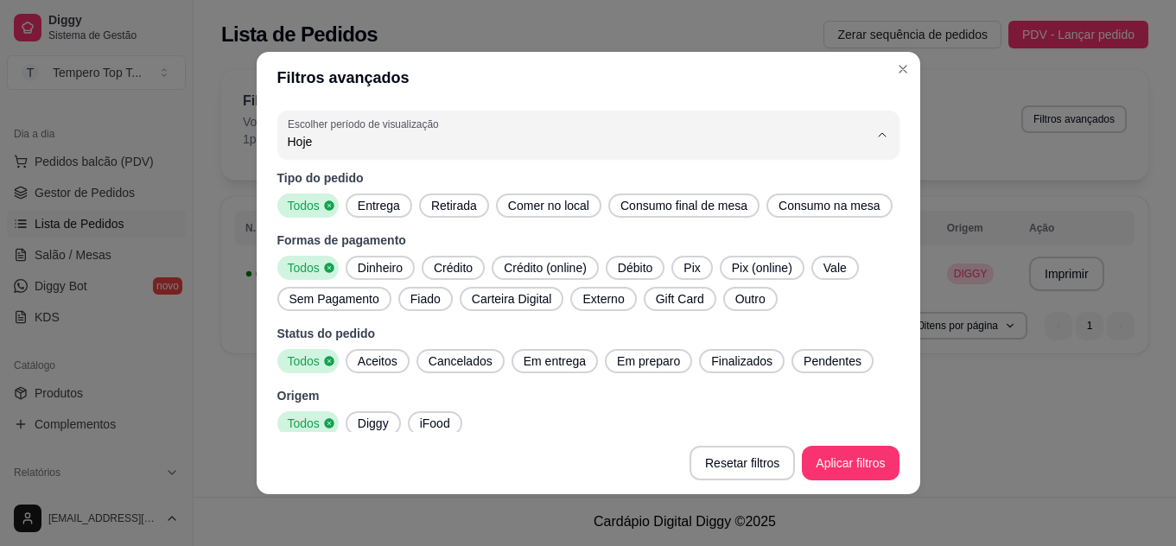
click at [343, 206] on span "Ontem" at bounding box center [567, 211] width 542 height 16
type input "1"
select select "1"
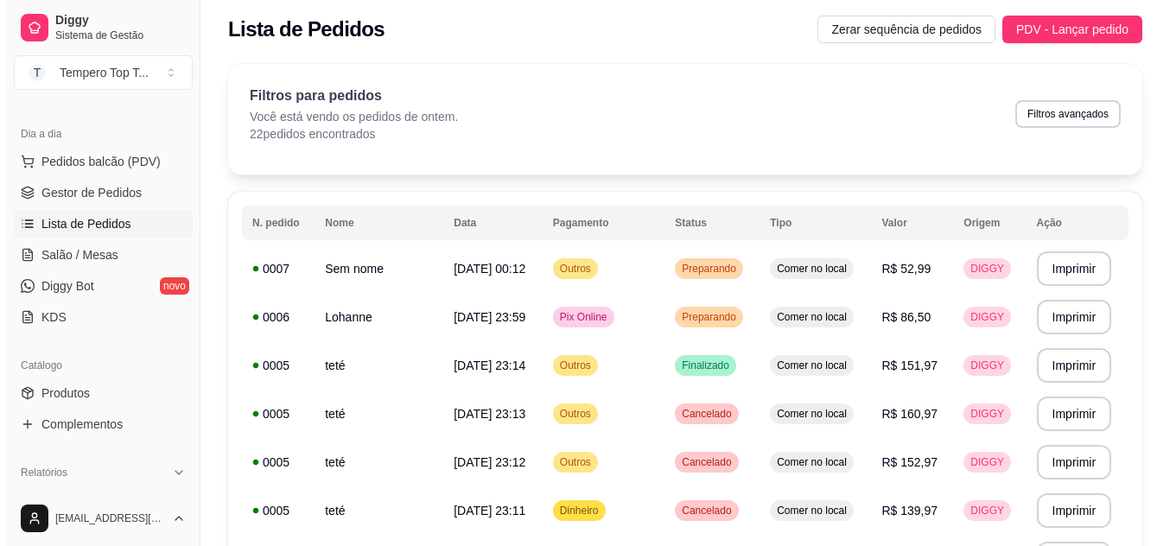
scroll to position [0, 0]
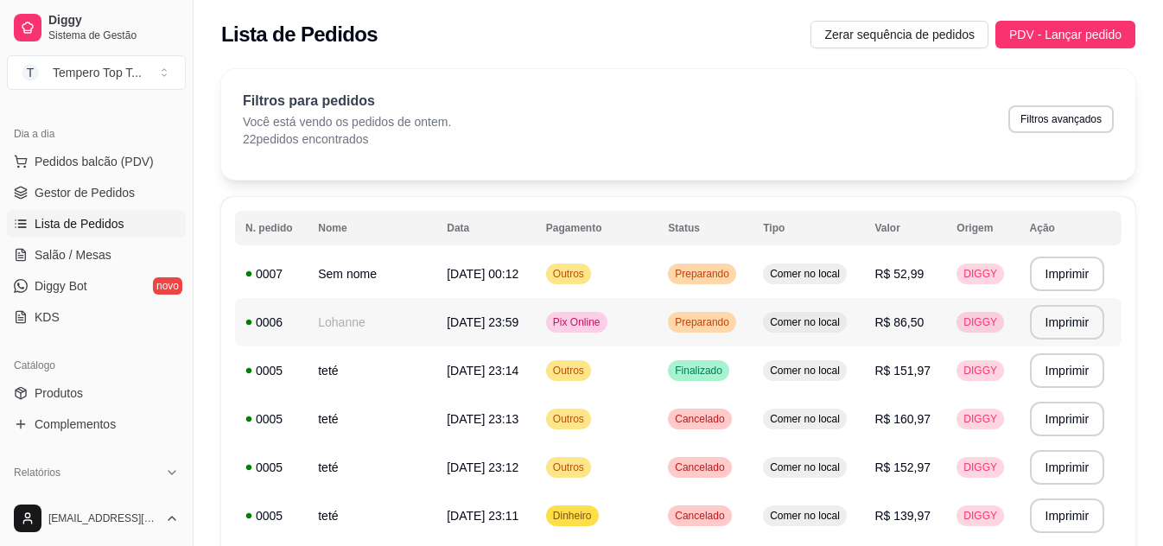
click at [724, 340] on td "Preparando" at bounding box center [705, 322] width 95 height 48
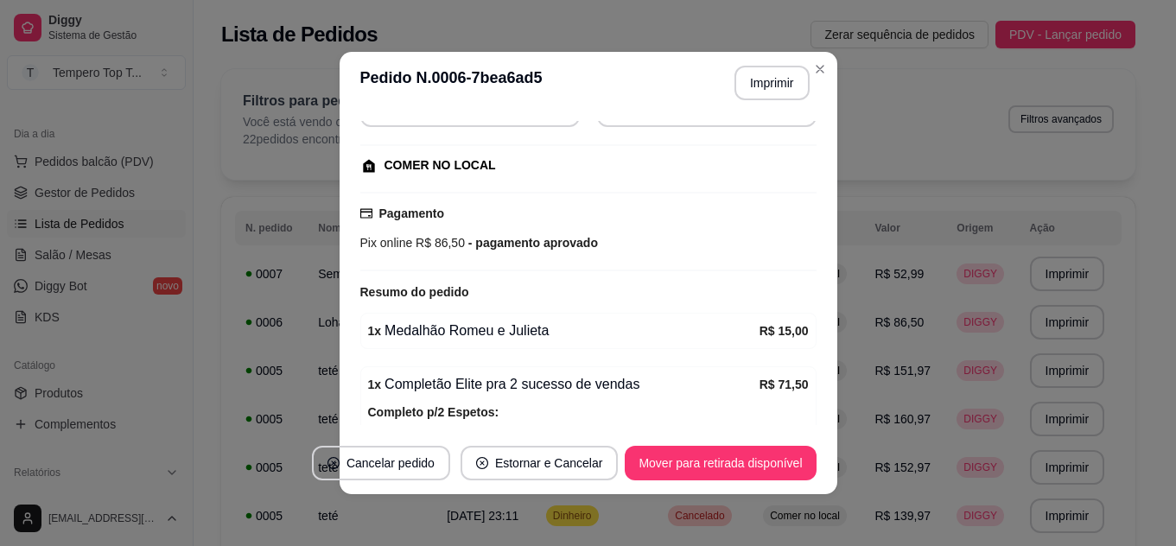
scroll to position [284, 0]
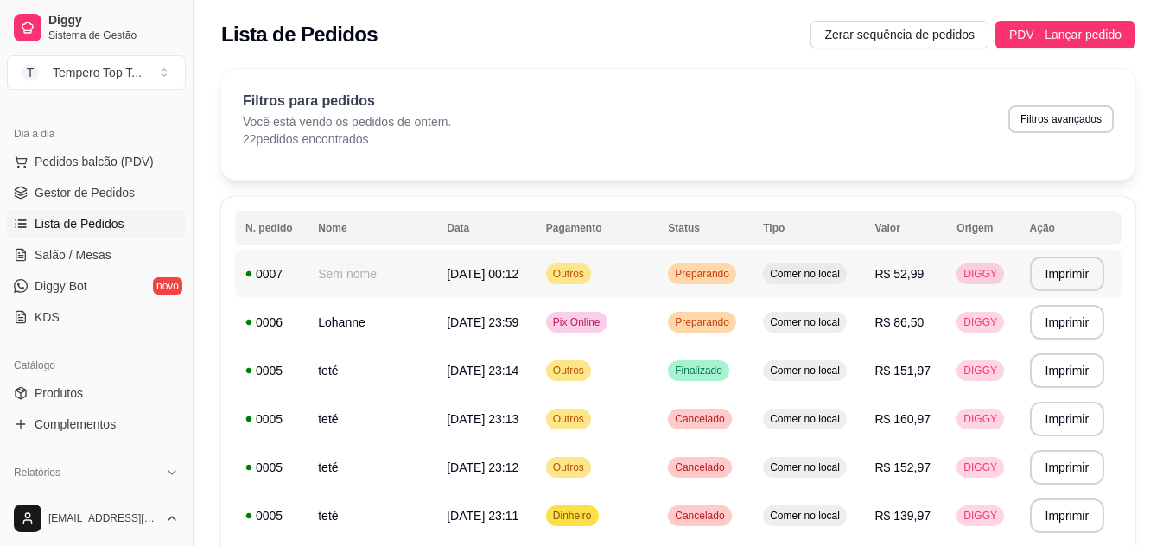
click at [785, 286] on td "Comer no local" at bounding box center [808, 274] width 111 height 48
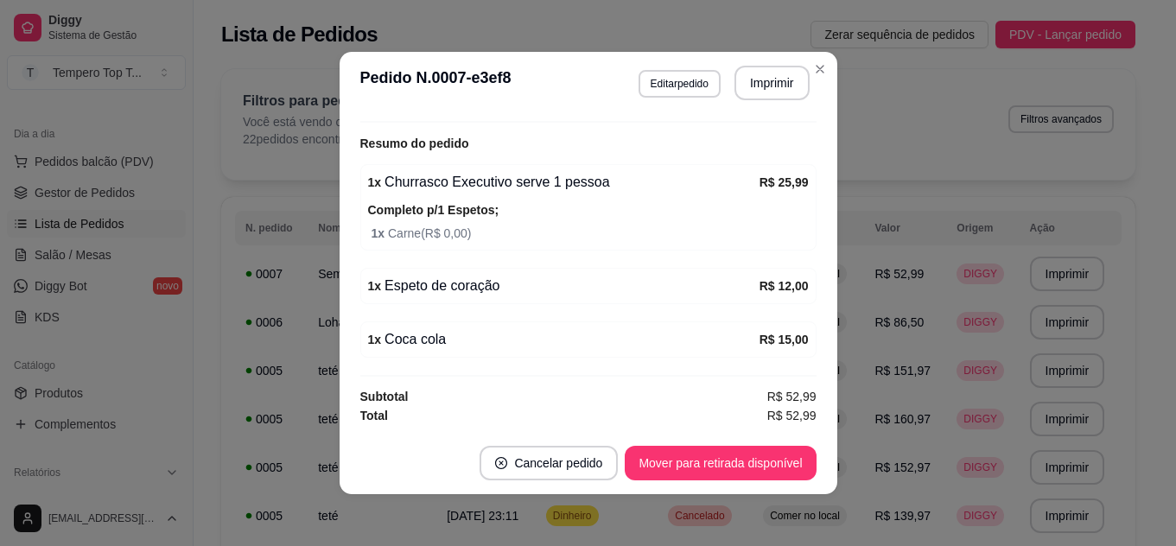
scroll to position [3, 0]
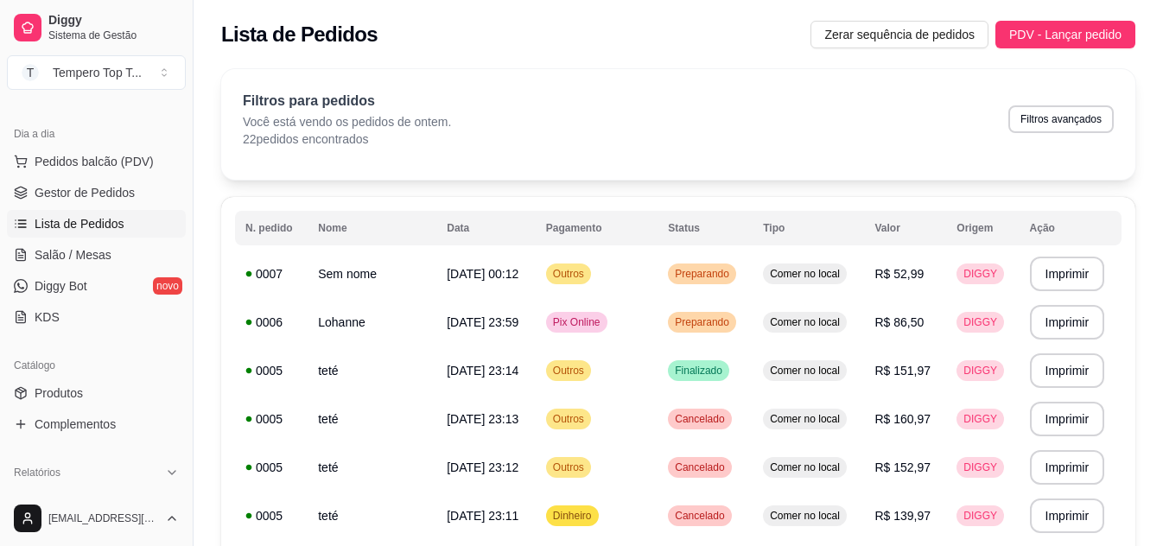
click at [1035, 134] on div "Filtros para pedidos Você está vendo os pedidos de ontem. 22 pedidos encontrado…" at bounding box center [678, 119] width 871 height 57
click at [1040, 125] on button "Filtros avançados" at bounding box center [1061, 118] width 102 height 27
select select "1"
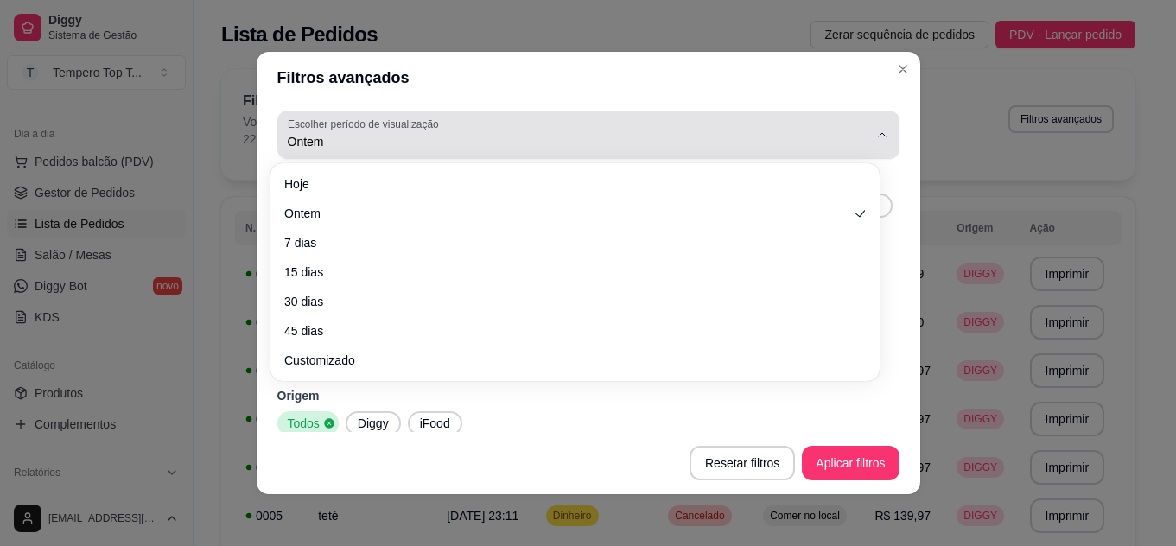
click at [340, 143] on span "Ontem" at bounding box center [578, 141] width 581 height 17
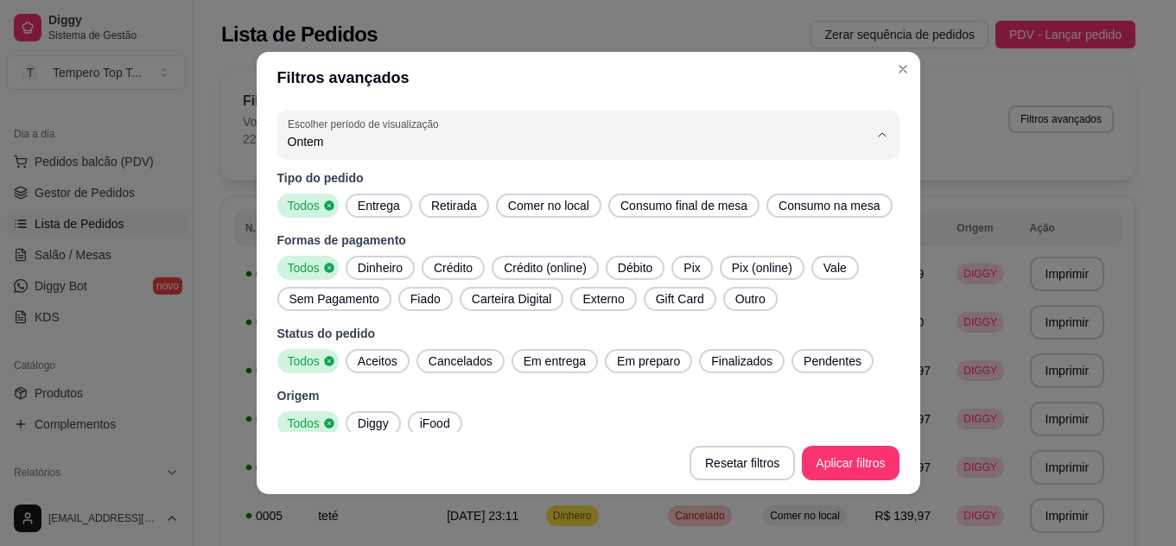
click at [353, 183] on span "Hoje" at bounding box center [567, 183] width 542 height 16
type input "0"
select select "0"
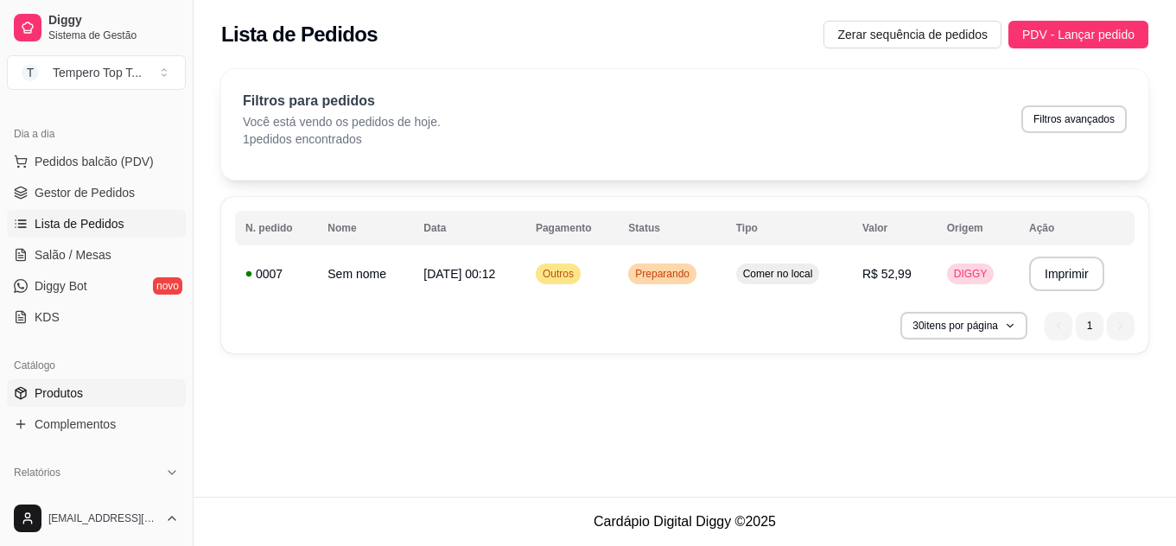
click at [94, 380] on link "Produtos" at bounding box center [96, 393] width 179 height 28
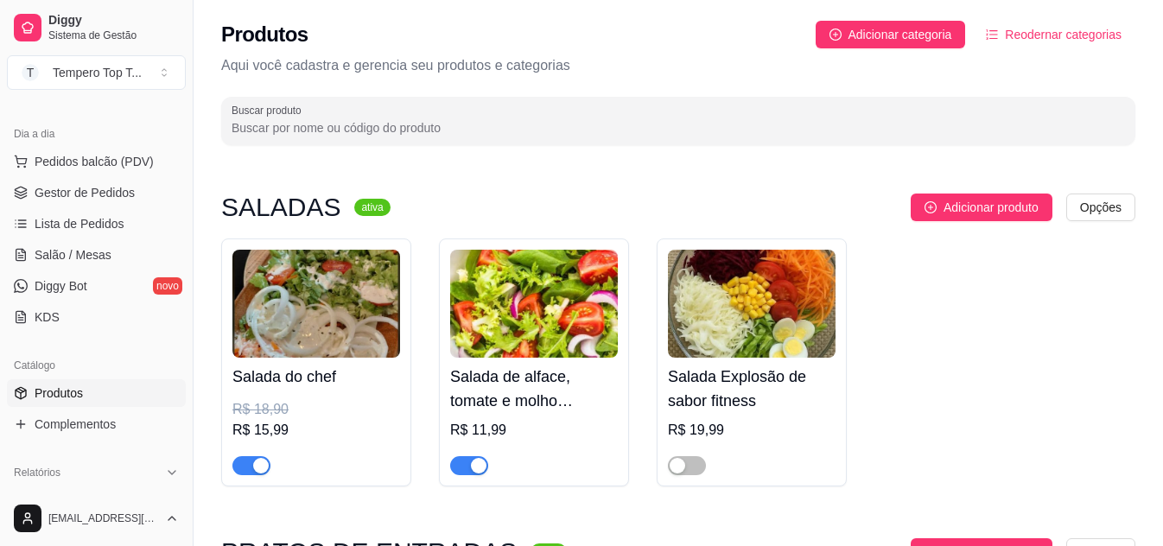
click at [566, 124] on input "Buscar produto" at bounding box center [679, 127] width 894 height 17
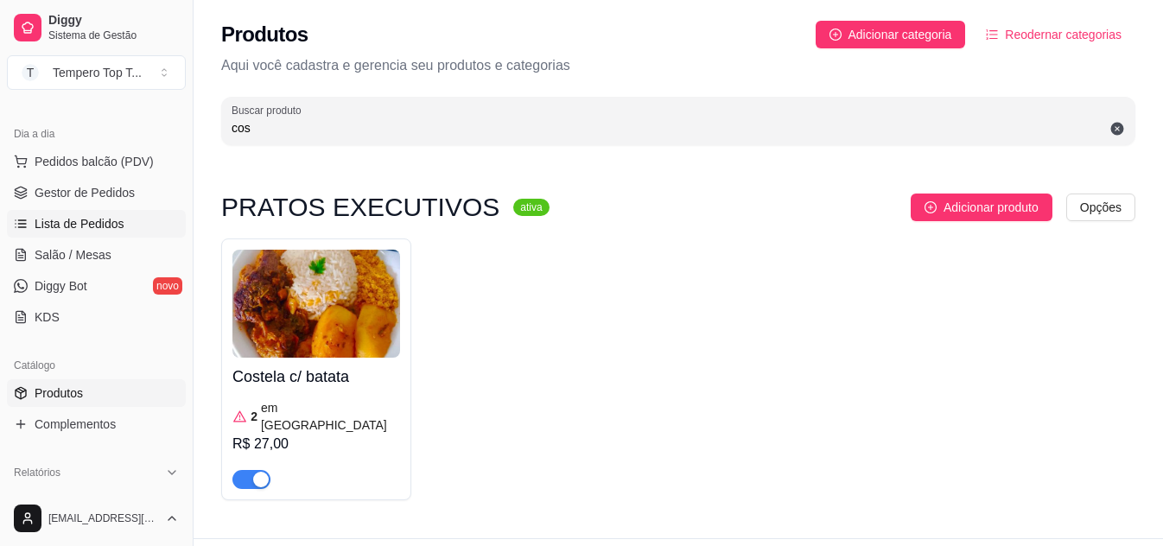
type input "cos"
click at [130, 221] on link "Lista de Pedidos" at bounding box center [96, 224] width 179 height 28
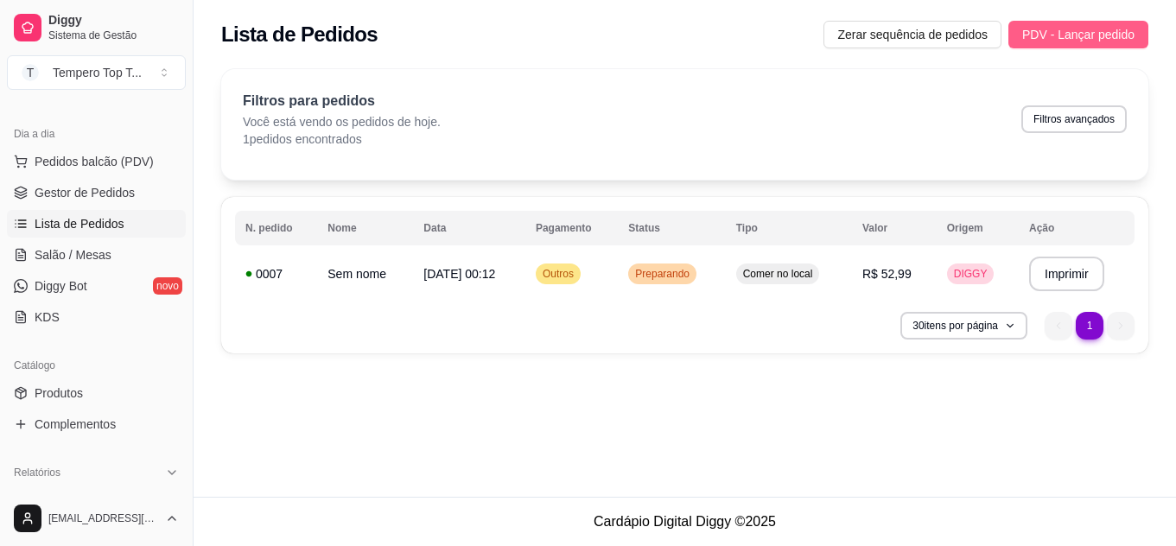
click at [1026, 37] on span "PDV - Lançar pedido" at bounding box center [1078, 34] width 112 height 19
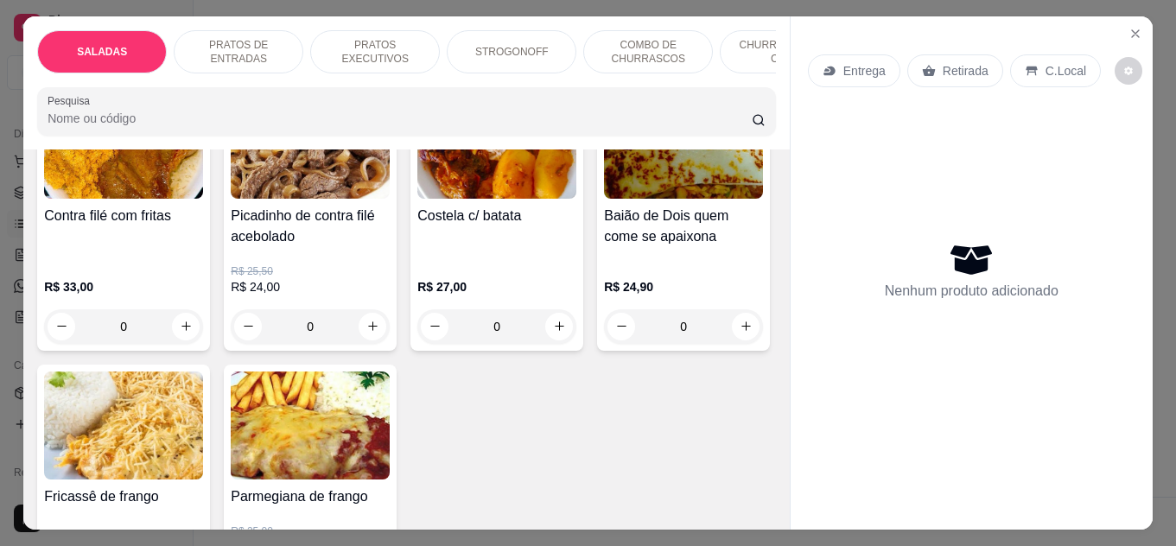
scroll to position [864, 0]
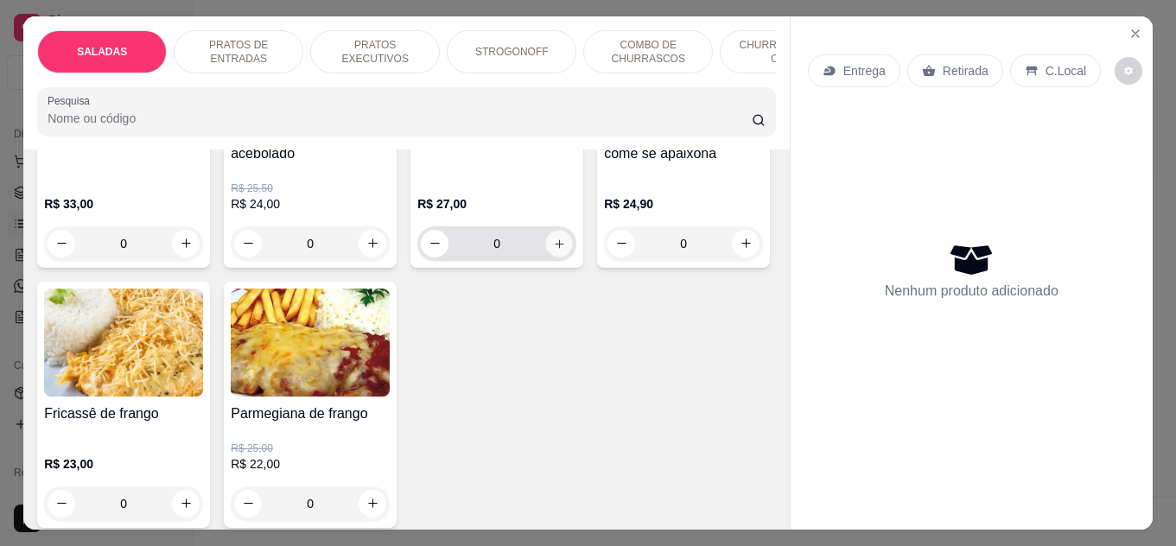
click at [558, 251] on icon "increase-product-quantity" at bounding box center [559, 244] width 13 height 13
type input "1"
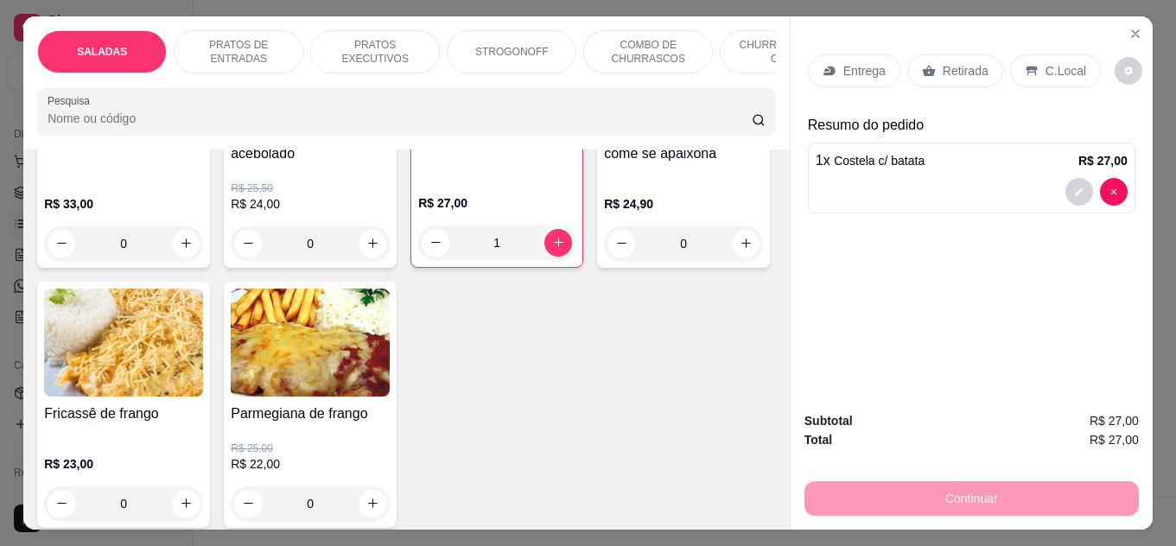
click at [943, 67] on p "Retirada" at bounding box center [966, 70] width 46 height 17
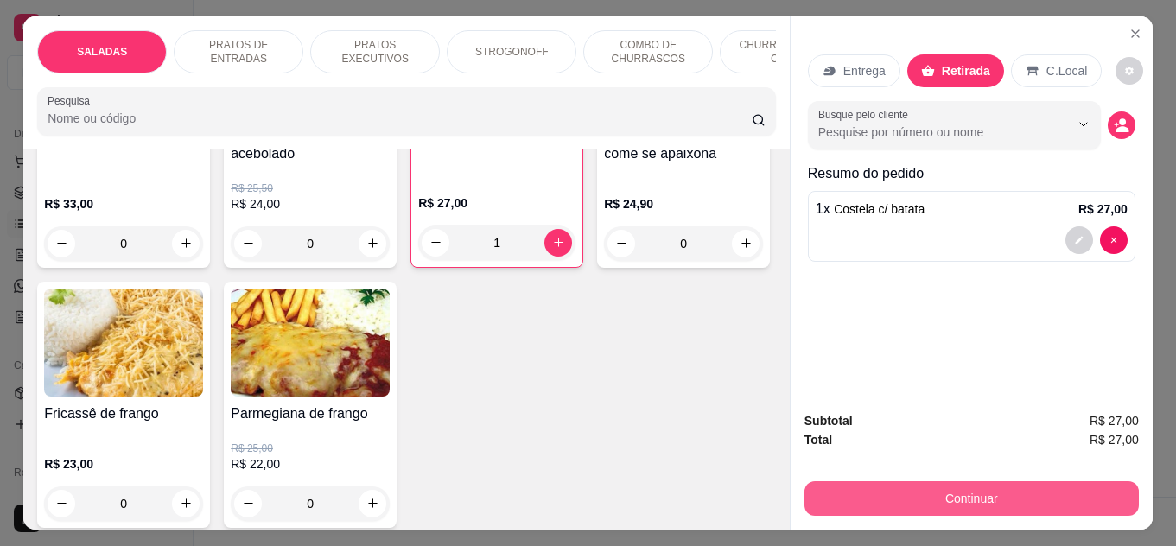
click at [955, 498] on button "Continuar" at bounding box center [972, 498] width 334 height 35
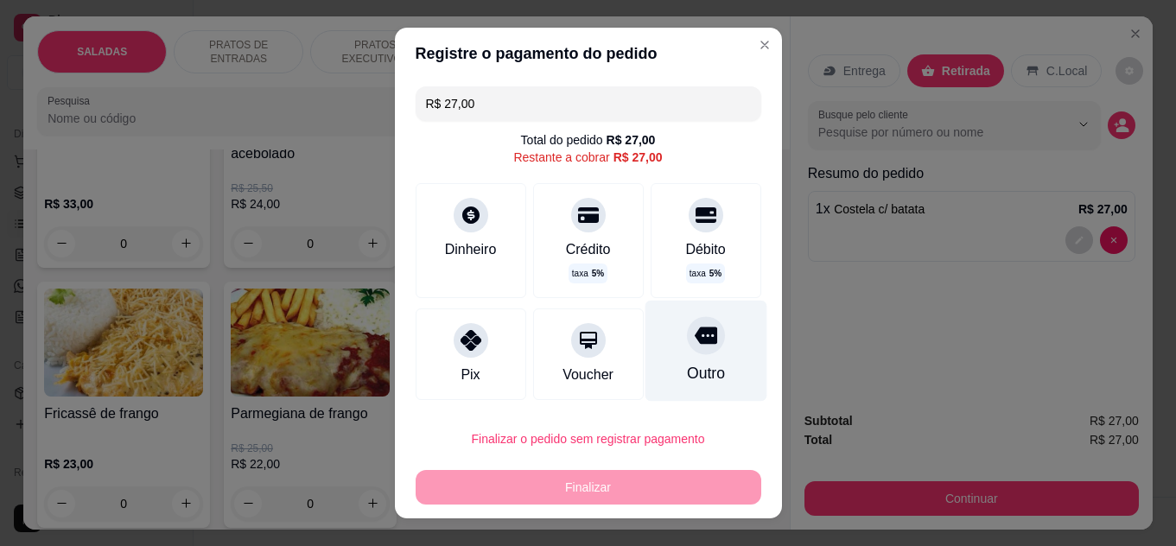
click at [717, 367] on div "Outro" at bounding box center [706, 350] width 122 height 101
type input "R$ 0,00"
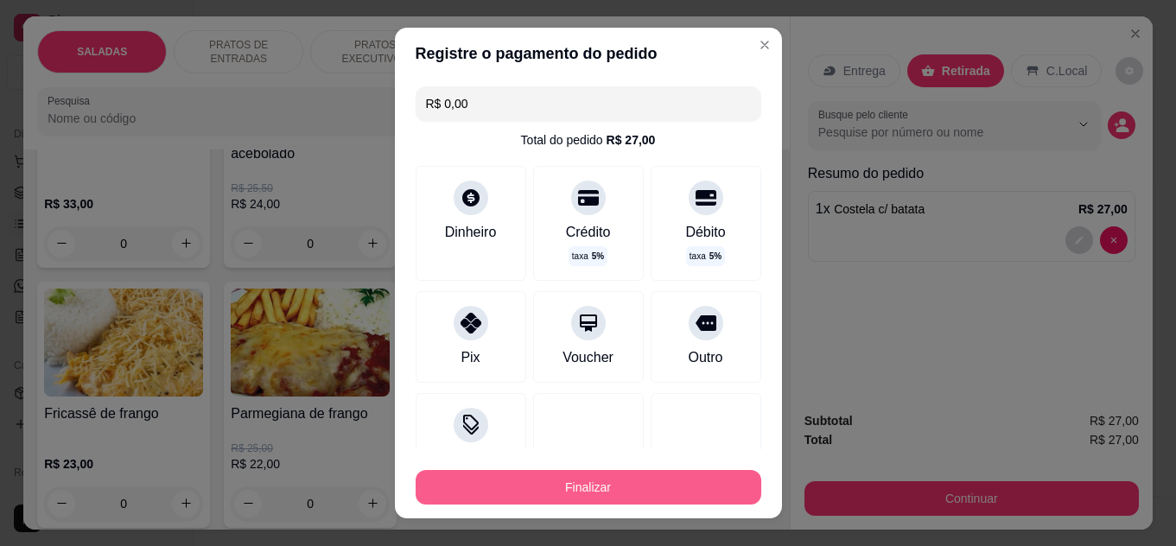
click at [715, 477] on button "Finalizar" at bounding box center [589, 487] width 346 height 35
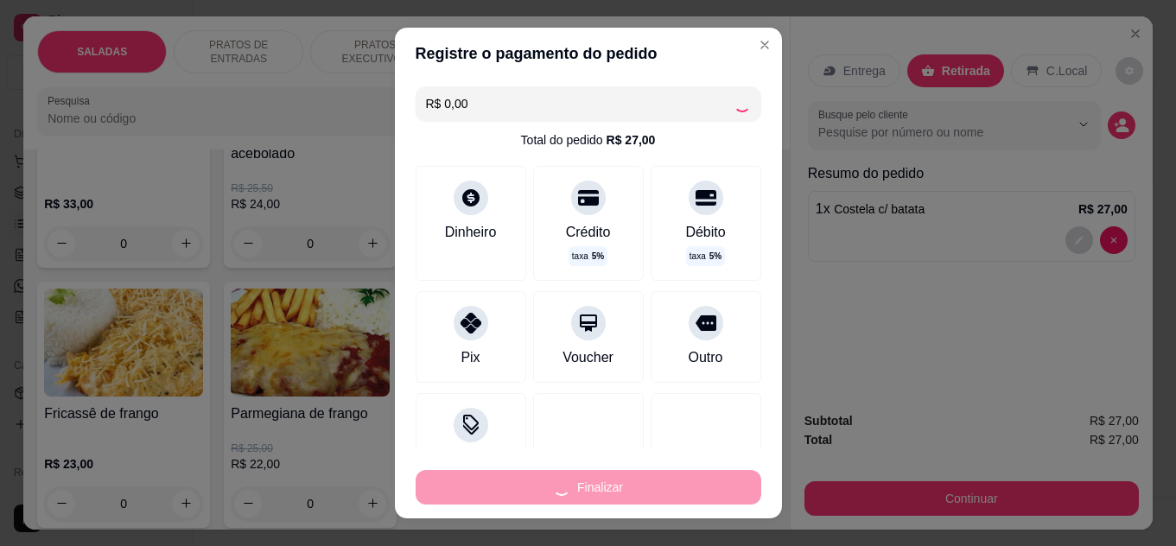
type input "0"
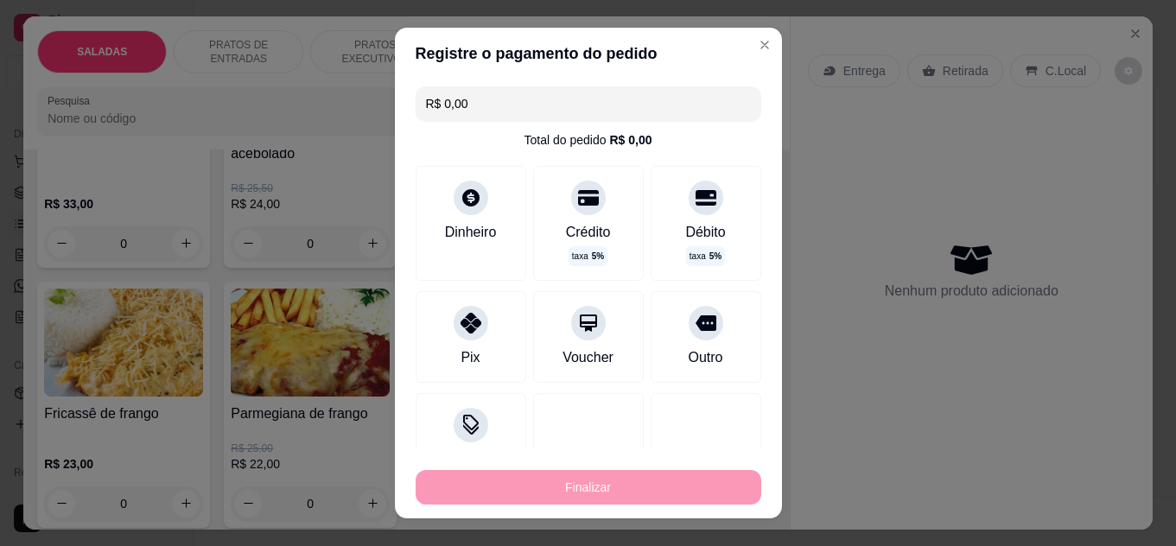
type input "-R$ 27,00"
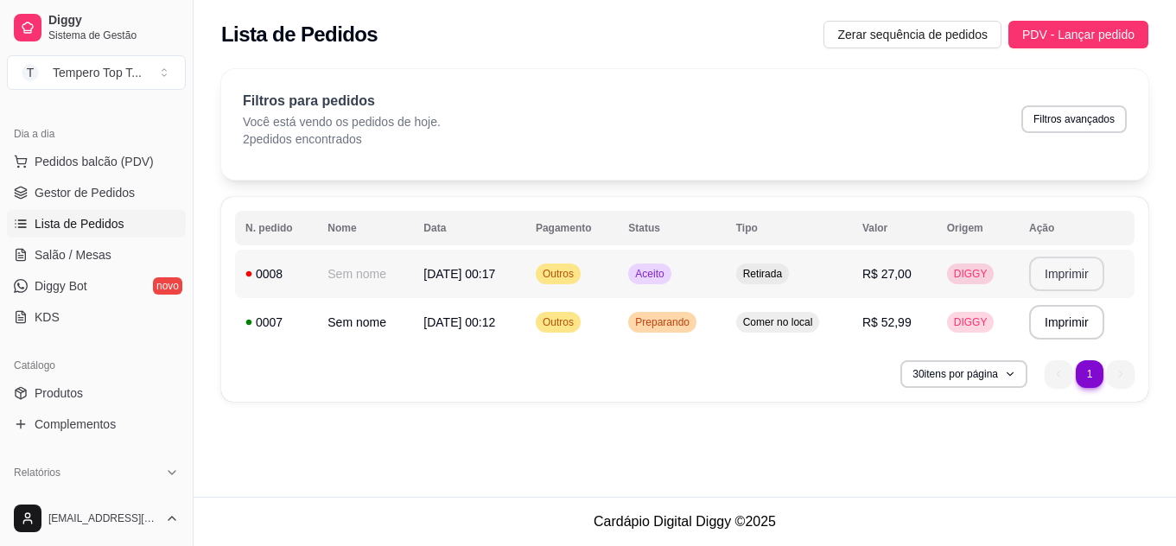
click at [1072, 281] on button "Imprimir" at bounding box center [1066, 274] width 75 height 35
click at [862, 289] on tr "**********" at bounding box center [685, 274] width 900 height 48
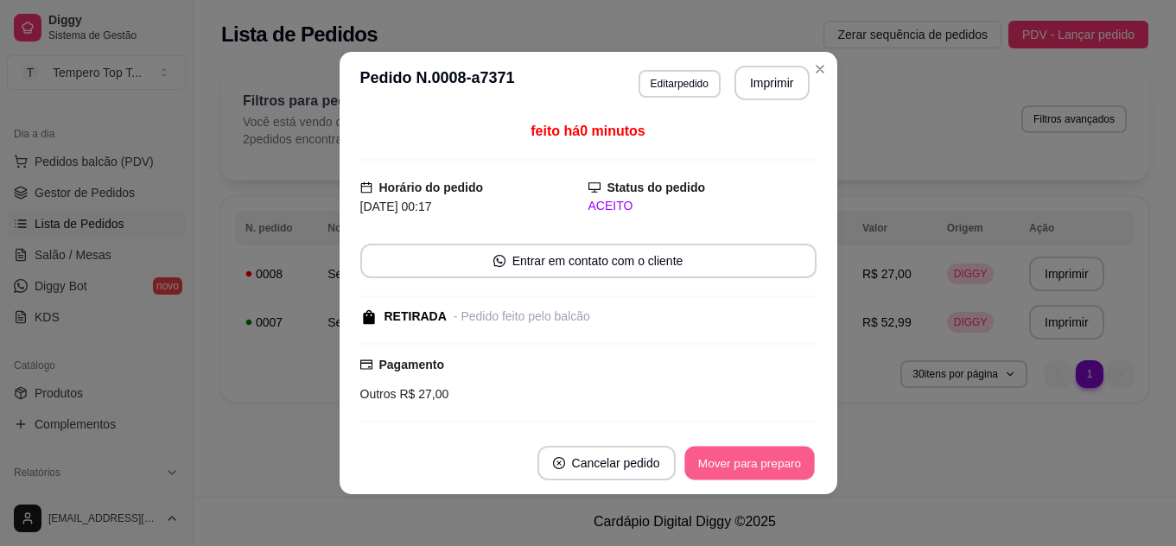
click at [769, 461] on button "Mover para preparo" at bounding box center [749, 464] width 130 height 34
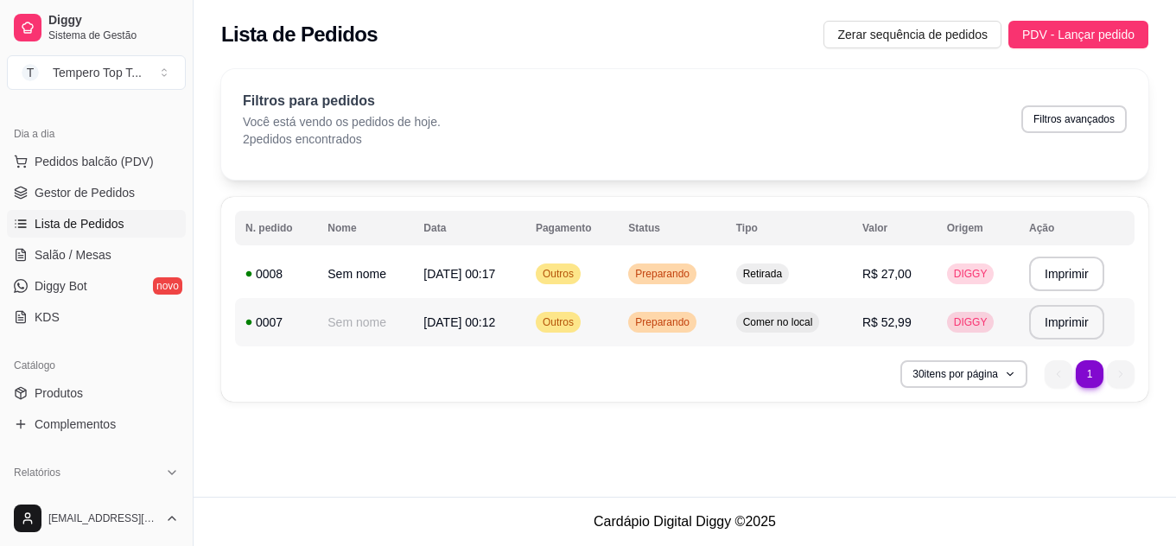
click at [748, 309] on td "Comer no local" at bounding box center [789, 322] width 126 height 48
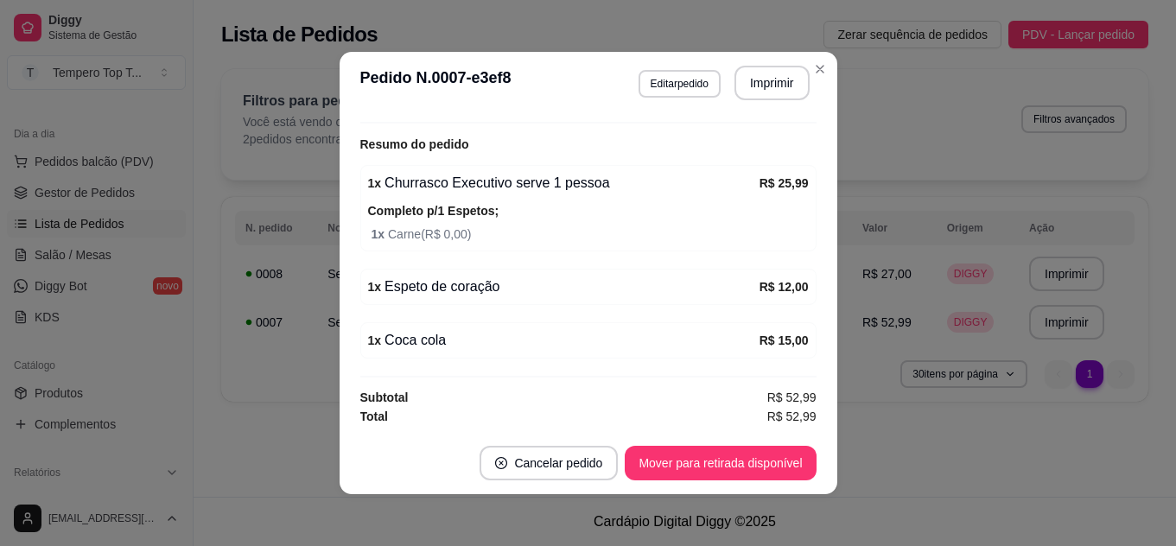
scroll to position [300, 0]
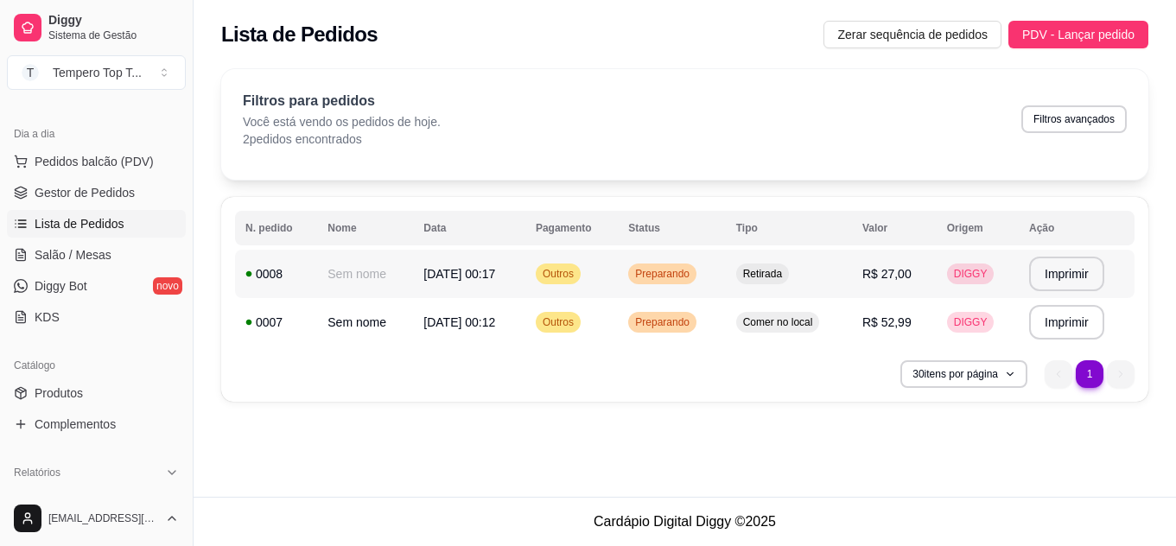
click at [937, 295] on td "R$ 27,00" at bounding box center [894, 274] width 85 height 48
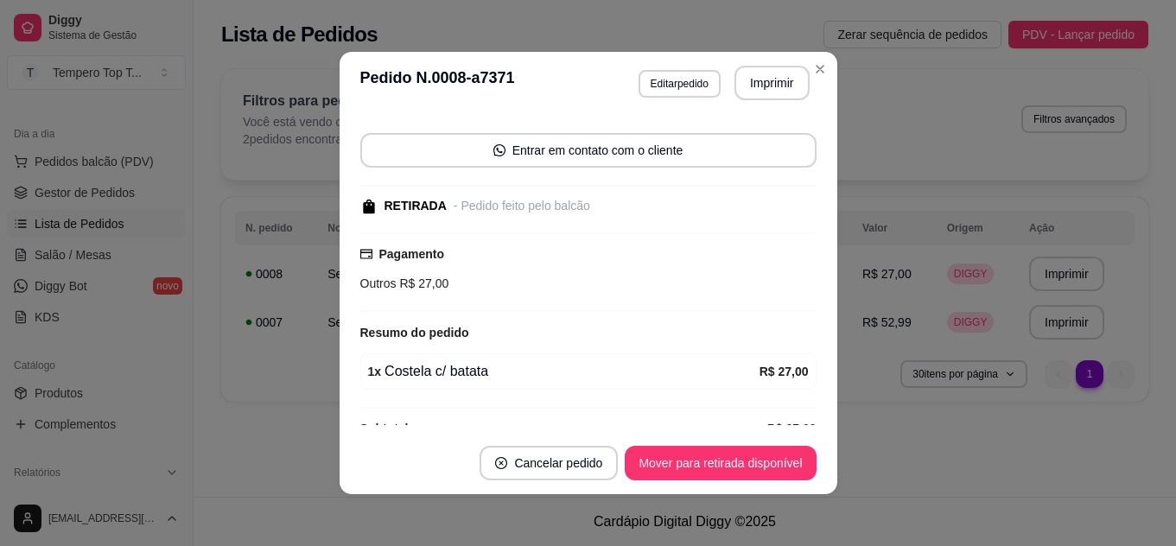
scroll to position [143, 0]
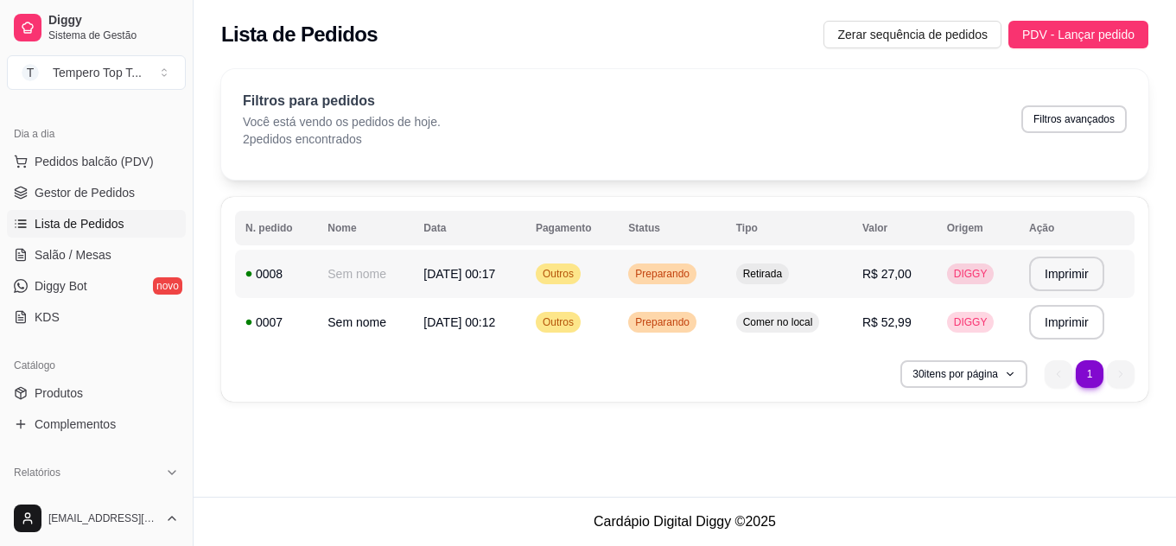
click at [852, 252] on td "Retirada" at bounding box center [789, 274] width 126 height 48
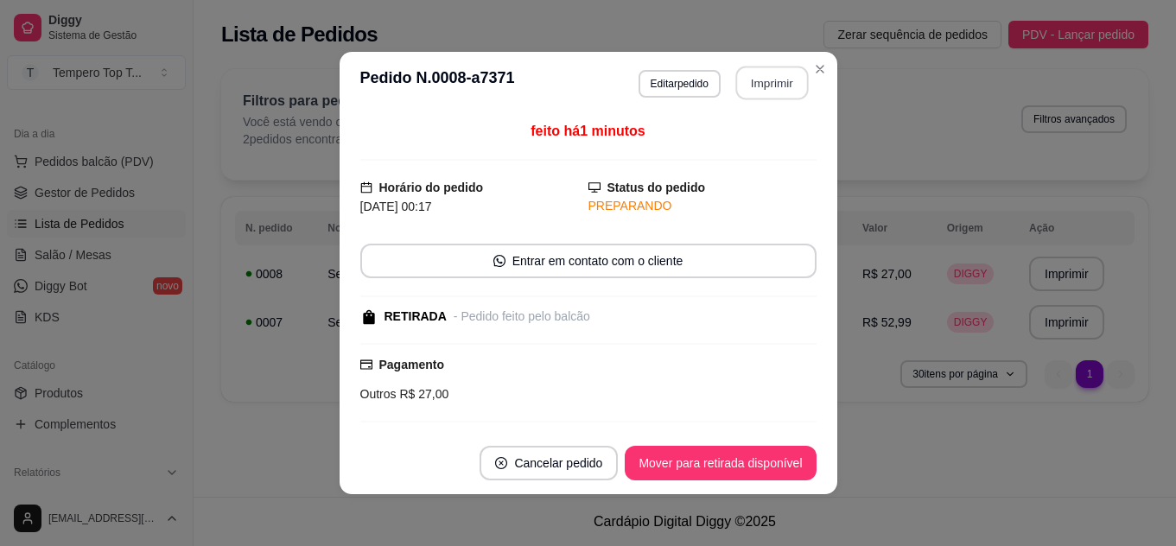
click at [757, 75] on button "Imprimir" at bounding box center [771, 84] width 73 height 34
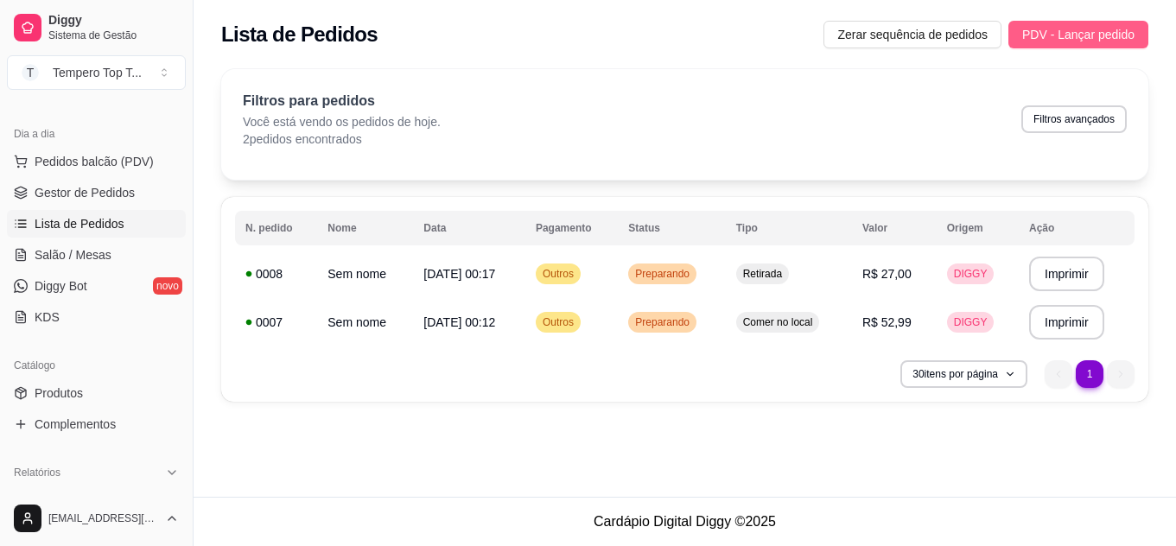
click at [1067, 41] on span "PDV - Lançar pedido" at bounding box center [1078, 34] width 112 height 19
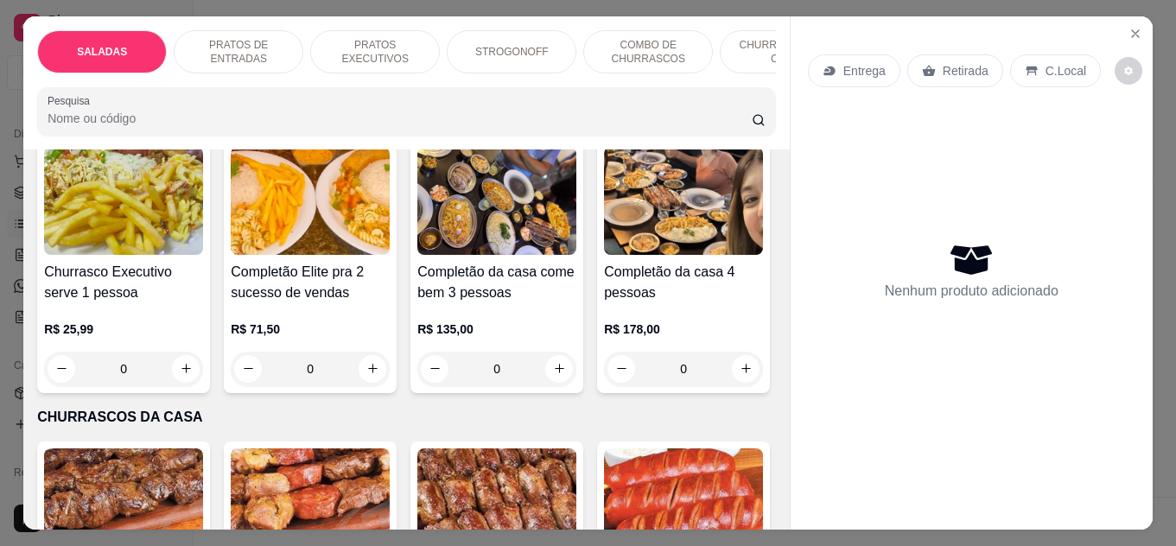
scroll to position [1642, 0]
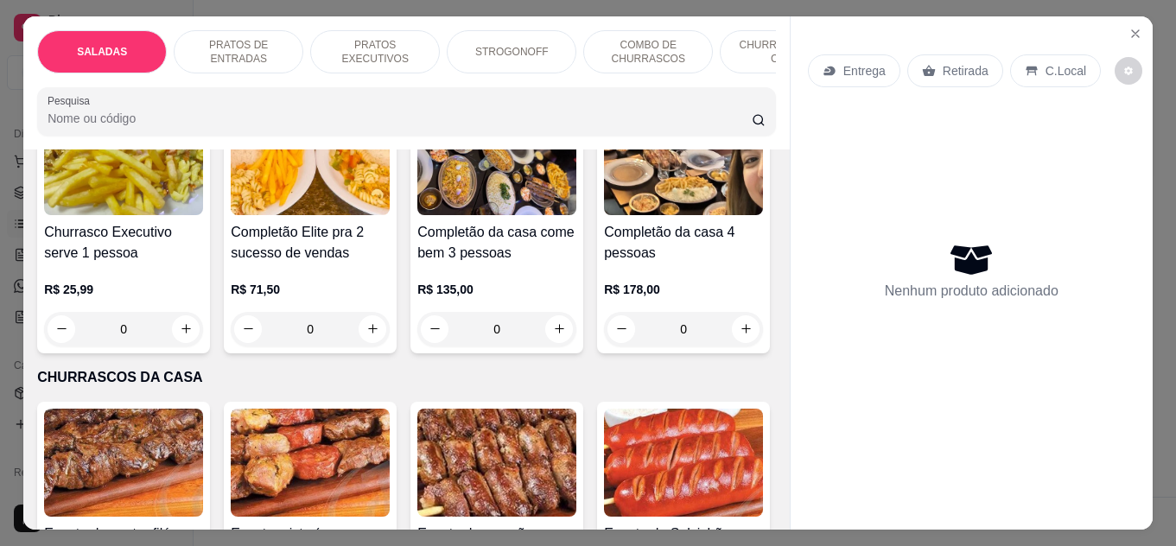
click at [362, 45] on div "0" at bounding box center [310, 27] width 159 height 35
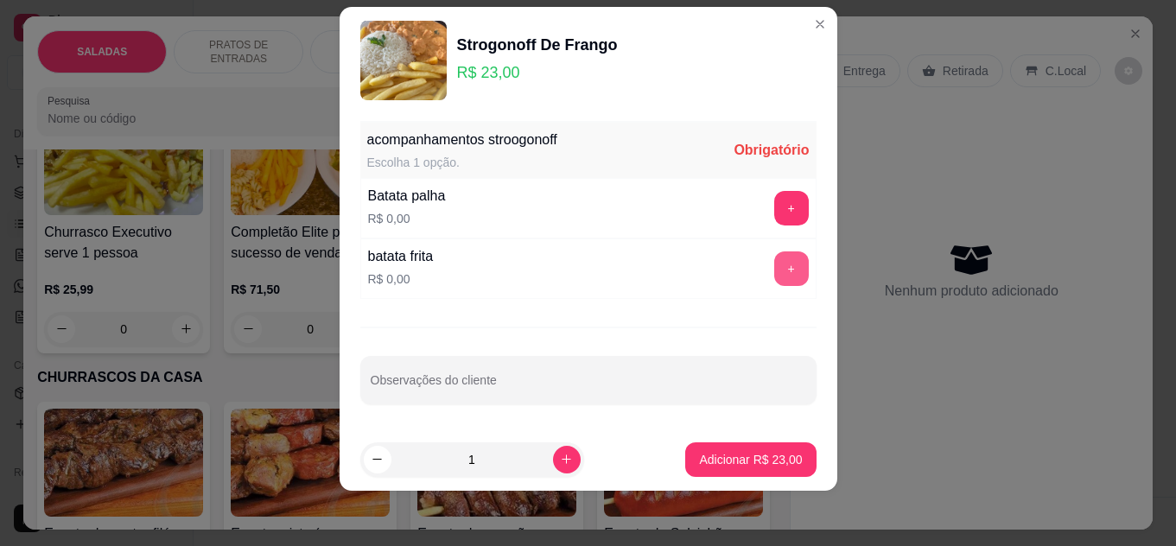
click at [775, 268] on button "+" at bounding box center [791, 268] width 35 height 35
click at [761, 441] on footer "1 Adicionar R$ 23,00" at bounding box center [589, 460] width 498 height 62
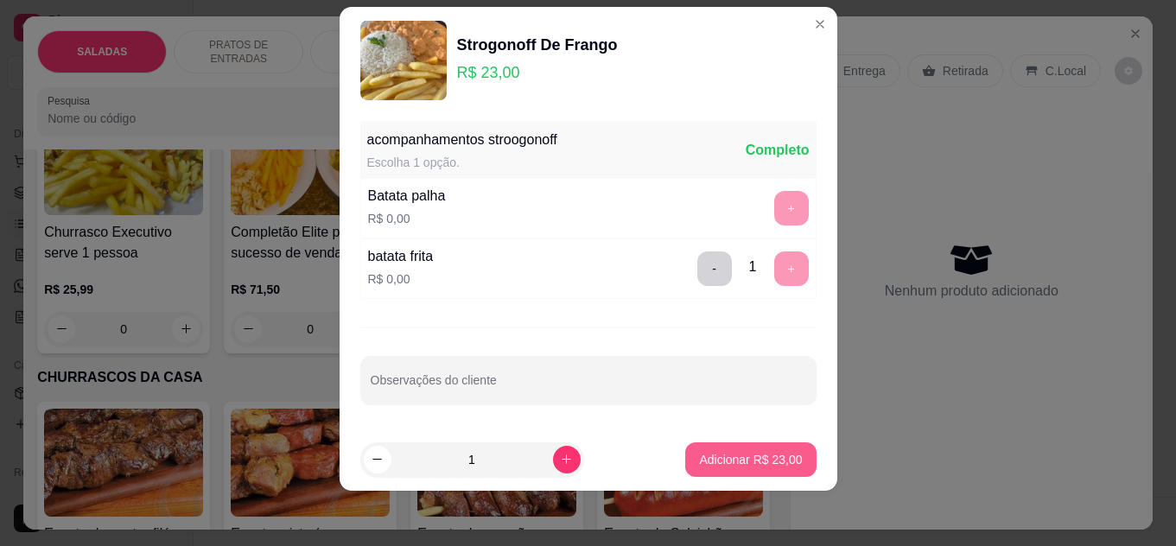
click at [763, 453] on p "Adicionar R$ 23,00" at bounding box center [750, 459] width 103 height 17
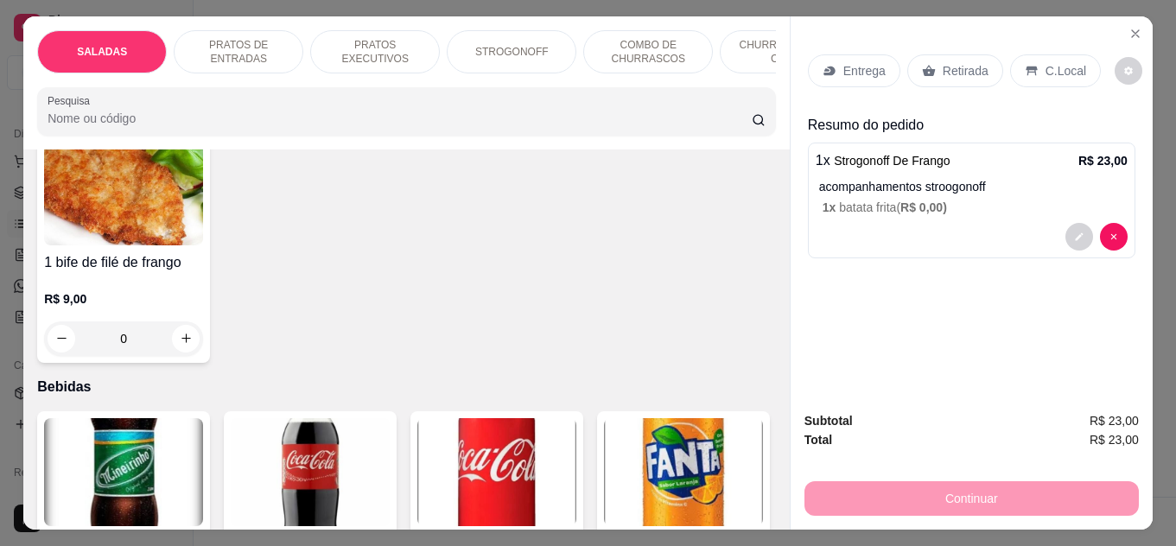
scroll to position [3629, 0]
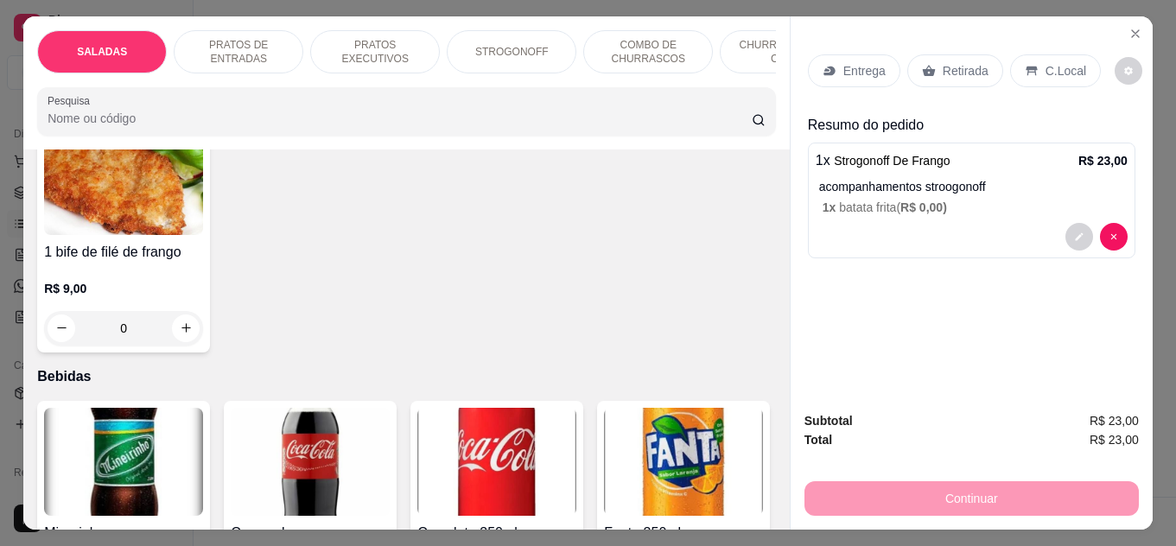
type input "1"
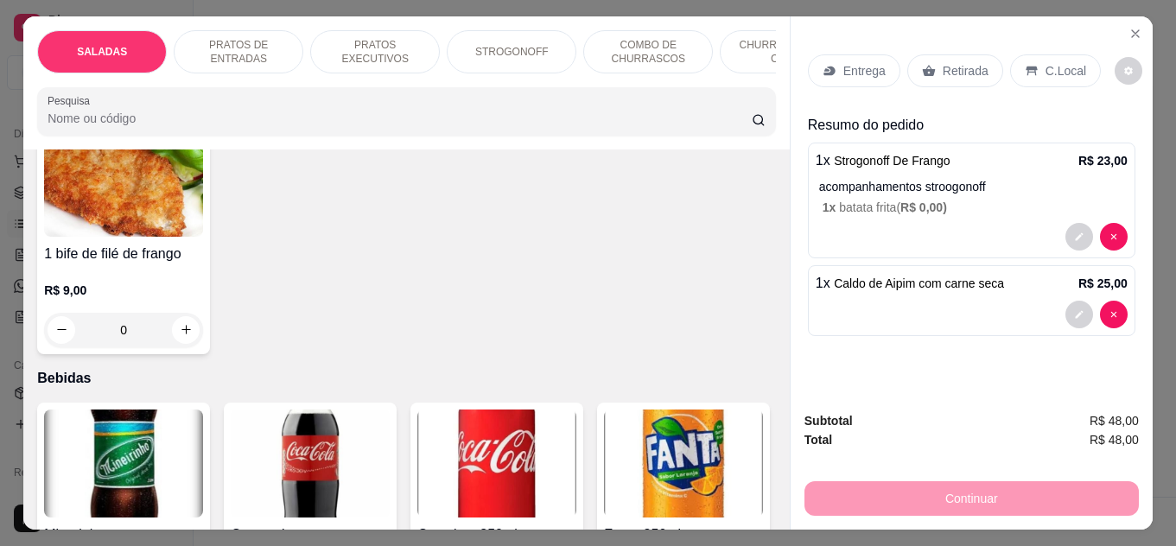
click at [925, 65] on icon at bounding box center [928, 70] width 13 height 11
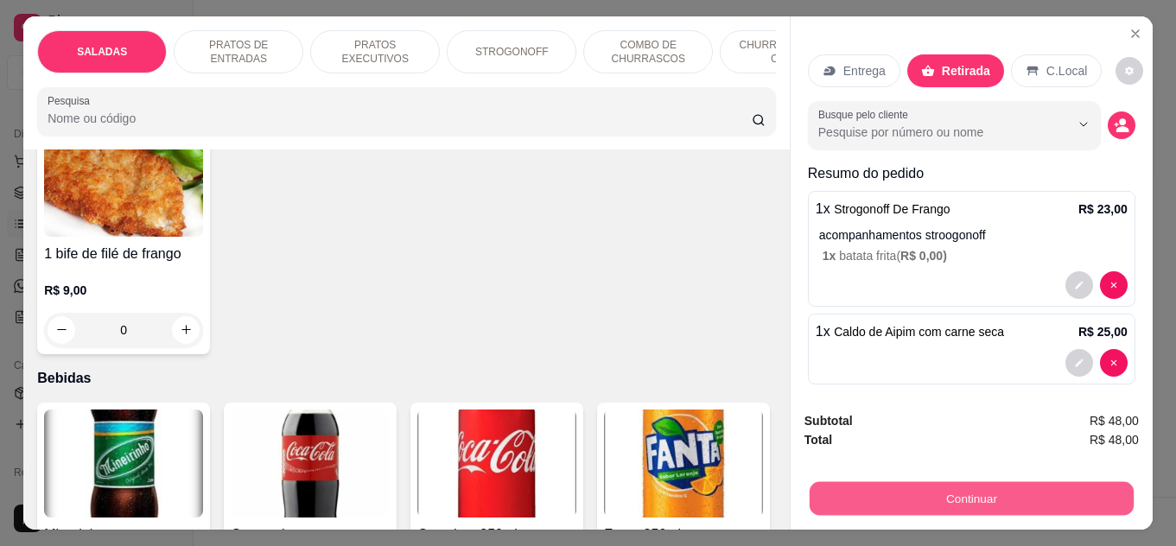
click at [980, 484] on button "Continuar" at bounding box center [972, 499] width 324 height 34
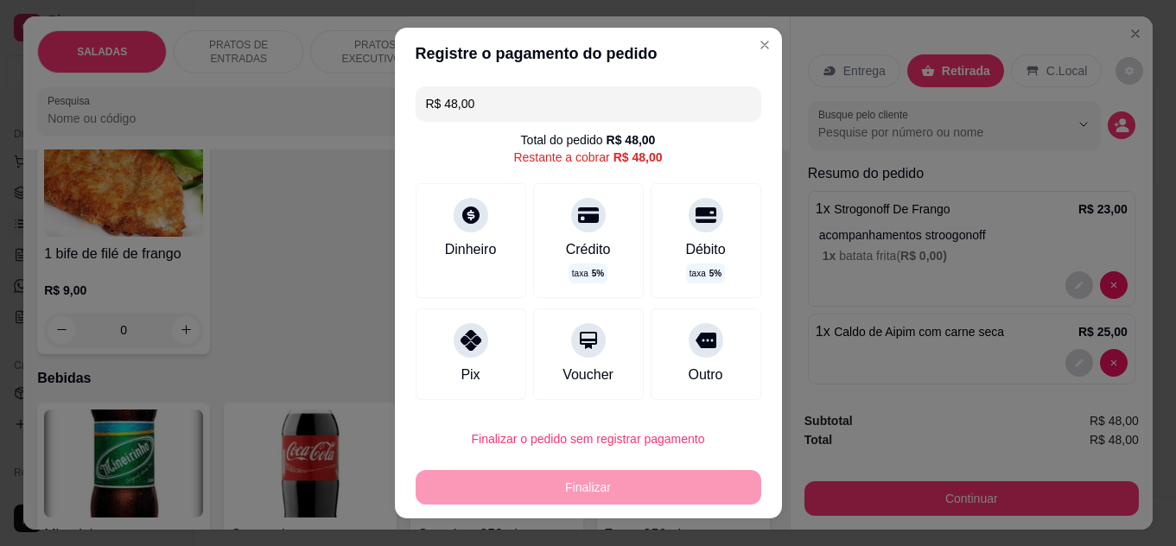
drag, startPoint x: 651, startPoint y: 346, endPoint x: 645, endPoint y: 506, distance: 160.8
click at [651, 361] on div "Outro" at bounding box center [706, 354] width 111 height 92
type input "R$ 0,00"
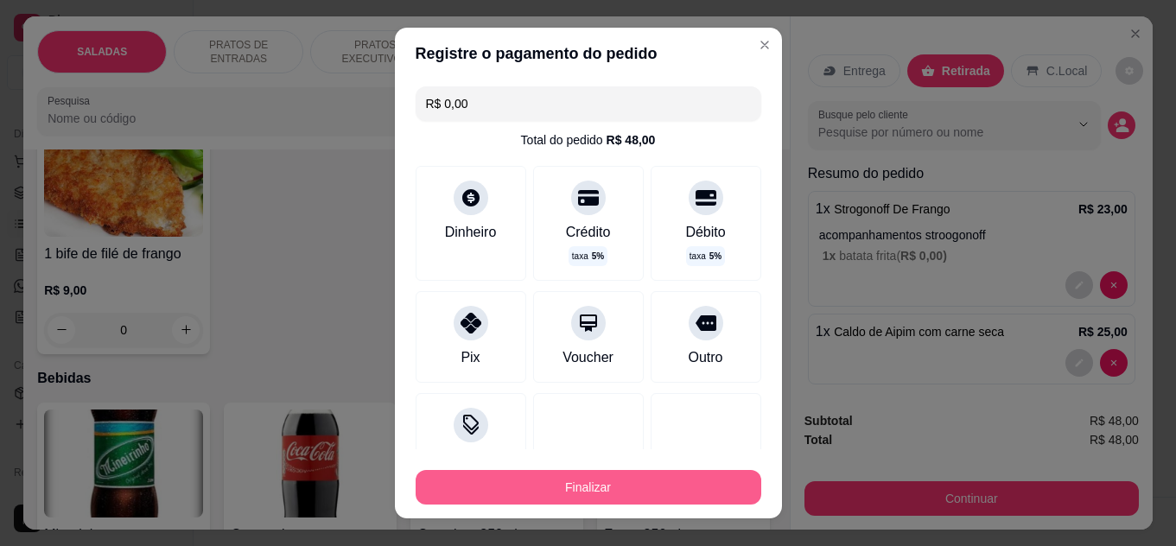
click at [627, 496] on button "Finalizar" at bounding box center [589, 487] width 346 height 35
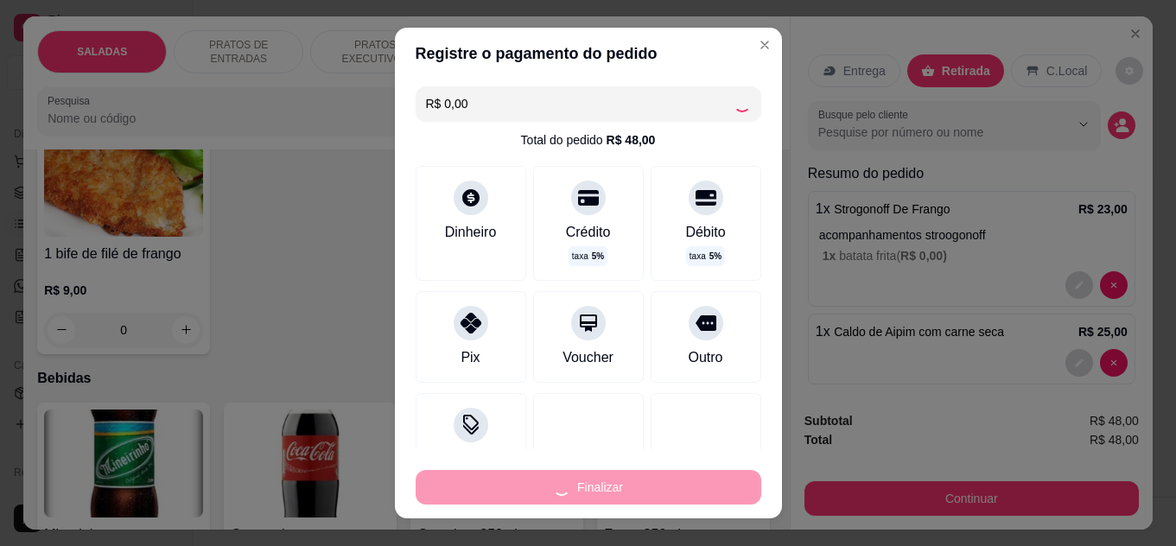
type input "0"
type input "-R$ 48,00"
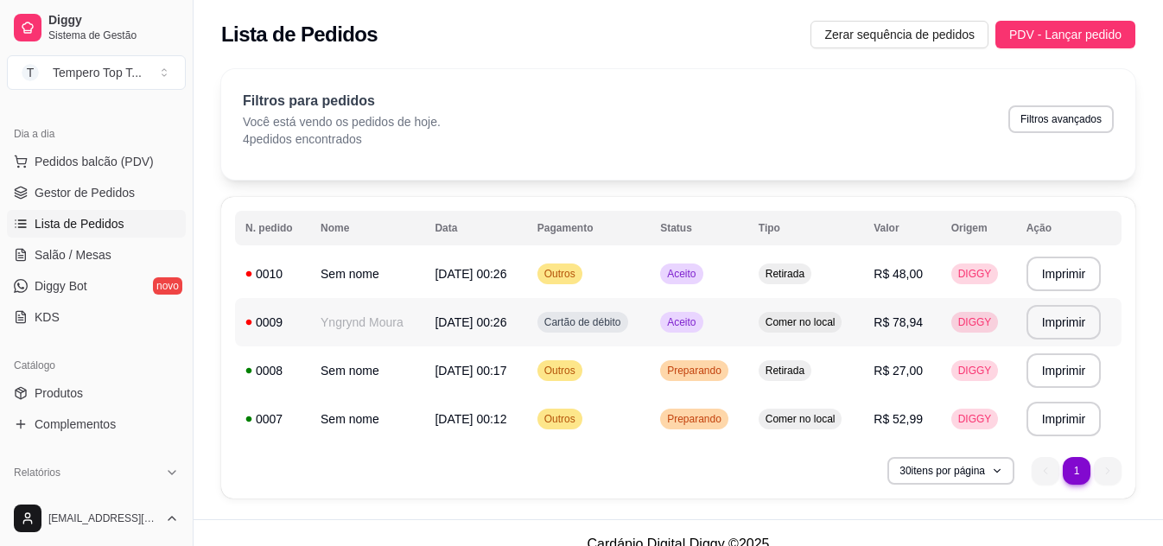
click at [989, 312] on div "DIGGY" at bounding box center [975, 322] width 48 height 21
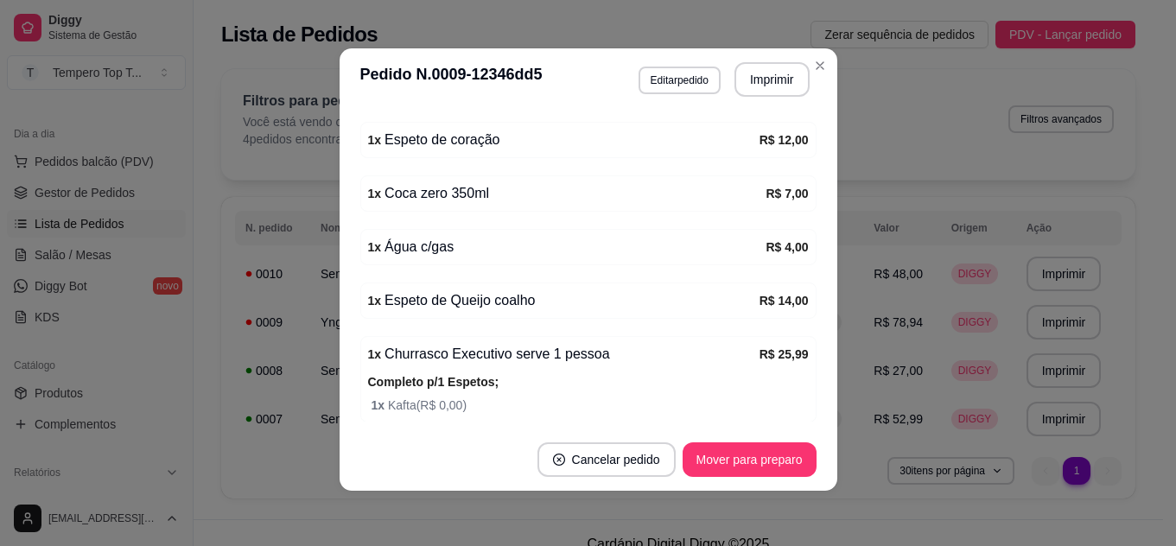
scroll to position [432, 0]
click at [776, 69] on button "Imprimir" at bounding box center [771, 80] width 73 height 34
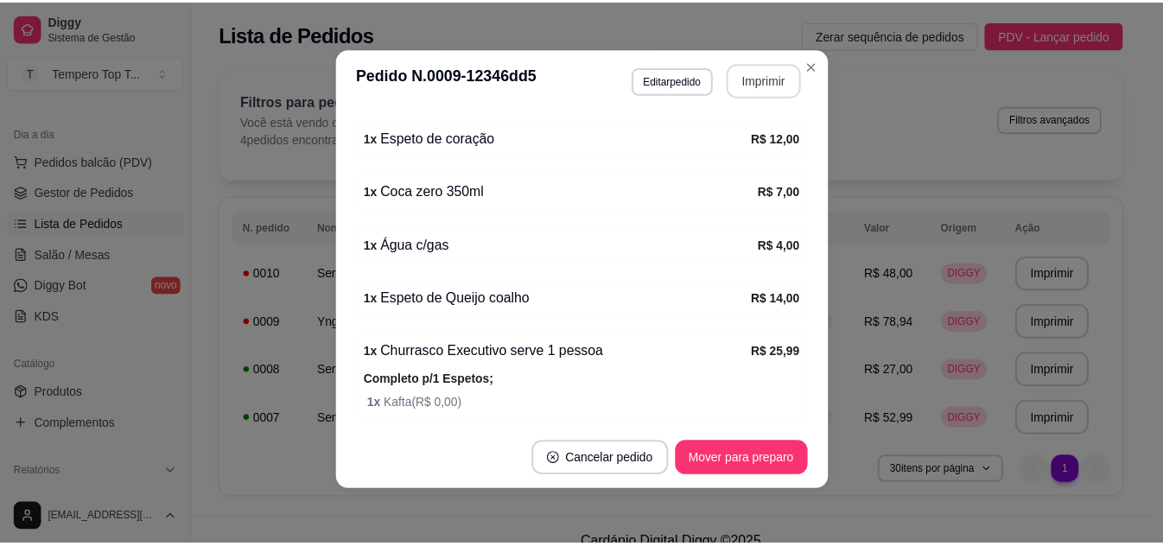
scroll to position [0, 0]
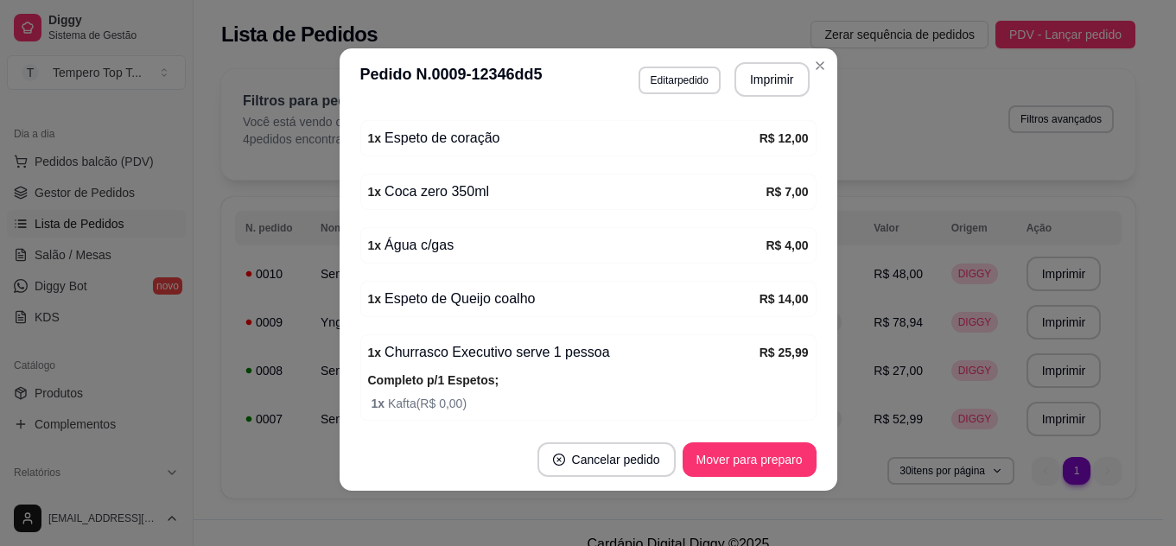
click at [982, 257] on div "**********" at bounding box center [588, 273] width 1176 height 546
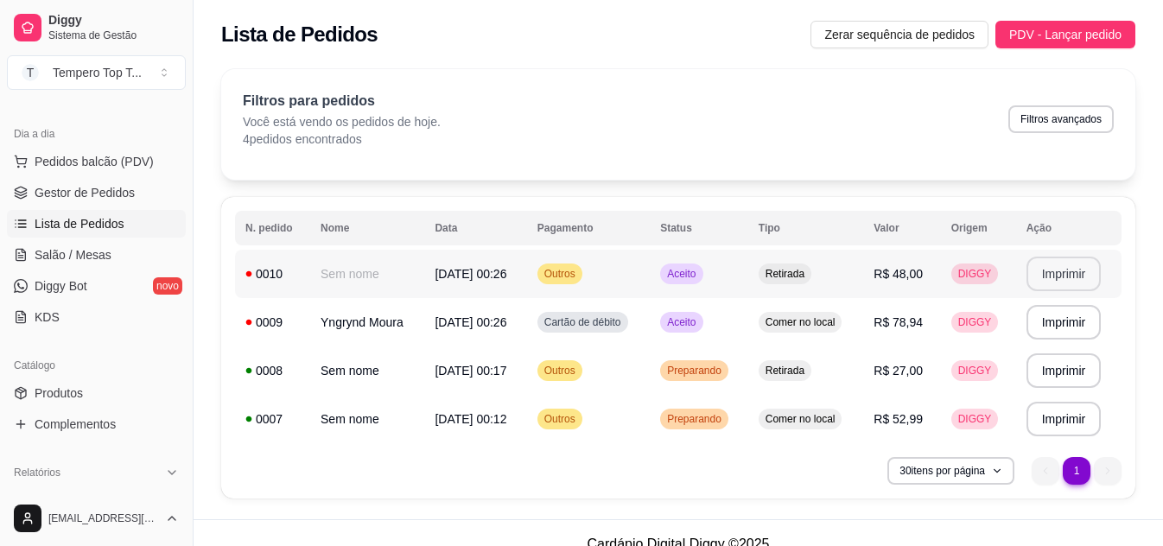
click at [1026, 269] on td "**********" at bounding box center [1068, 274] width 105 height 48
click at [1079, 282] on button "Imprimir" at bounding box center [1064, 274] width 75 height 35
click at [815, 334] on td "Comer no local" at bounding box center [806, 322] width 116 height 48
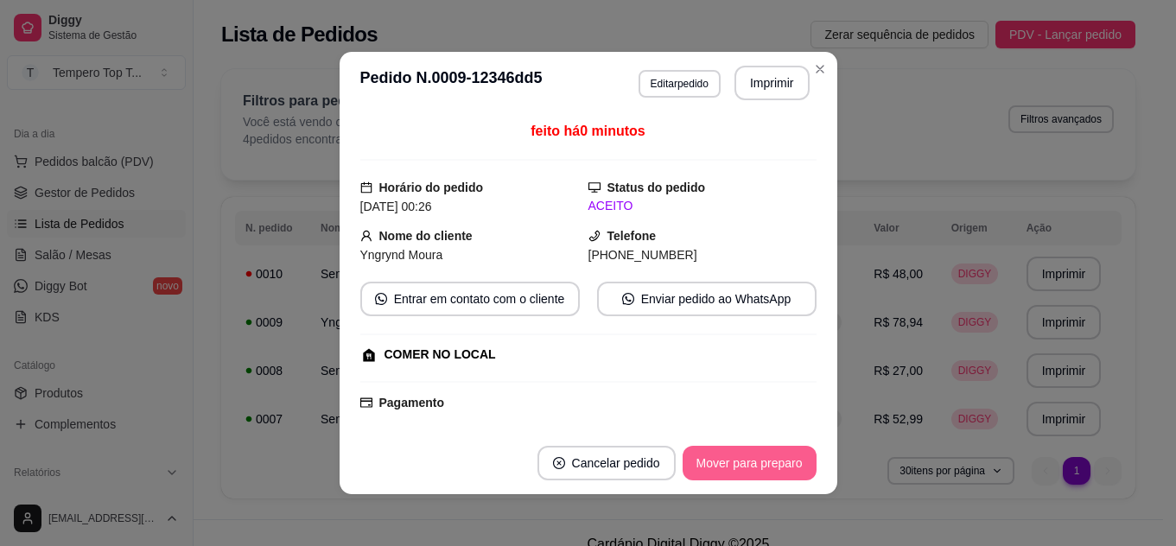
click at [770, 452] on button "Mover para preparo" at bounding box center [750, 463] width 134 height 35
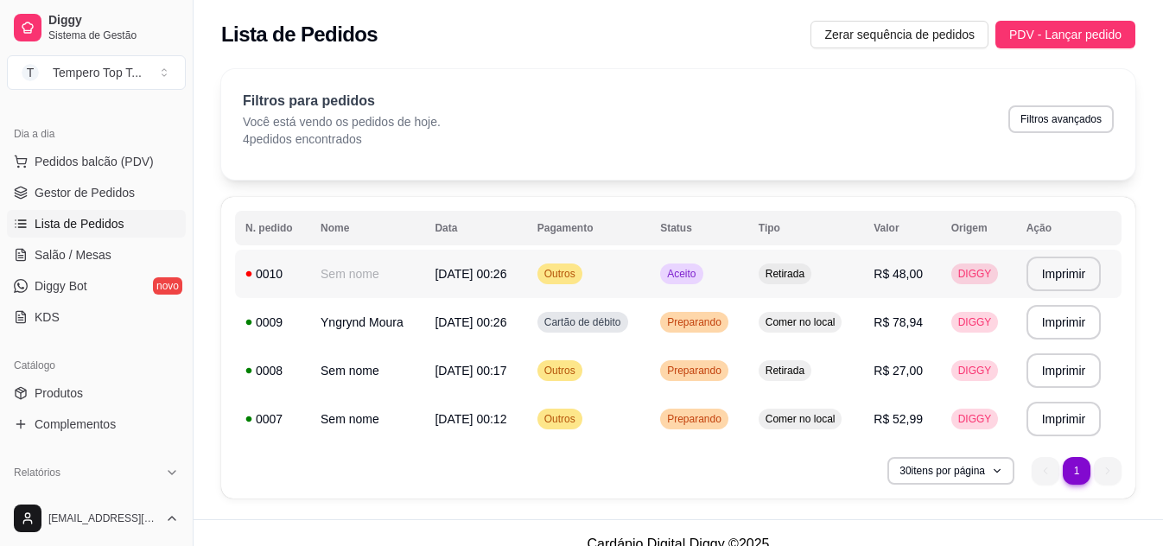
click at [951, 270] on td "DIGGY" at bounding box center [978, 274] width 75 height 48
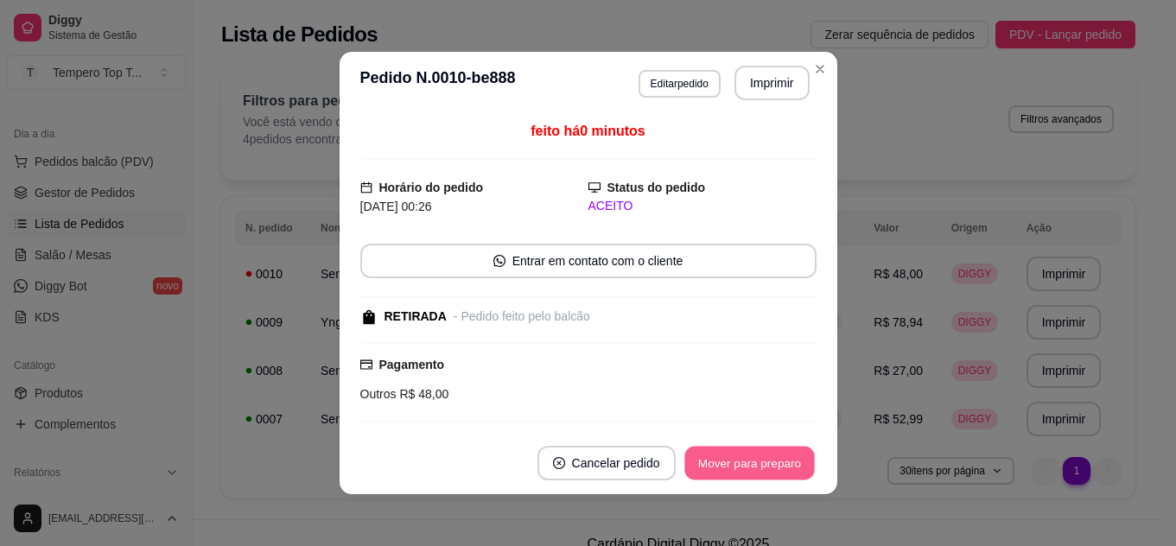
click at [800, 455] on button "Mover para preparo" at bounding box center [749, 464] width 130 height 34
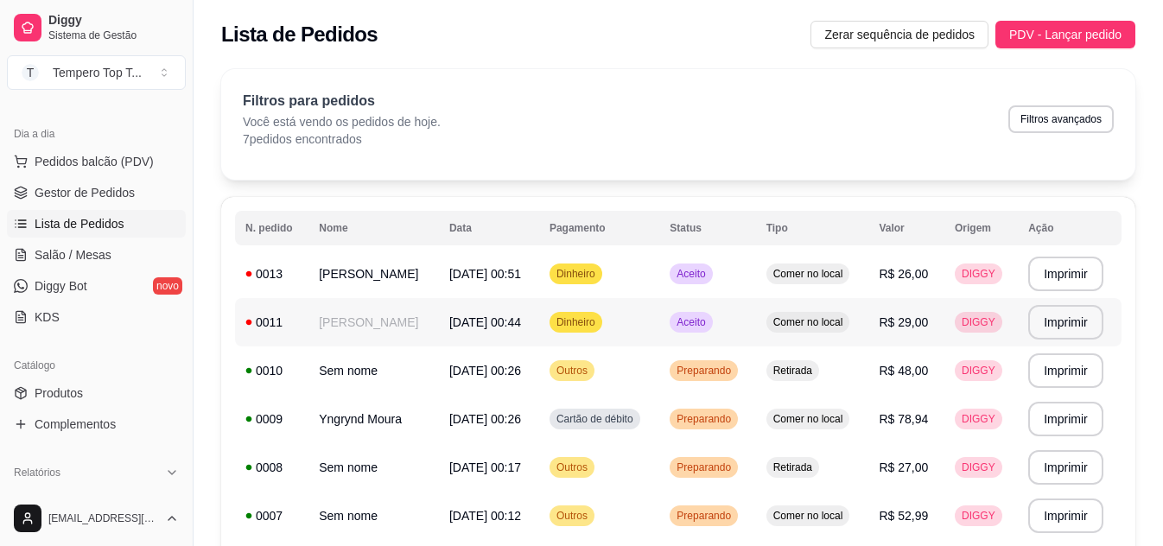
click at [747, 328] on td "Aceito" at bounding box center [707, 322] width 96 height 48
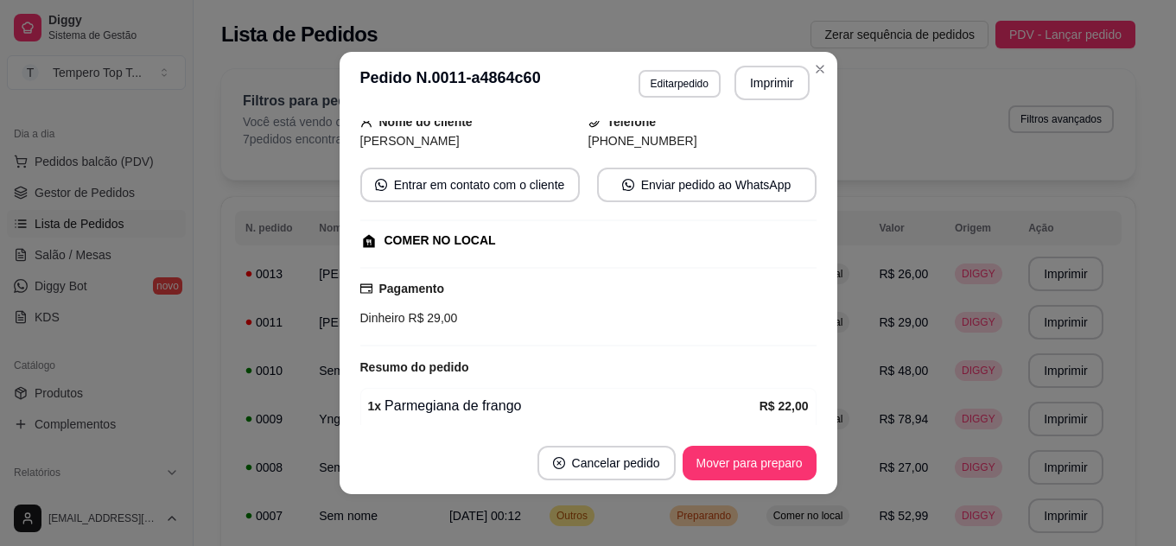
scroll to position [284, 0]
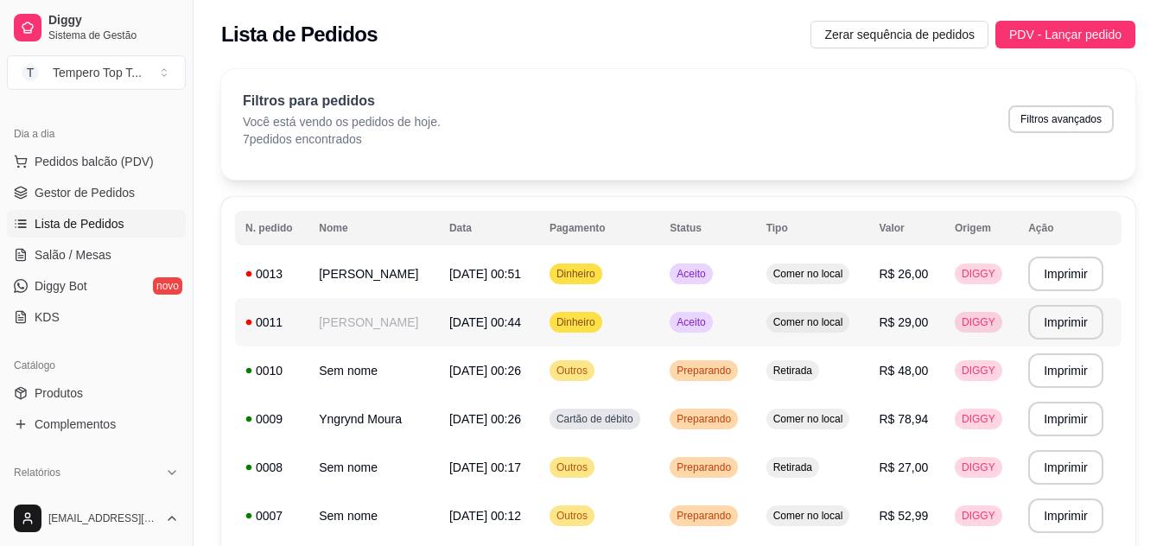
click at [911, 299] on tbody "**********" at bounding box center [678, 395] width 887 height 290
click at [911, 300] on td "R$ 29,00" at bounding box center [906, 322] width 76 height 48
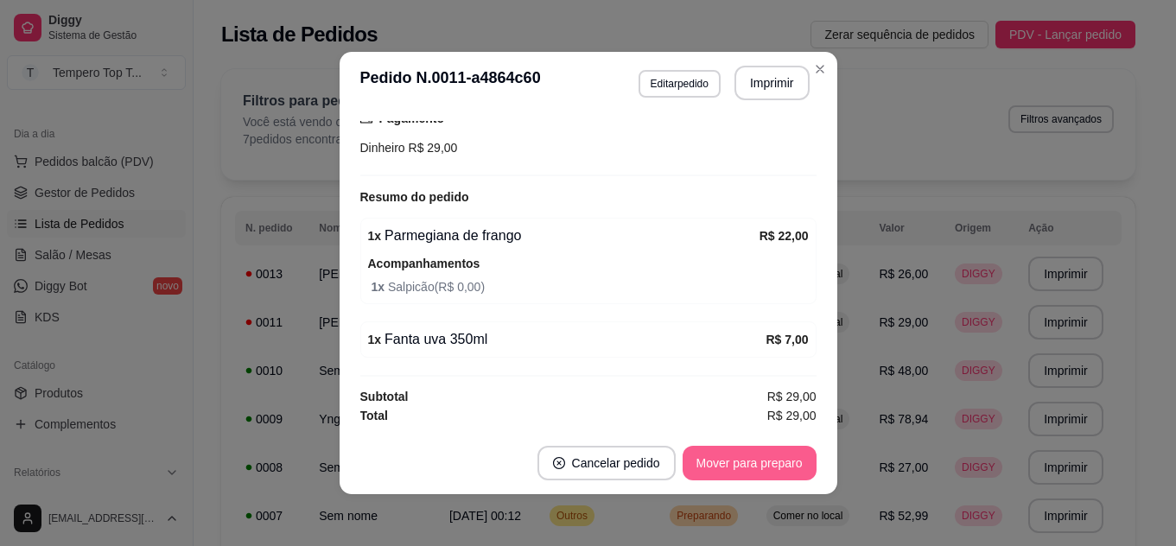
click at [734, 465] on button "Mover para preparo" at bounding box center [750, 463] width 134 height 35
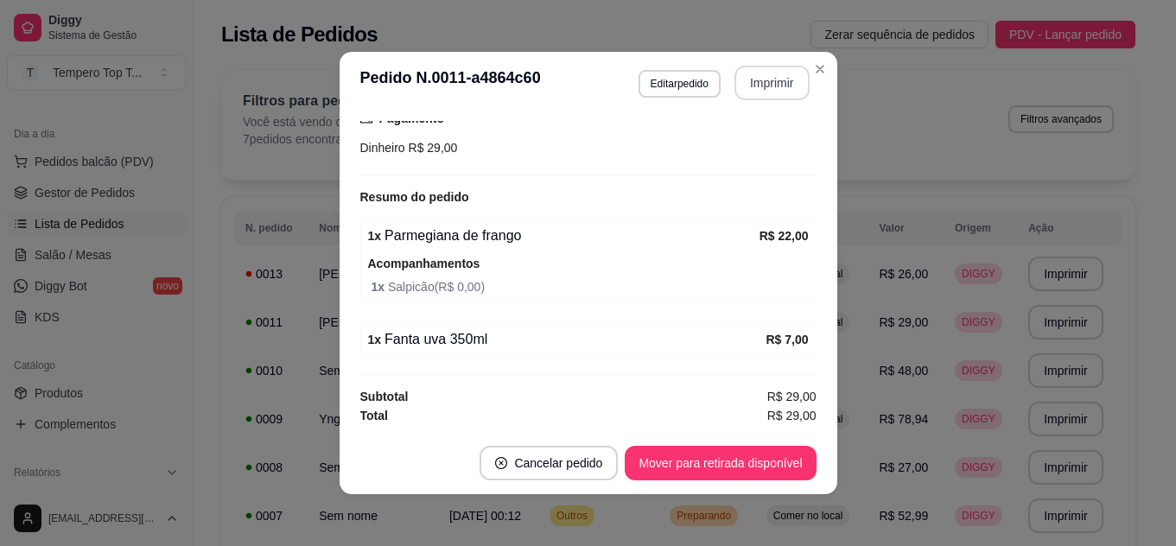
click at [781, 99] on button "Imprimir" at bounding box center [772, 83] width 75 height 35
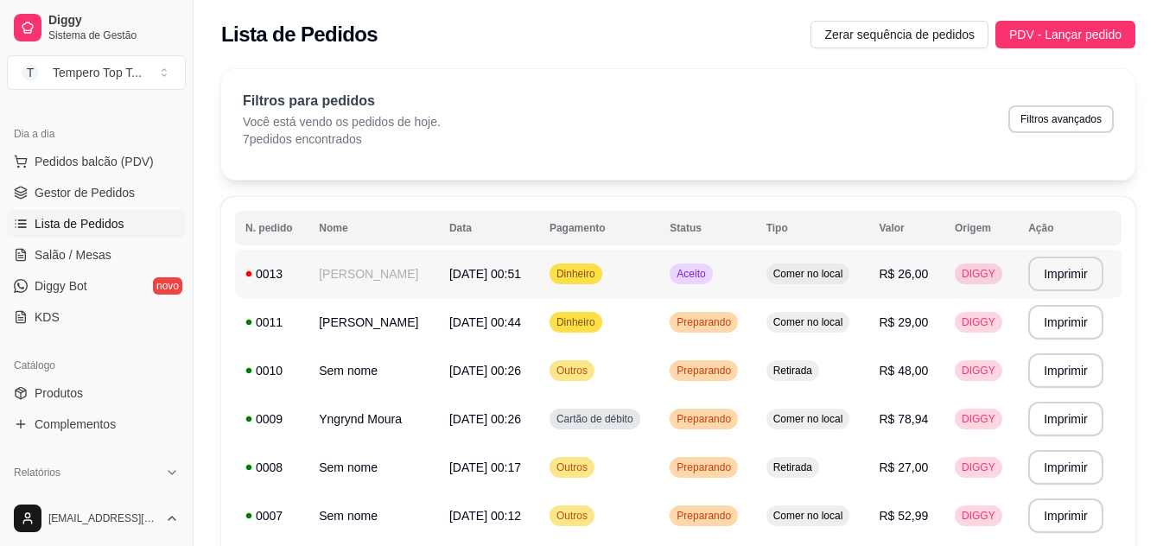
click at [908, 271] on span "R$ 26,00" at bounding box center [903, 274] width 49 height 14
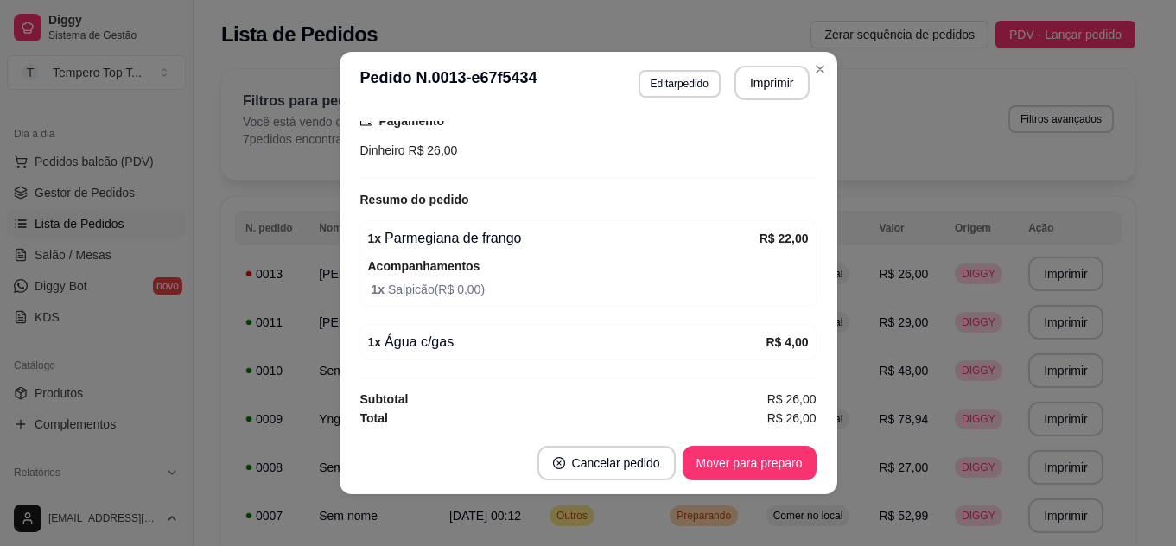
scroll to position [284, 0]
click at [754, 92] on button "Imprimir" at bounding box center [771, 84] width 73 height 34
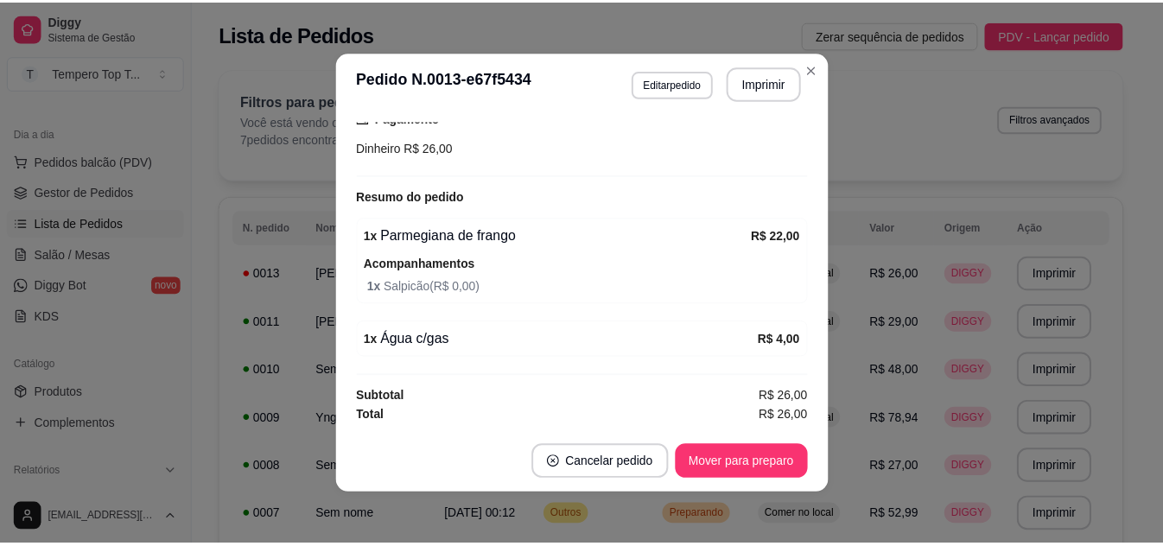
scroll to position [0, 0]
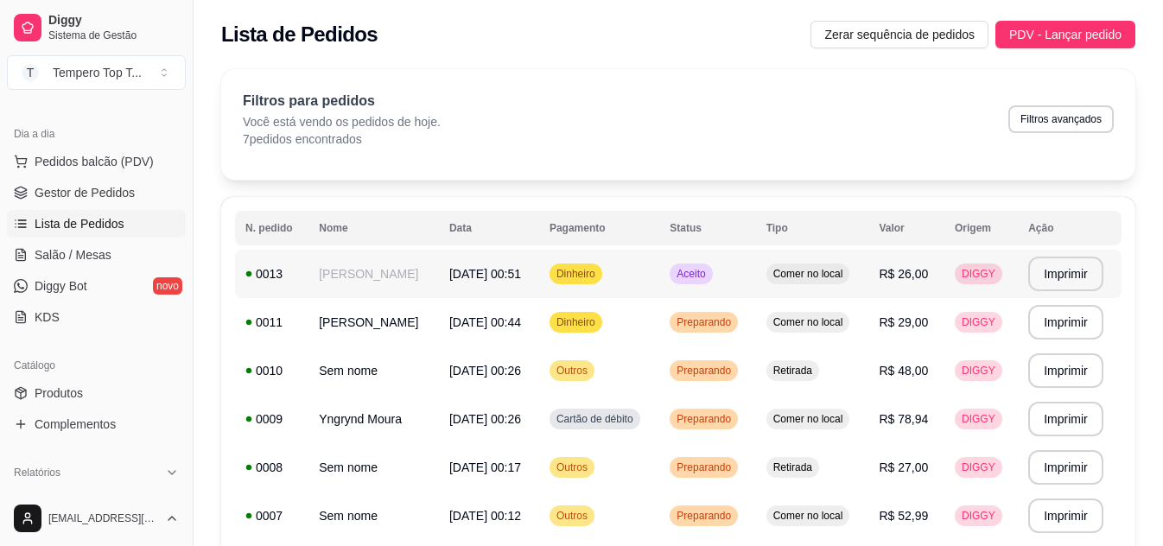
click at [813, 293] on td "Comer no local" at bounding box center [812, 274] width 113 height 48
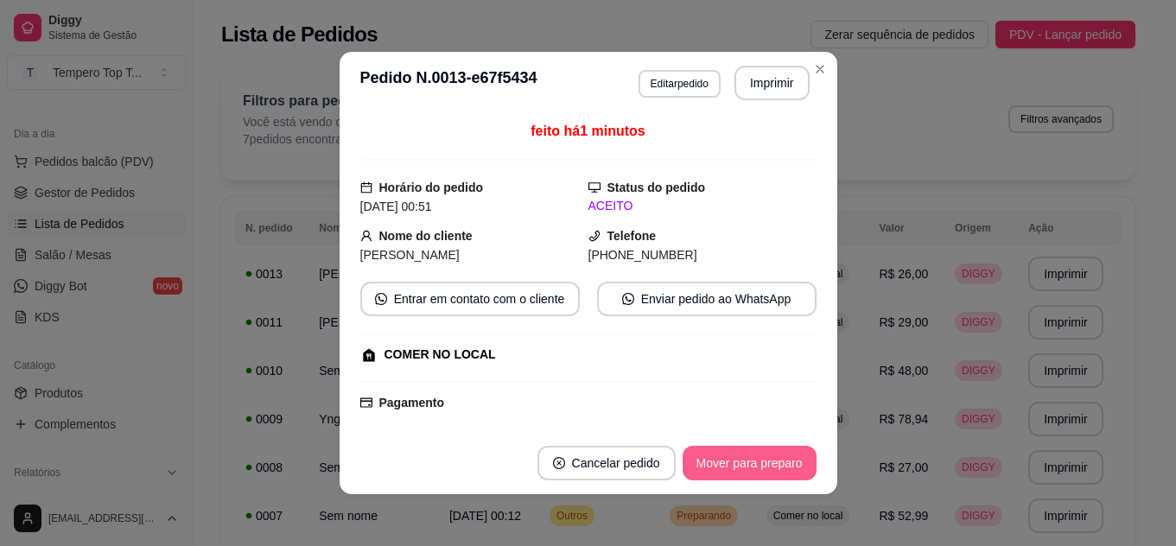
click at [774, 457] on button "Mover para preparo" at bounding box center [750, 463] width 134 height 35
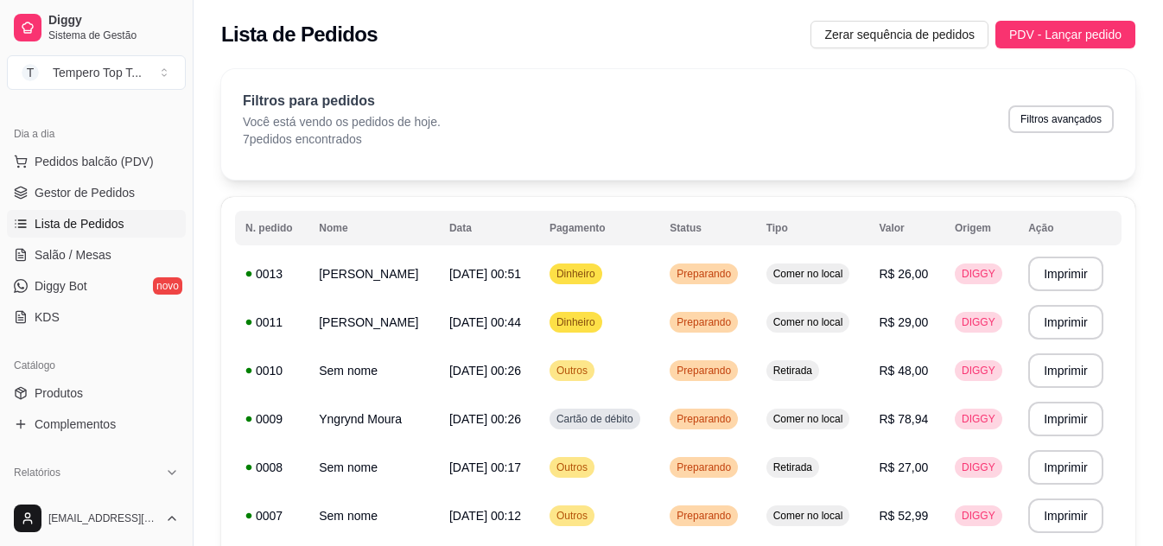
click at [789, 176] on div "Filtros para pedidos Você está vendo os pedidos de hoje. 7 pedidos encontrados …" at bounding box center [678, 124] width 914 height 111
click at [671, 375] on td "Preparando" at bounding box center [707, 371] width 96 height 48
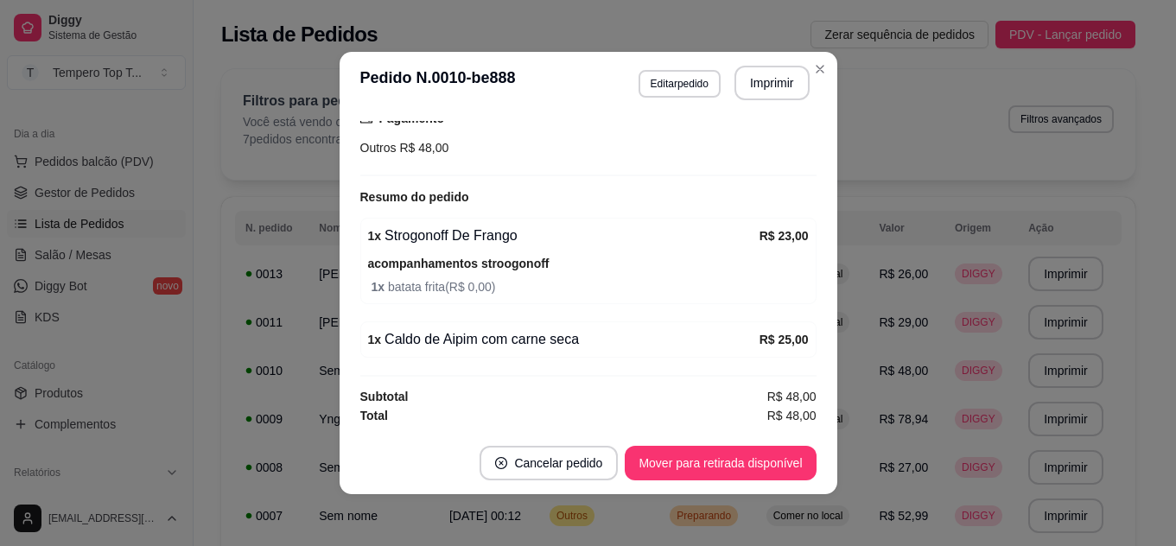
scroll to position [3, 0]
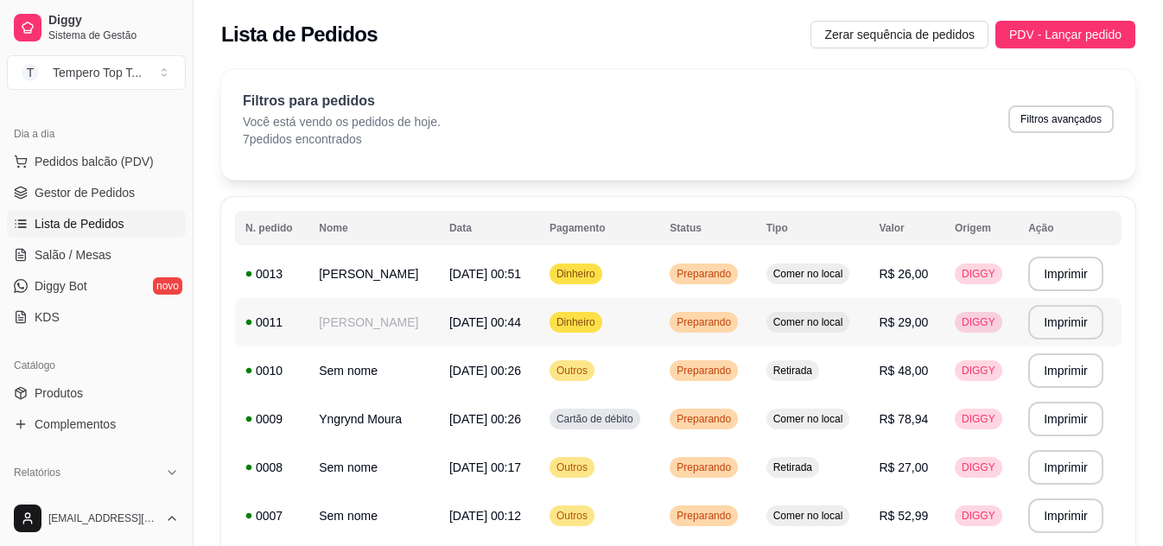
click at [974, 313] on div "DIGGY" at bounding box center [979, 322] width 48 height 21
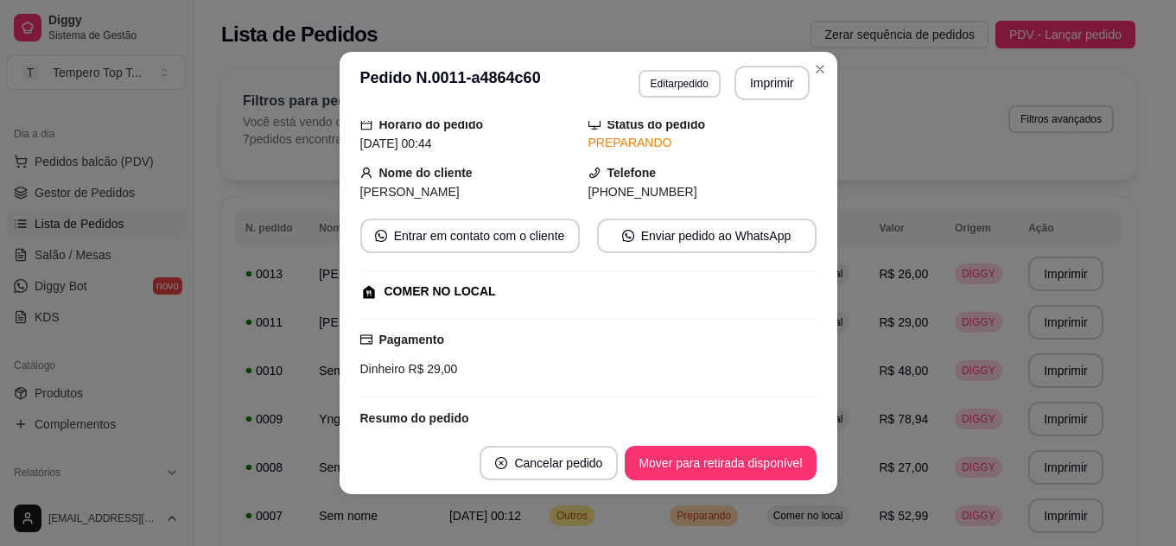
scroll to position [284, 0]
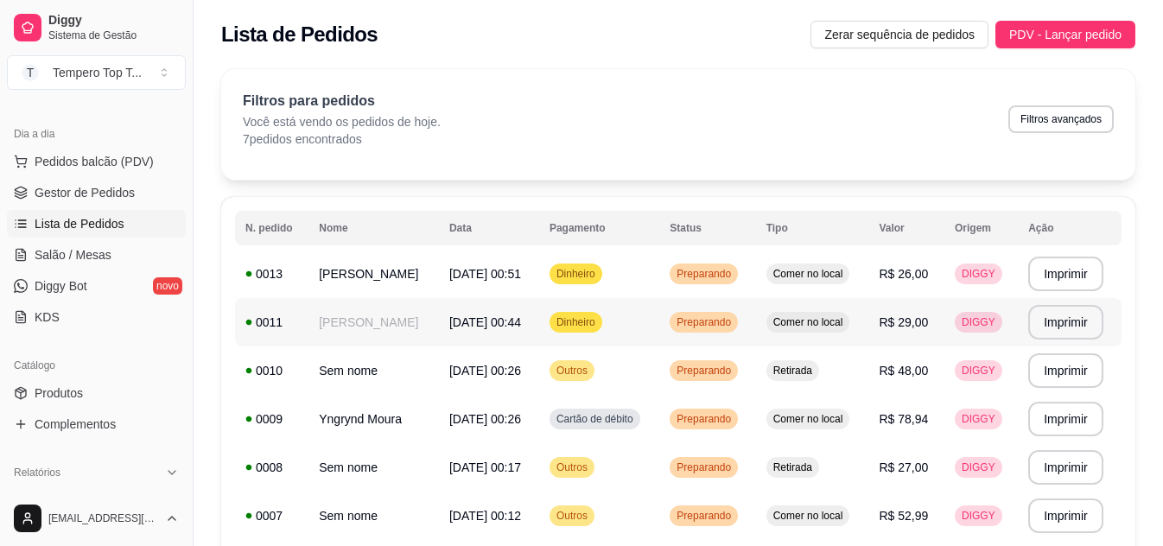
click at [1006, 298] on td "DIGGY" at bounding box center [981, 322] width 73 height 48
click at [1005, 284] on td "DIGGY" at bounding box center [981, 274] width 73 height 48
click at [894, 474] on span "R$ 27,00" at bounding box center [903, 468] width 49 height 14
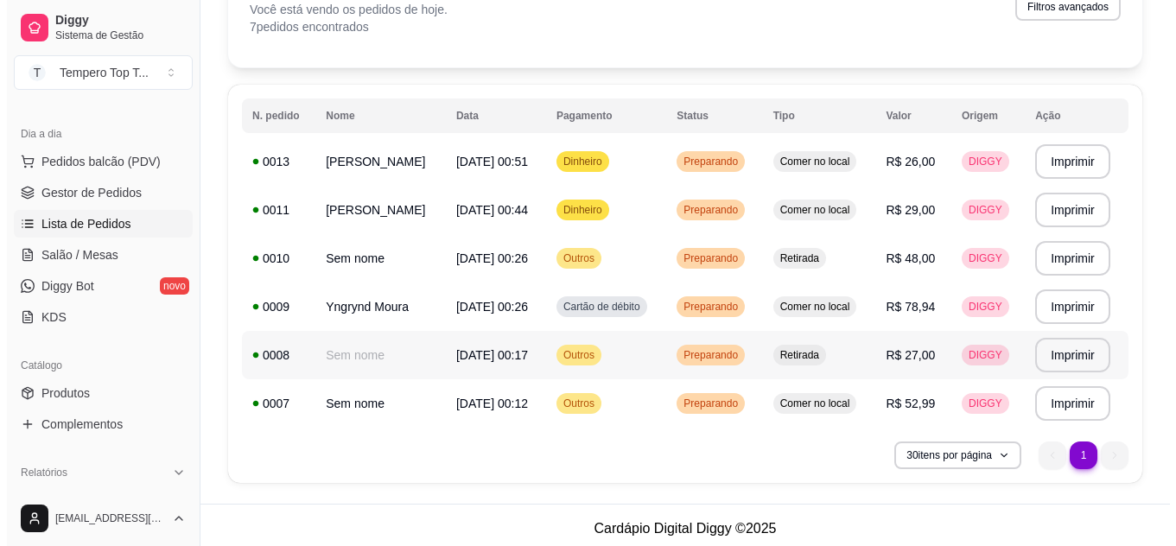
scroll to position [119, 0]
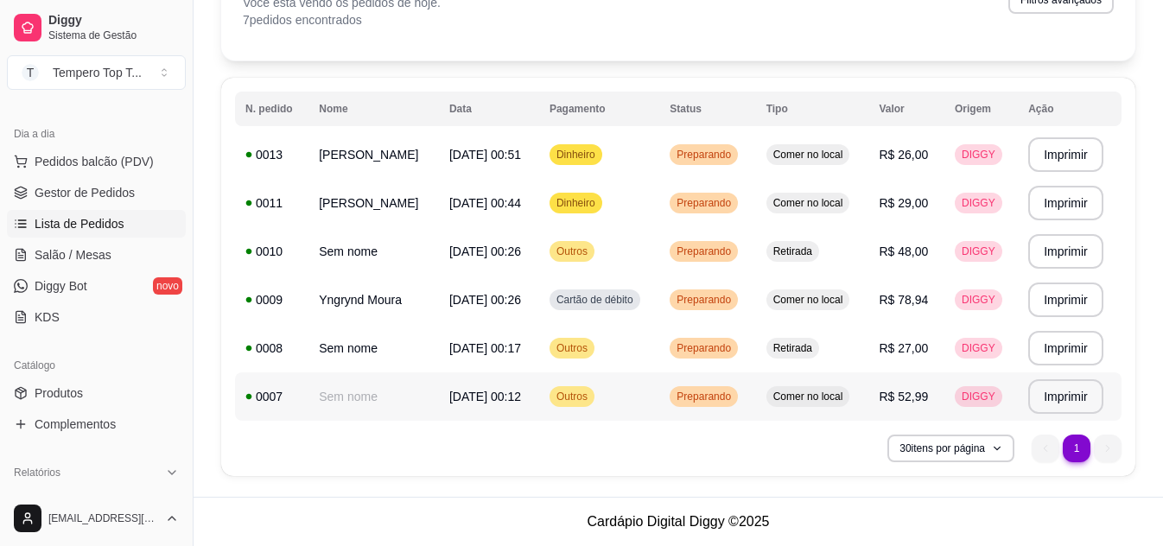
click at [894, 391] on span "R$ 52,99" at bounding box center [903, 397] width 49 height 14
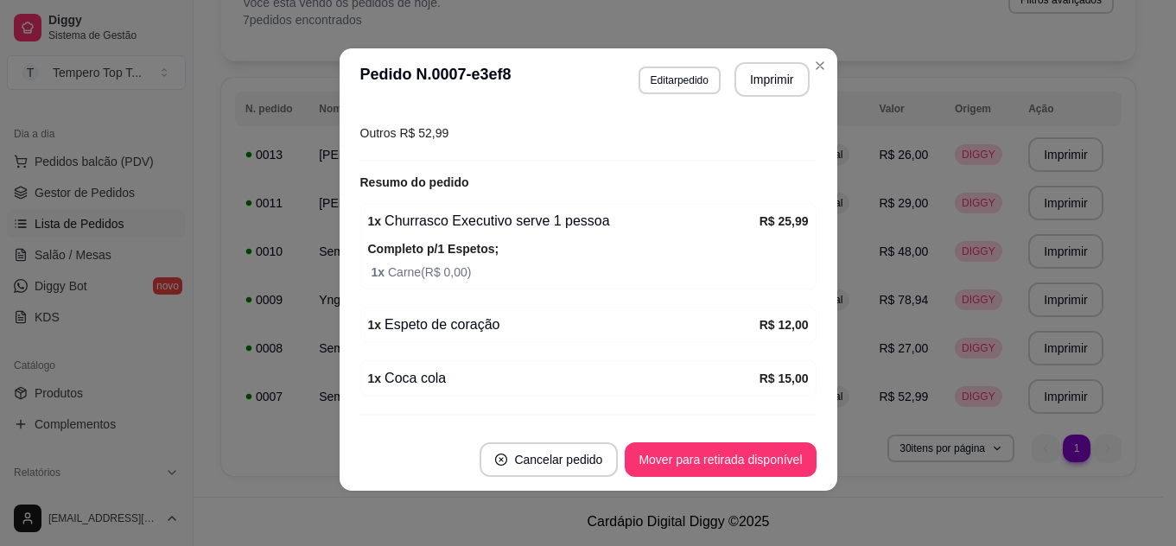
scroll to position [300, 0]
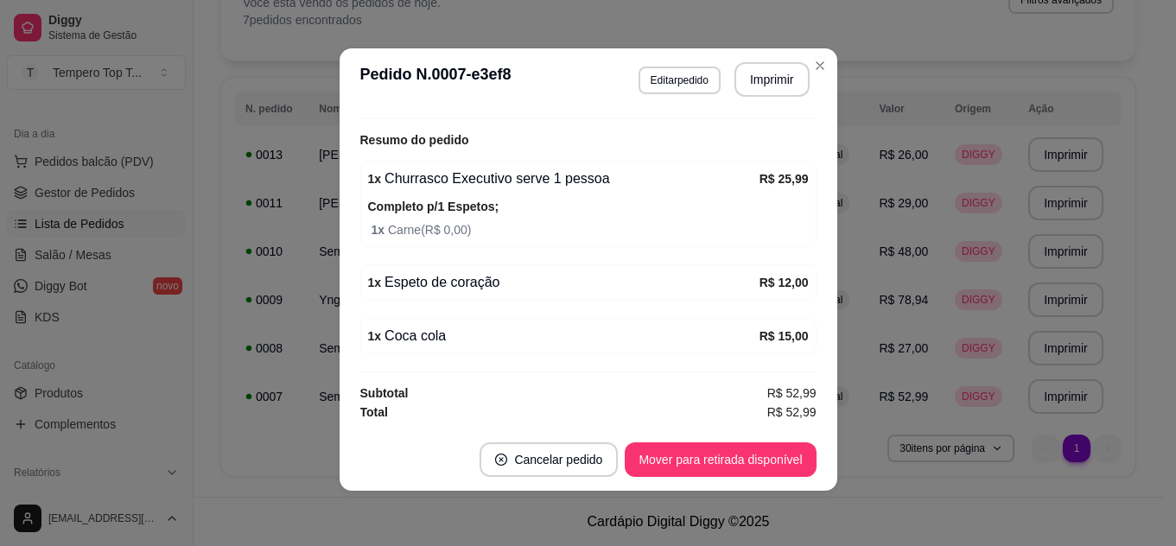
click at [761, 224] on span "1 x Carne ( R$ 0,00 )" at bounding box center [590, 229] width 437 height 19
click at [664, 92] on button "Editar pedido" at bounding box center [679, 80] width 80 height 27
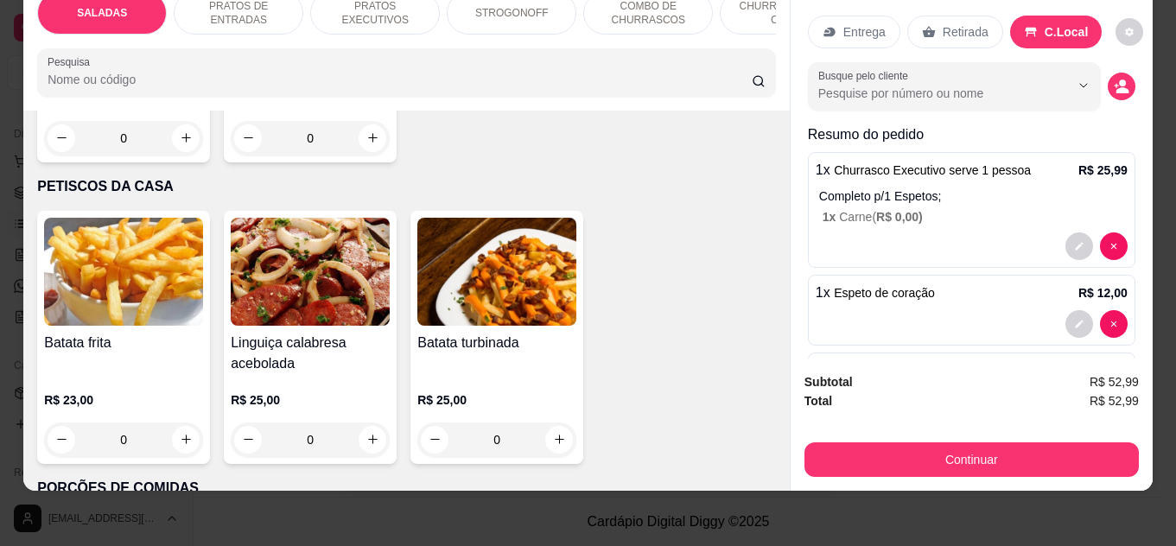
scroll to position [3024, 0]
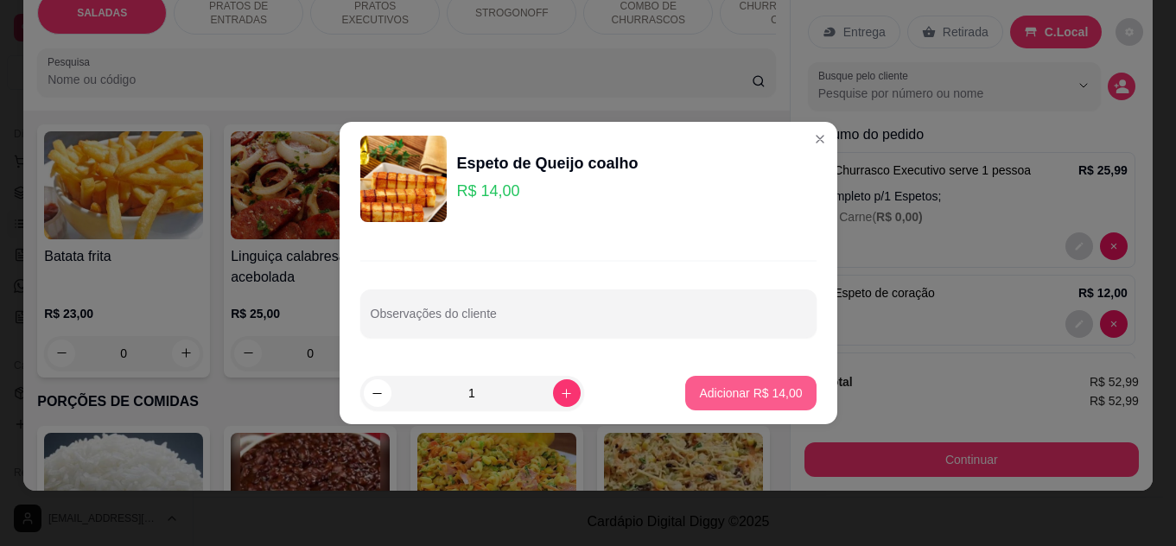
click at [750, 391] on p "Adicionar R$ 14,00" at bounding box center [750, 393] width 103 height 17
type input "1"
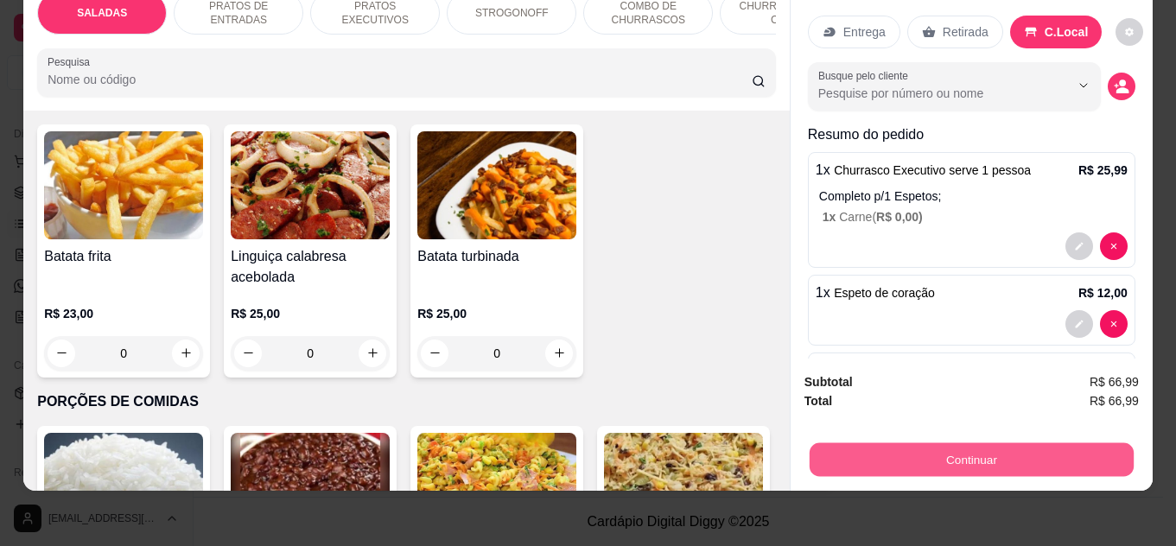
click at [939, 455] on button "Continuar" at bounding box center [972, 460] width 324 height 34
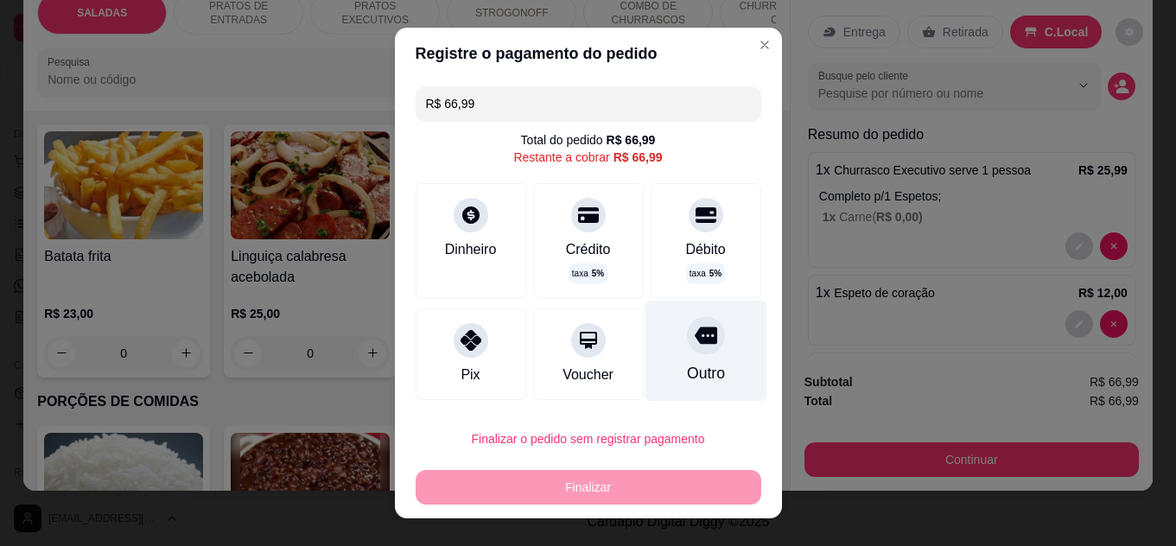
click at [692, 343] on div at bounding box center [706, 335] width 38 height 38
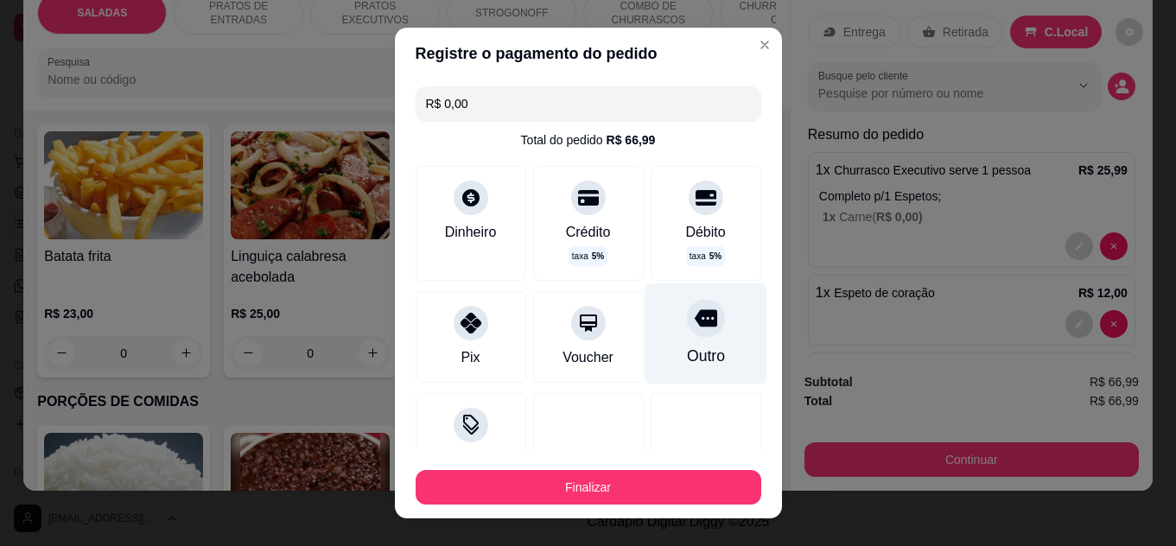
type input "R$ 0,00"
drag, startPoint x: 630, startPoint y: 512, endPoint x: 637, endPoint y: 494, distance: 18.6
click at [637, 494] on footer "Finalizar" at bounding box center [588, 483] width 387 height 69
click at [643, 487] on button "Finalizar" at bounding box center [589, 487] width 346 height 35
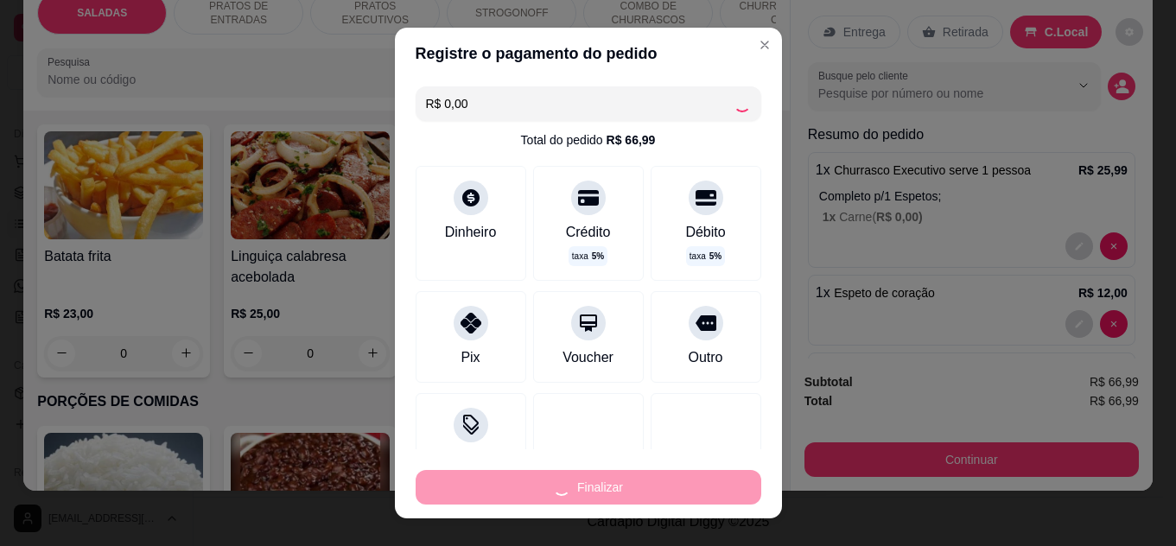
type input "0"
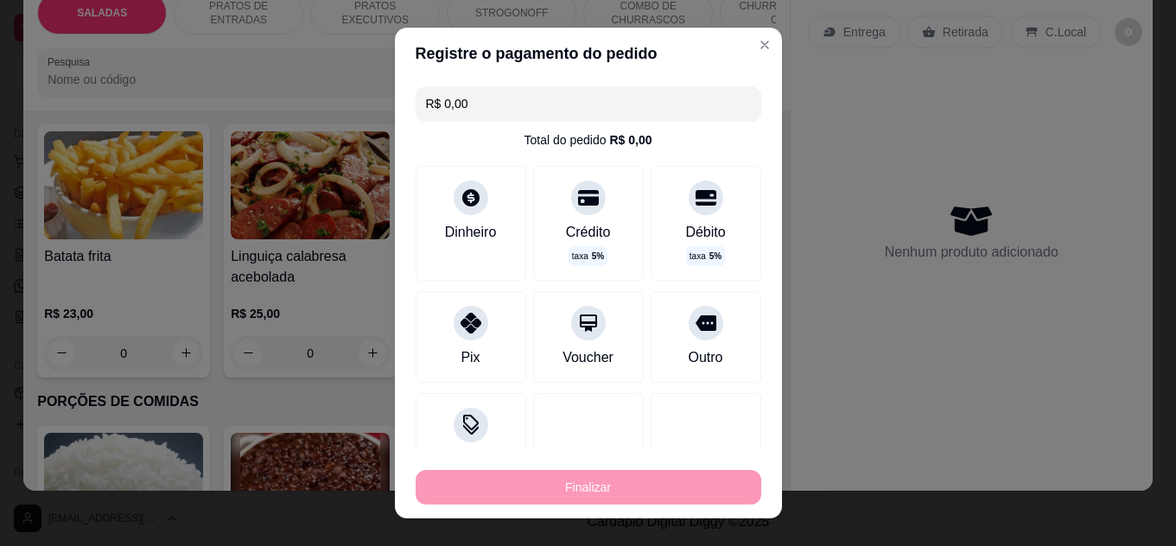
type input "-R$ 66,99"
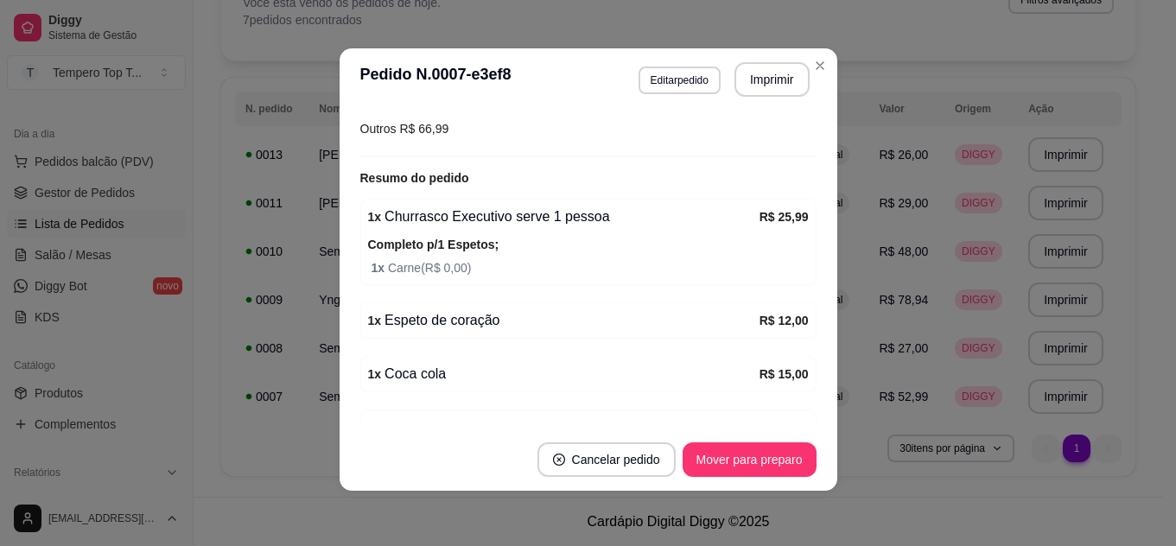
scroll to position [338, 0]
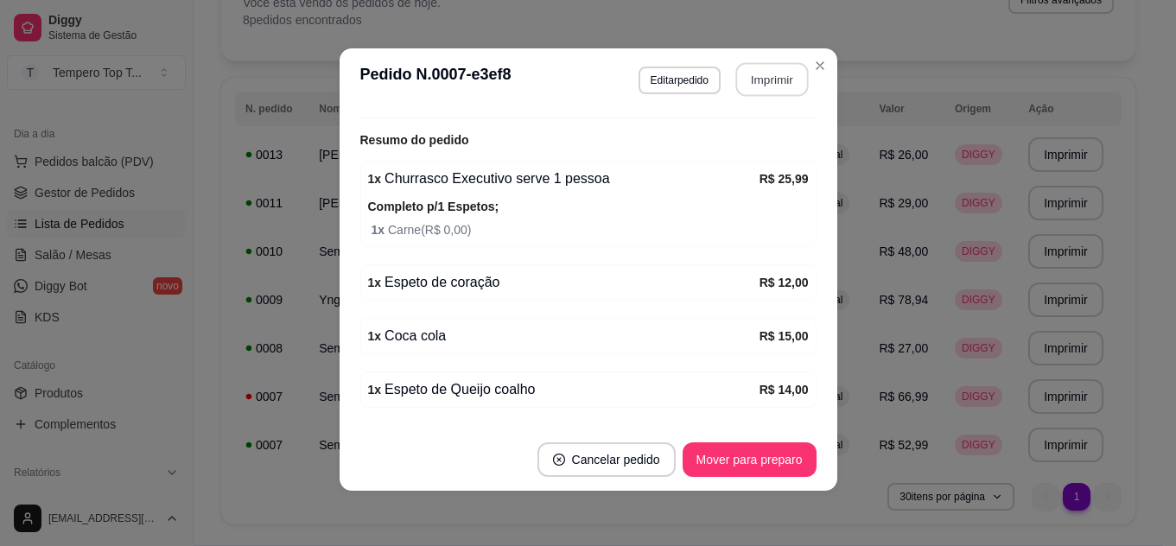
click at [775, 79] on button "Imprimir" at bounding box center [771, 80] width 73 height 34
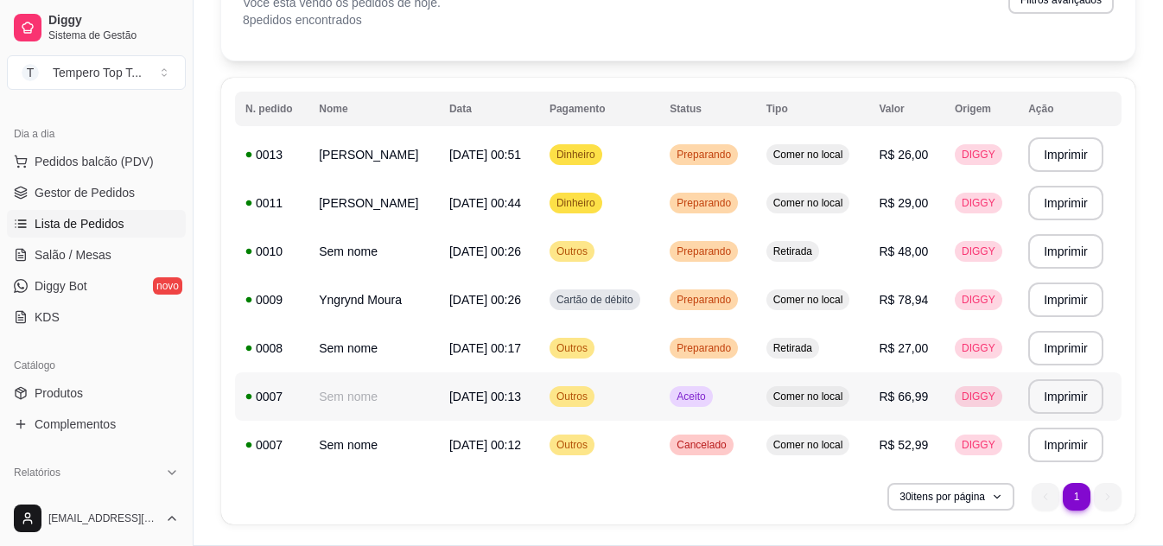
click at [737, 398] on td "Aceito" at bounding box center [707, 396] width 96 height 48
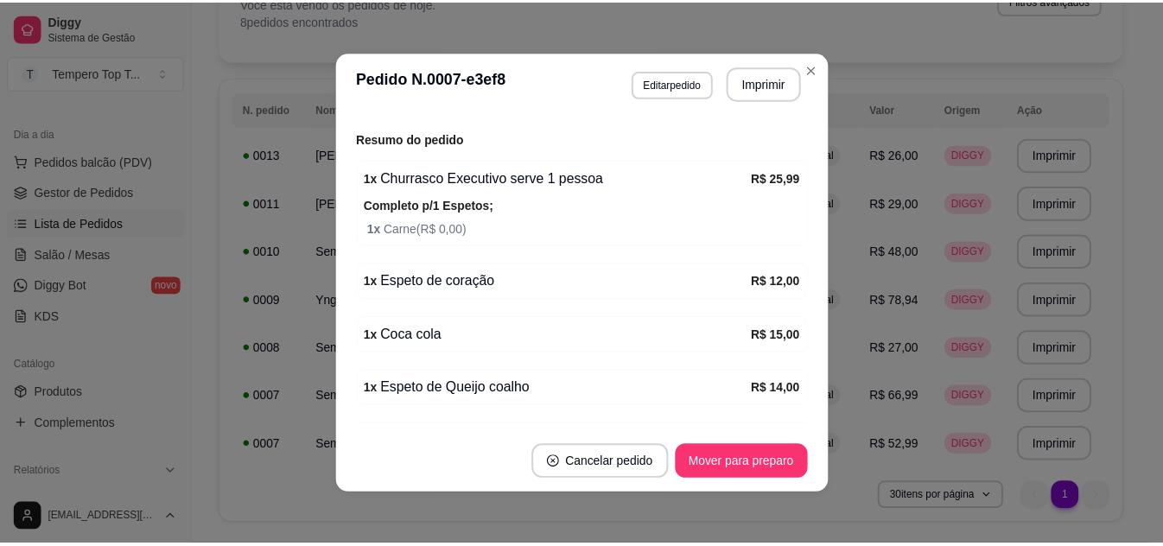
scroll to position [391, 0]
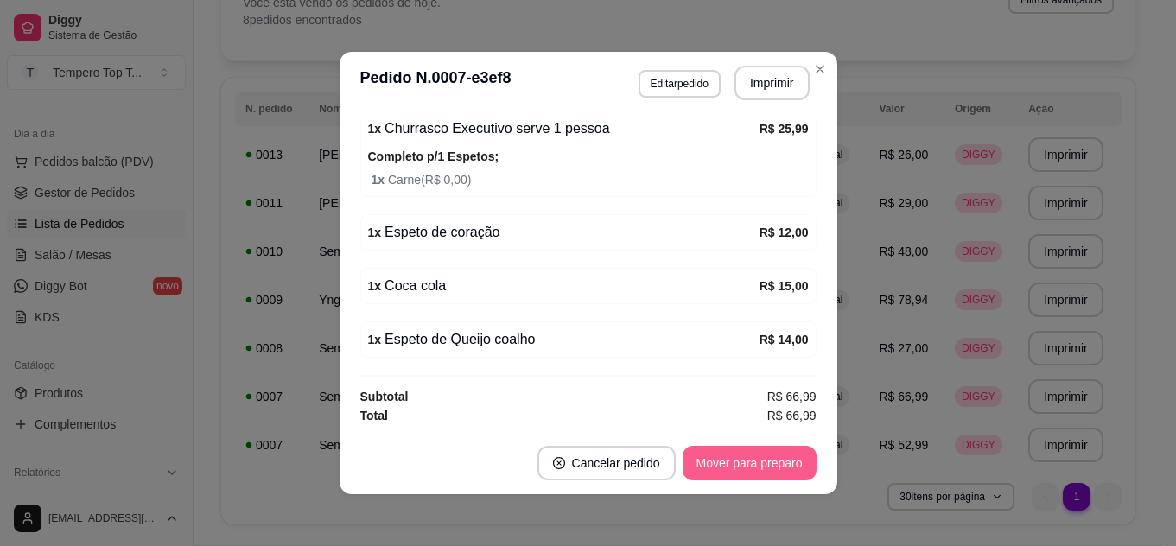
click at [745, 444] on footer "Cancelar pedido Mover para preparo" at bounding box center [589, 463] width 498 height 62
click at [756, 467] on button "Mover para preparo" at bounding box center [750, 463] width 134 height 35
click at [756, 467] on button "Mover para retirada disponível" at bounding box center [720, 463] width 191 height 35
click at [758, 453] on button "Mover para finalizado" at bounding box center [744, 463] width 143 height 35
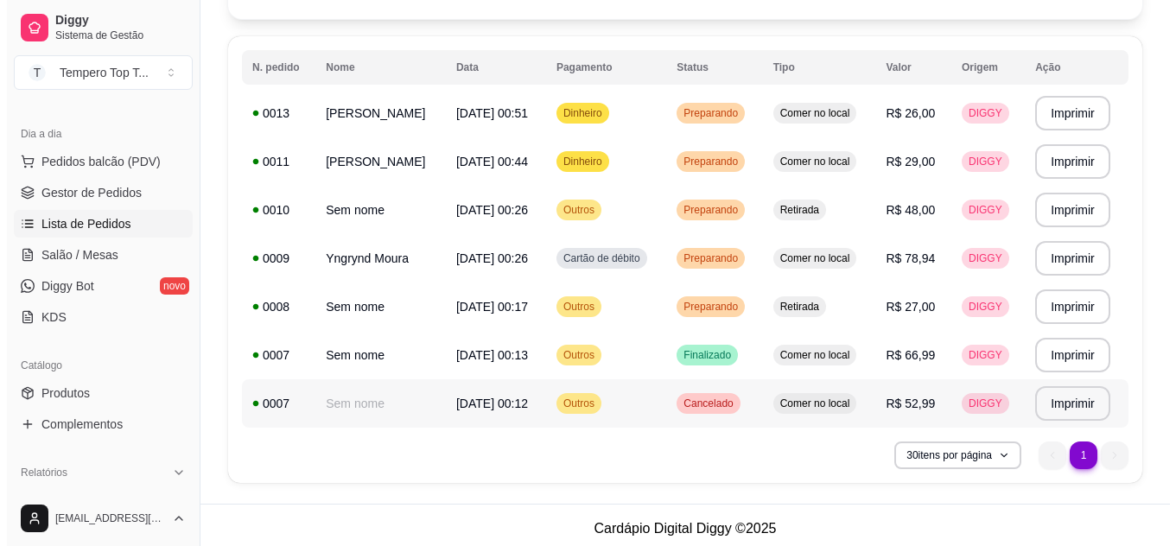
scroll to position [168, 0]
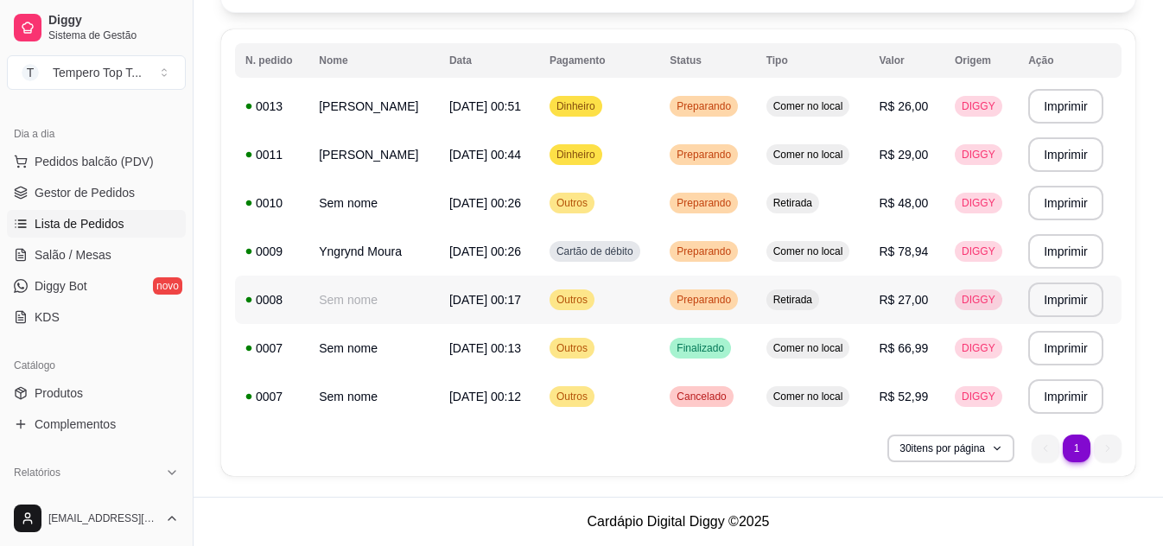
click at [784, 294] on span "Retirada" at bounding box center [793, 300] width 46 height 14
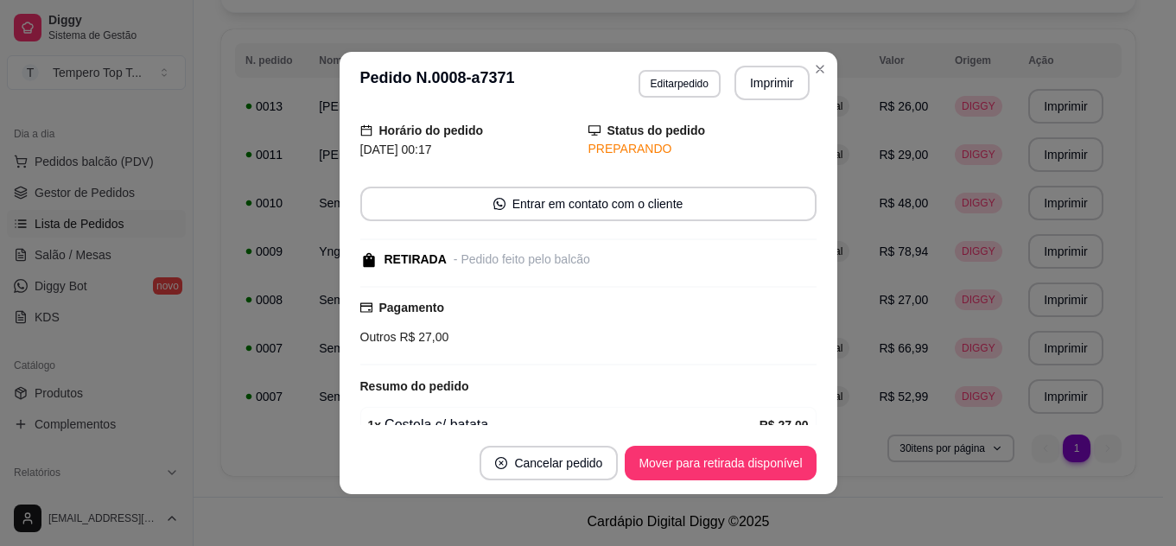
scroll to position [143, 0]
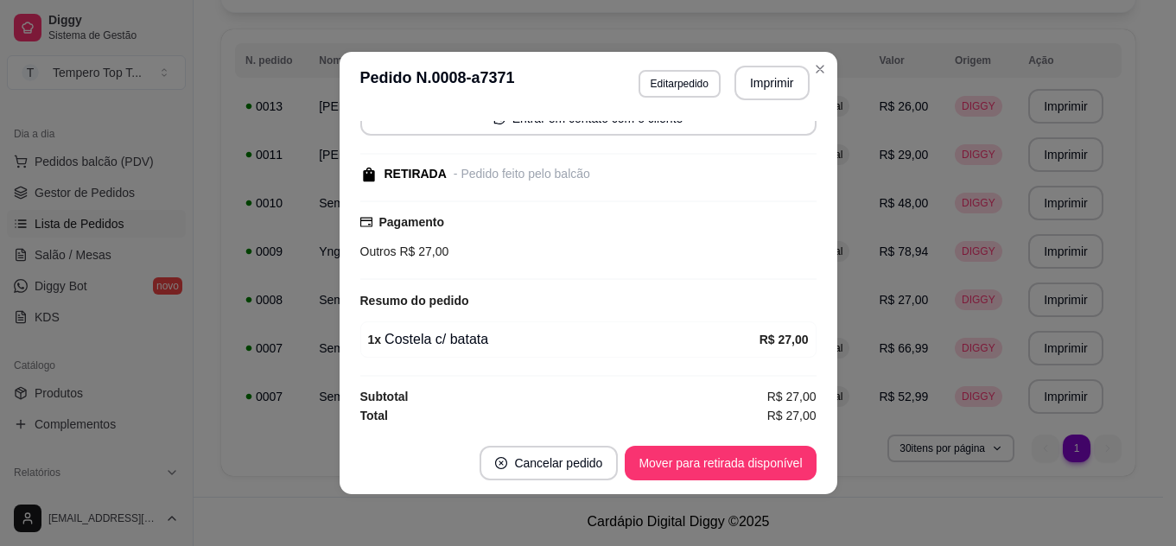
click at [790, 443] on footer "Cancelar pedido Mover para retirada disponível" at bounding box center [589, 463] width 498 height 62
click at [790, 447] on button "Mover para retirada disponível" at bounding box center [720, 463] width 191 height 35
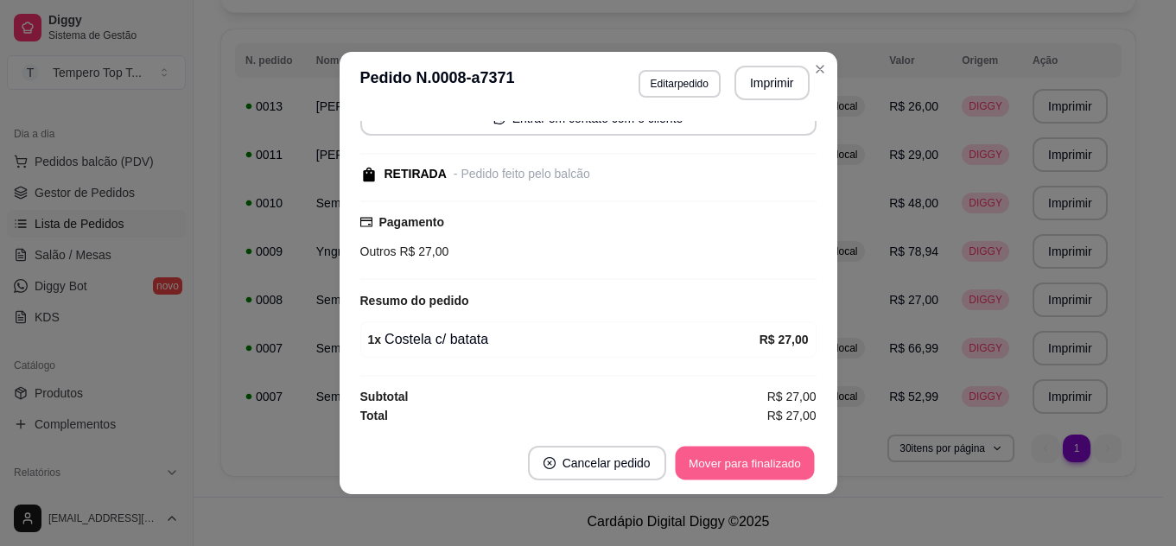
click at [790, 447] on button "Mover para finalizado" at bounding box center [744, 464] width 139 height 34
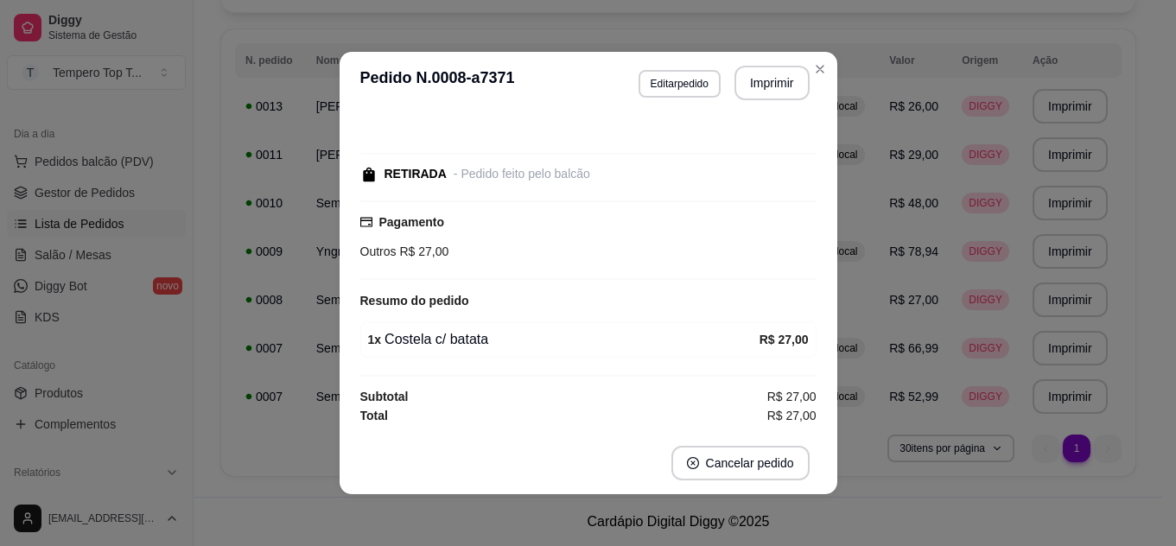
scroll to position [68, 0]
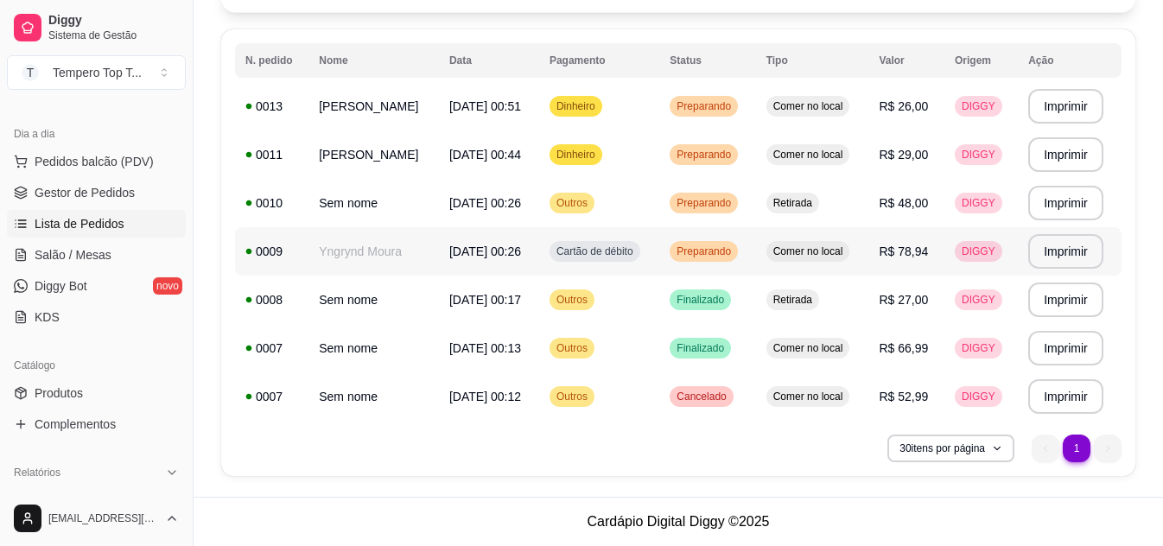
click at [838, 232] on td "Comer no local" at bounding box center [812, 251] width 113 height 48
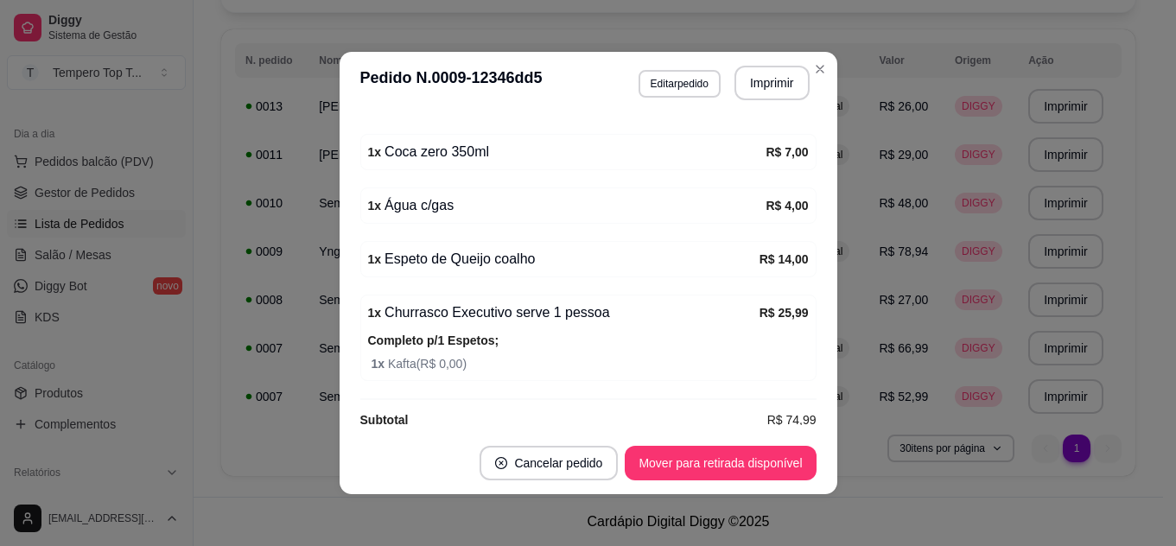
scroll to position [499, 0]
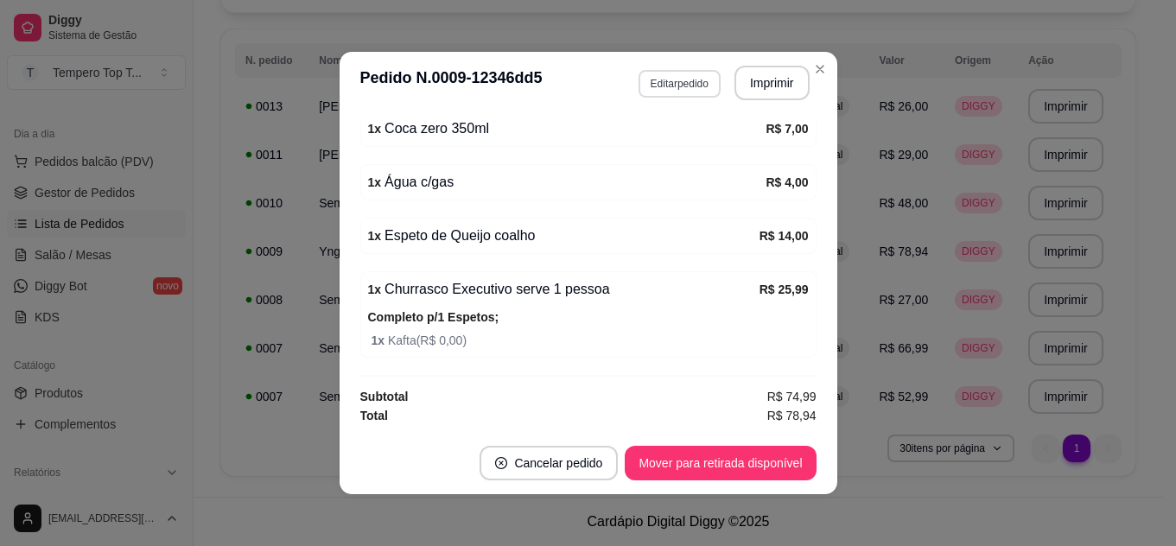
click at [677, 72] on button "Editar pedido" at bounding box center [680, 84] width 82 height 28
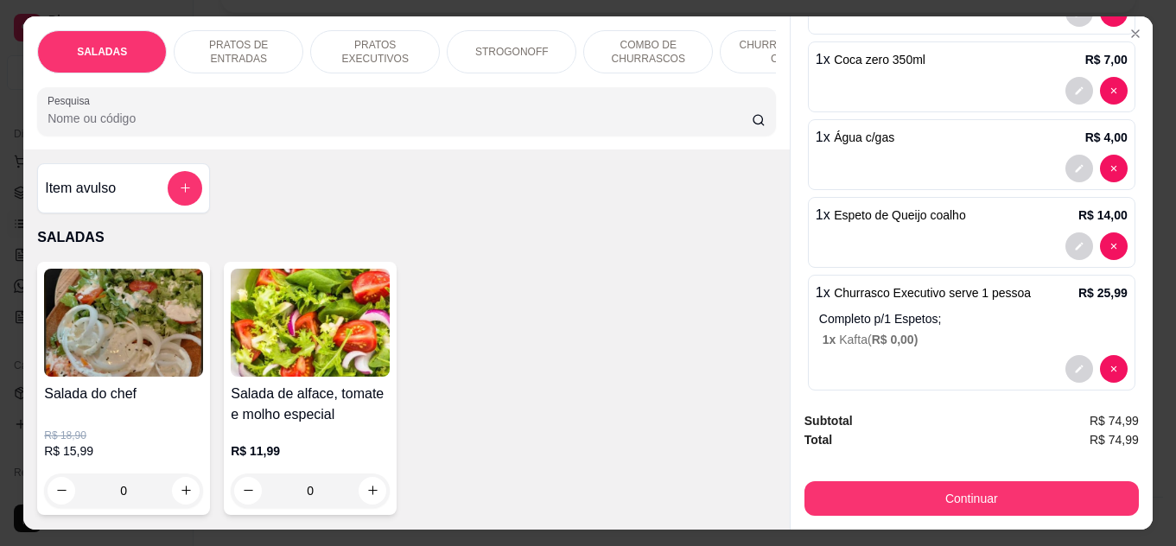
scroll to position [347, 0]
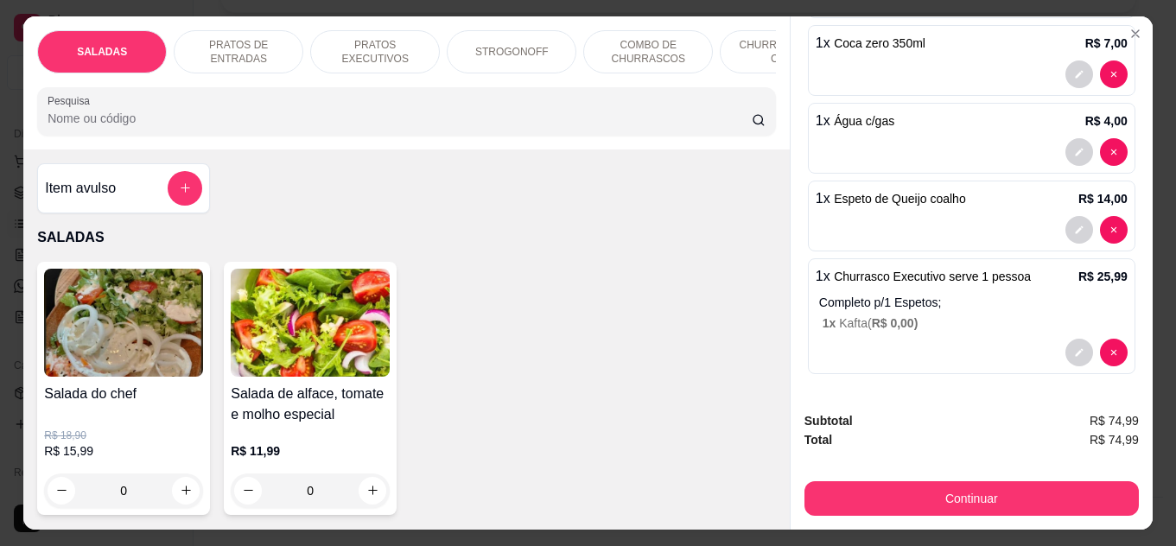
click at [967, 283] on div "1 x Churrasco Executivo serve 1 pessoa R$ 25,99 Completo p/1 Espetos; 1 x Kafta…" at bounding box center [972, 316] width 328 height 116
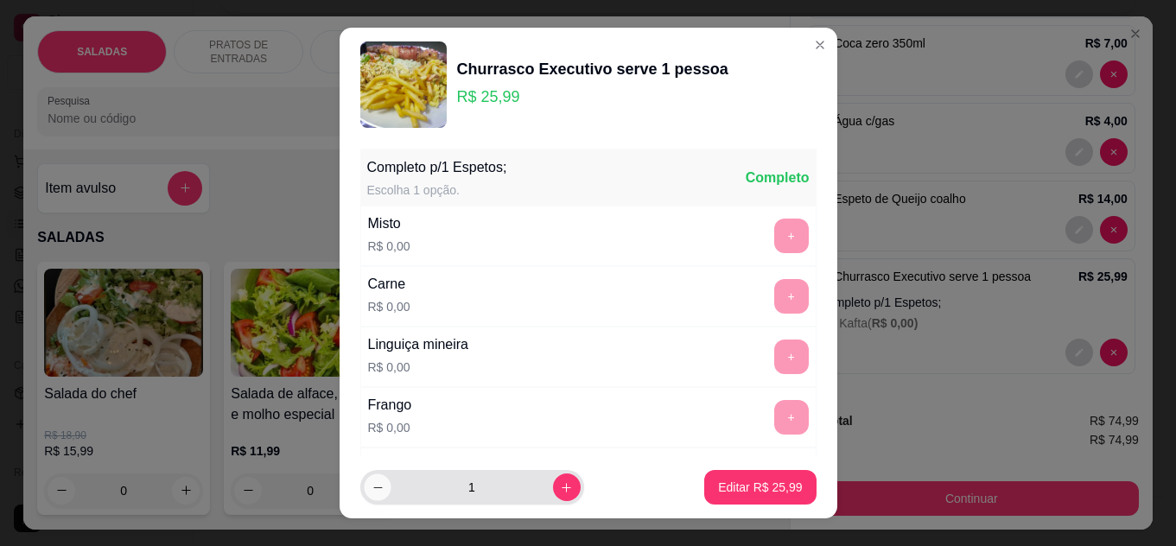
click at [364, 483] on button "decrease-product-quantity" at bounding box center [377, 487] width 27 height 27
type input "0"
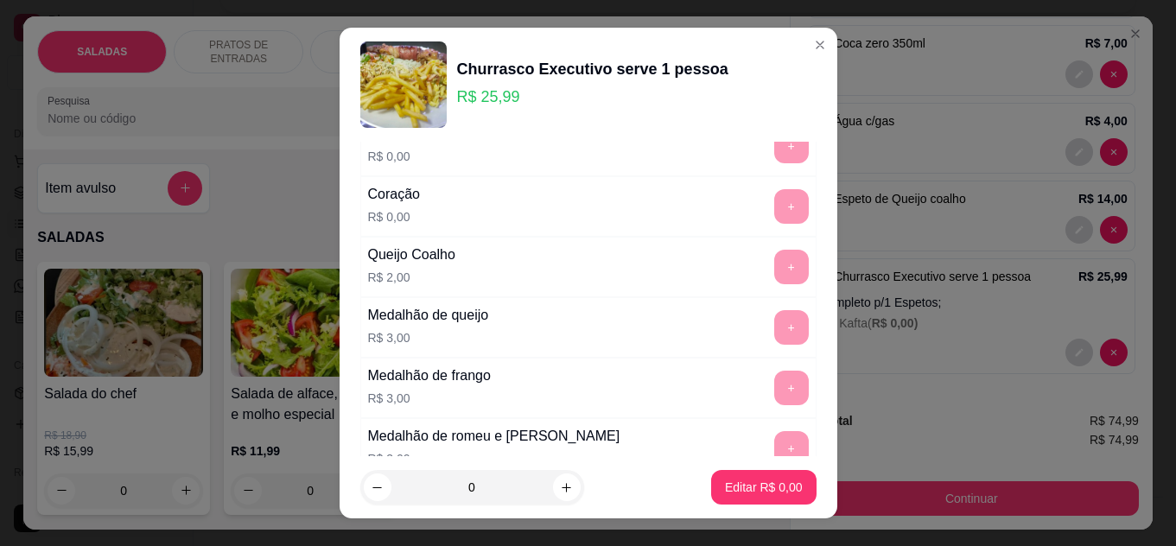
scroll to position [544, 0]
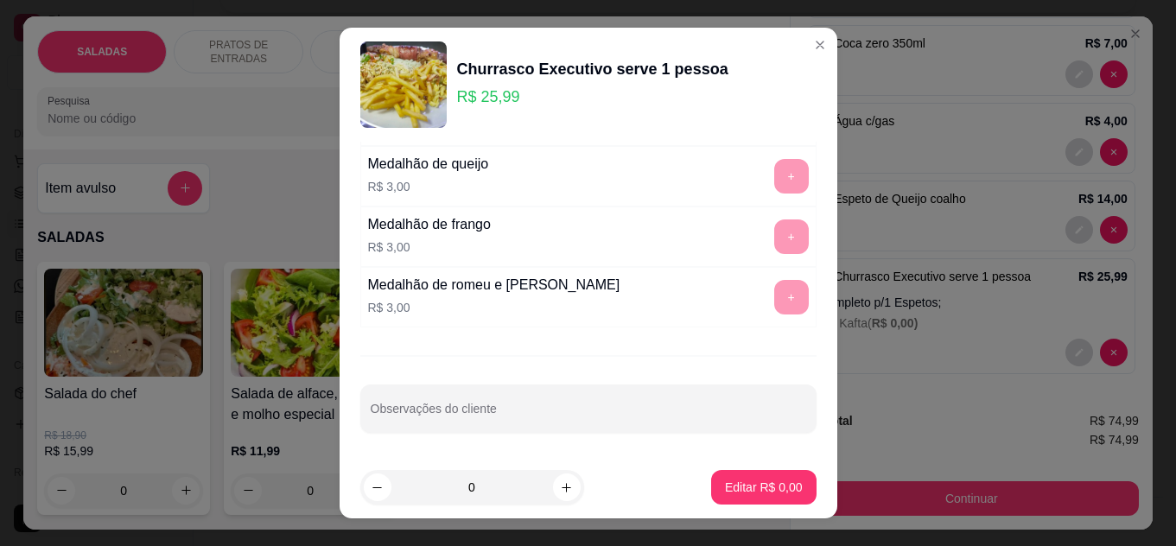
click at [767, 302] on div "+" at bounding box center [791, 297] width 48 height 35
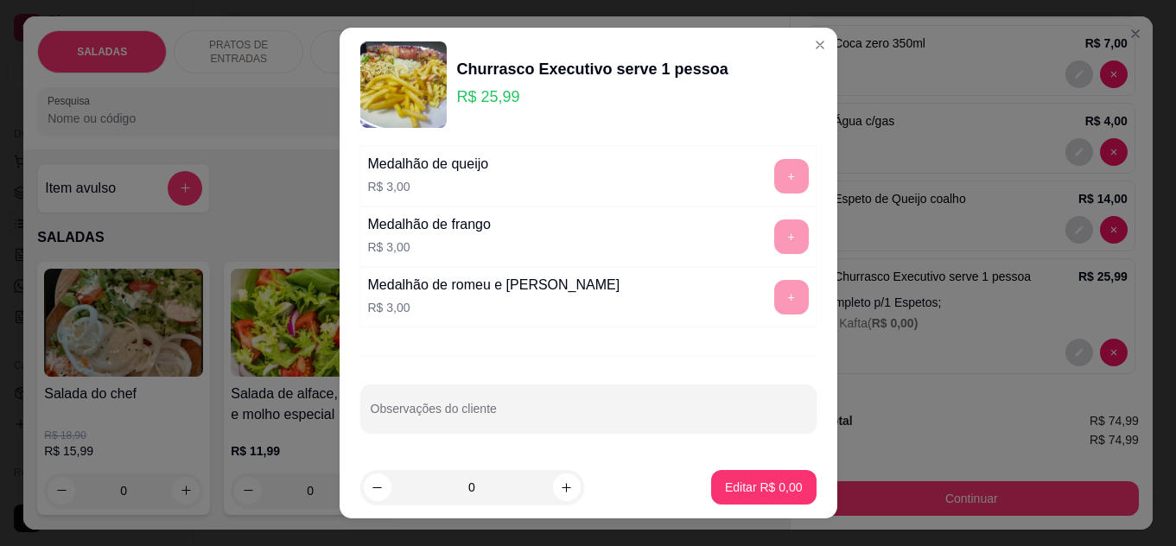
click at [767, 302] on div "+" at bounding box center [791, 297] width 48 height 35
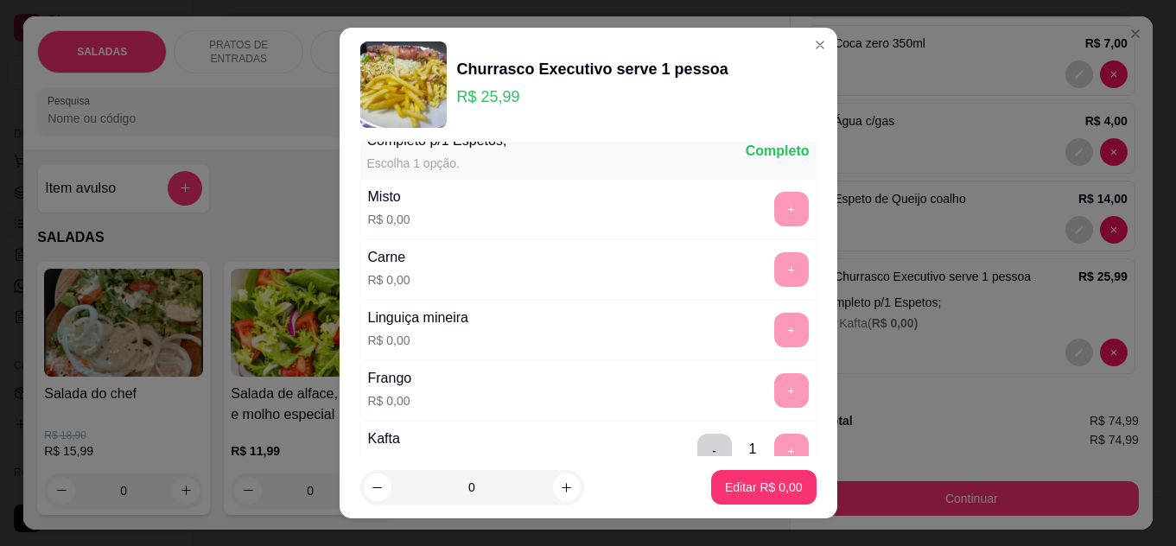
scroll to position [0, 0]
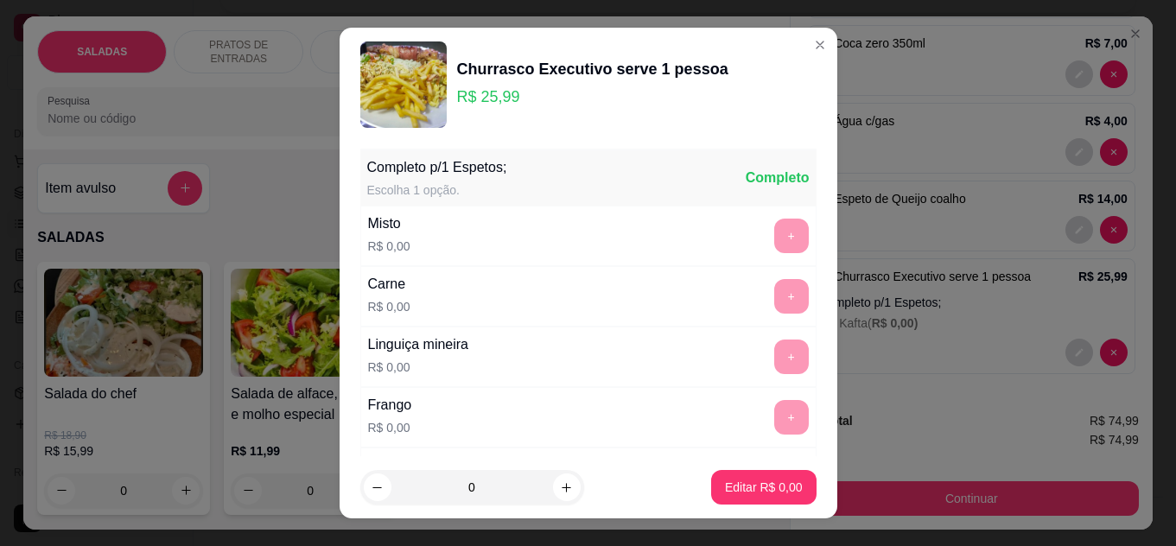
click at [746, 182] on div "Completo" at bounding box center [778, 178] width 64 height 21
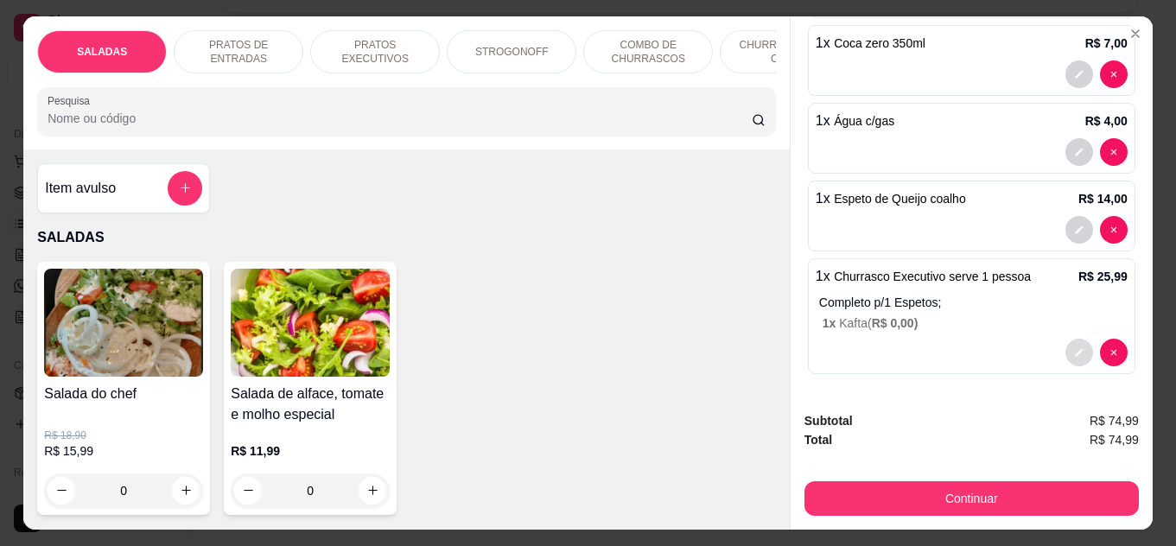
click at [1065, 347] on button "decrease-product-quantity" at bounding box center [1079, 353] width 28 height 28
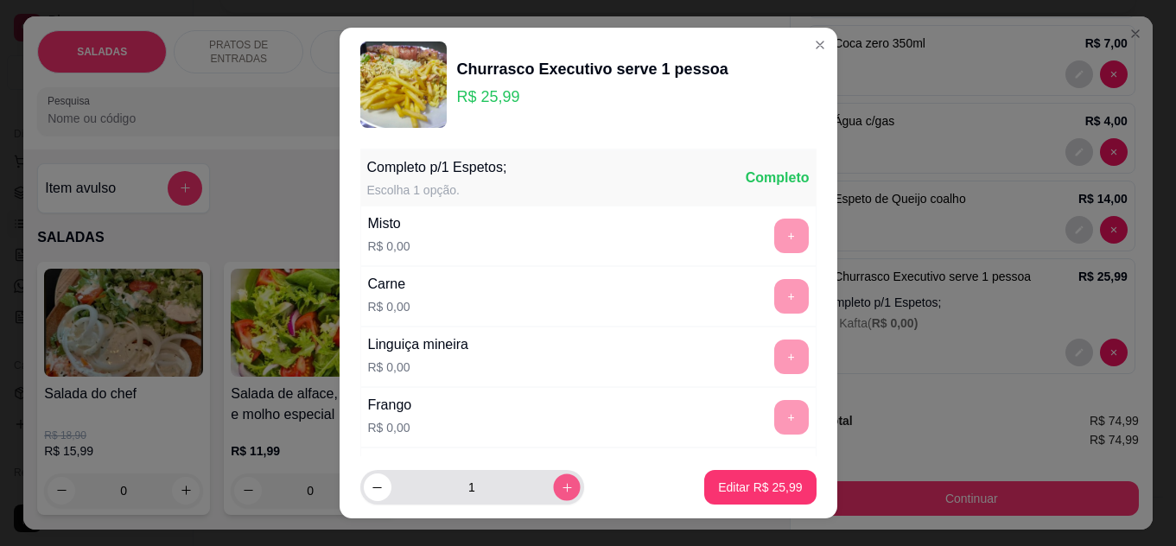
click at [553, 480] on button "increase-product-quantity" at bounding box center [566, 487] width 27 height 27
click at [553, 480] on button "increase-product-quantity" at bounding box center [567, 488] width 28 height 28
click at [364, 488] on button "decrease-product-quantity" at bounding box center [378, 488] width 28 height 28
click at [364, 488] on button "decrease-product-quantity" at bounding box center [377, 487] width 27 height 27
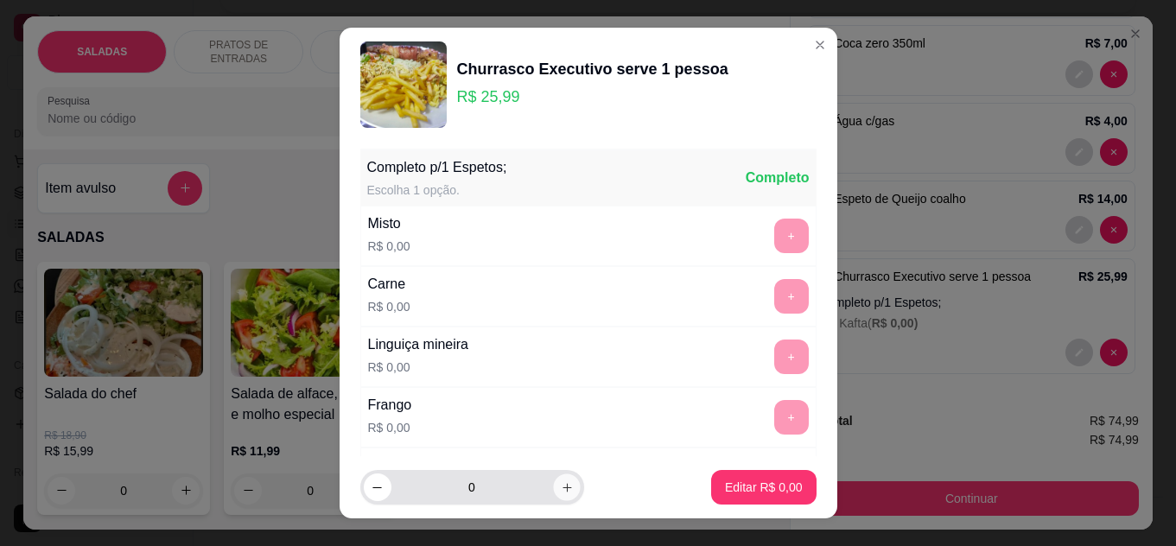
click at [555, 491] on button "increase-product-quantity" at bounding box center [566, 487] width 27 height 27
type input "1"
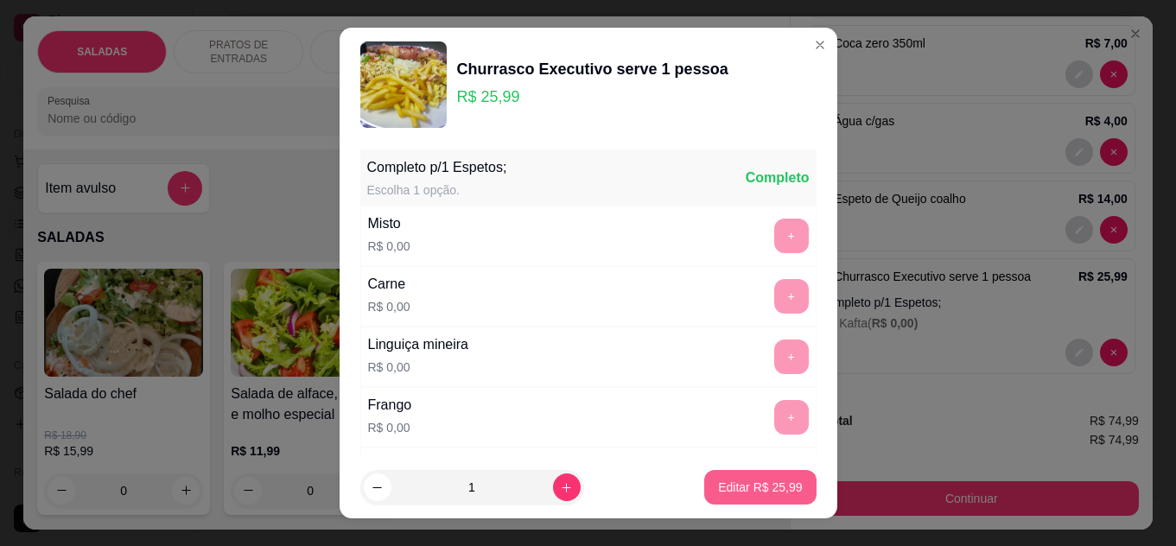
click at [761, 491] on p "Editar R$ 25,99" at bounding box center [760, 487] width 84 height 17
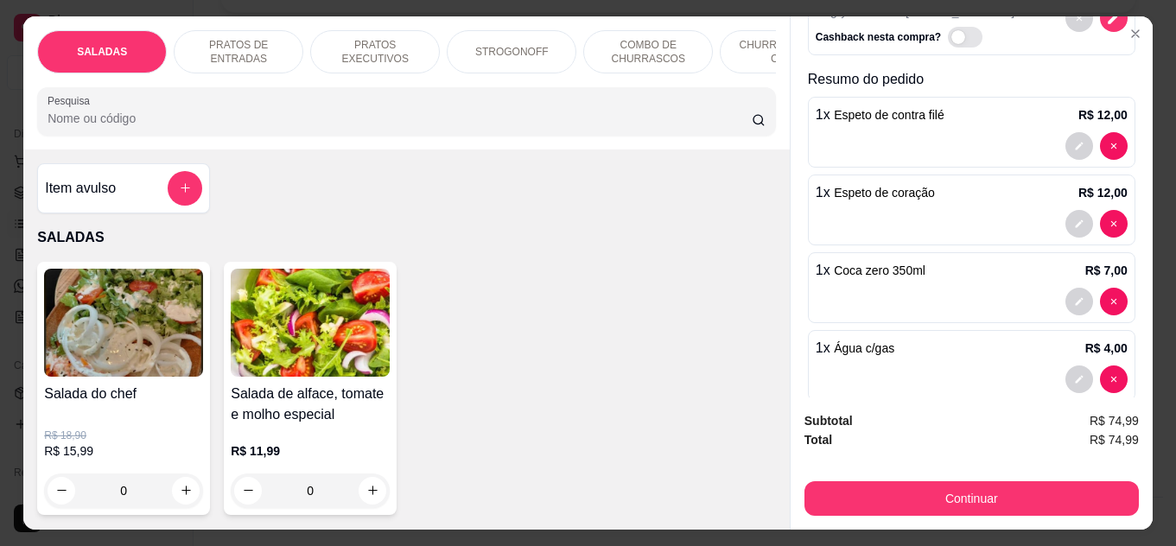
scroll to position [346, 0]
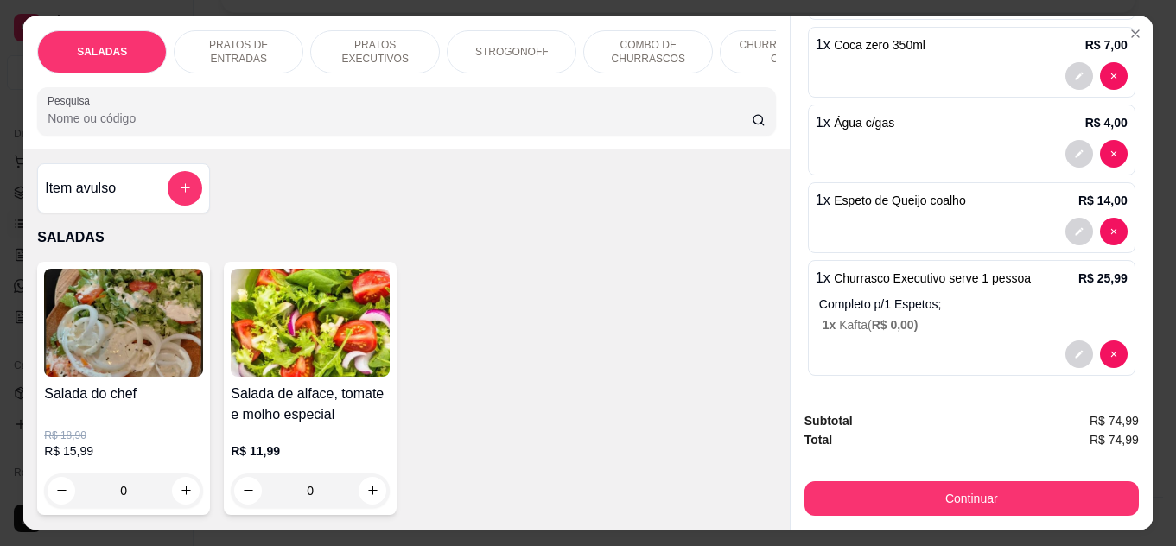
click at [1028, 316] on p "1 x Kafta ( R$ 0,00 )" at bounding box center [975, 324] width 305 height 17
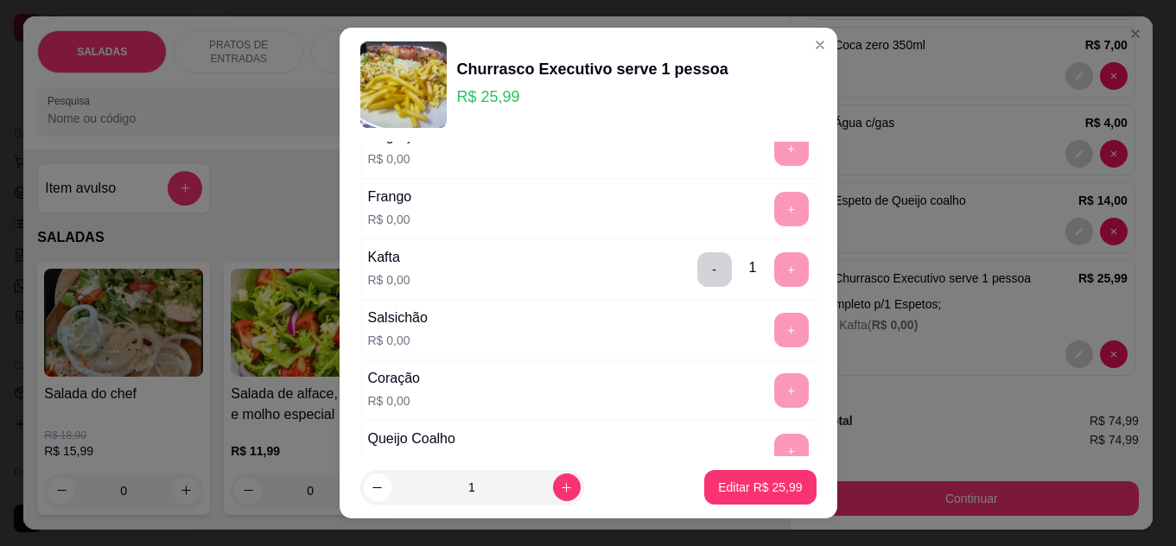
scroll to position [259, 0]
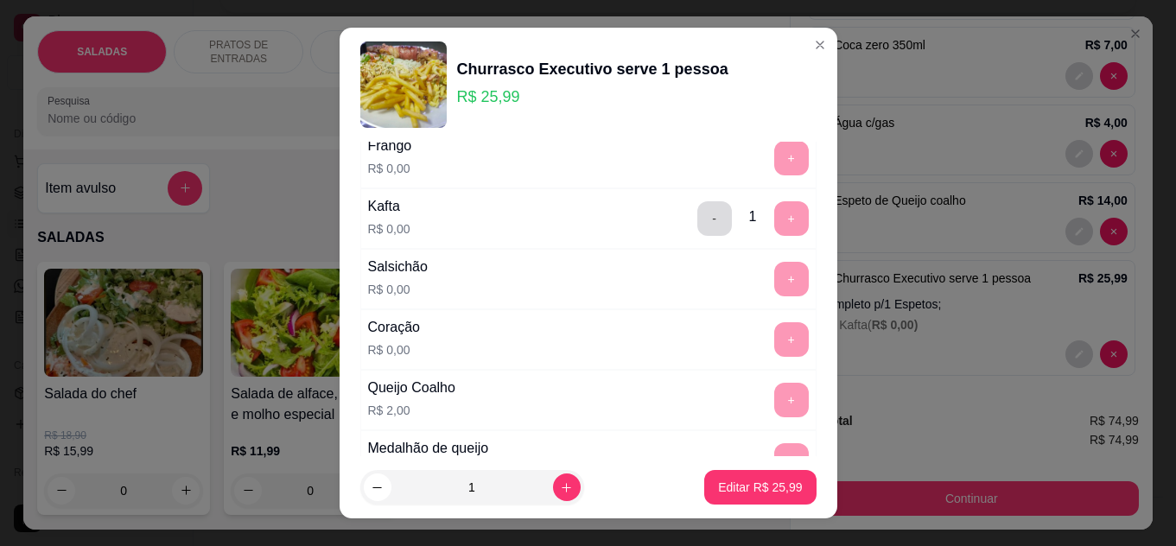
click at [697, 205] on button "-" at bounding box center [714, 218] width 35 height 35
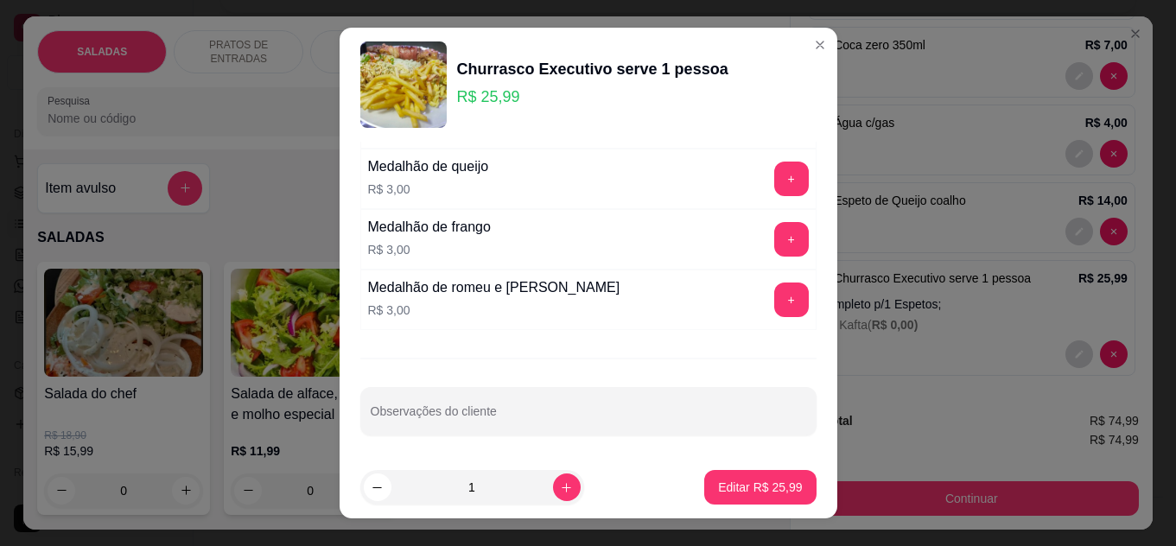
scroll to position [544, 0]
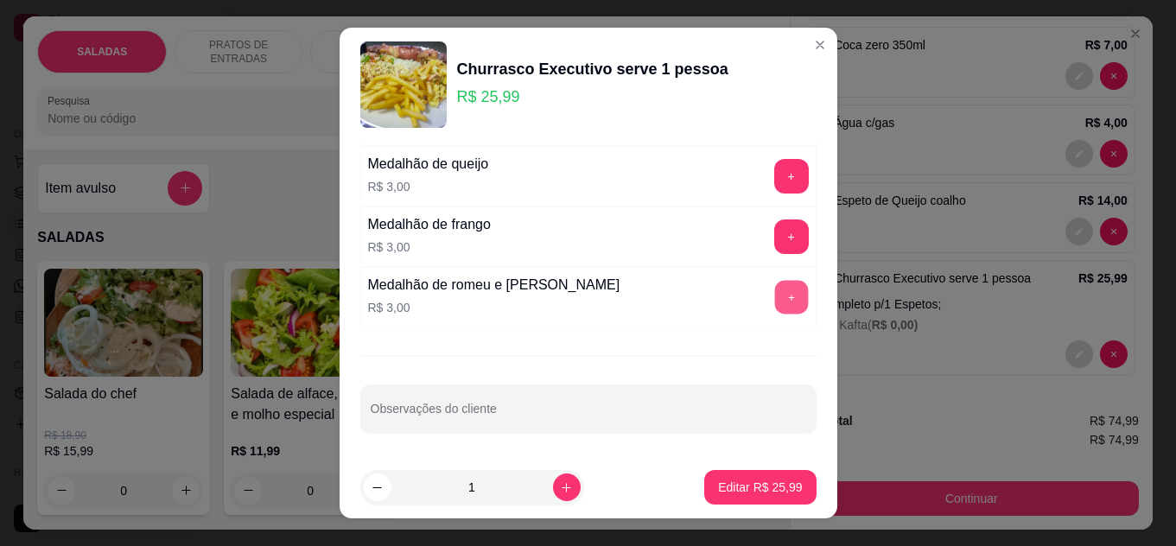
click at [774, 299] on button "+" at bounding box center [791, 297] width 34 height 34
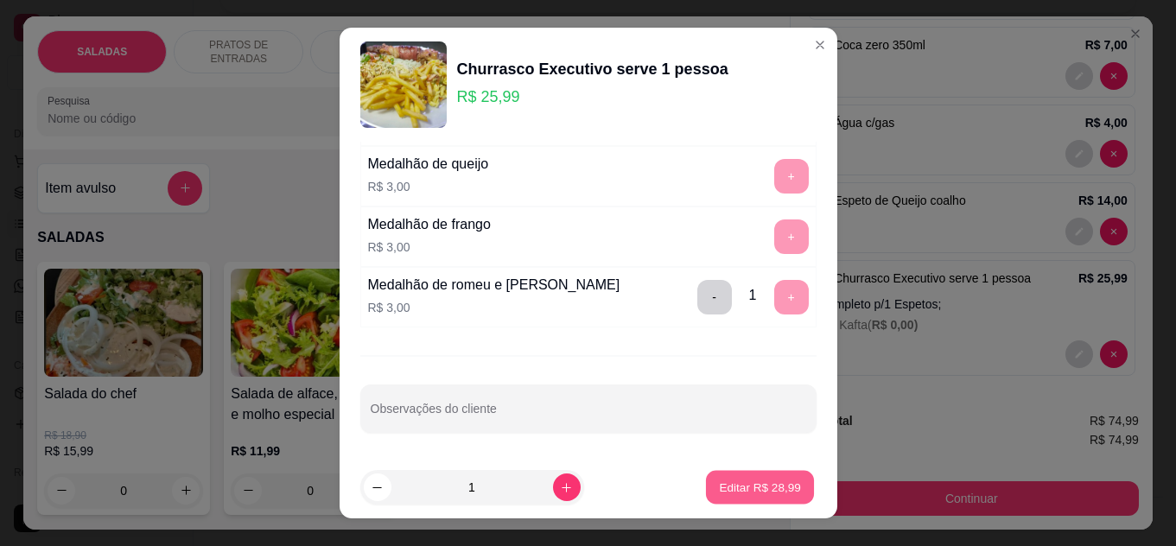
click at [765, 487] on p "Editar R$ 28,99" at bounding box center [760, 488] width 81 height 16
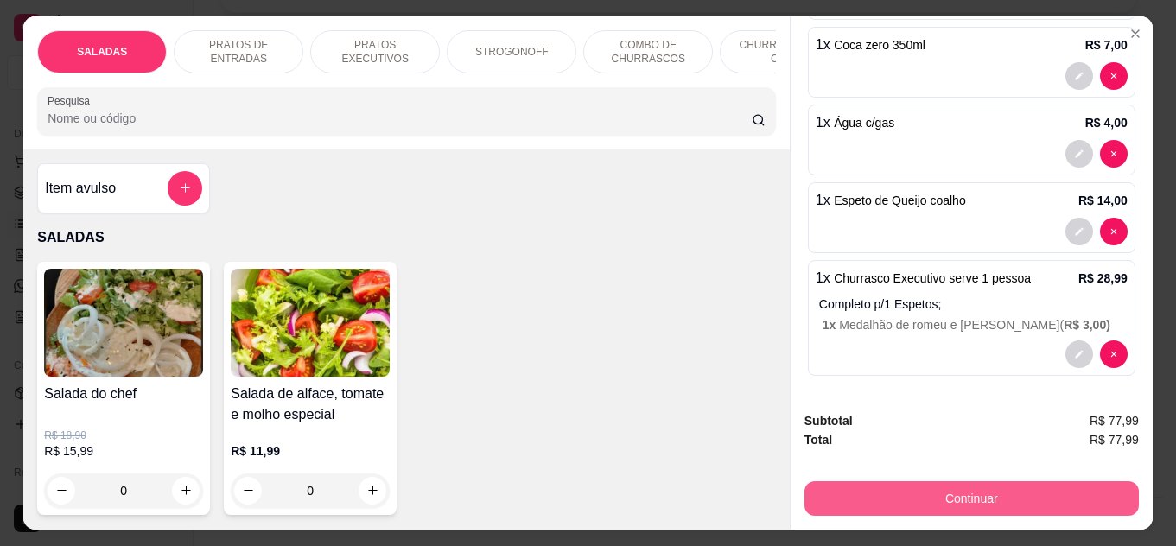
click at [1002, 498] on button "Continuar" at bounding box center [972, 498] width 334 height 35
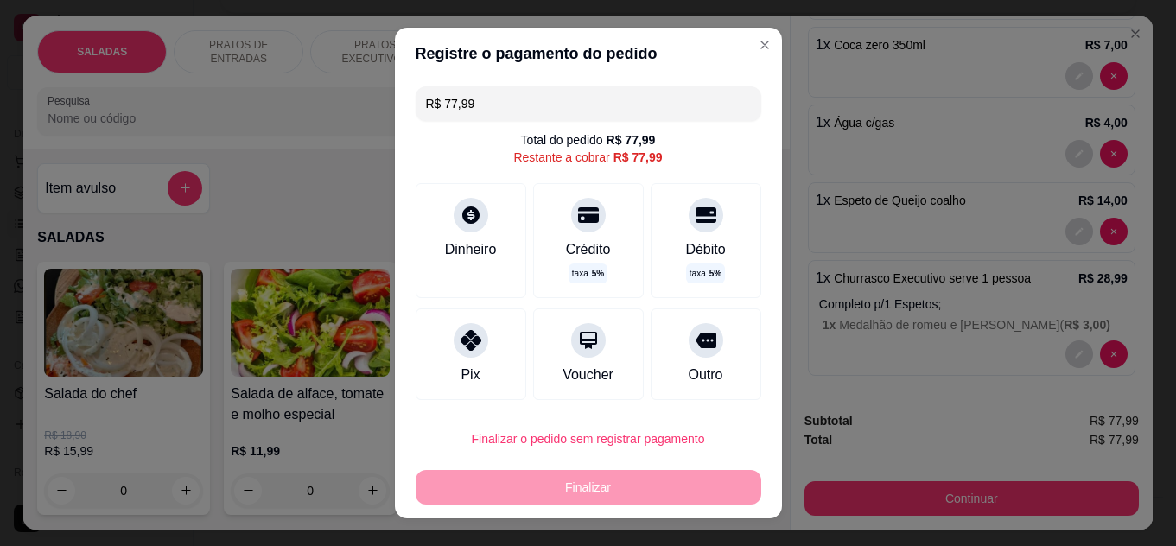
click at [741, 375] on div "R$ 77,99 Total do pedido R$ 77,99 Restante a cobrar R$ 77,99 Dinheiro Crédito t…" at bounding box center [588, 244] width 387 height 329
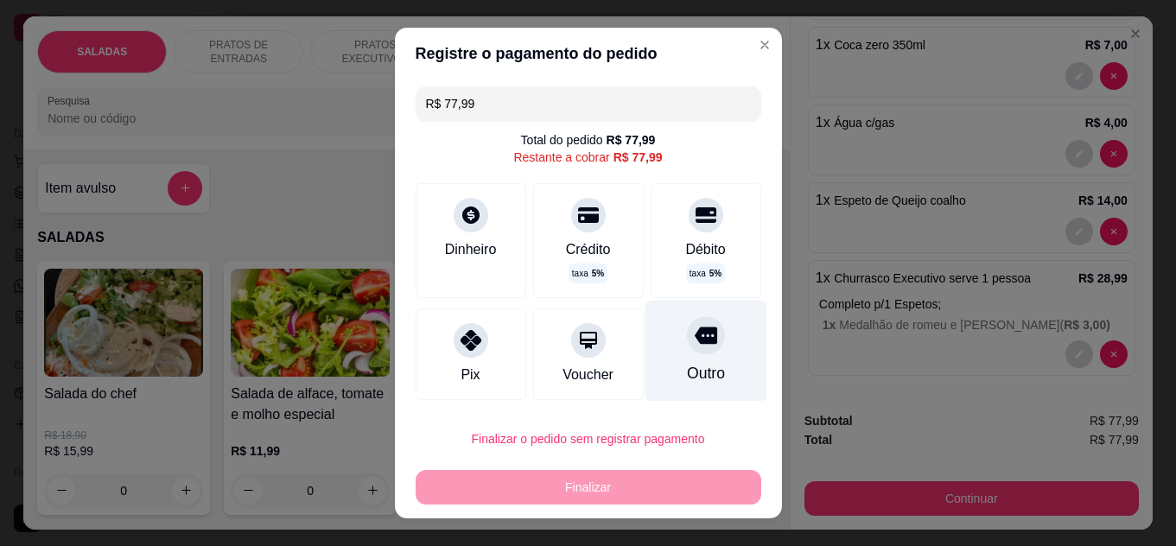
click at [712, 378] on div "Outro" at bounding box center [706, 350] width 122 height 101
type input "R$ 0,00"
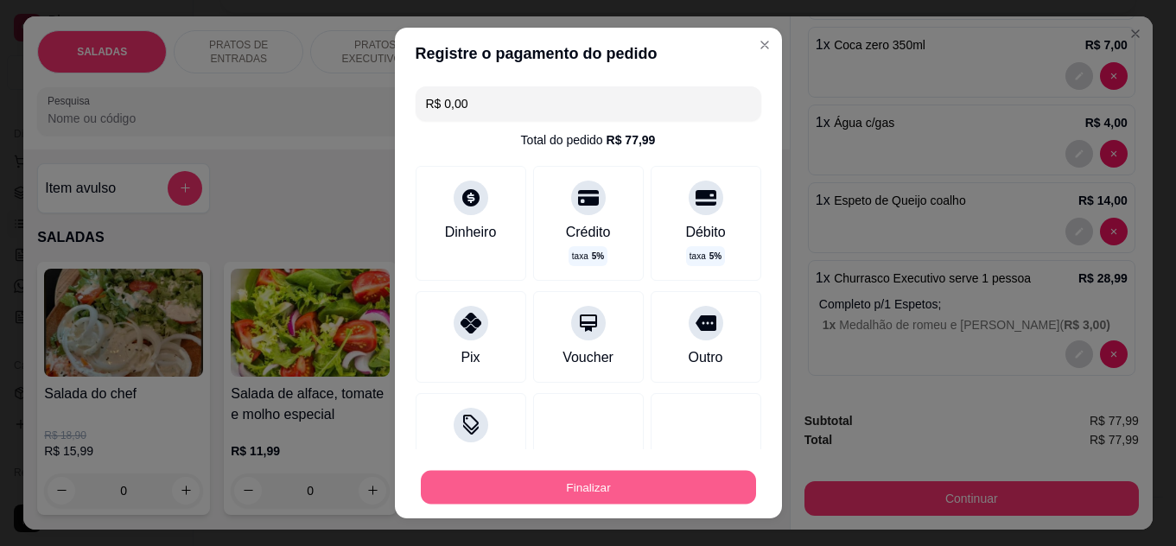
click at [690, 481] on button "Finalizar" at bounding box center [588, 488] width 335 height 34
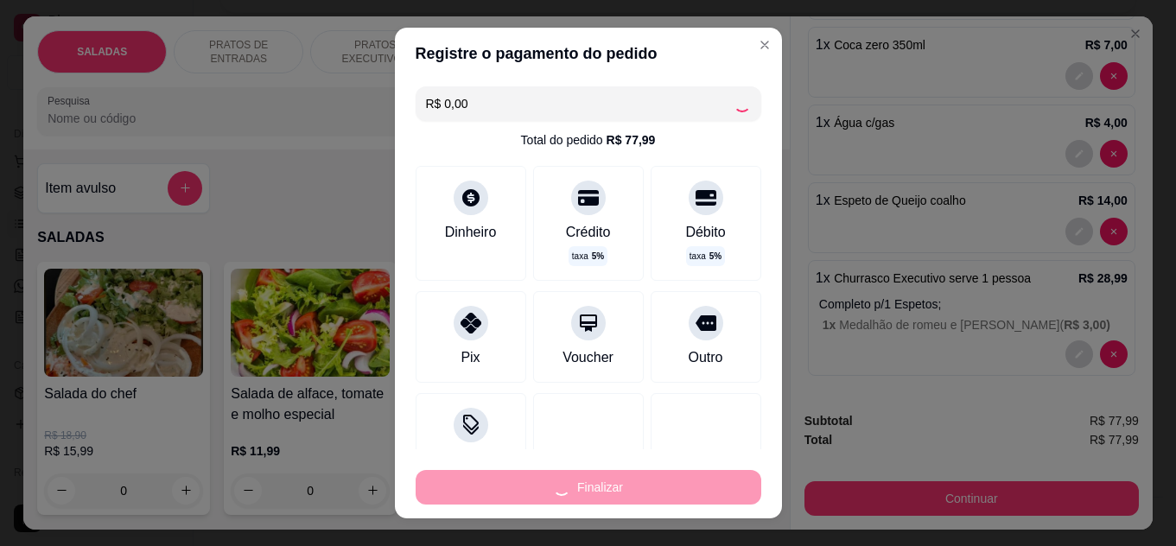
type input "0"
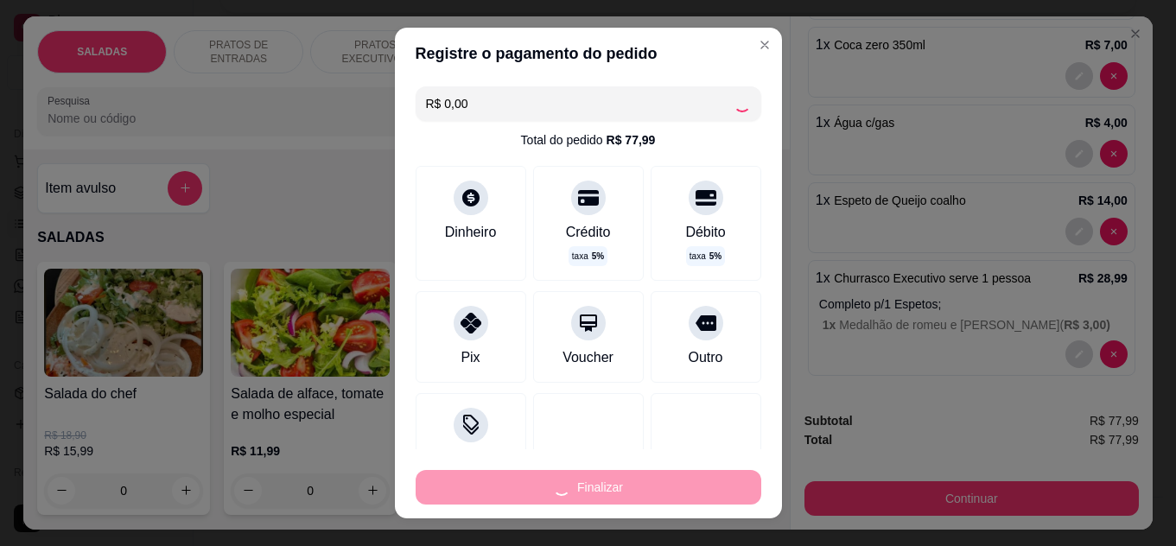
type input "-R$ 77,99"
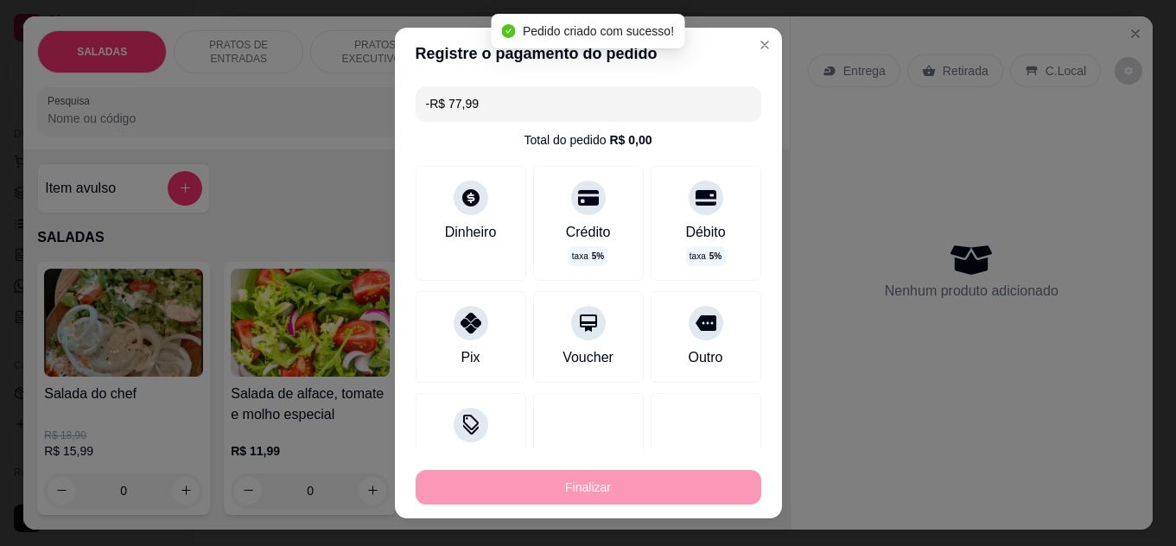
scroll to position [537, 0]
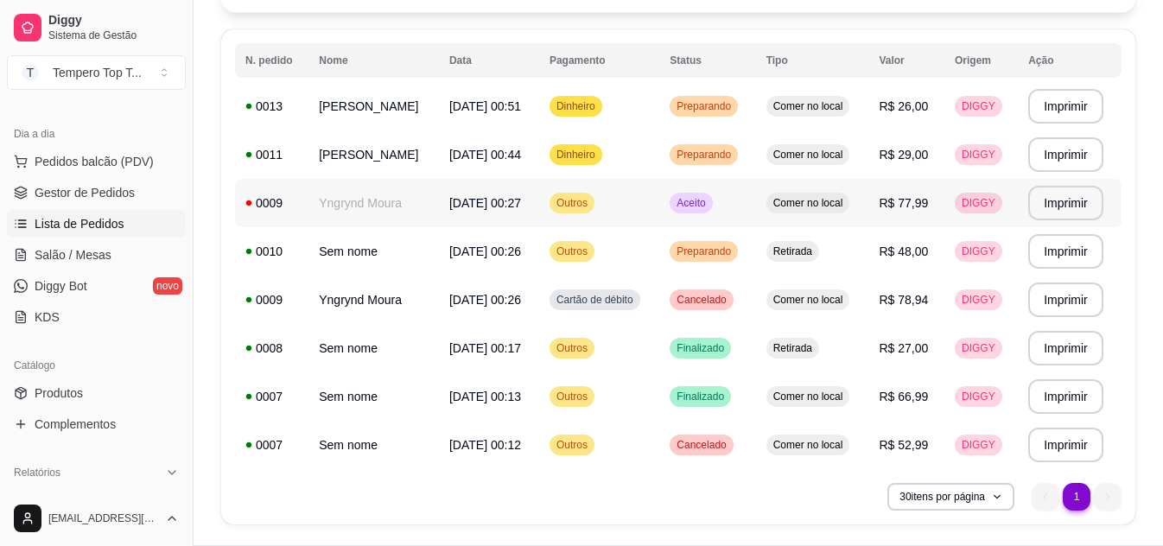
click at [808, 219] on td "Comer no local" at bounding box center [812, 203] width 113 height 48
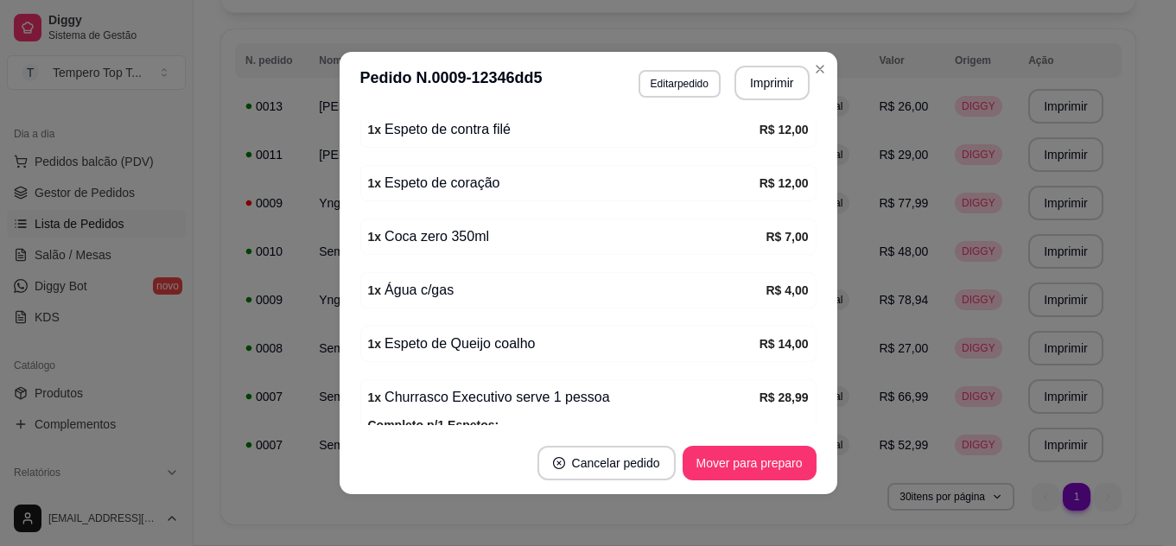
scroll to position [432, 0]
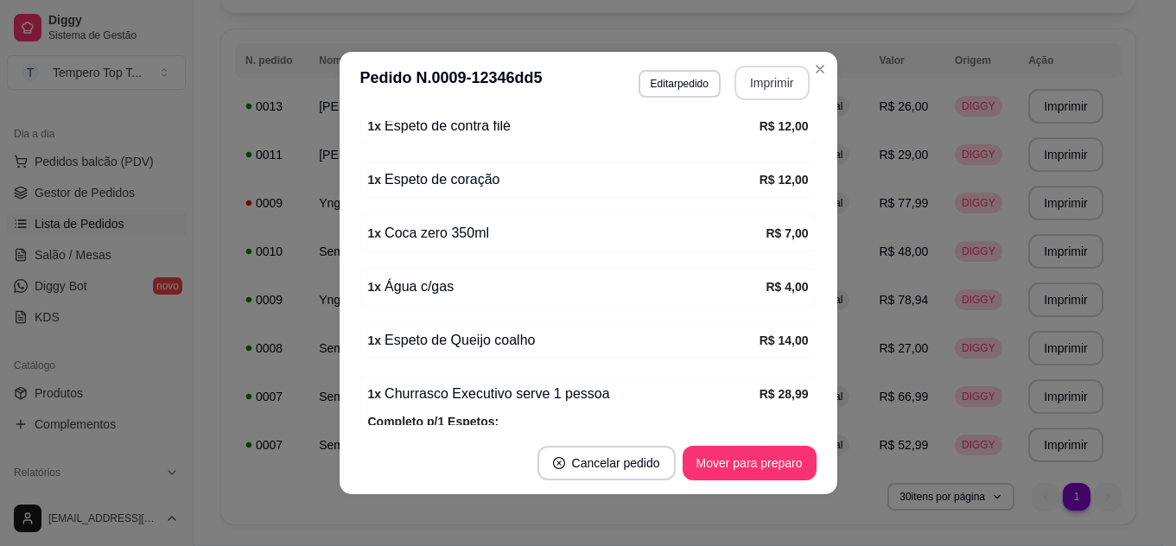
click at [760, 89] on button "Imprimir" at bounding box center [772, 83] width 75 height 35
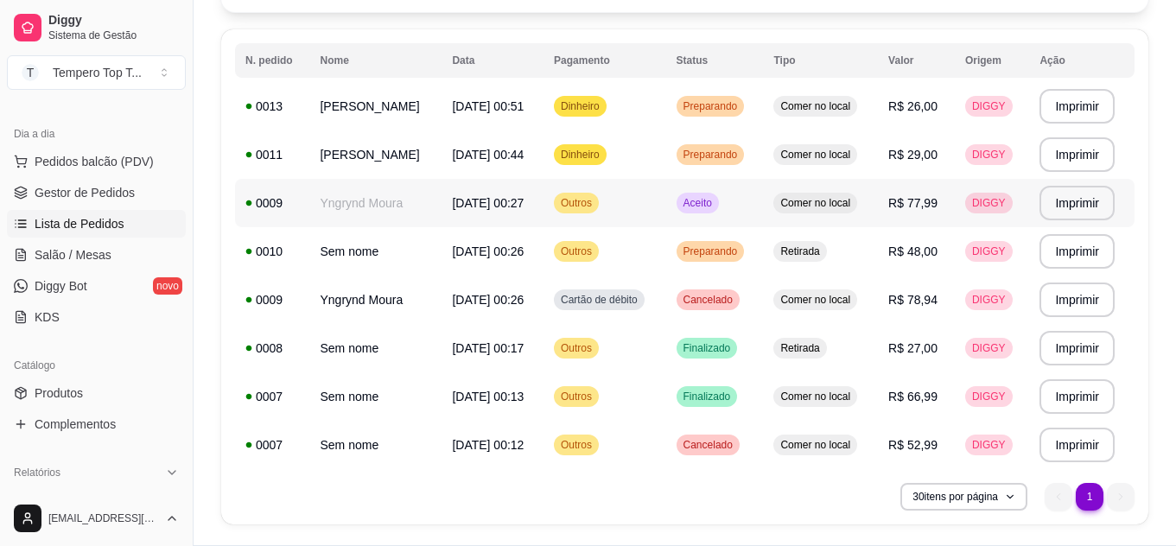
click at [955, 227] on td "DIGGY" at bounding box center [992, 203] width 74 height 48
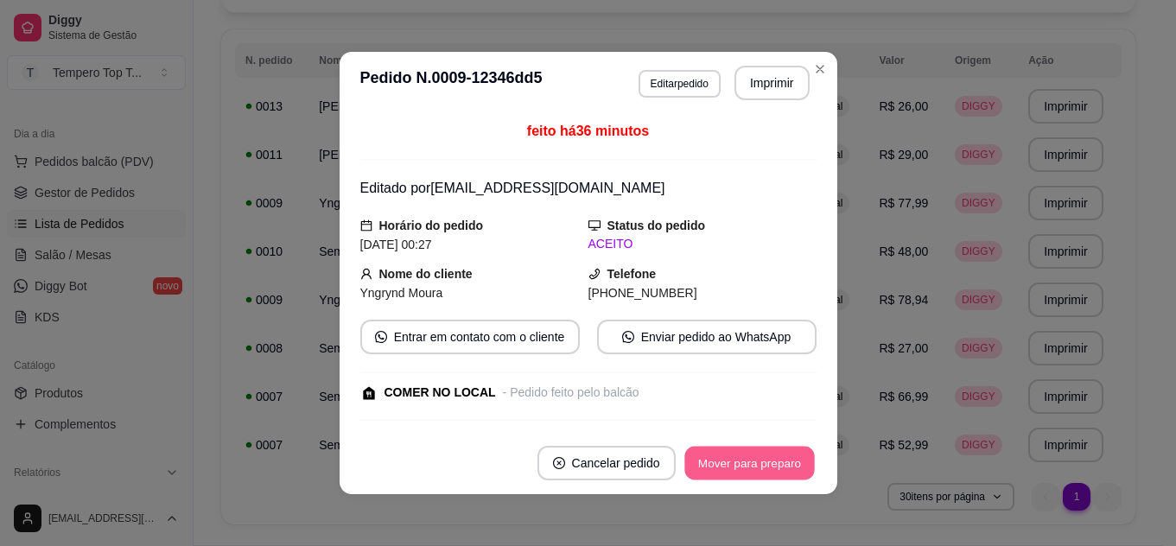
click at [798, 461] on button "Mover para preparo" at bounding box center [749, 464] width 130 height 34
click at [798, 461] on button "Mover para retirada disponível" at bounding box center [720, 464] width 185 height 34
click at [798, 461] on button "Mover para finalizado" at bounding box center [744, 463] width 143 height 35
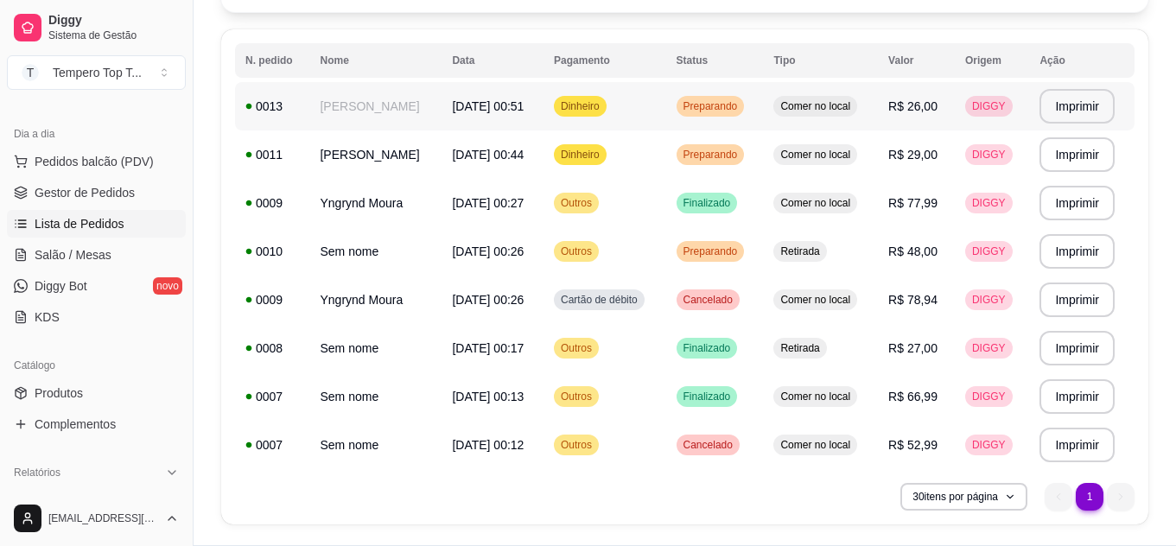
click at [927, 130] on td "R$ 26,00" at bounding box center [916, 106] width 77 height 48
click at [894, 162] on span "R$ 29,00" at bounding box center [912, 155] width 49 height 14
click at [691, 210] on span "Finalizado" at bounding box center [707, 203] width 54 height 14
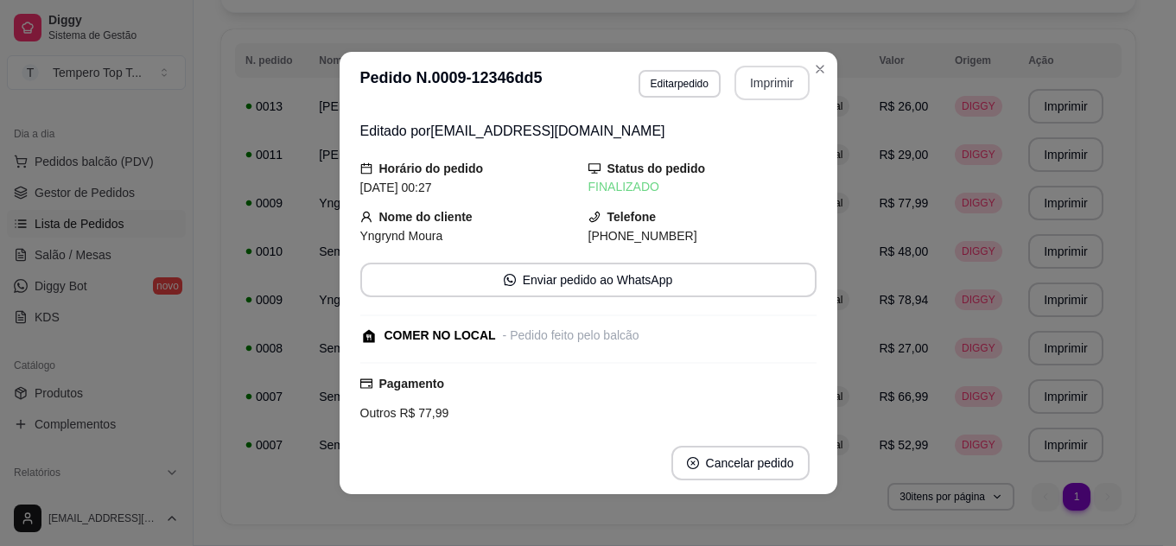
click at [783, 80] on button "Imprimir" at bounding box center [772, 83] width 75 height 35
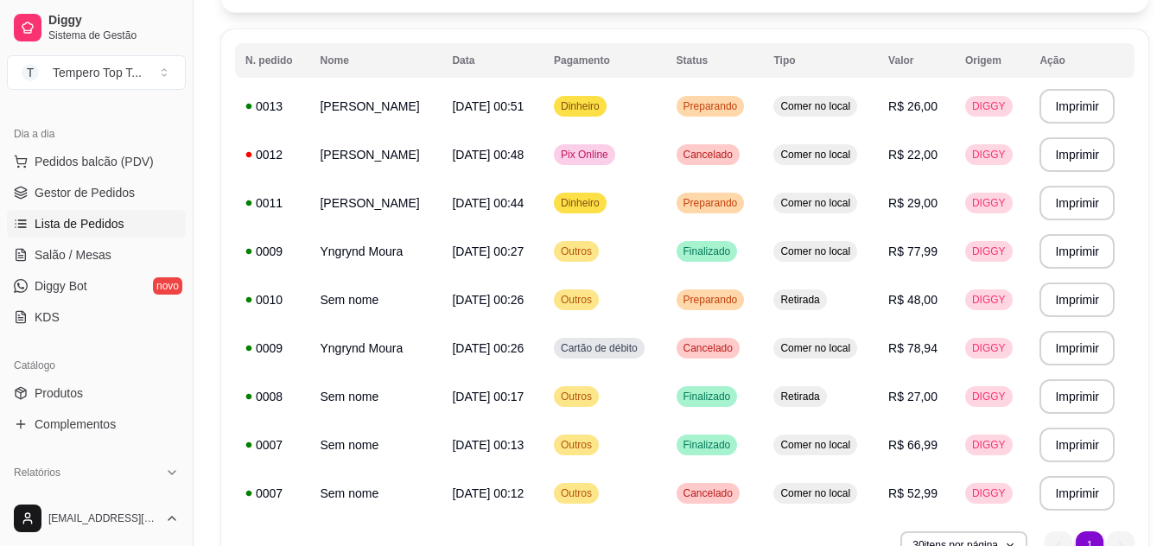
select select "0"
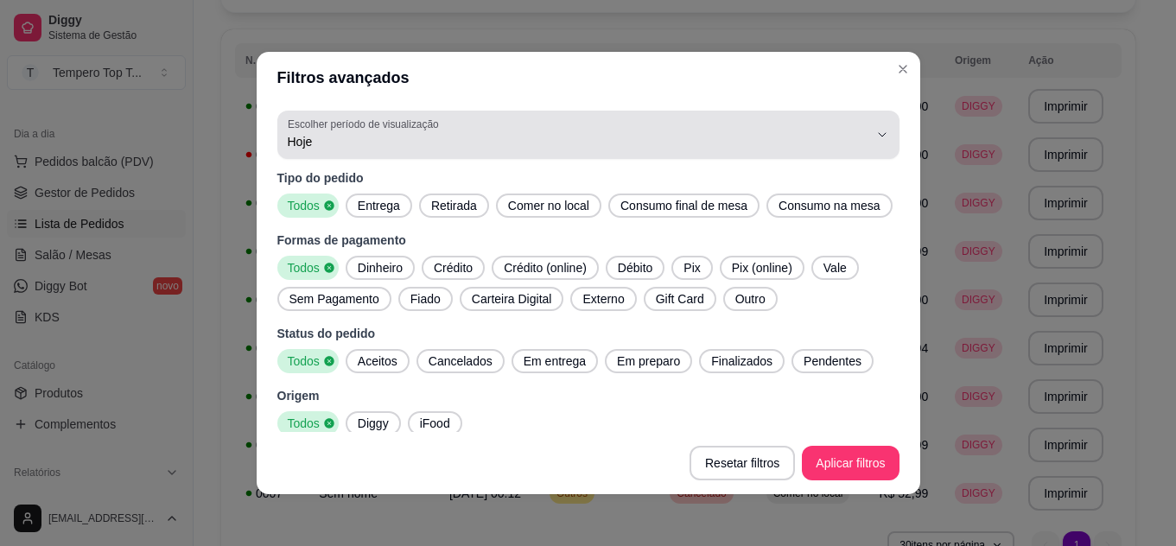
click at [775, 114] on button "Escolher período de visualização Hoje" at bounding box center [588, 135] width 622 height 48
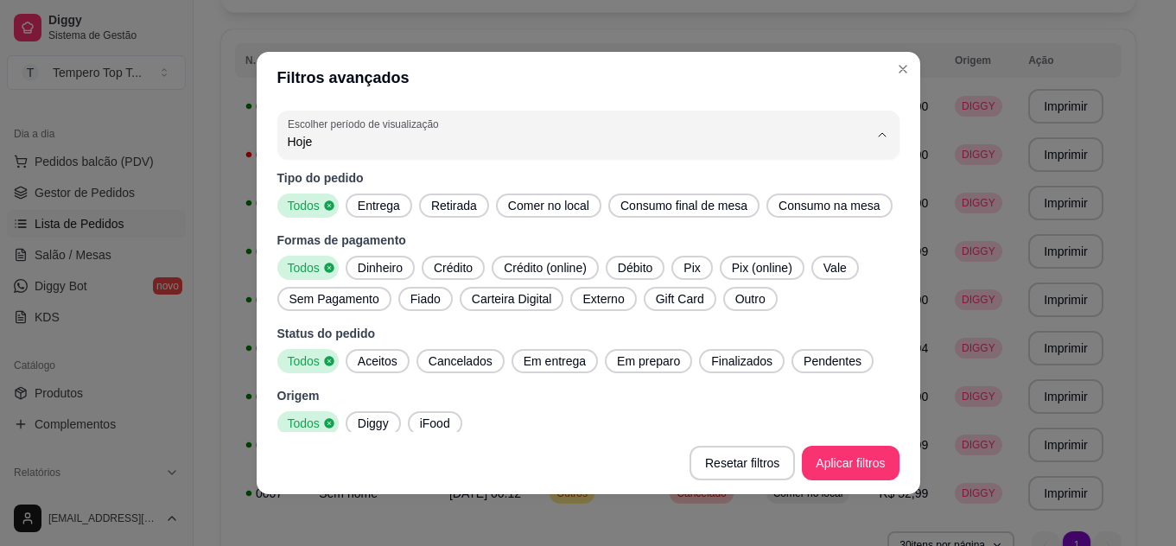
click at [480, 52] on span "Ontem" at bounding box center [567, 43] width 542 height 16
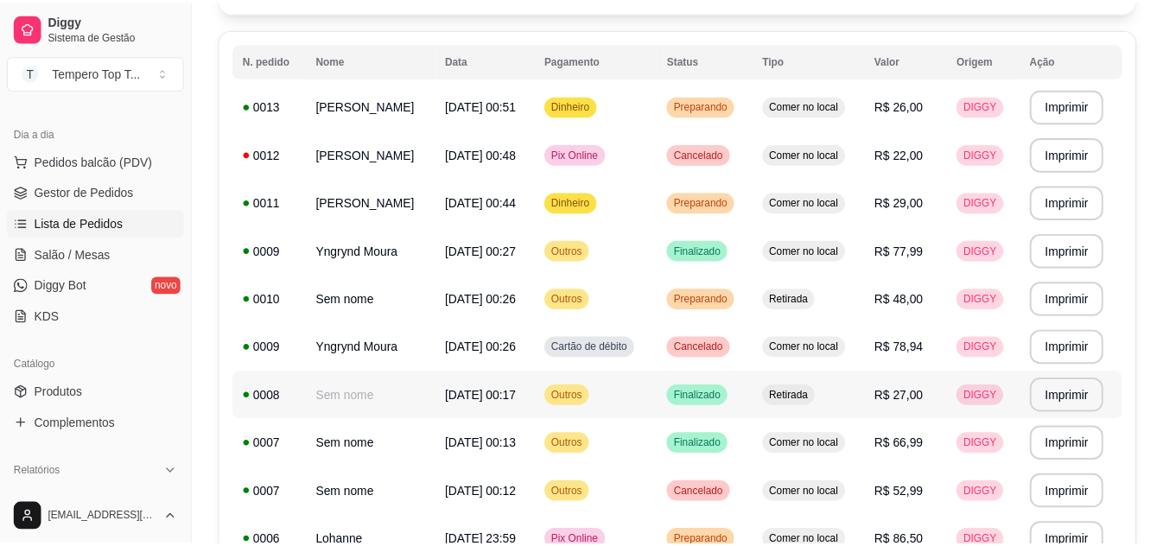
scroll to position [259, 0]
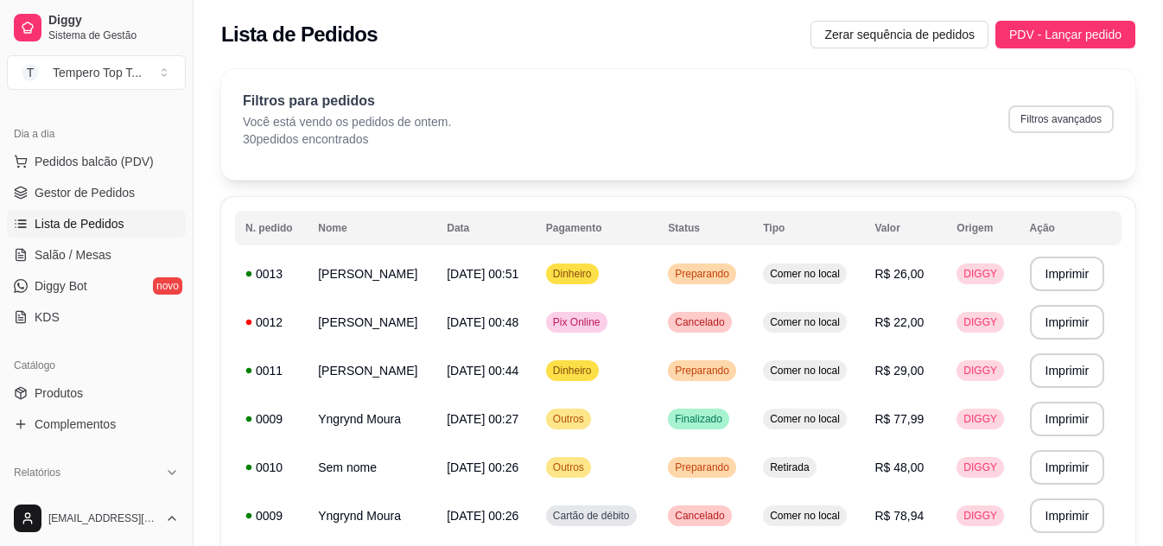
click at [1046, 121] on button "Filtros avançados" at bounding box center [1060, 119] width 105 height 28
select select "1"
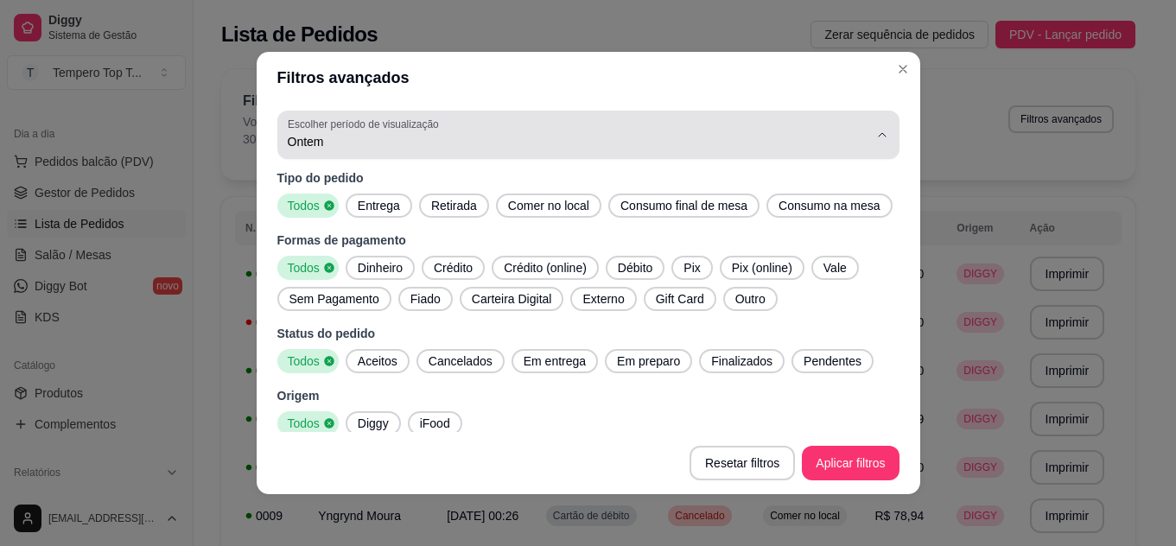
click at [346, 151] on div "Ontem" at bounding box center [578, 135] width 581 height 35
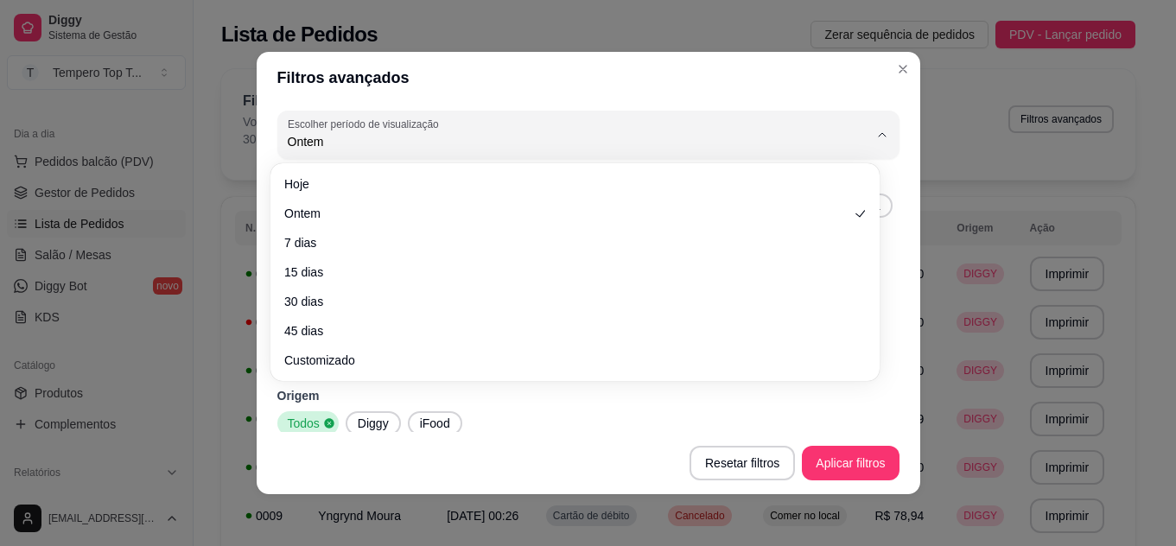
click at [350, 163] on body "Diggy Sistema de Gestão T Tempero Top T ... Loja aberta Plano Customizado até 1…" at bounding box center [581, 273] width 1163 height 546
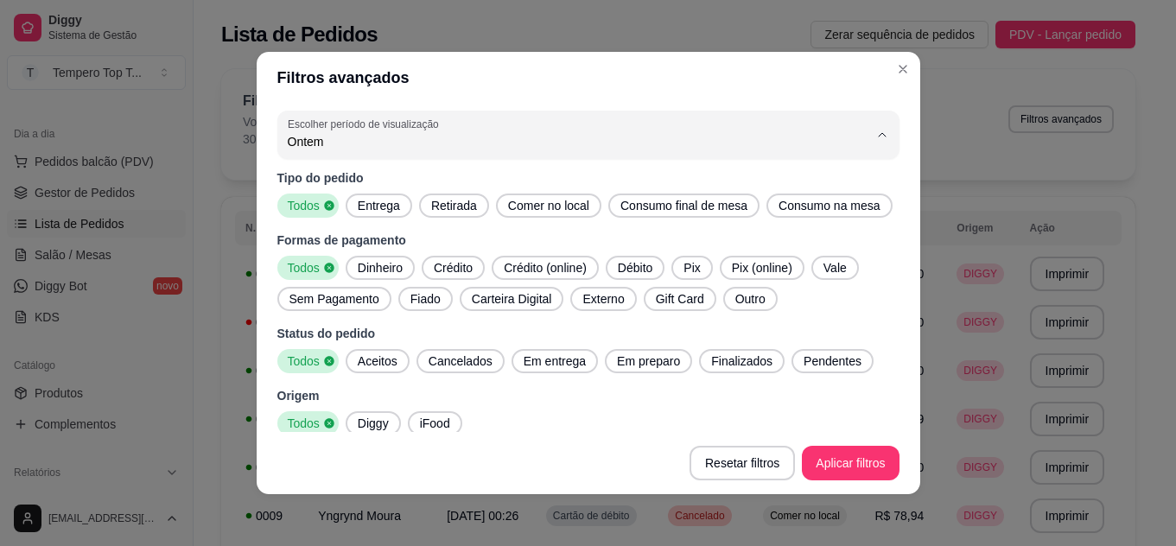
click at [350, 183] on span "Hoje" at bounding box center [567, 183] width 542 height 16
type input "0"
select select "0"
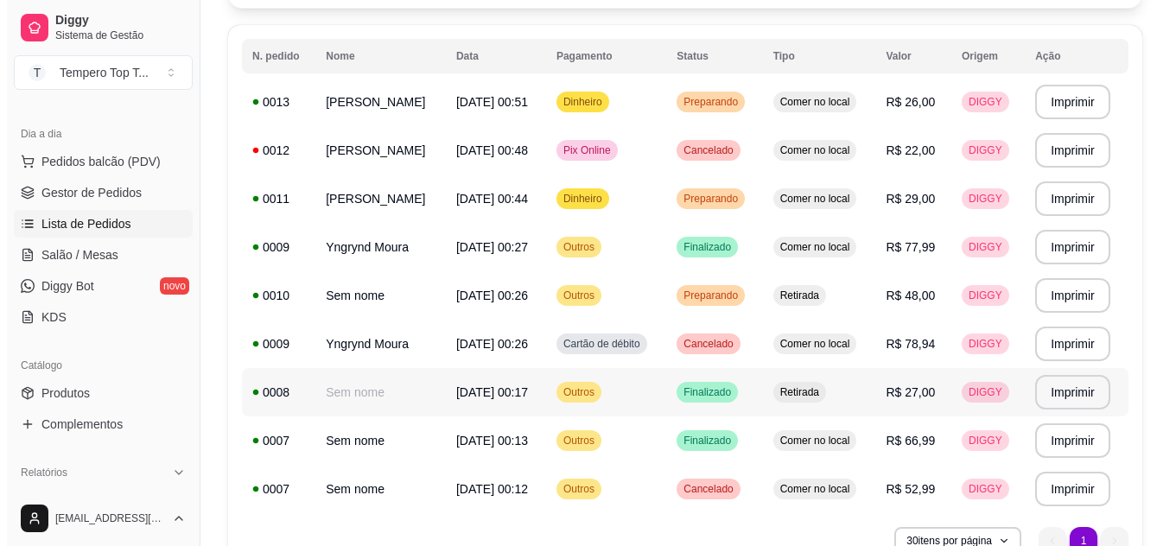
scroll to position [173, 0]
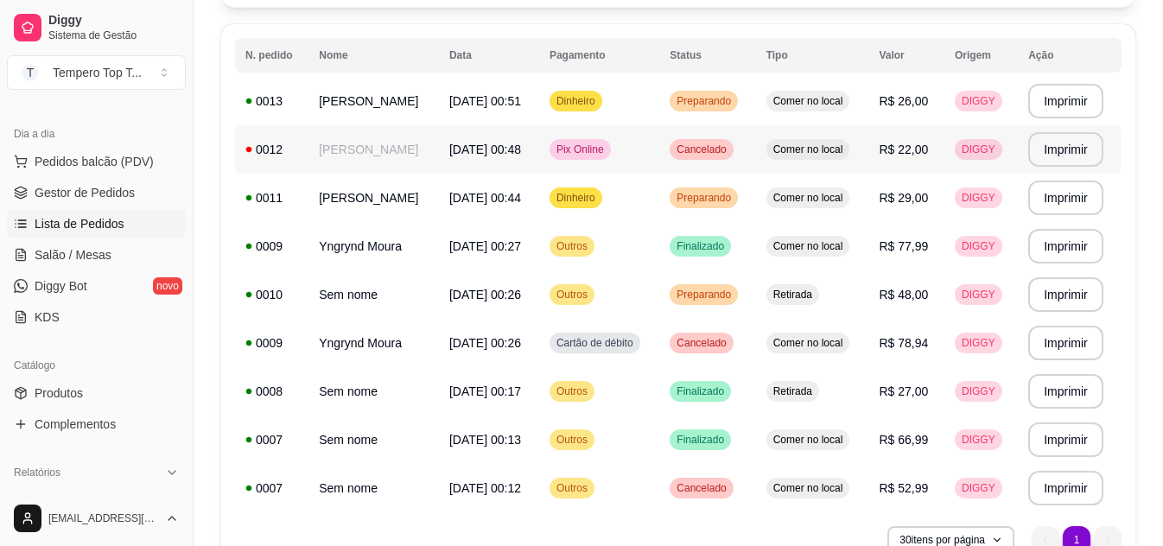
click at [605, 164] on td "Pix Online" at bounding box center [599, 149] width 120 height 48
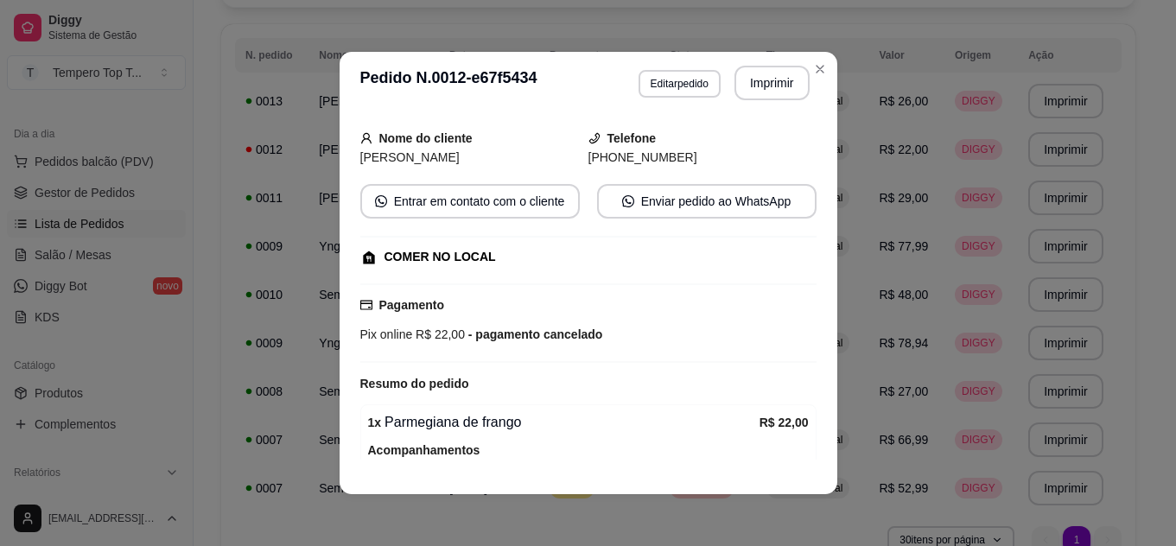
scroll to position [0, 0]
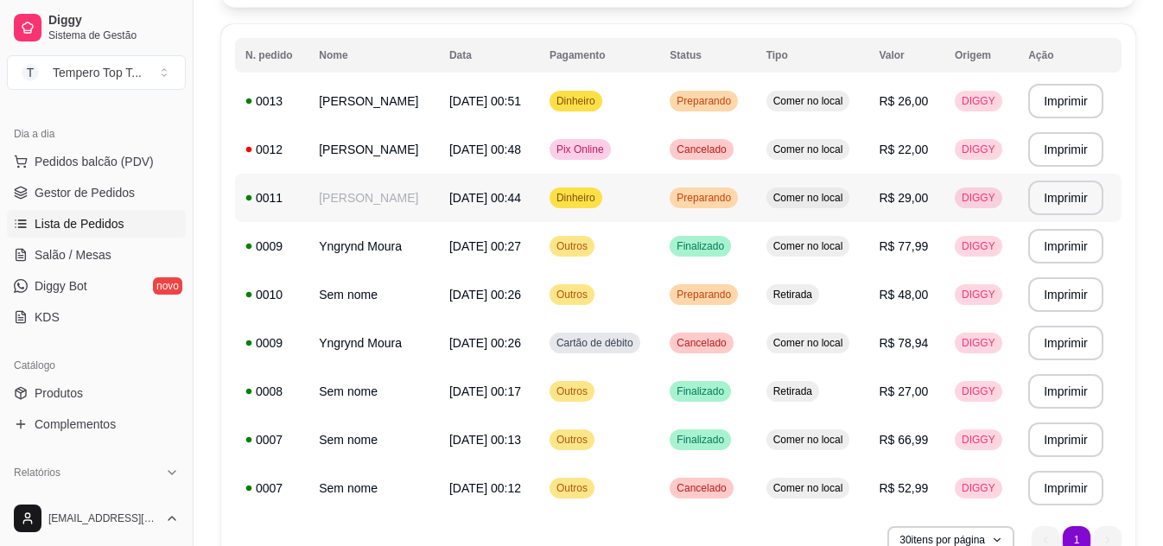
click at [858, 200] on td "Comer no local" at bounding box center [812, 198] width 113 height 48
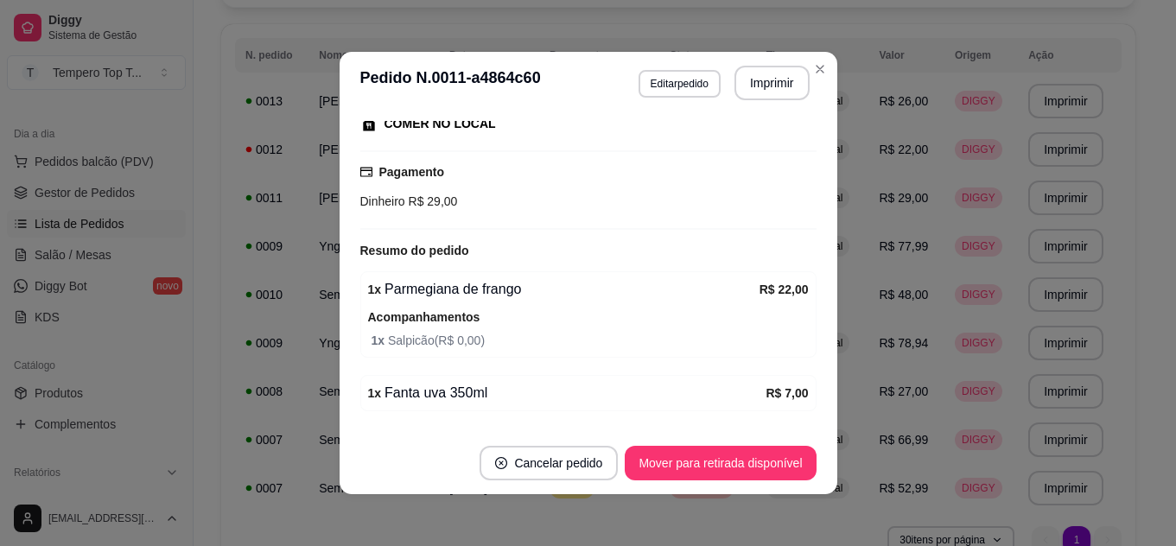
scroll to position [284, 0]
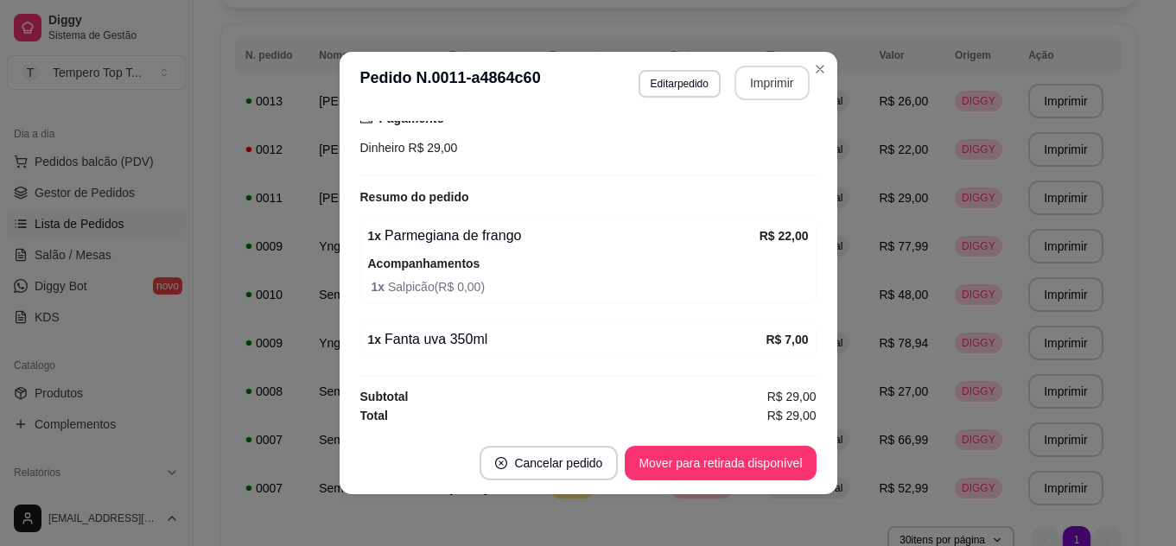
click at [767, 88] on button "Imprimir" at bounding box center [772, 83] width 75 height 35
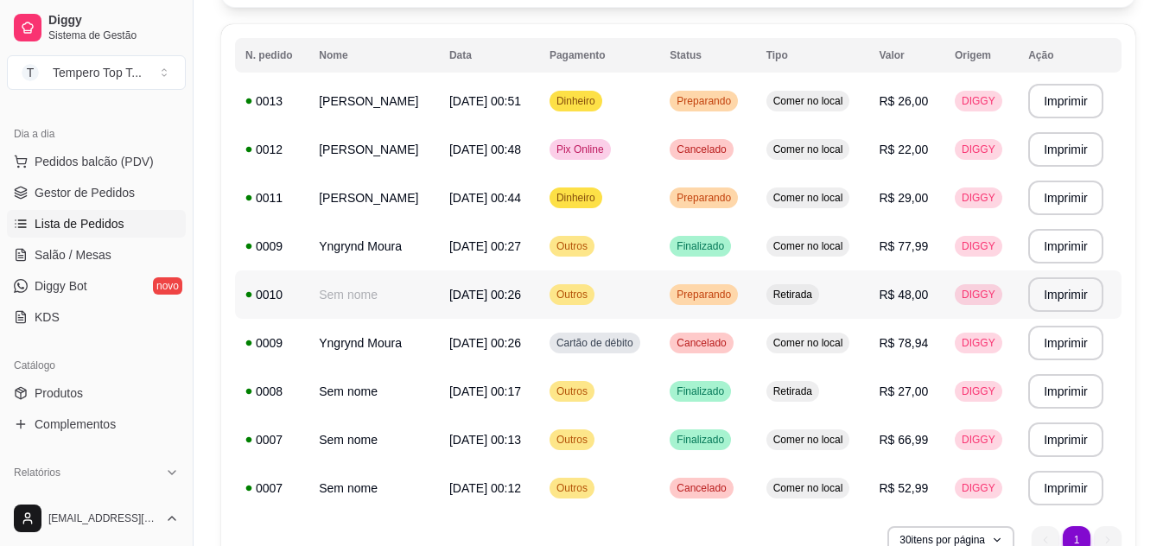
click at [813, 308] on td "Retirada" at bounding box center [812, 294] width 113 height 48
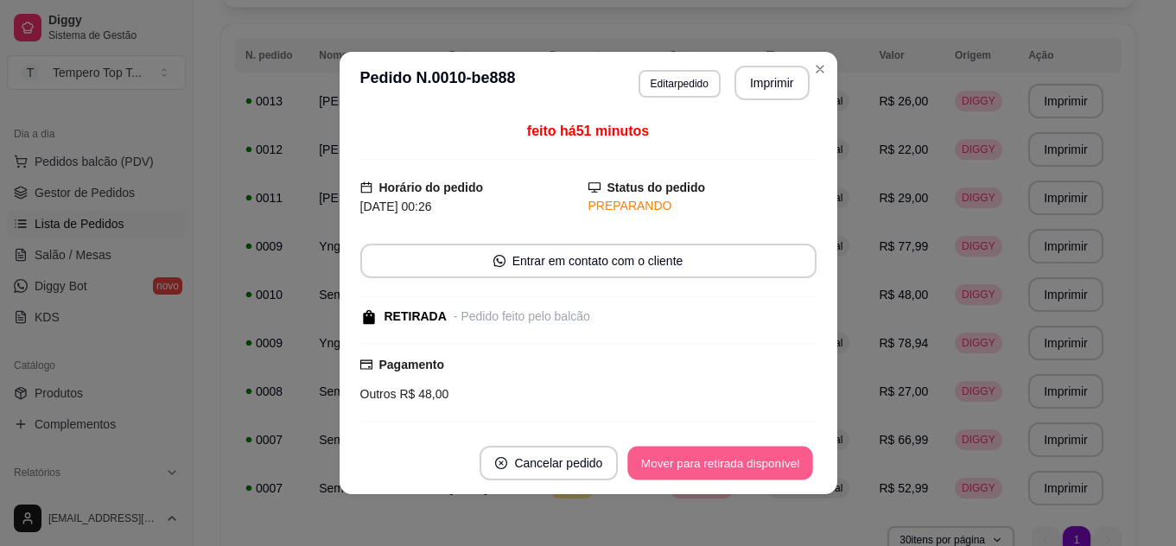
click at [698, 452] on button "Mover para retirada disponível" at bounding box center [720, 464] width 185 height 34
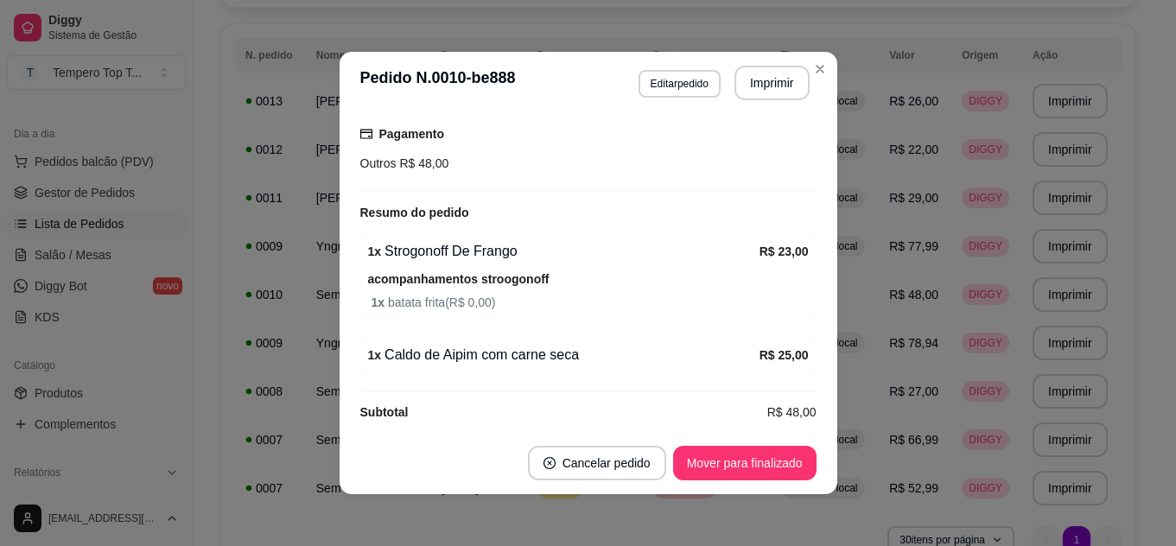
scroll to position [246, 0]
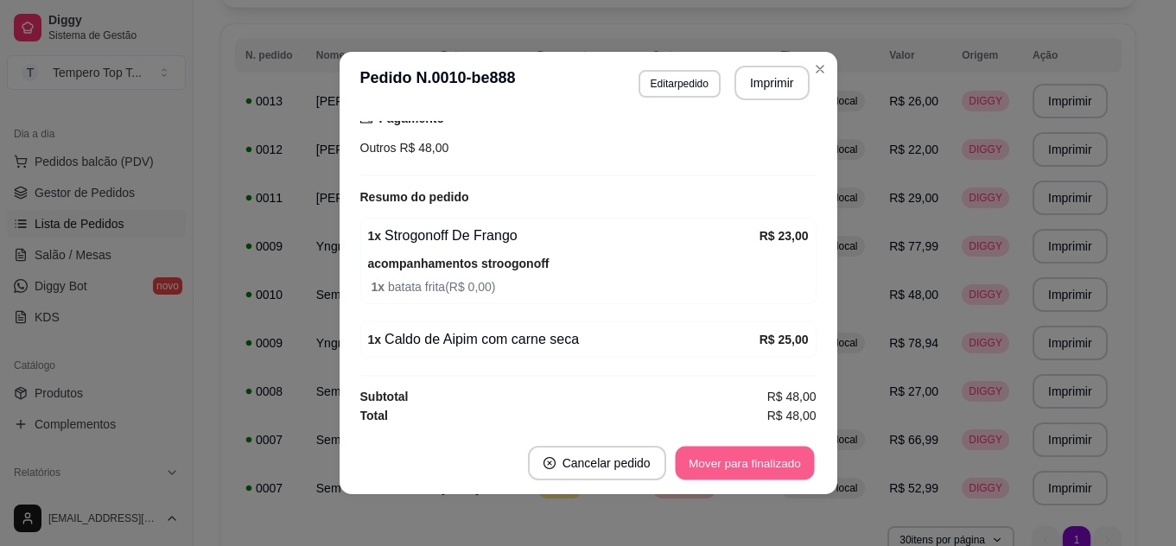
click at [788, 473] on button "Mover para finalizado" at bounding box center [744, 464] width 139 height 34
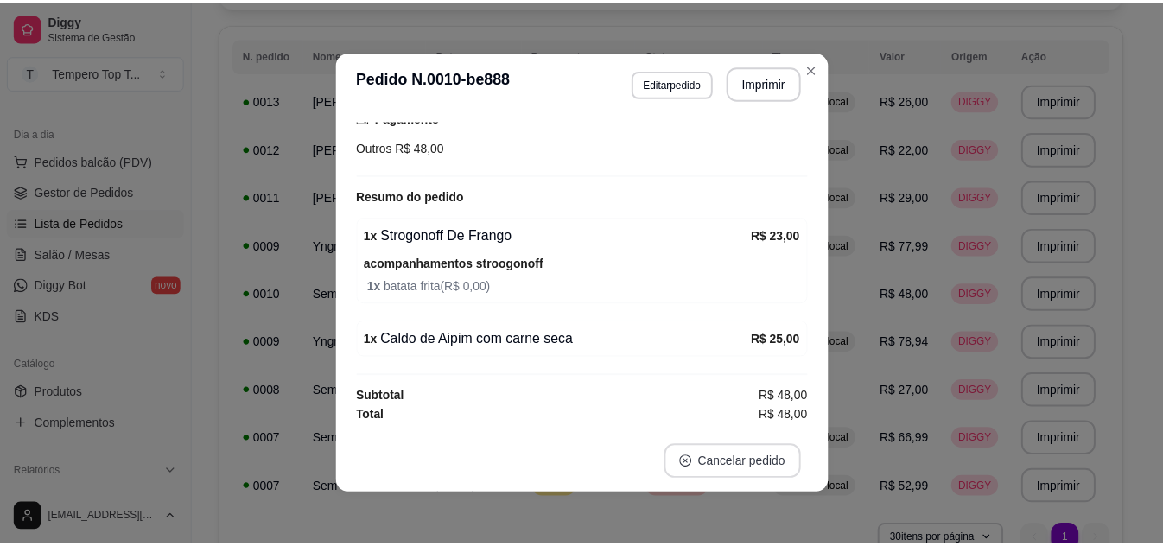
scroll to position [172, 0]
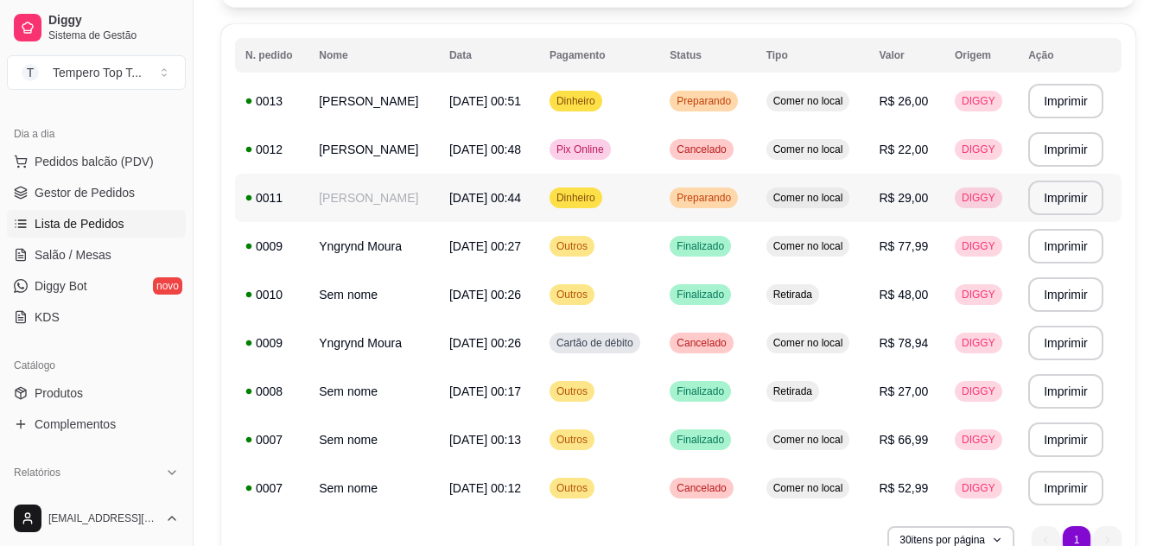
click at [786, 189] on td "Comer no local" at bounding box center [812, 198] width 113 height 48
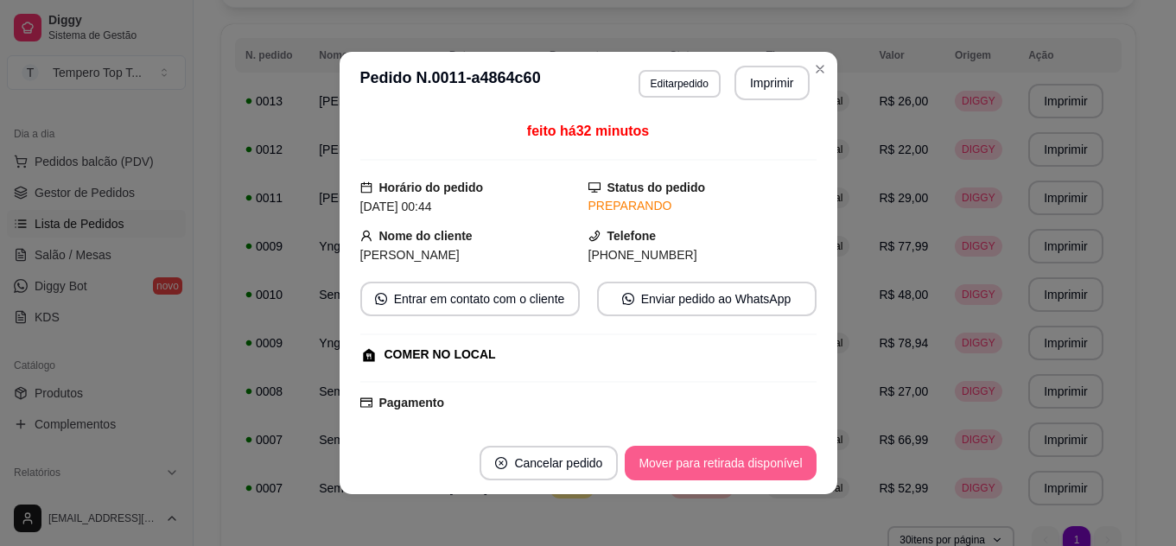
click at [687, 461] on button "Mover para retirada disponível" at bounding box center [720, 463] width 191 height 35
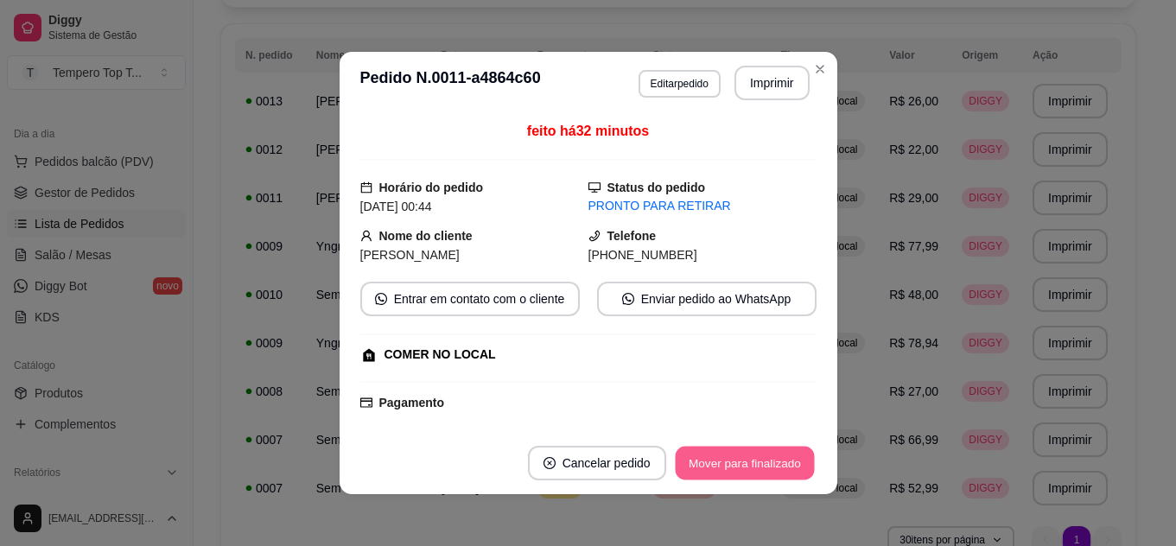
click at [723, 461] on button "Mover para finalizado" at bounding box center [744, 464] width 139 height 34
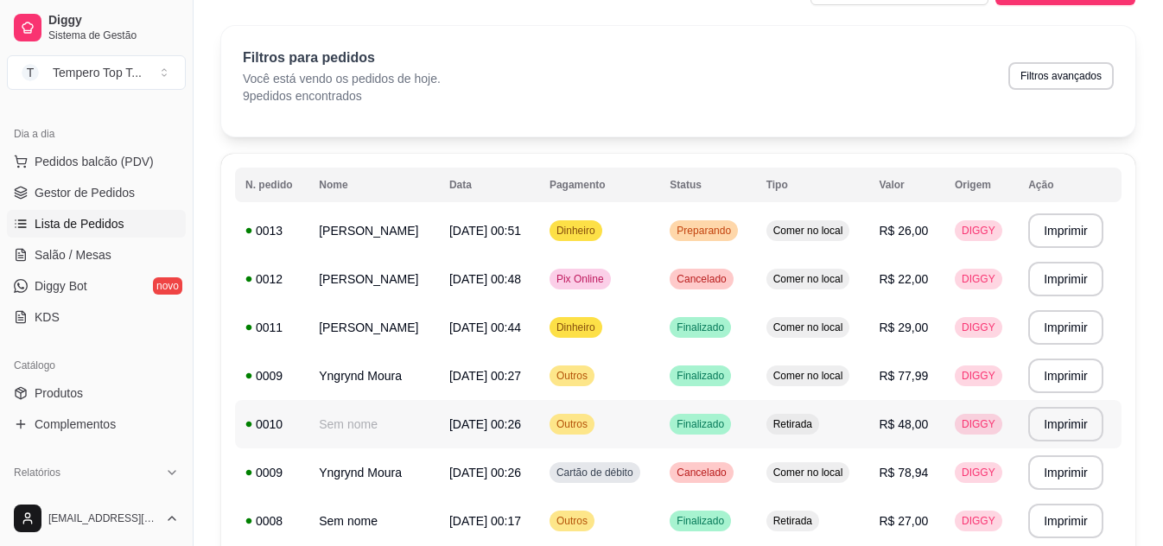
scroll to position [0, 0]
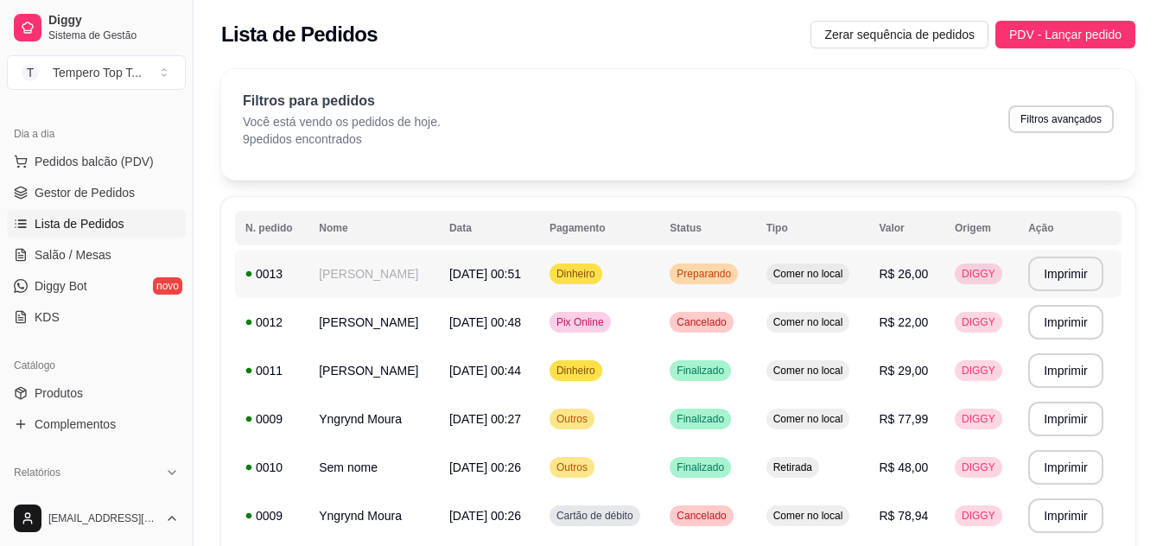
click at [869, 283] on td "Comer no local" at bounding box center [812, 274] width 113 height 48
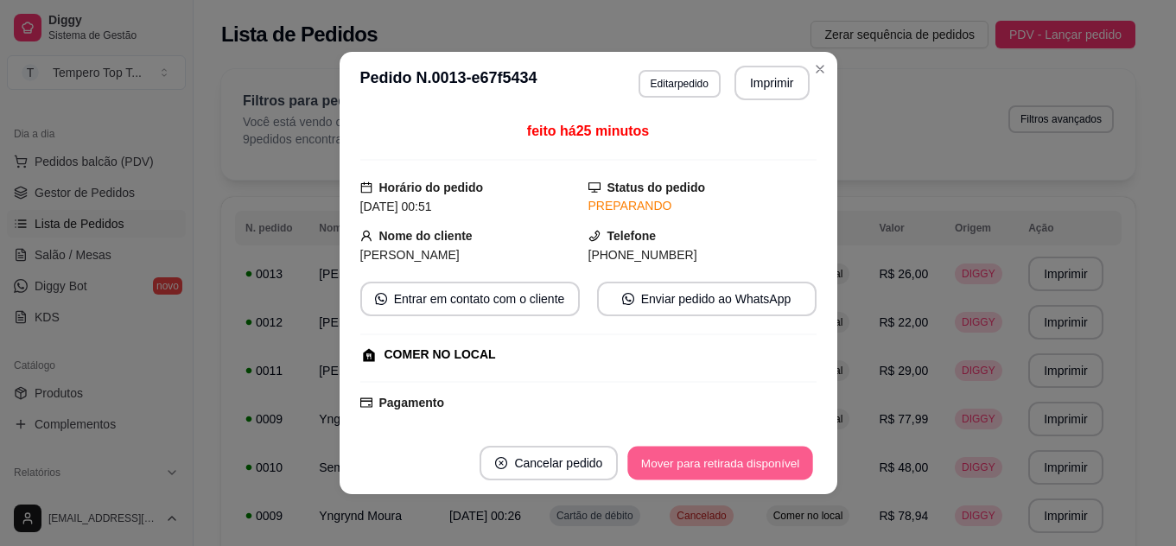
click at [762, 479] on button "Mover para retirada disponível" at bounding box center [720, 464] width 185 height 34
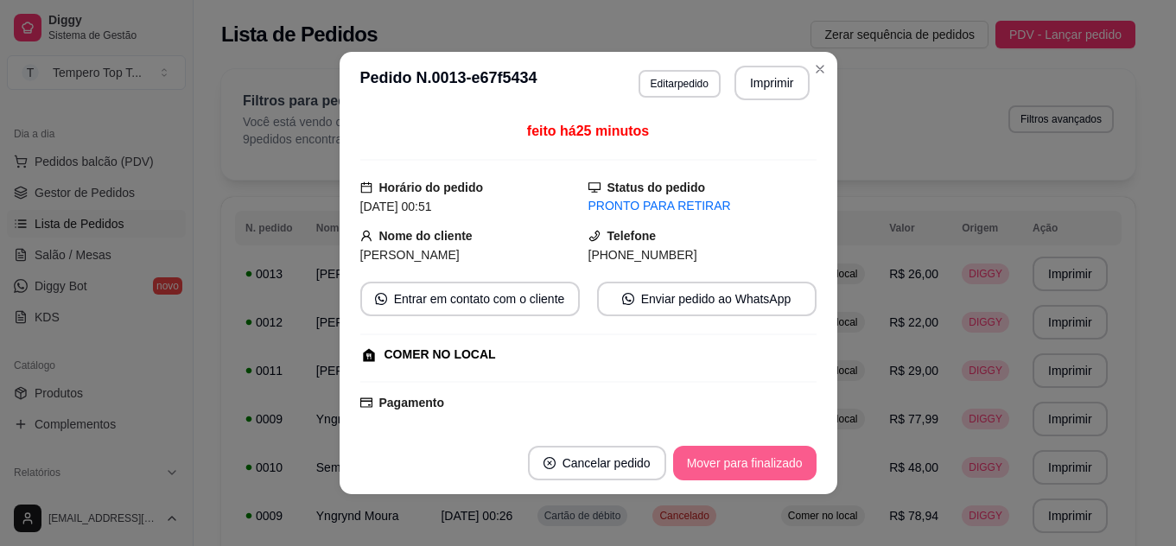
click at [782, 455] on button "Mover para finalizado" at bounding box center [744, 463] width 143 height 35
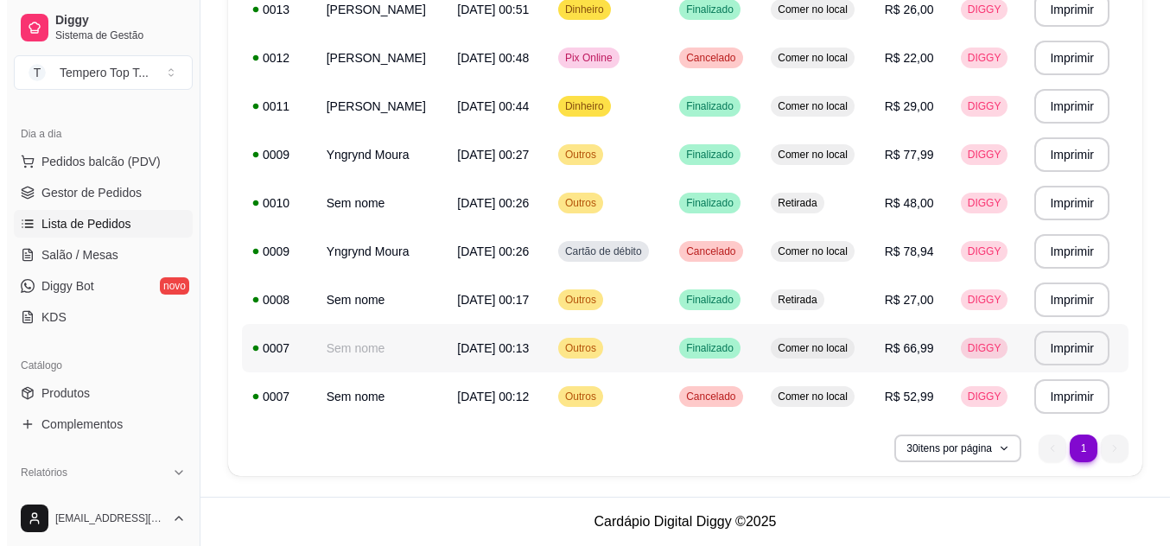
scroll to position [178, 0]
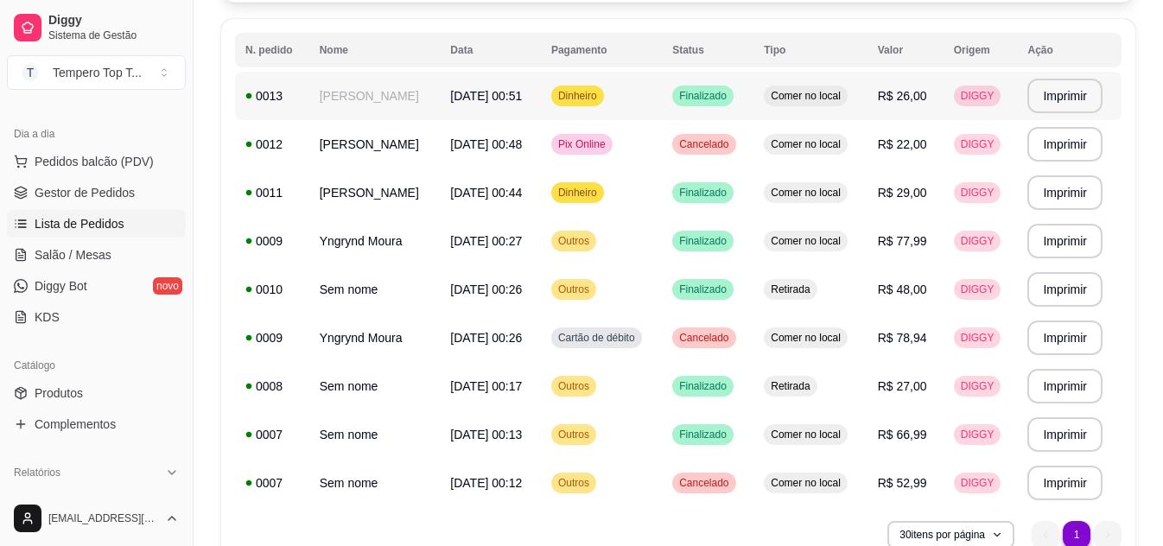
click at [418, 119] on td "[PERSON_NAME]" at bounding box center [374, 96] width 131 height 48
click at [735, 109] on td "Finalizado" at bounding box center [708, 96] width 92 height 48
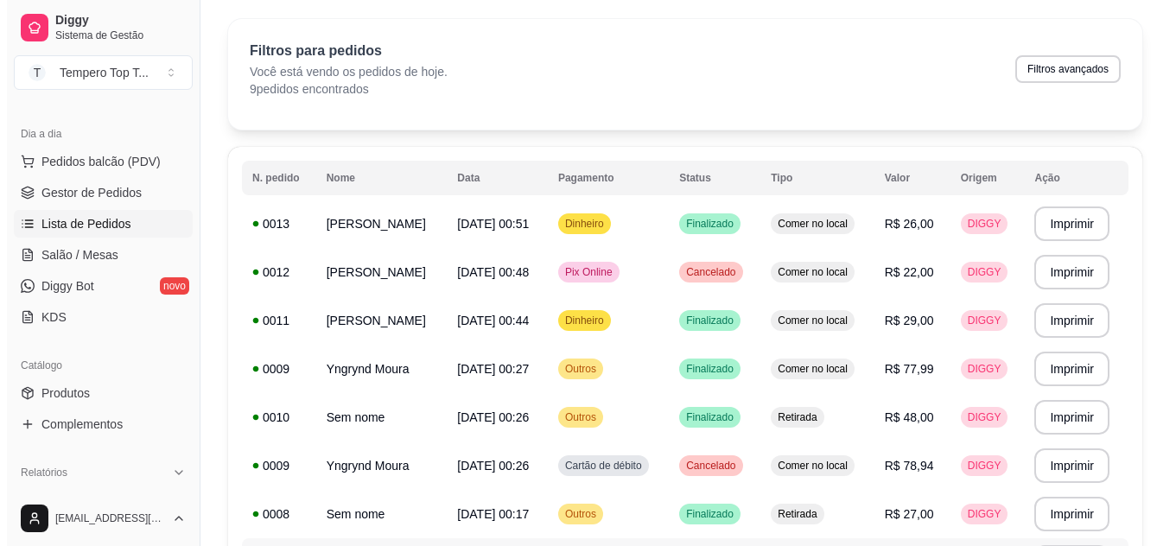
scroll to position [0, 0]
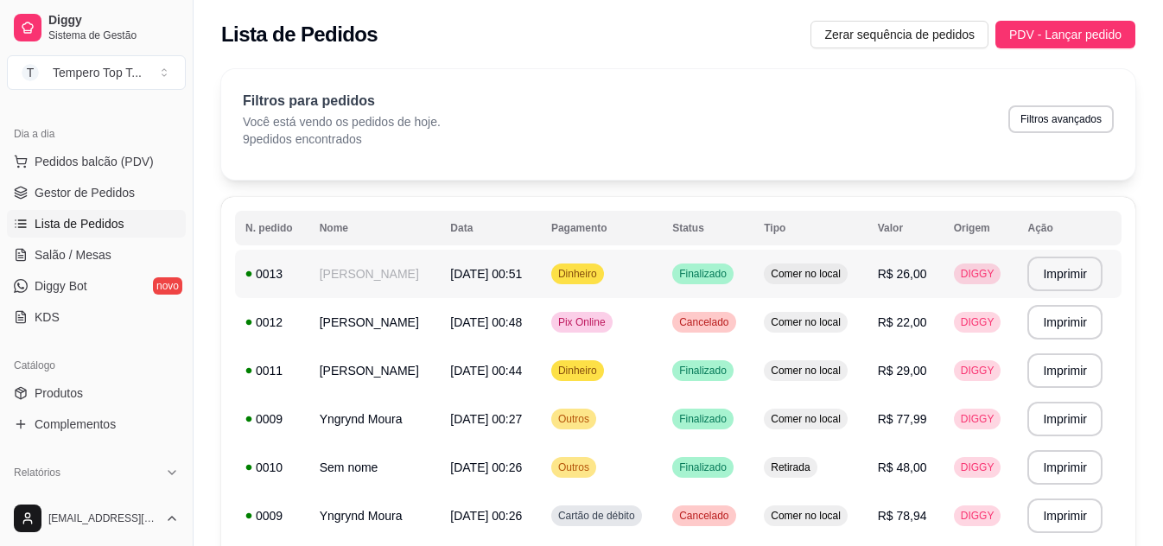
click at [557, 296] on td "Dinheiro" at bounding box center [601, 274] width 121 height 48
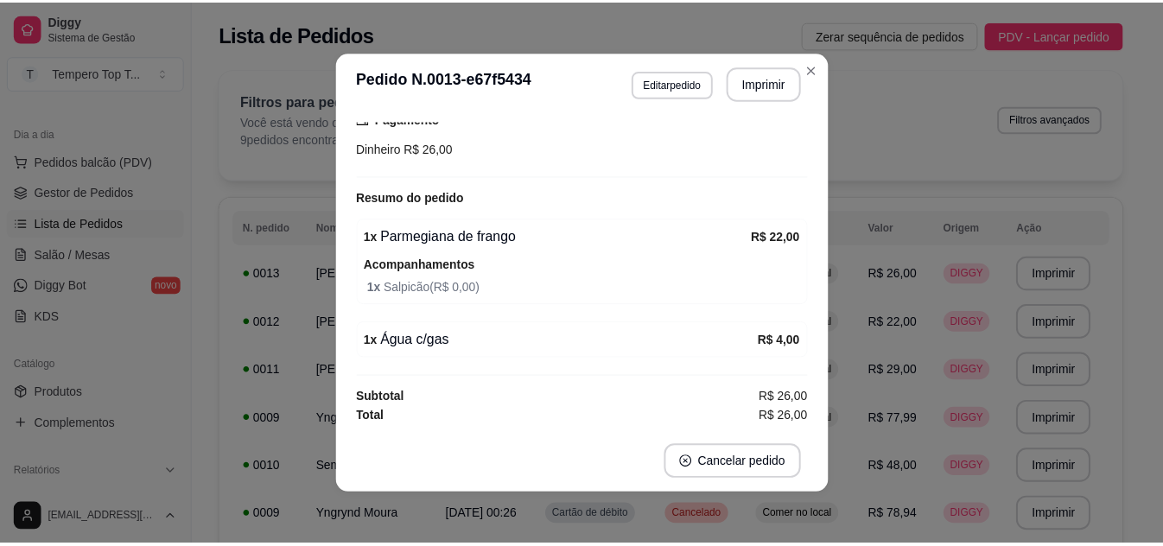
scroll to position [245, 0]
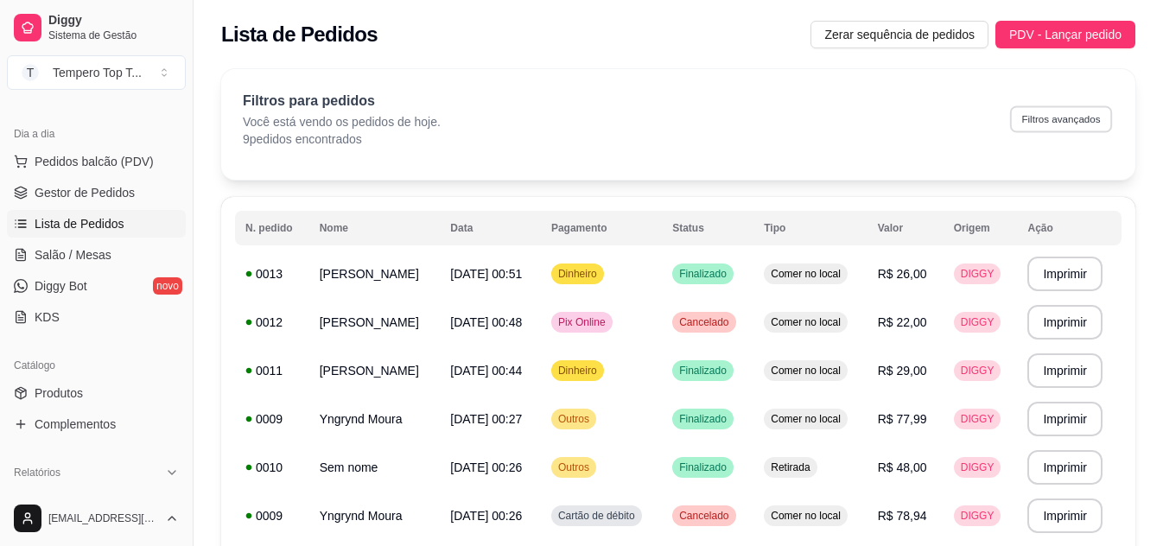
click at [1046, 125] on button "Filtros avançados" at bounding box center [1061, 118] width 102 height 27
select select "0"
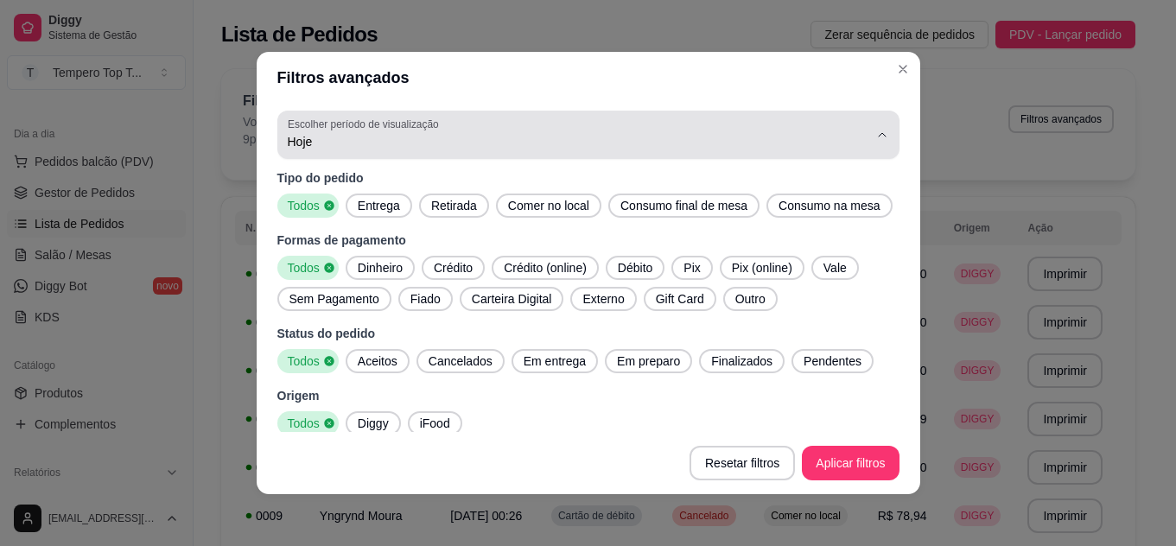
click at [455, 151] on div "Hoje" at bounding box center [578, 135] width 581 height 35
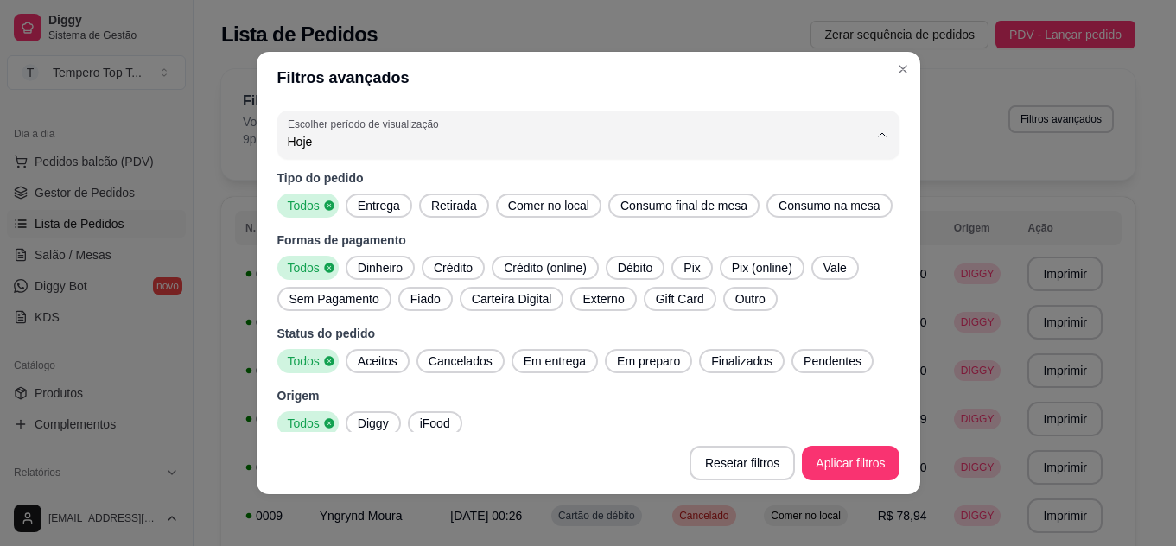
click at [415, 222] on li "Ontem" at bounding box center [574, 211] width 571 height 27
type input "1"
select select "1"
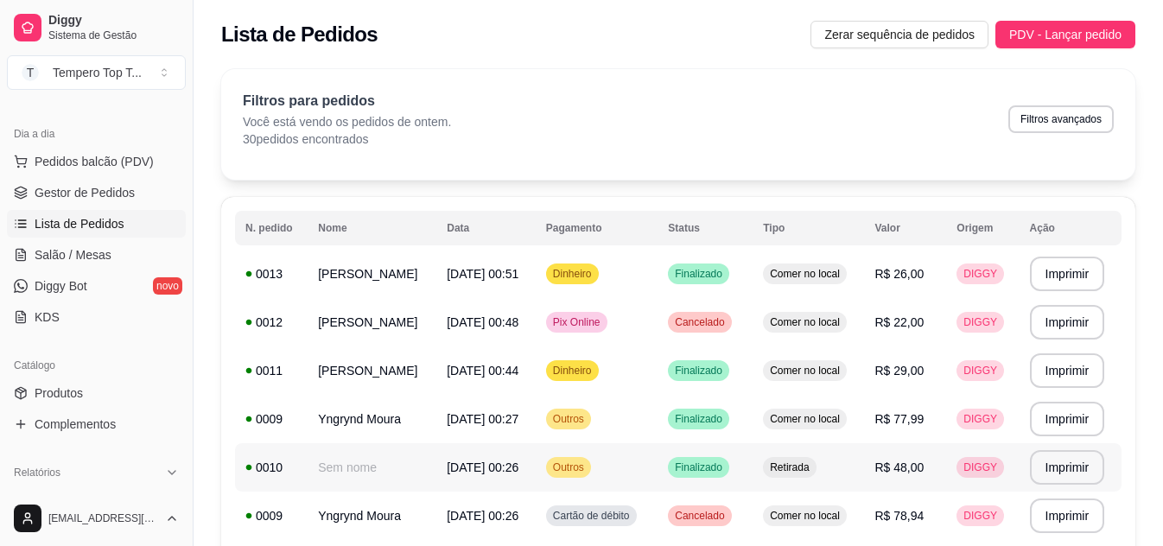
click at [922, 443] on td "R$ 48,00" at bounding box center [905, 467] width 82 height 48
click at [1091, 115] on button "Filtros avançados" at bounding box center [1060, 119] width 105 height 28
select select "1"
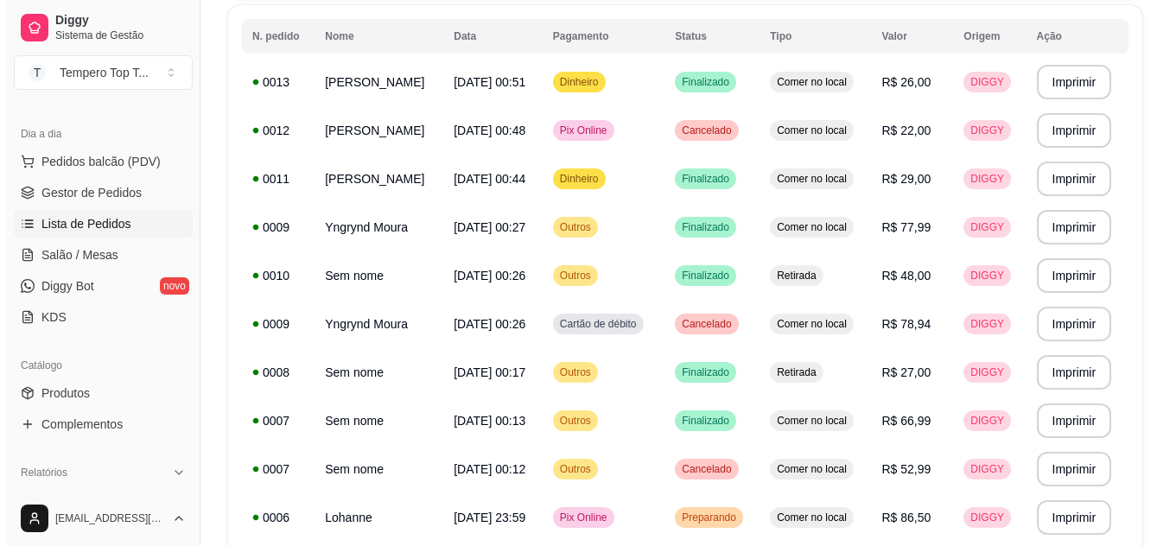
scroll to position [0, 0]
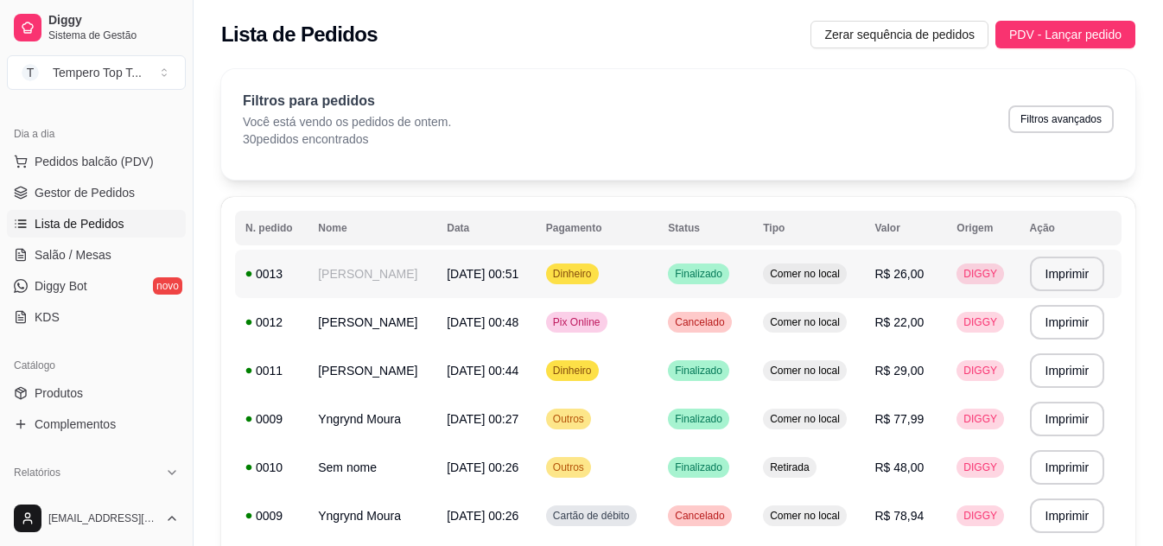
click at [675, 291] on td "Finalizado" at bounding box center [705, 274] width 95 height 48
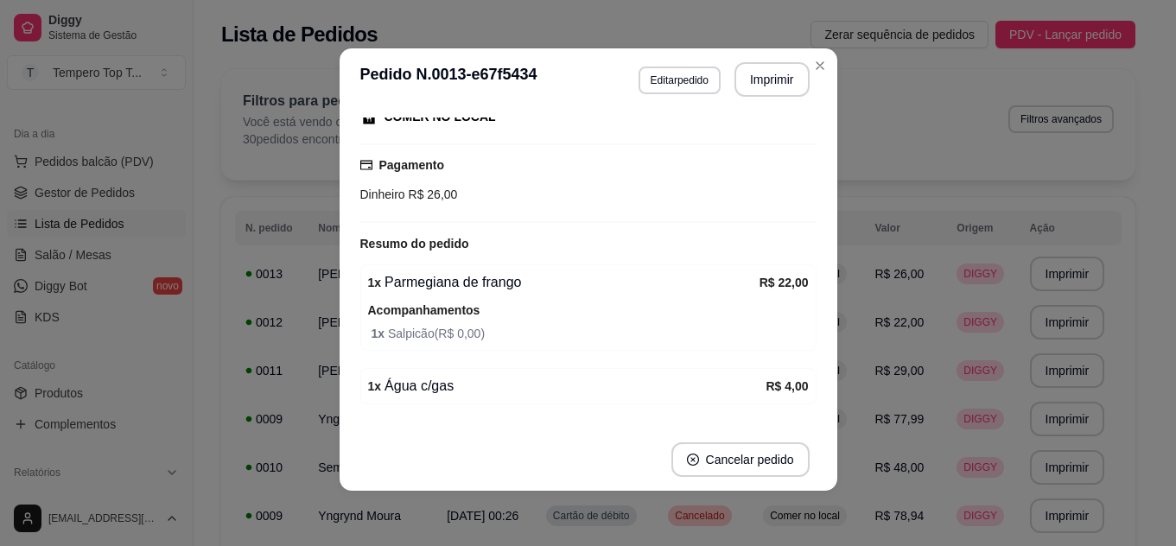
scroll to position [245, 0]
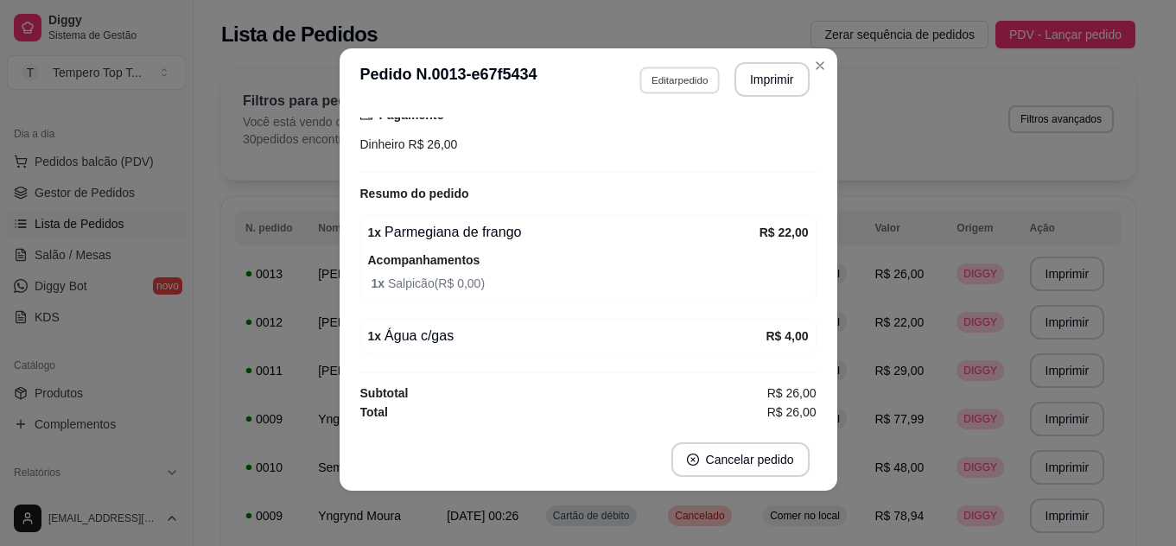
click at [696, 88] on button "Editar pedido" at bounding box center [679, 80] width 80 height 27
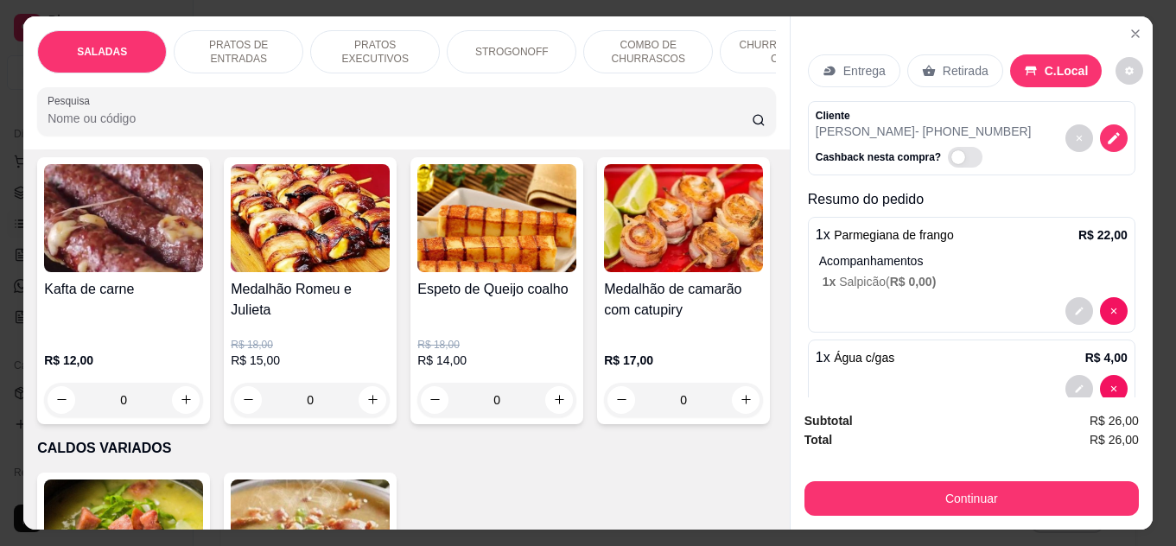
scroll to position [2420, 0]
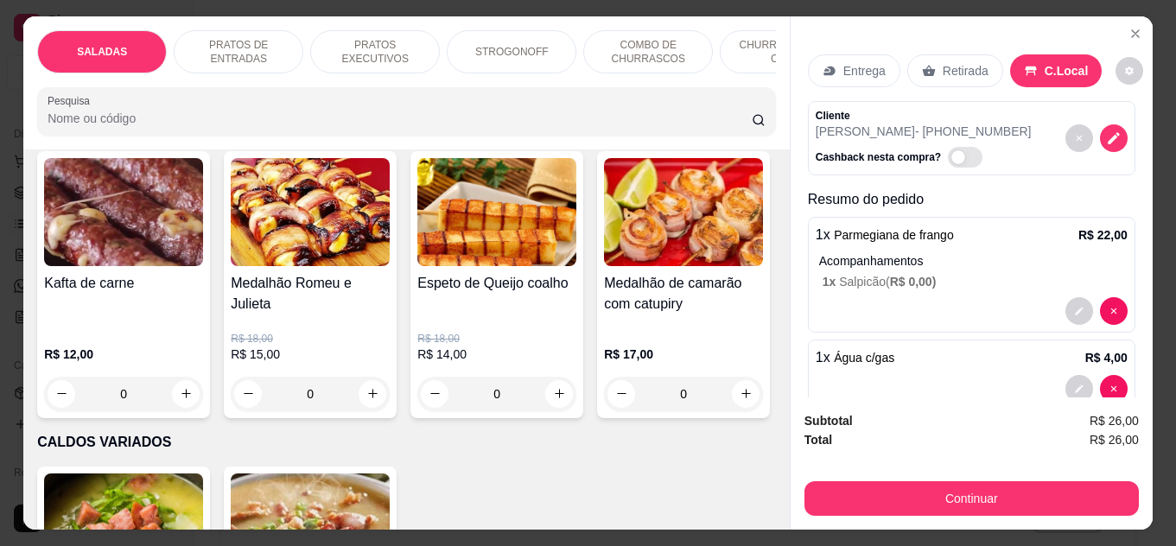
type input "1"
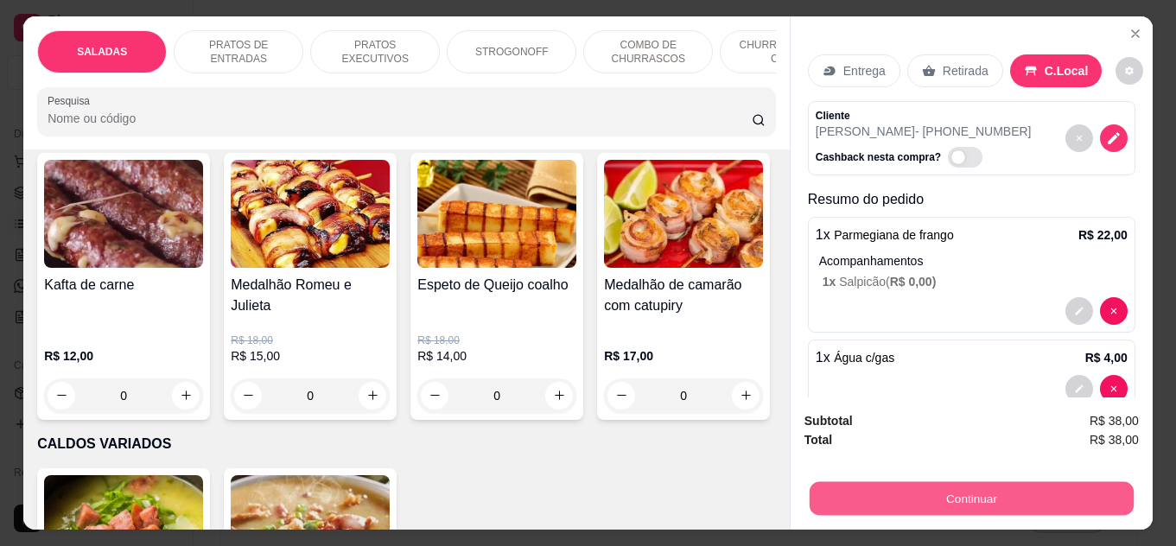
click at [885, 487] on button "Continuar" at bounding box center [972, 499] width 324 height 34
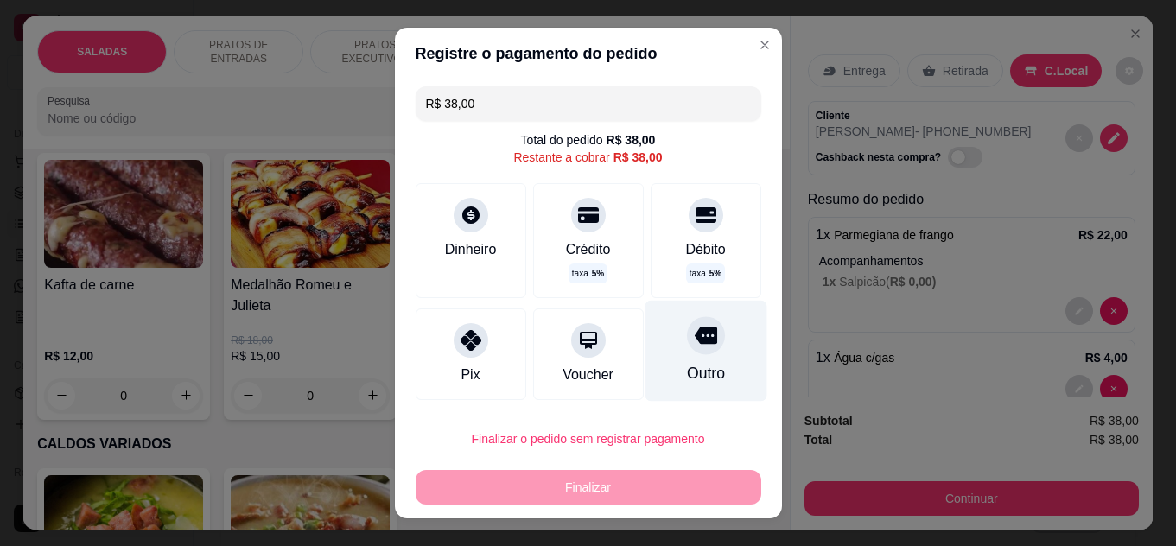
click at [710, 385] on div "Outro" at bounding box center [706, 350] width 122 height 101
type input "R$ 0,00"
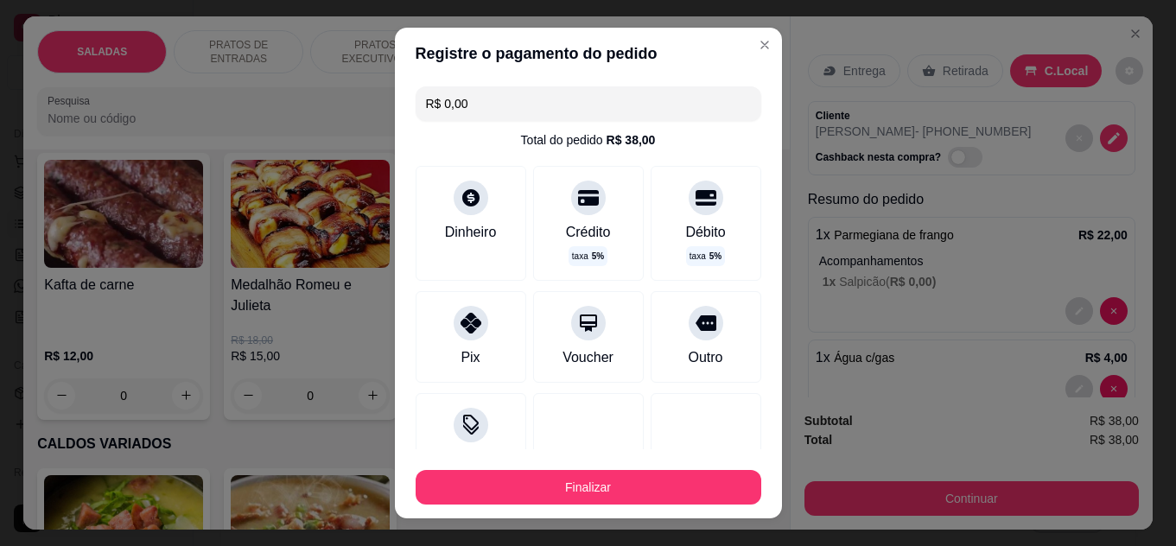
click at [697, 468] on div "Finalizar" at bounding box center [589, 483] width 346 height 41
click at [697, 470] on div "Finalizar" at bounding box center [589, 483] width 346 height 41
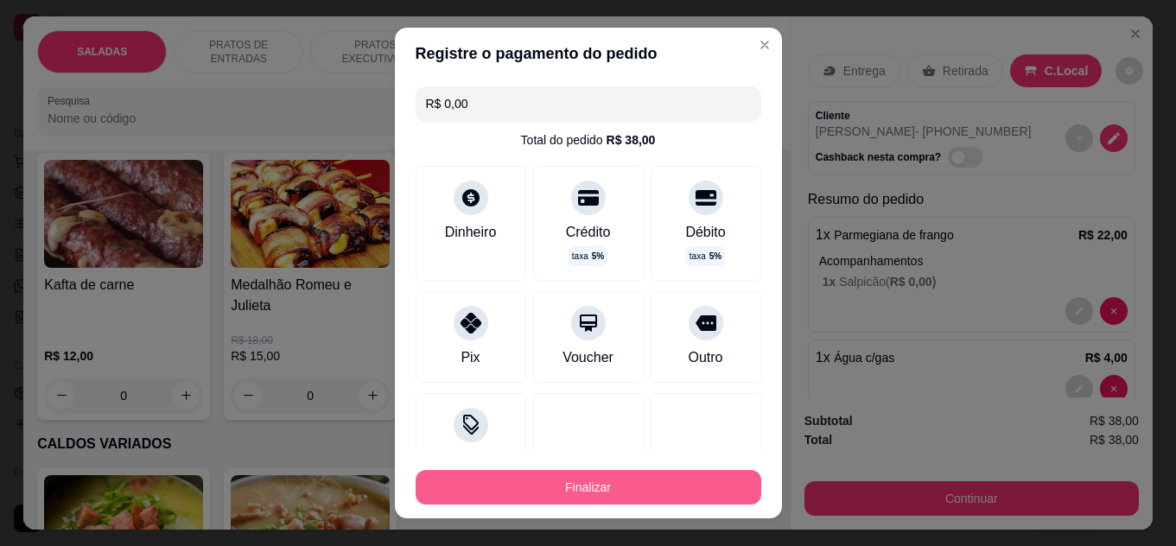
click at [693, 480] on button "Finalizar" at bounding box center [589, 487] width 346 height 35
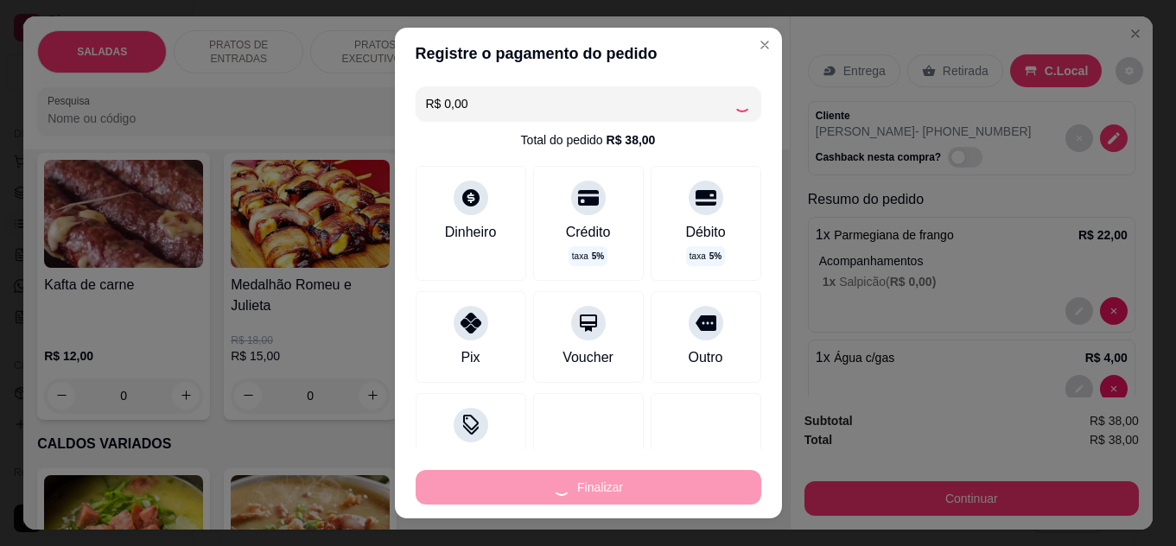
type input "0"
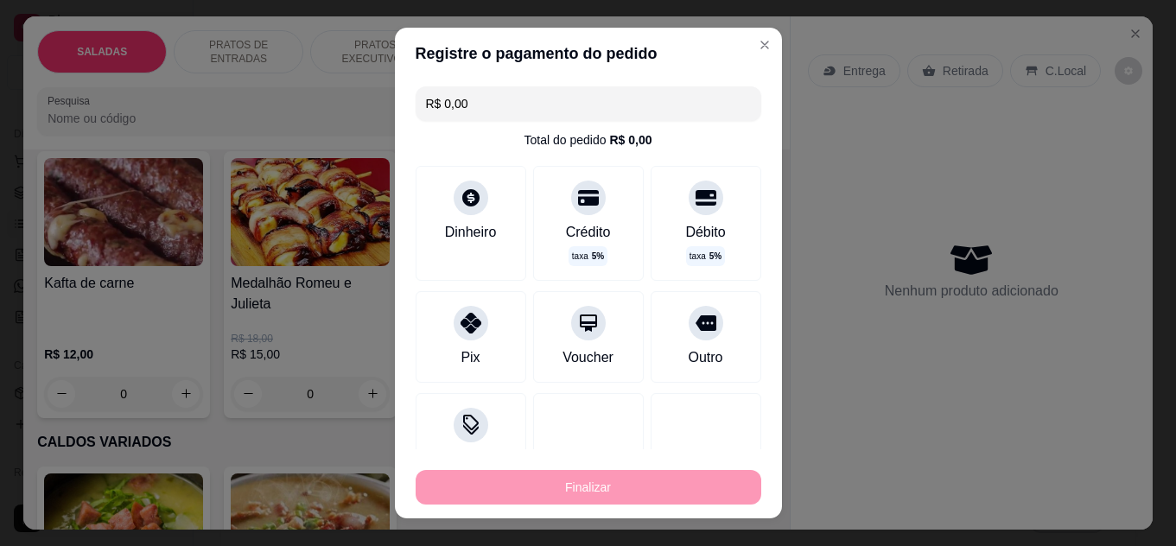
type input "-R$ 38,00"
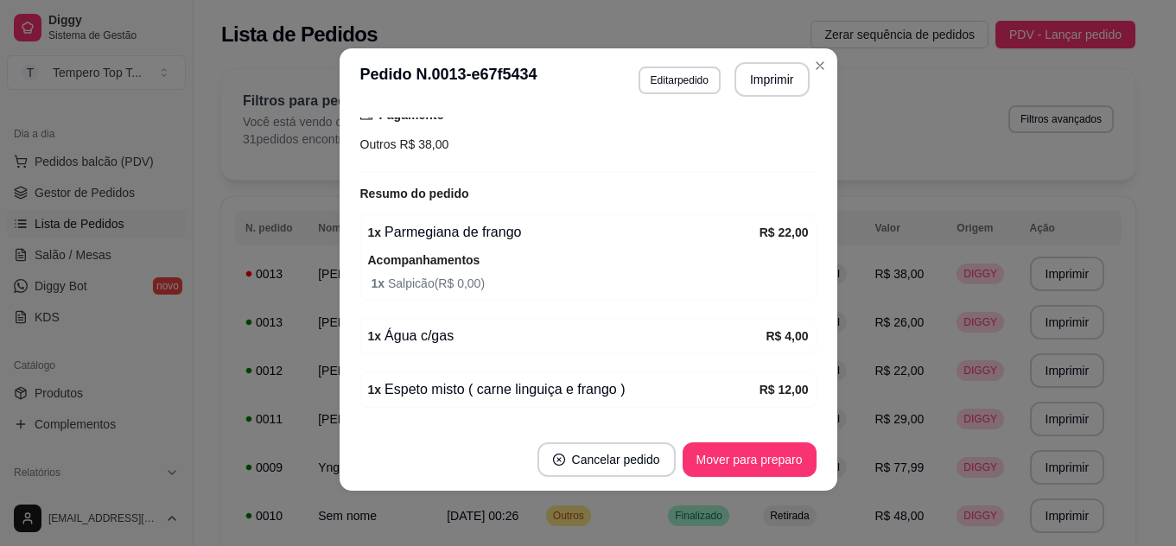
scroll to position [376, 0]
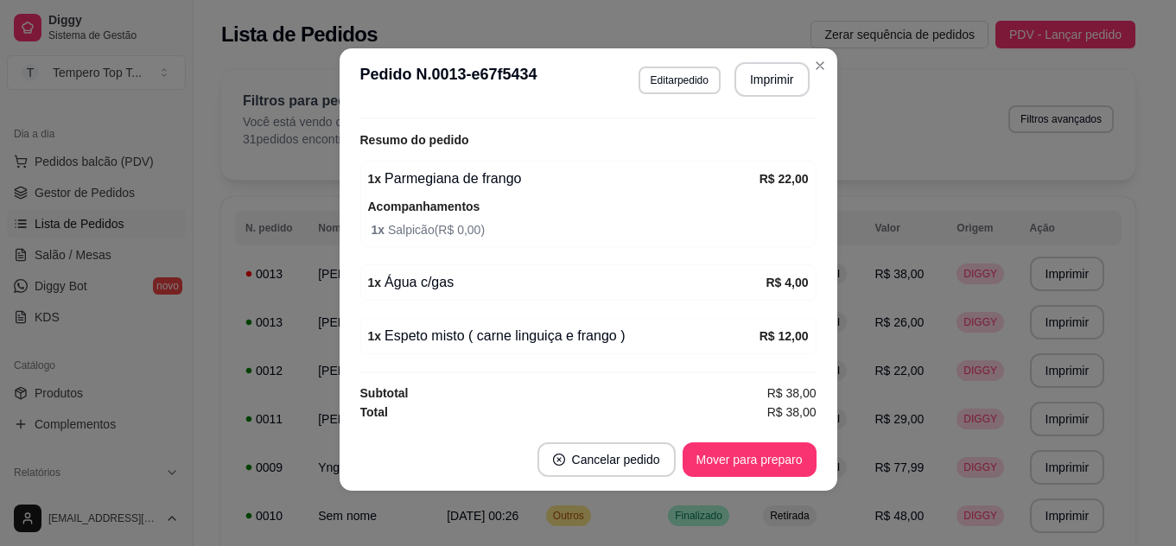
click at [677, 435] on footer "Cancelar pedido Mover para preparo" at bounding box center [589, 460] width 498 height 62
click at [726, 473] on button "Mover para preparo" at bounding box center [749, 460] width 130 height 34
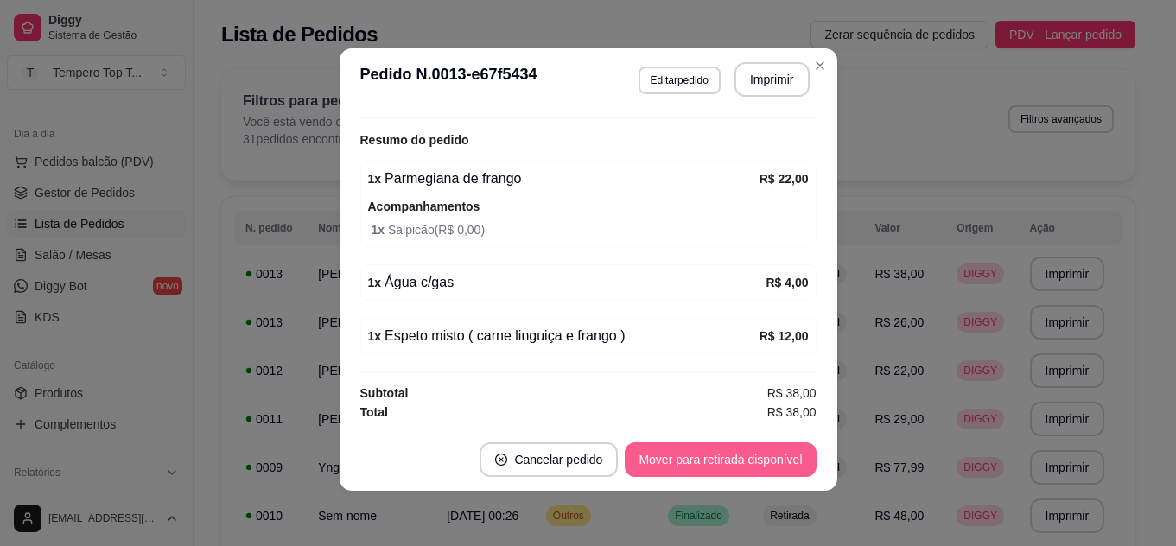
click at [726, 473] on button "Mover para retirada disponível" at bounding box center [720, 459] width 191 height 35
click at [726, 473] on button "Mover para finalizado" at bounding box center [744, 459] width 143 height 35
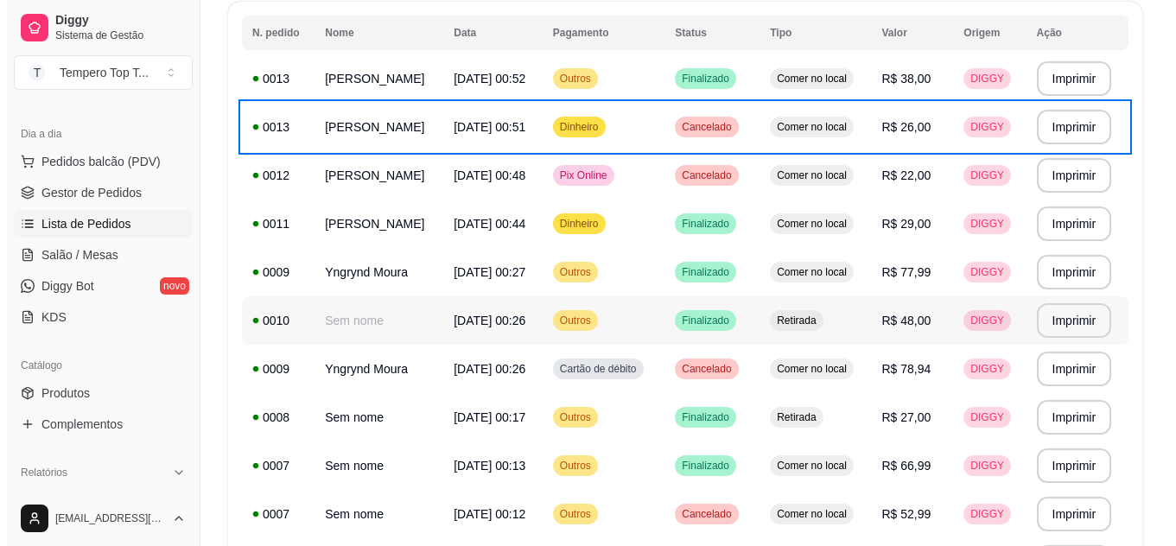
scroll to position [109, 0]
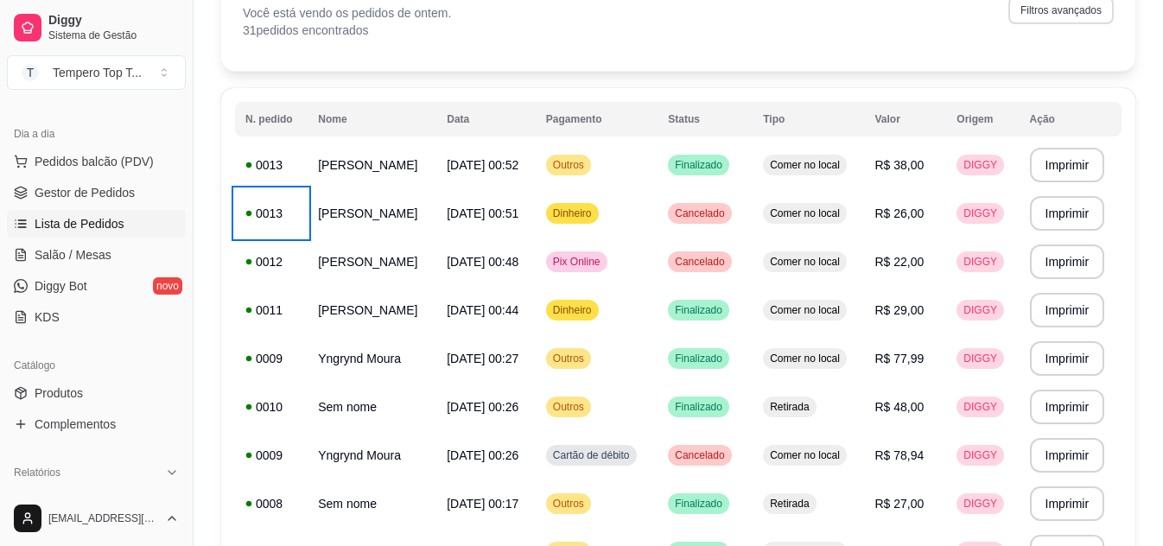
click at [1048, 11] on button "Filtros avançados" at bounding box center [1060, 11] width 105 height 28
select select "1"
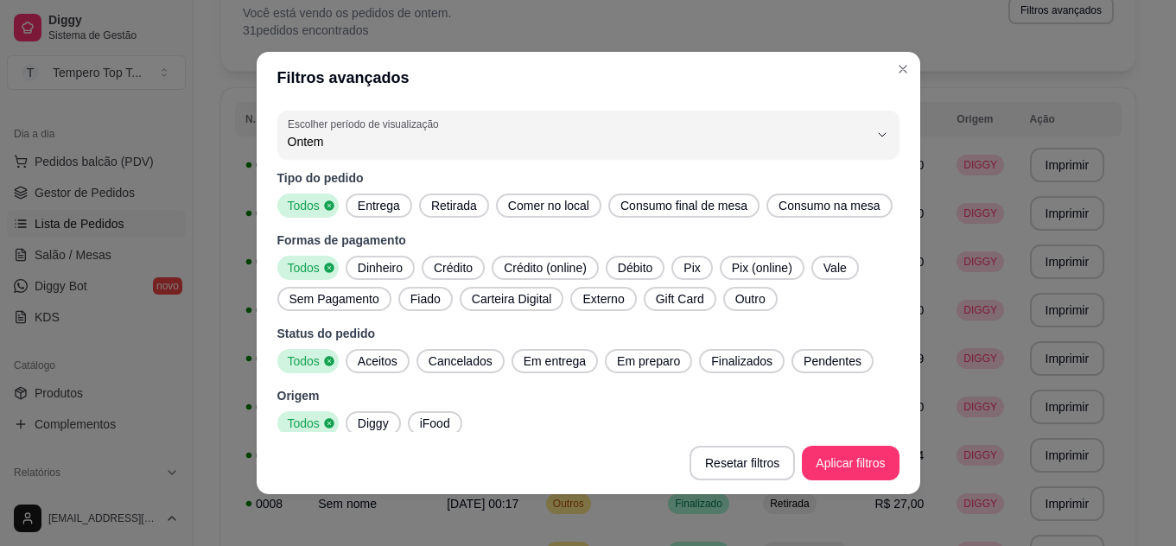
click at [516, 143] on span "Ontem" at bounding box center [578, 141] width 581 height 17
click at [486, 195] on li "Hoje" at bounding box center [574, 183] width 571 height 27
type input "0"
select select "0"
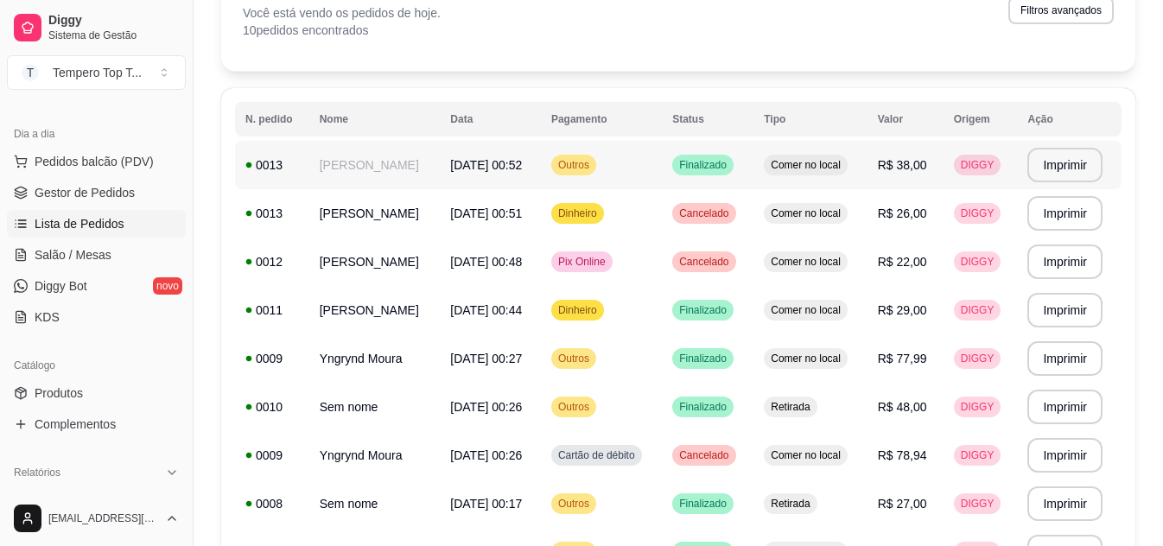
click at [639, 164] on td "Outros" at bounding box center [601, 165] width 121 height 48
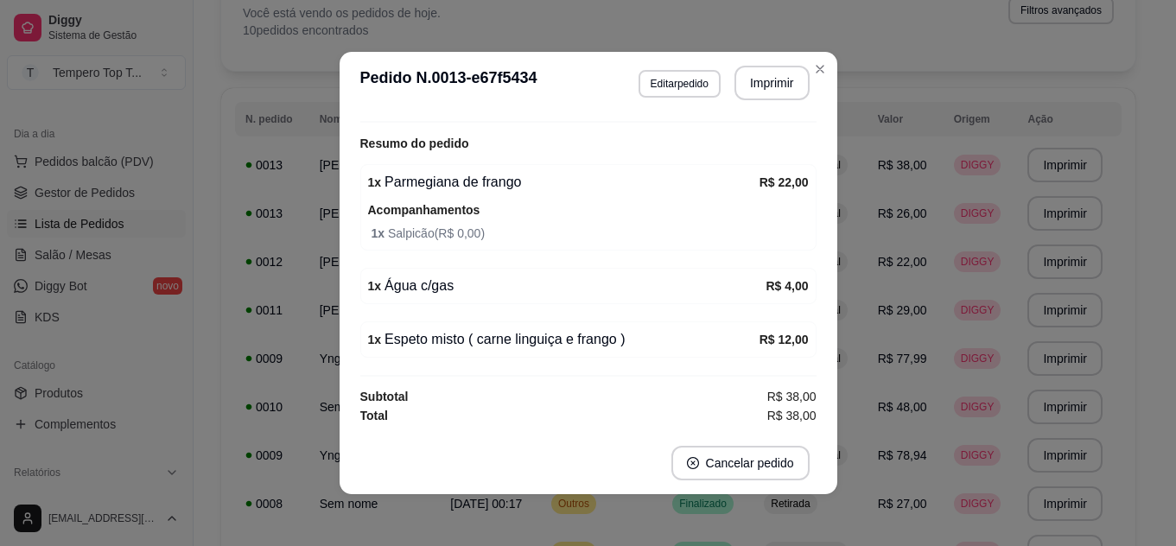
scroll to position [3, 0]
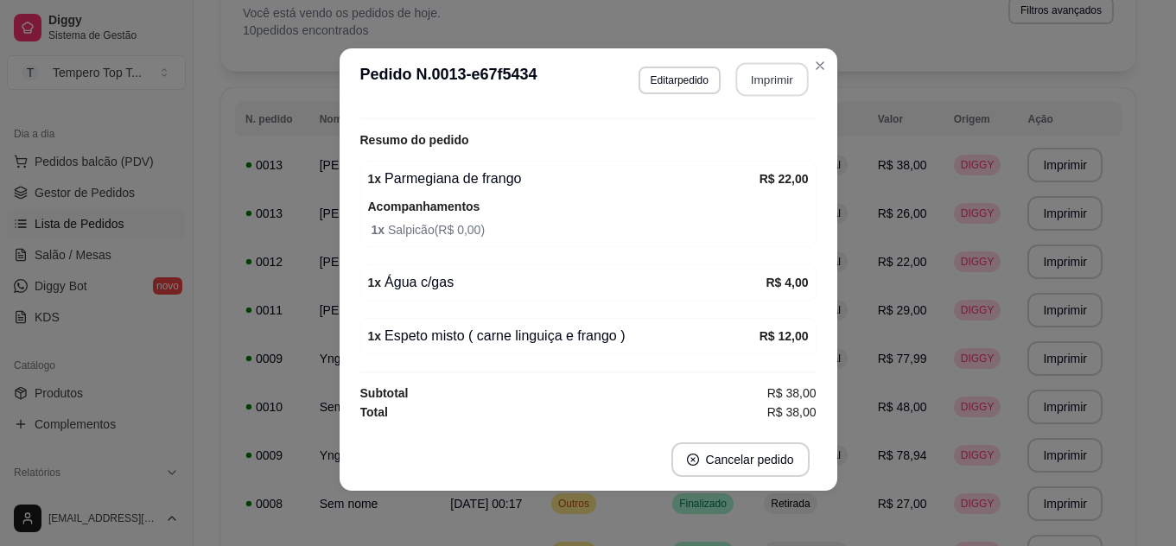
click at [756, 64] on button "Imprimir" at bounding box center [771, 80] width 73 height 34
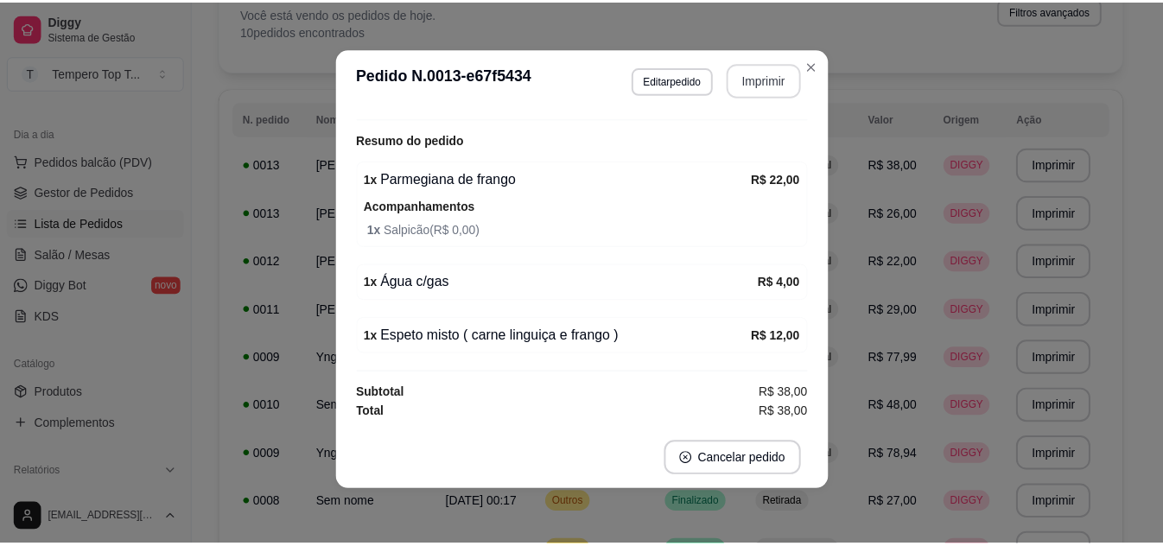
scroll to position [0, 0]
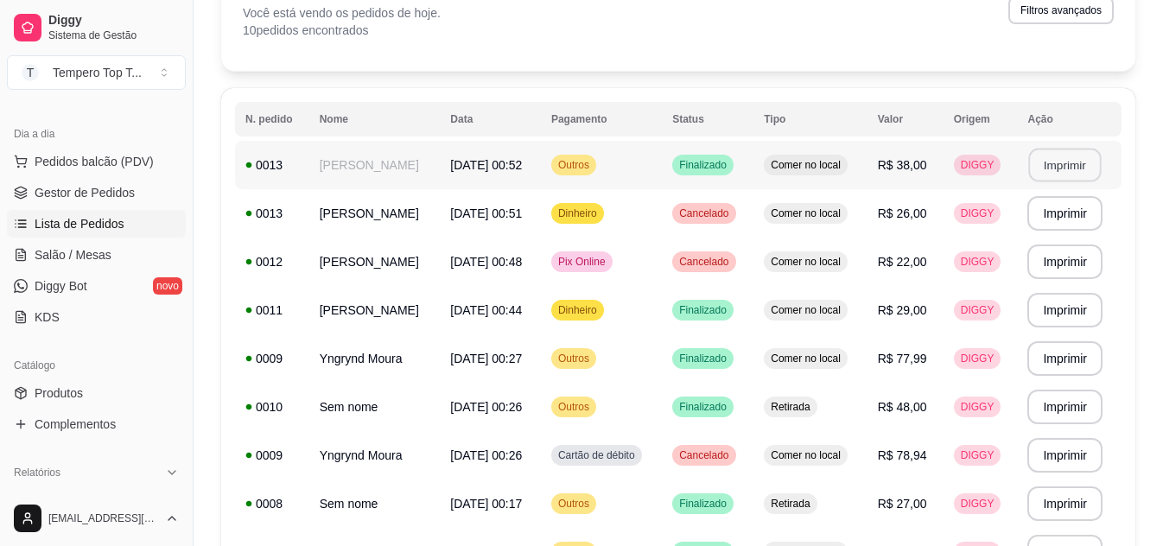
click at [1045, 155] on button "Imprimir" at bounding box center [1065, 166] width 73 height 34
click at [929, 181] on td "R$ 38,00" at bounding box center [906, 165] width 76 height 48
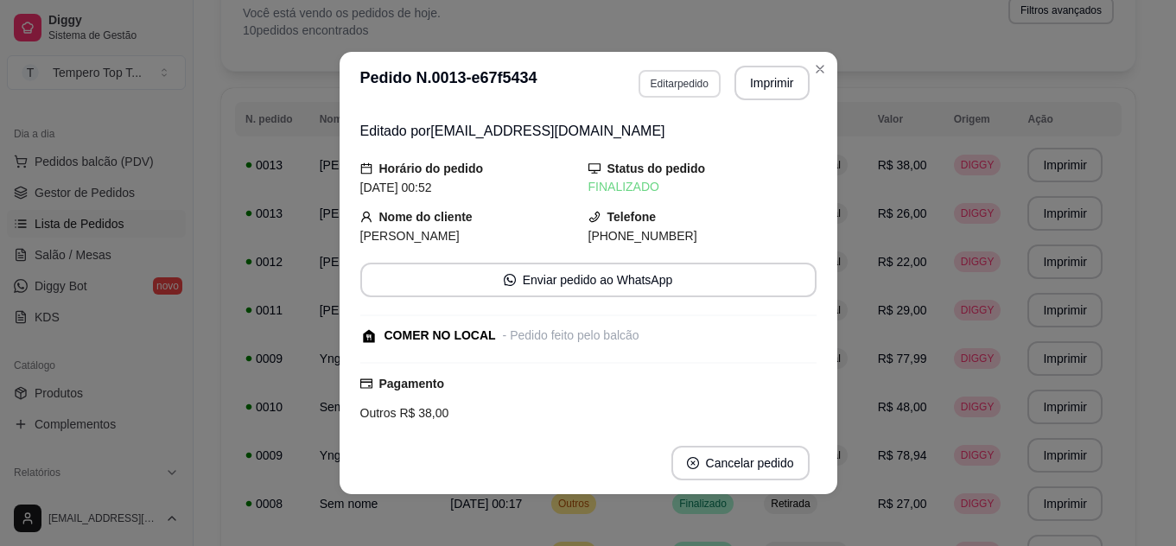
click at [699, 85] on button "Editar pedido" at bounding box center [680, 84] width 82 height 28
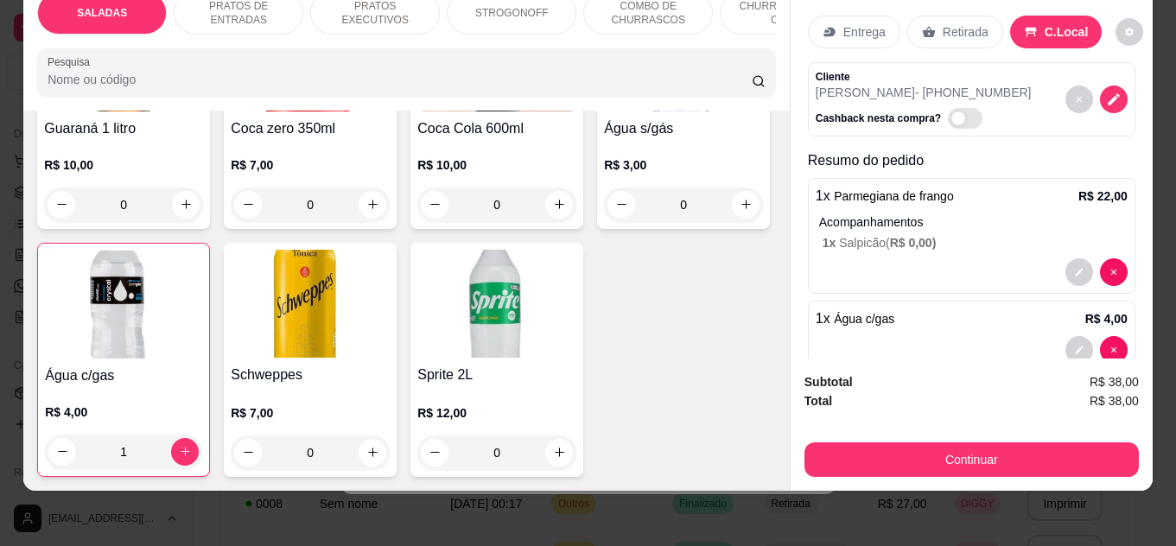
scroll to position [5358, 0]
click at [607, 222] on div "0" at bounding box center [683, 205] width 152 height 35
click at [733, 218] on button "increase-product-quantity" at bounding box center [746, 204] width 27 height 27
type input "1"
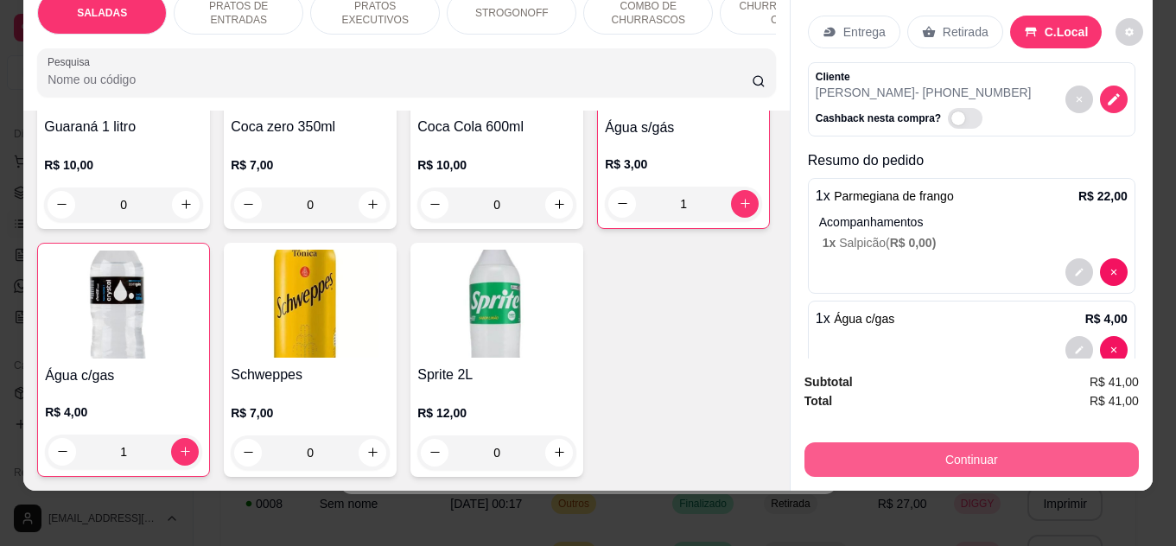
click at [881, 455] on button "Continuar" at bounding box center [972, 459] width 334 height 35
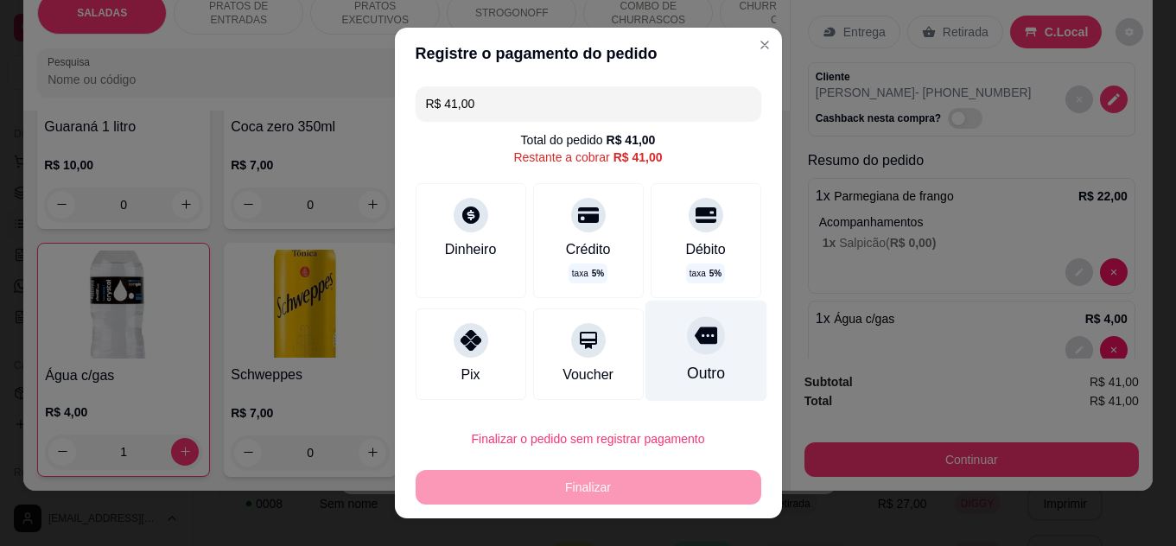
click at [686, 382] on div "Outro" at bounding box center [705, 373] width 38 height 22
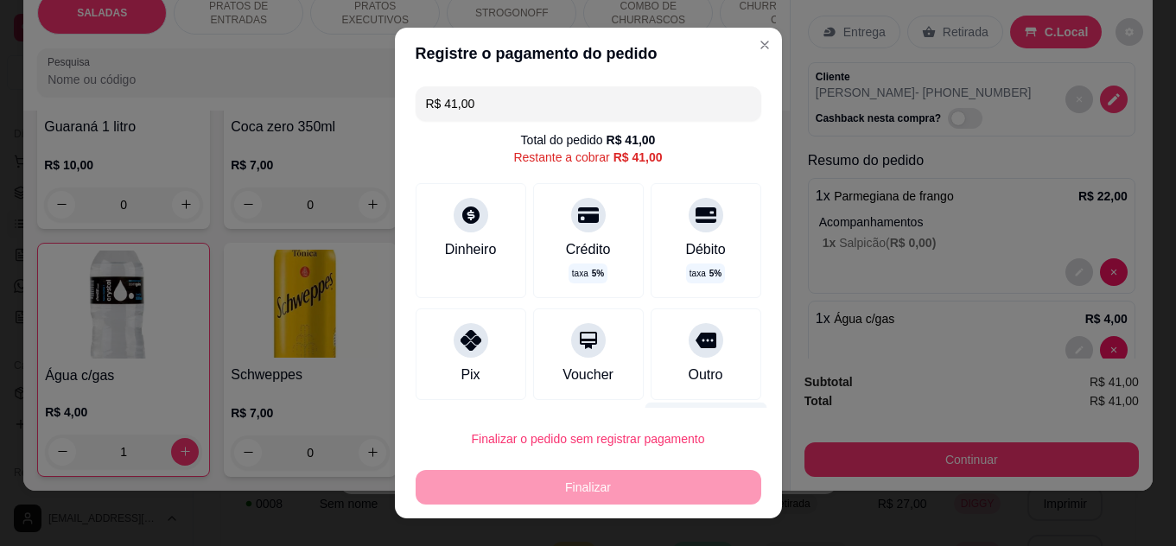
type input "R$ 0,00"
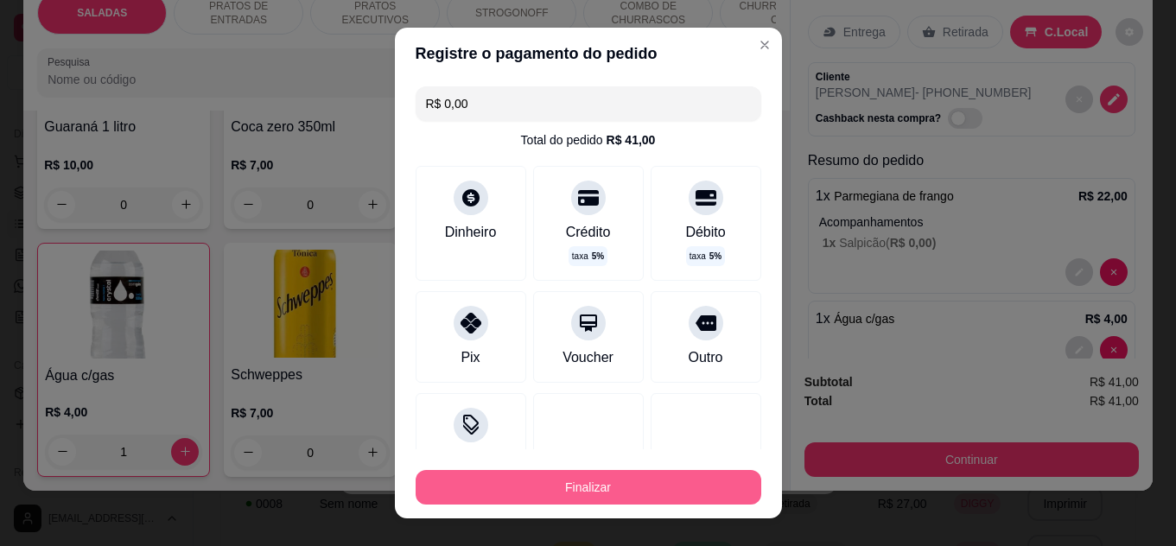
click at [678, 480] on button "Finalizar" at bounding box center [589, 487] width 346 height 35
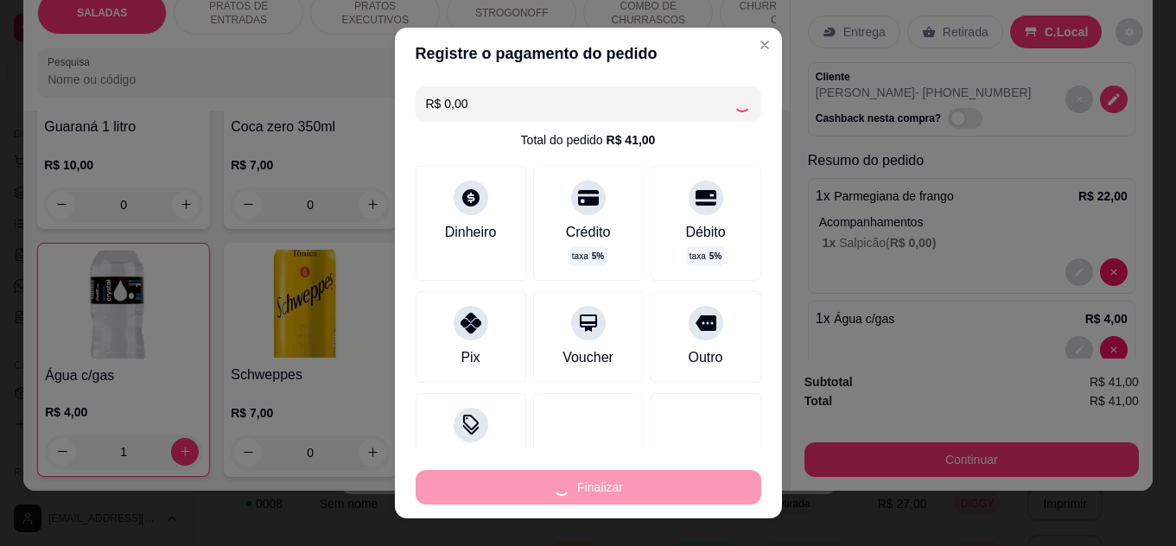
type input "0"
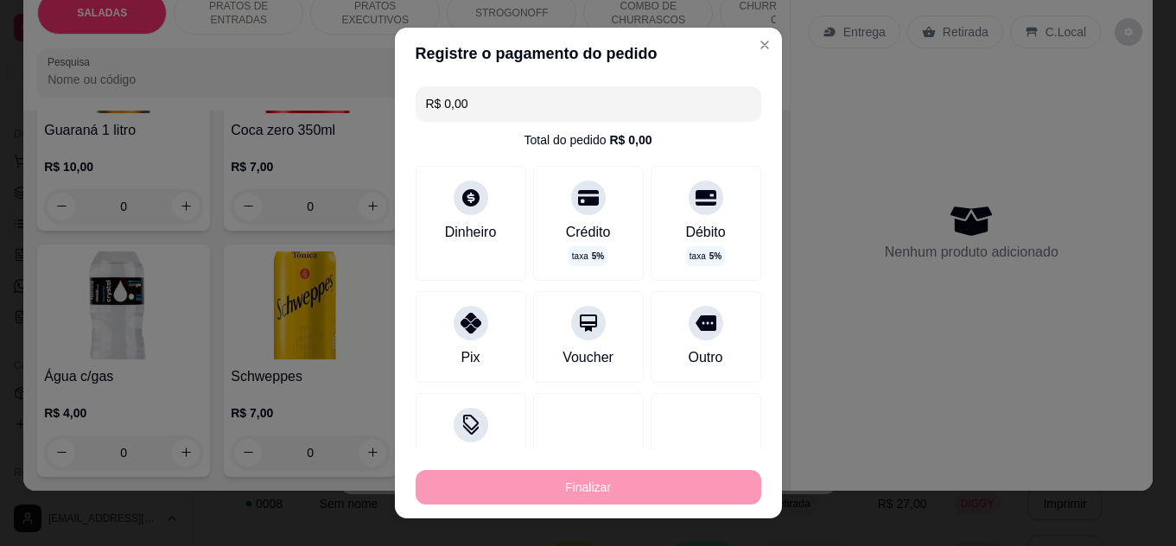
type input "-R$ 41,00"
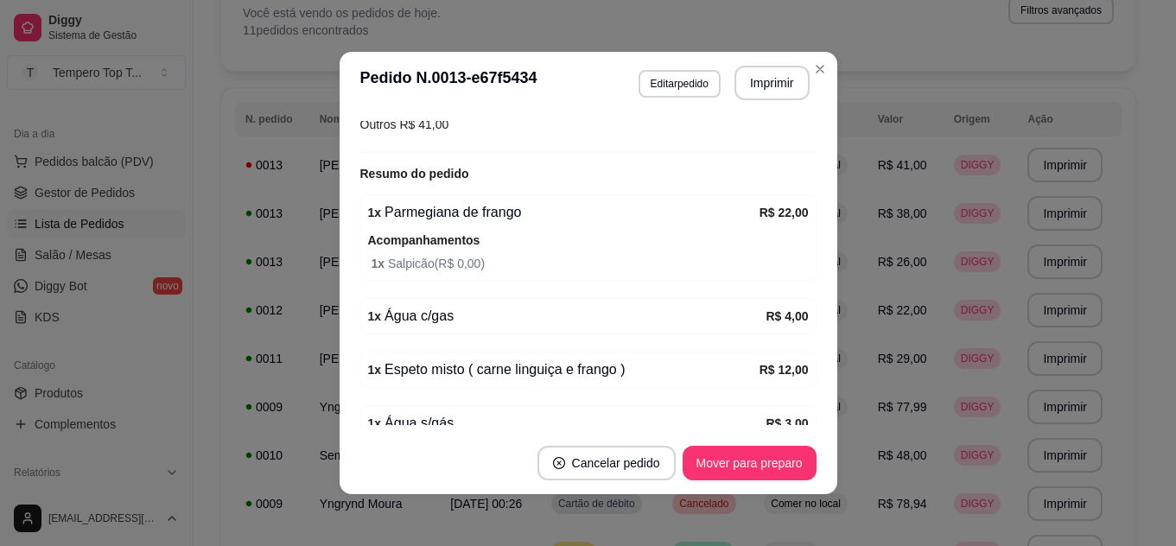
scroll to position [429, 0]
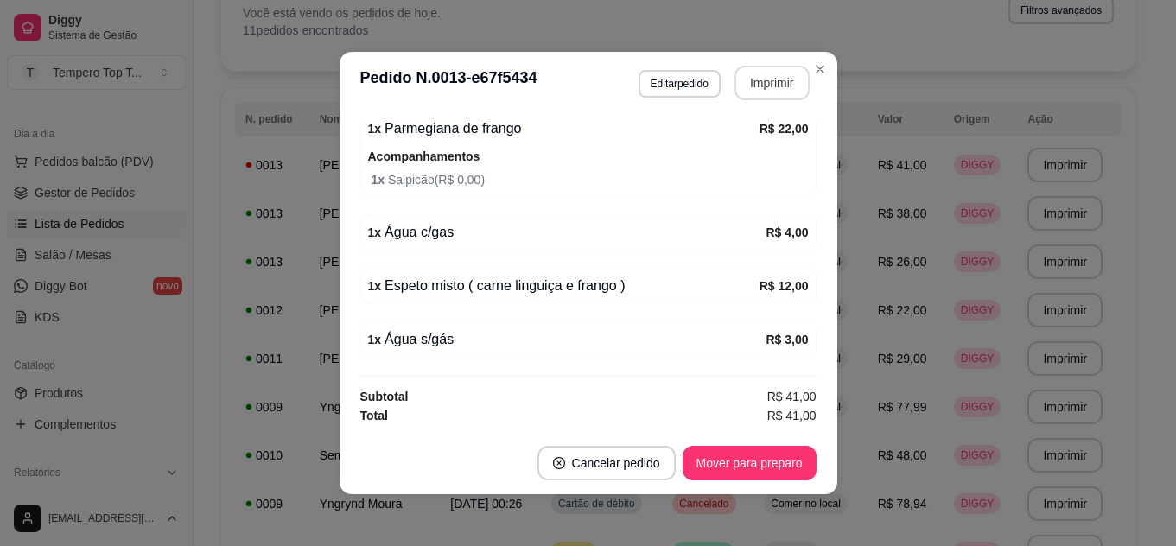
click at [794, 73] on button "Imprimir" at bounding box center [772, 83] width 75 height 35
